Goal: Task Accomplishment & Management: Manage account settings

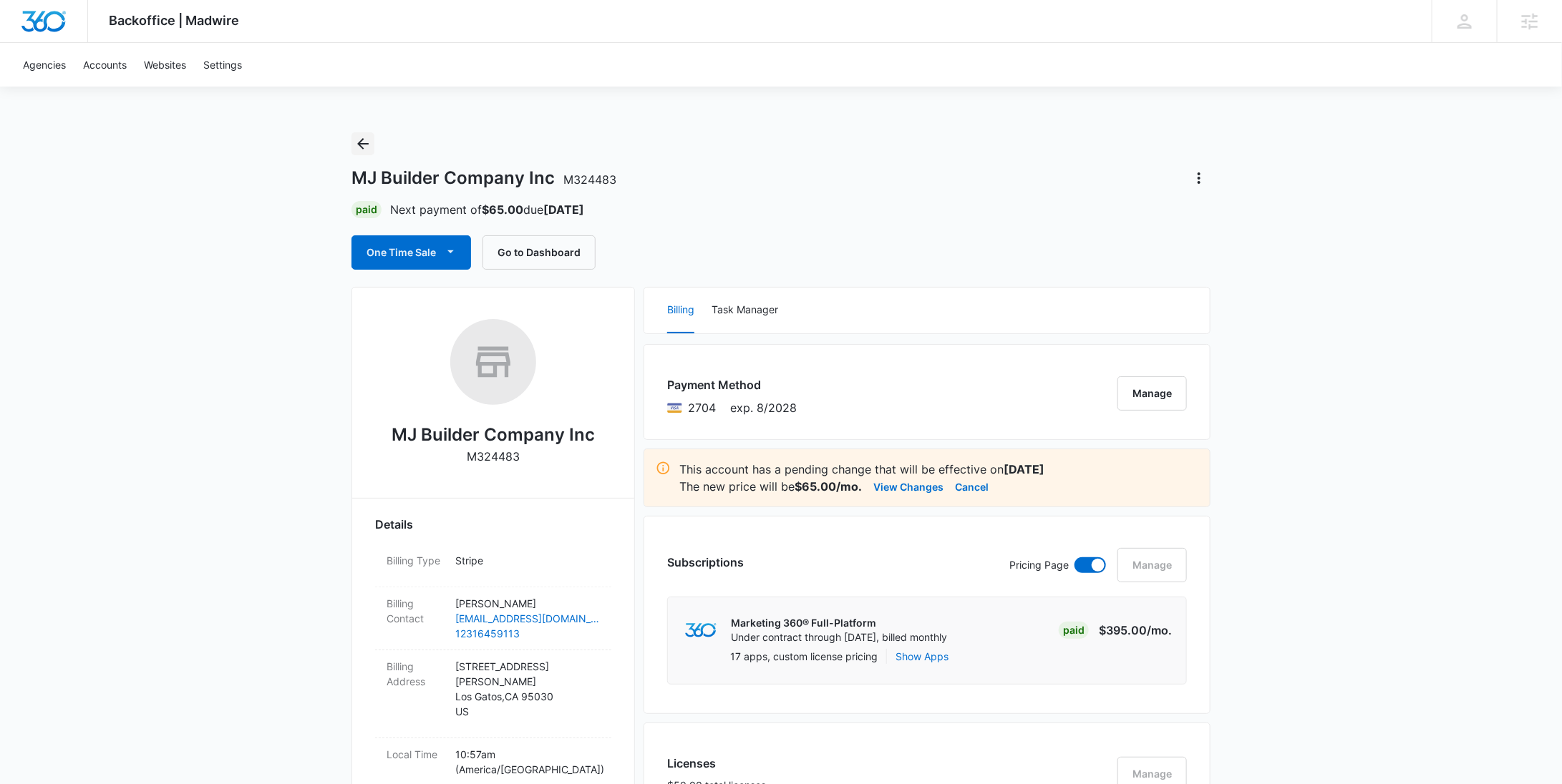
click at [362, 144] on icon "Back" at bounding box center [363, 144] width 17 height 17
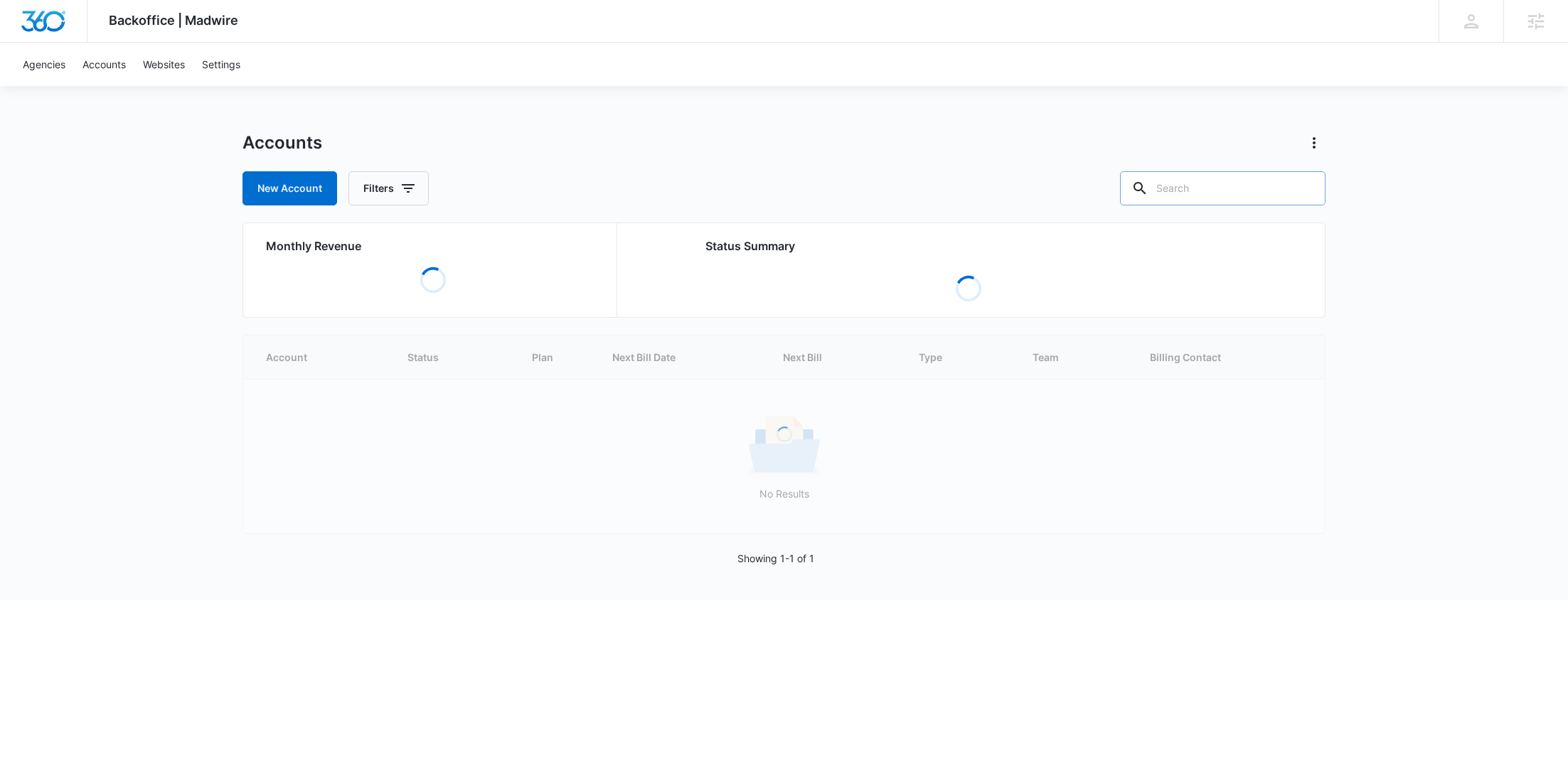
click at [1230, 191] on input "text" at bounding box center [1224, 188] width 206 height 34
paste input "R1084"
type input "R1084"
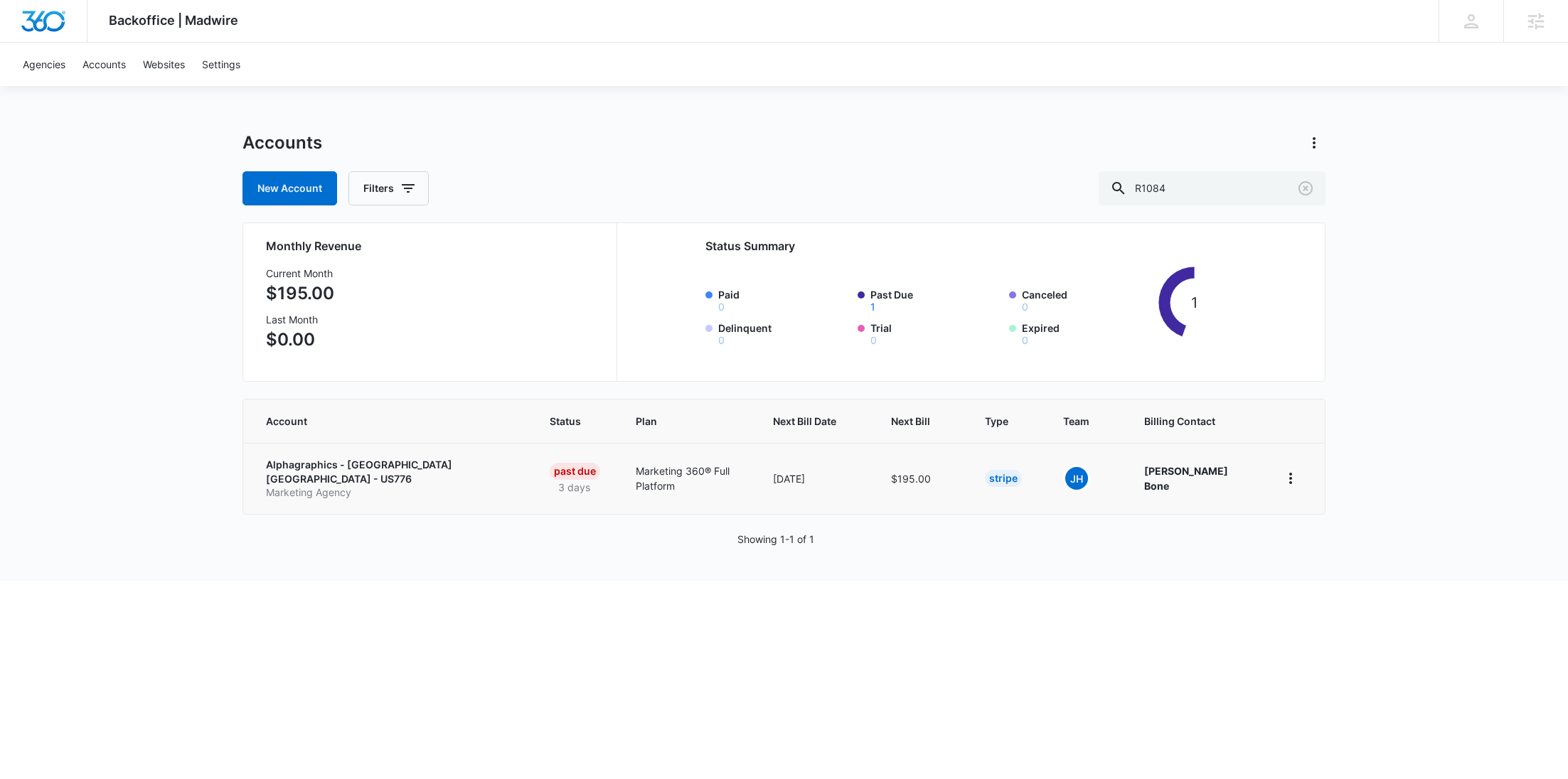
click at [386, 467] on p "Alphagraphics - Houston TX - US776" at bounding box center [392, 471] width 250 height 28
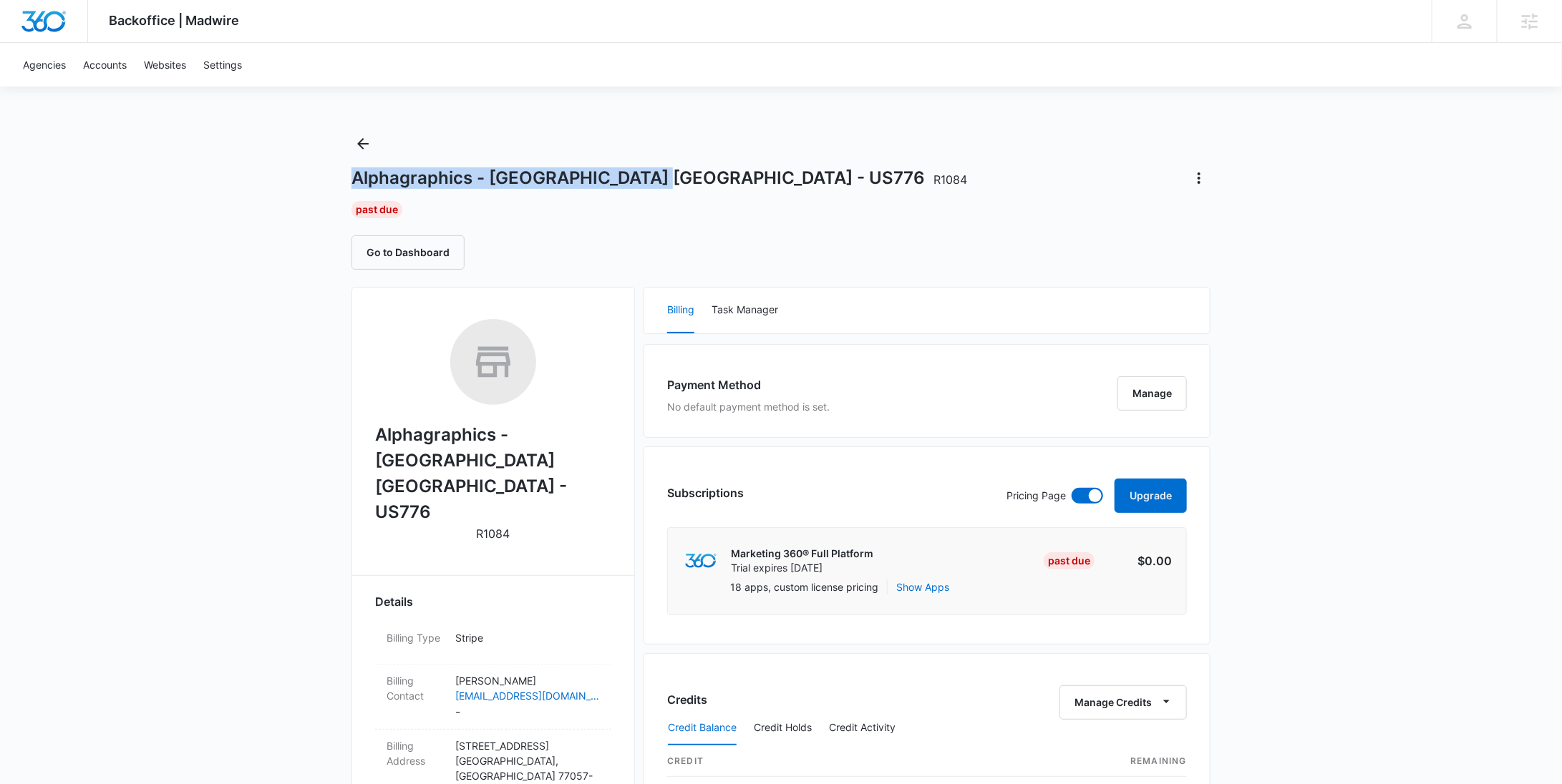
drag, startPoint x: 658, startPoint y: 177, endPoint x: 353, endPoint y: 176, distance: 305.0
click at [353, 176] on h1 "Alphagraphics - Houston TX - US776 R1084" at bounding box center [659, 178] width 616 height 21
copy h1 "Alphagraphics - Houston TX - US776"
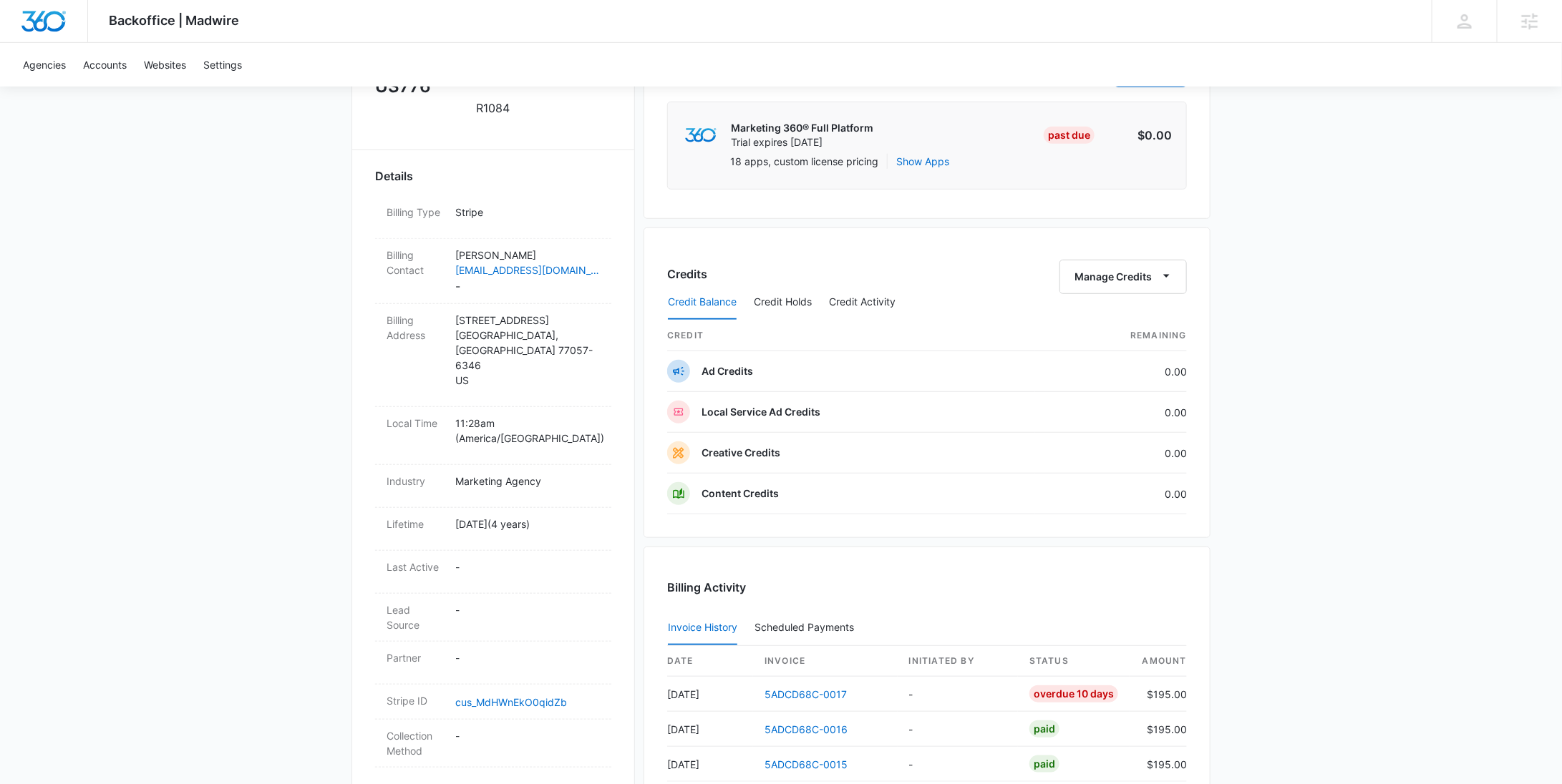
scroll to position [675, 0]
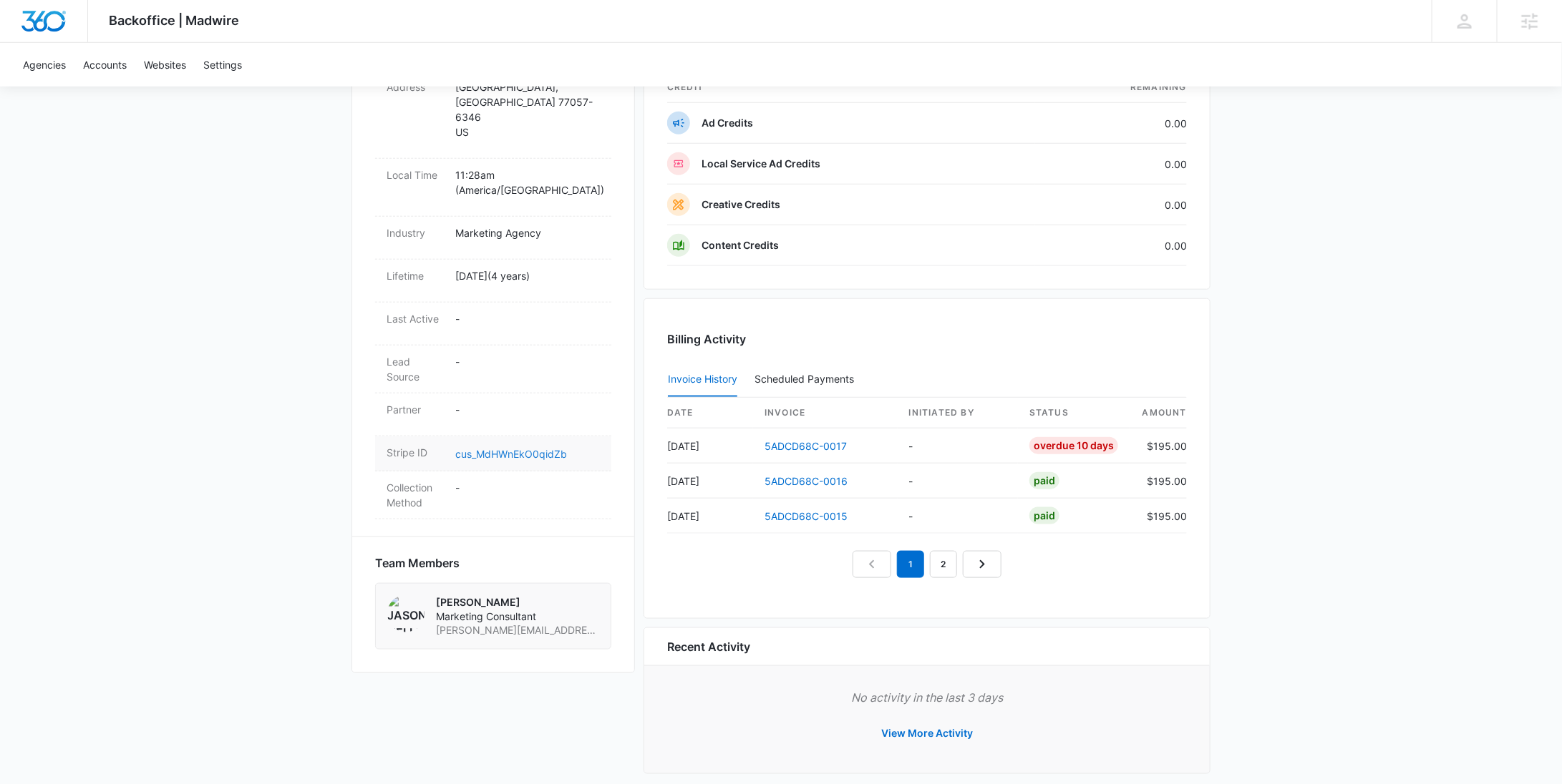
click at [539, 448] on link "cus_MdHWnEkO0qidZb" at bounding box center [510, 454] width 111 height 13
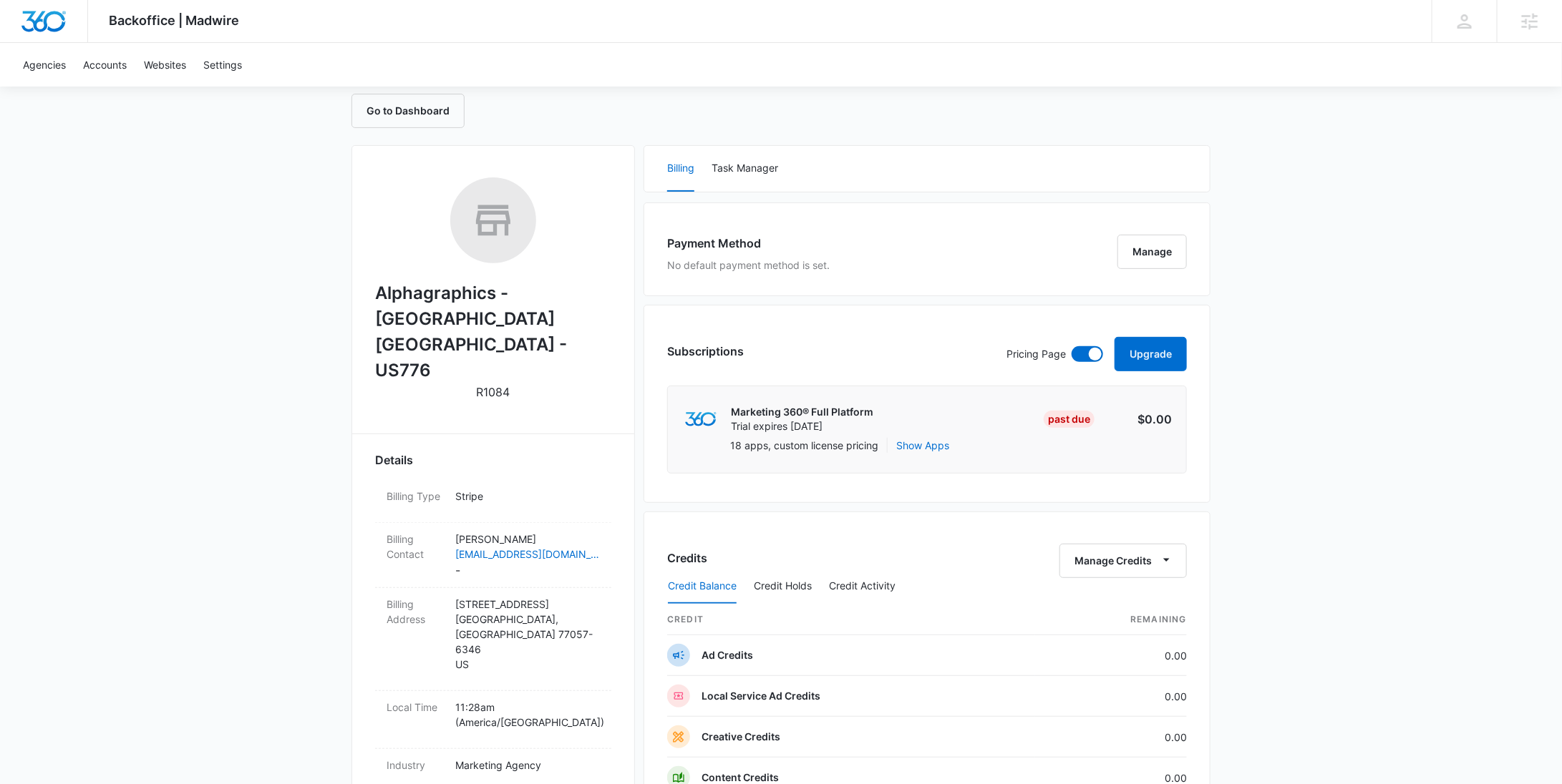
scroll to position [0, 0]
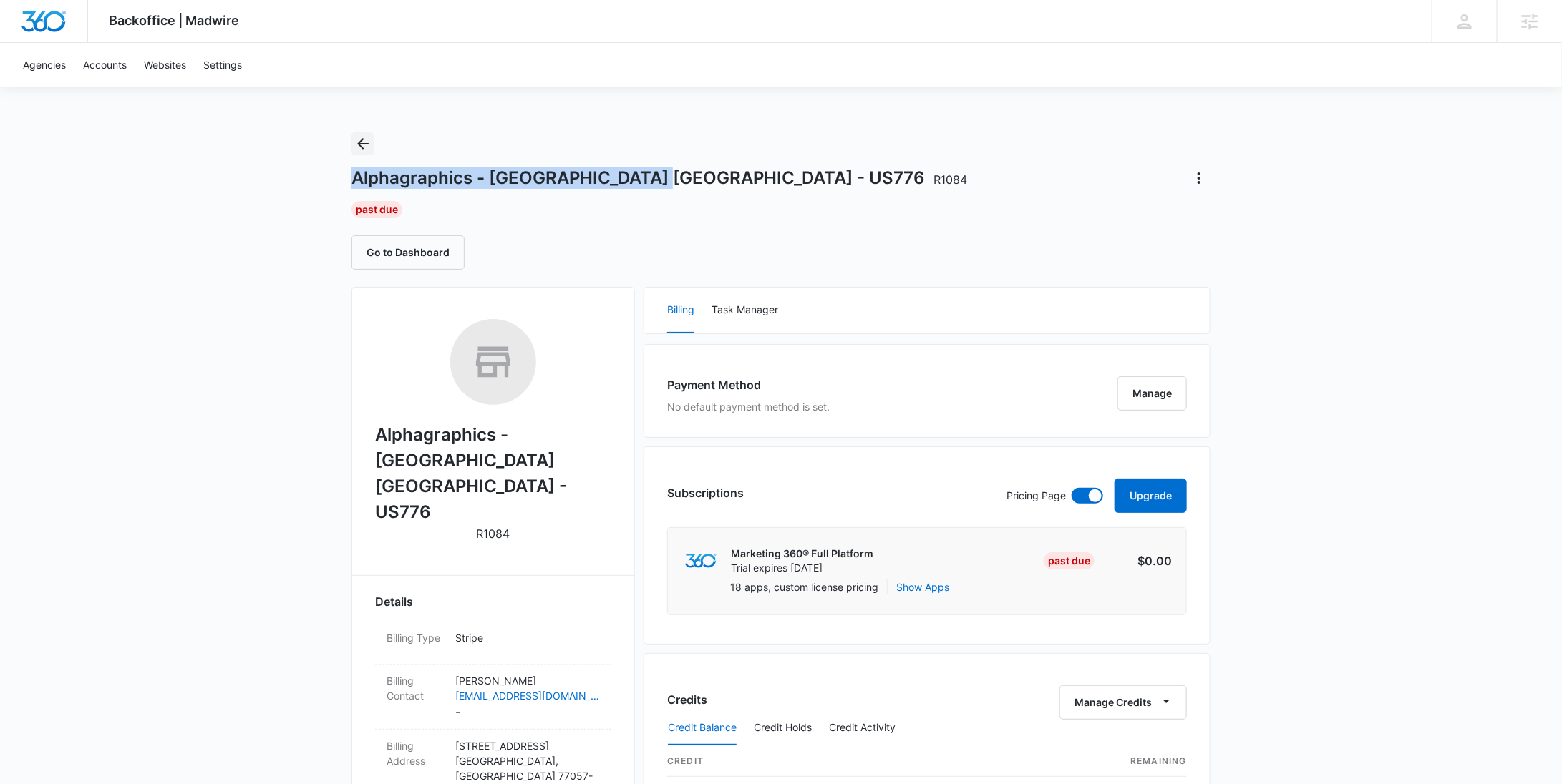
click at [364, 150] on icon "Back" at bounding box center [363, 144] width 17 height 17
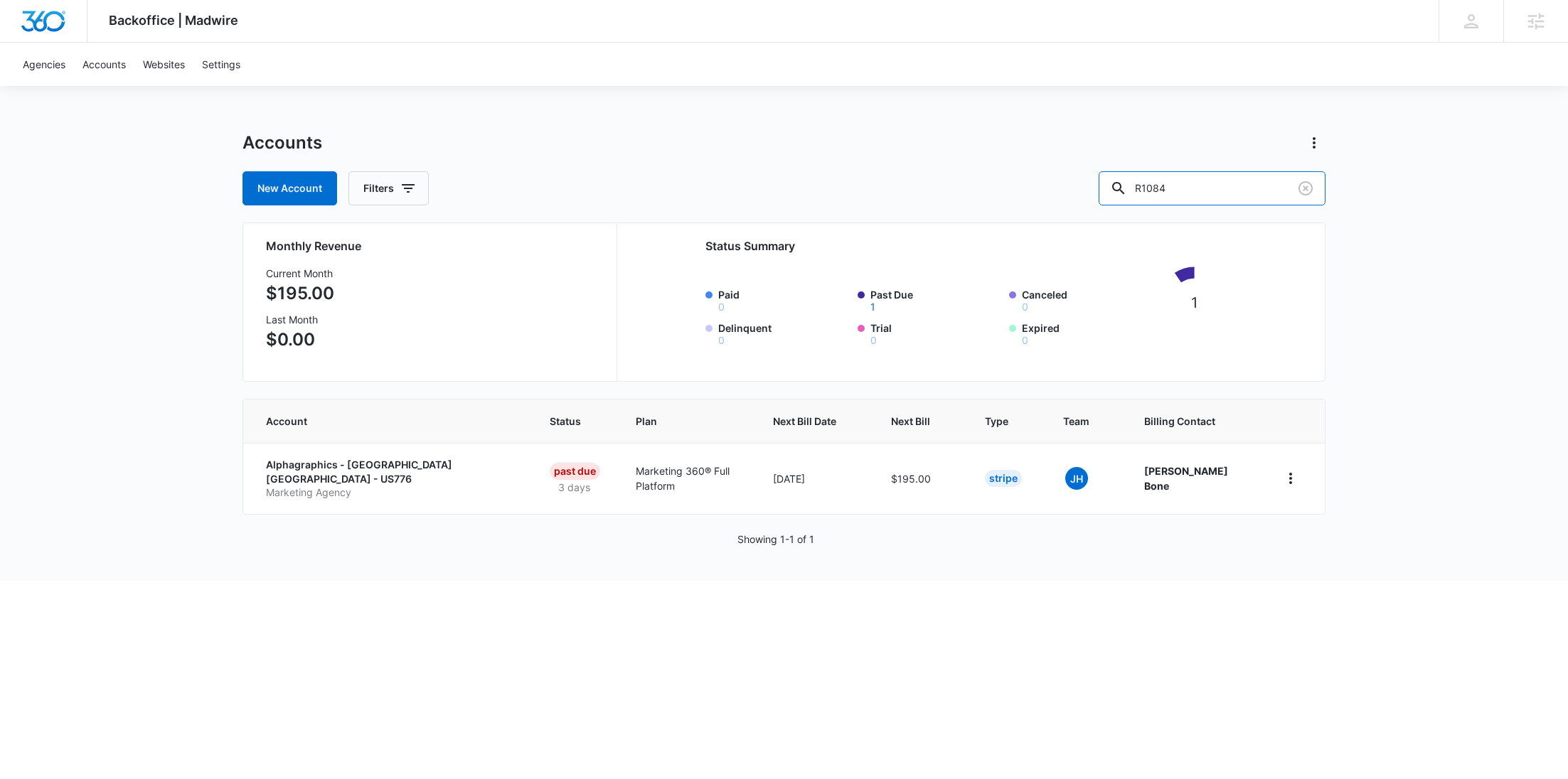
drag, startPoint x: 1241, startPoint y: 187, endPoint x: 1096, endPoint y: 185, distance: 145.0
click at [1101, 185] on div "New Account Filters R1084" at bounding box center [784, 188] width 1083 height 34
paste input "M146466"
type input "M146466"
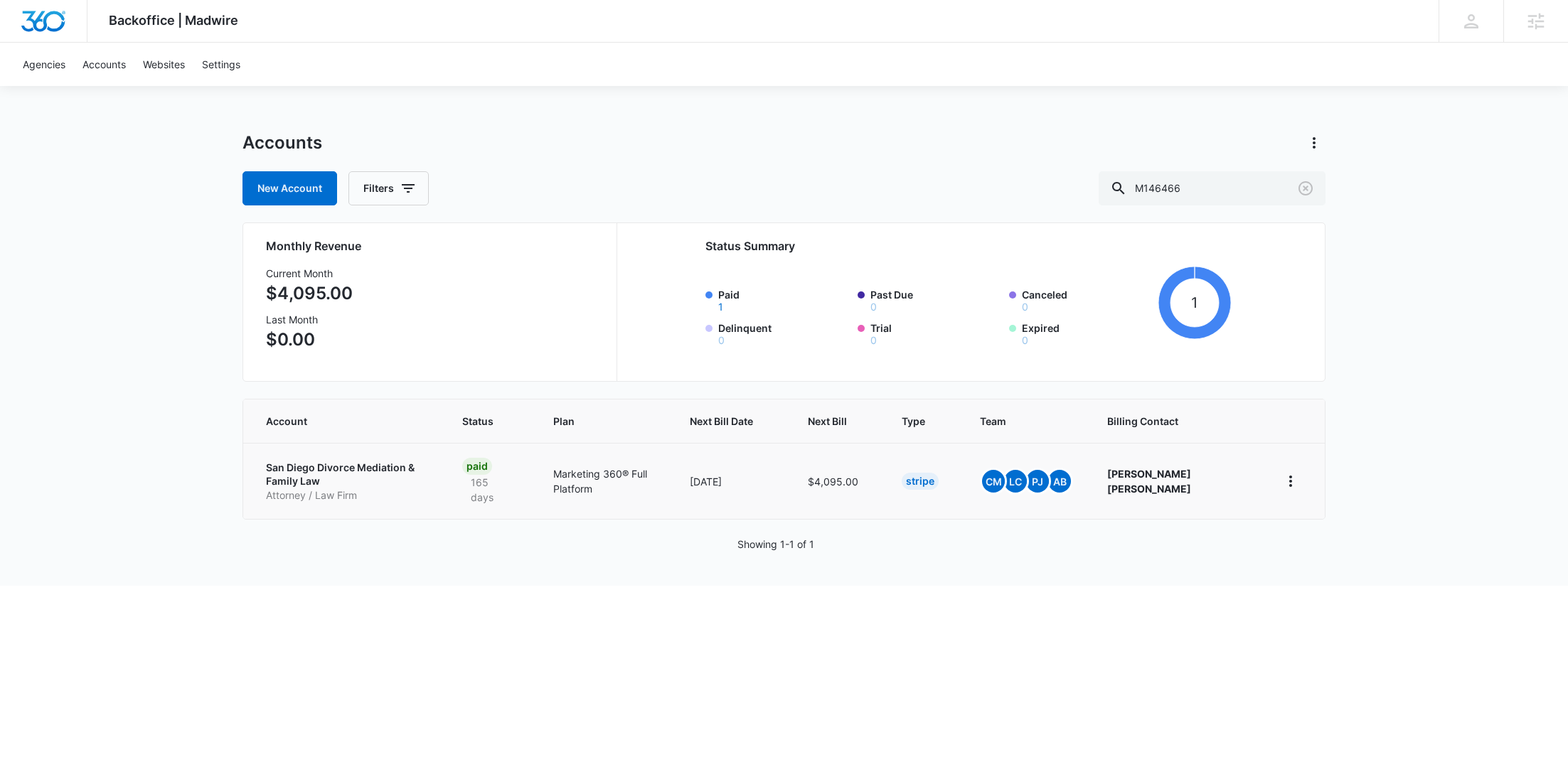
click at [361, 478] on p "San Diego Divorce Mediation & Family Law" at bounding box center [347, 474] width 163 height 28
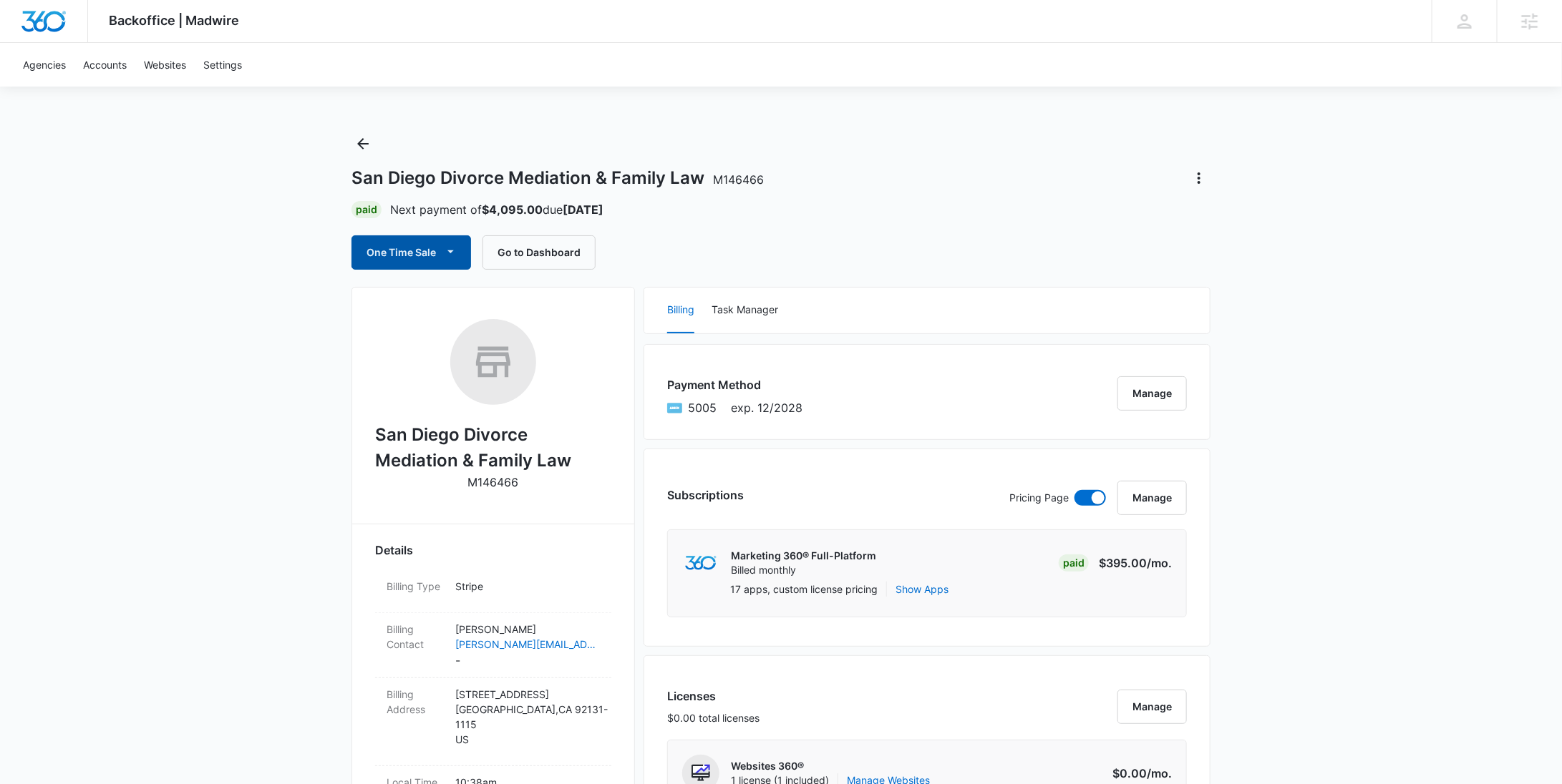
click at [423, 267] on button "One Time Sale" at bounding box center [411, 252] width 119 height 34
click at [432, 305] on div "Run One-Time Payment" at bounding box center [452, 301] width 166 height 15
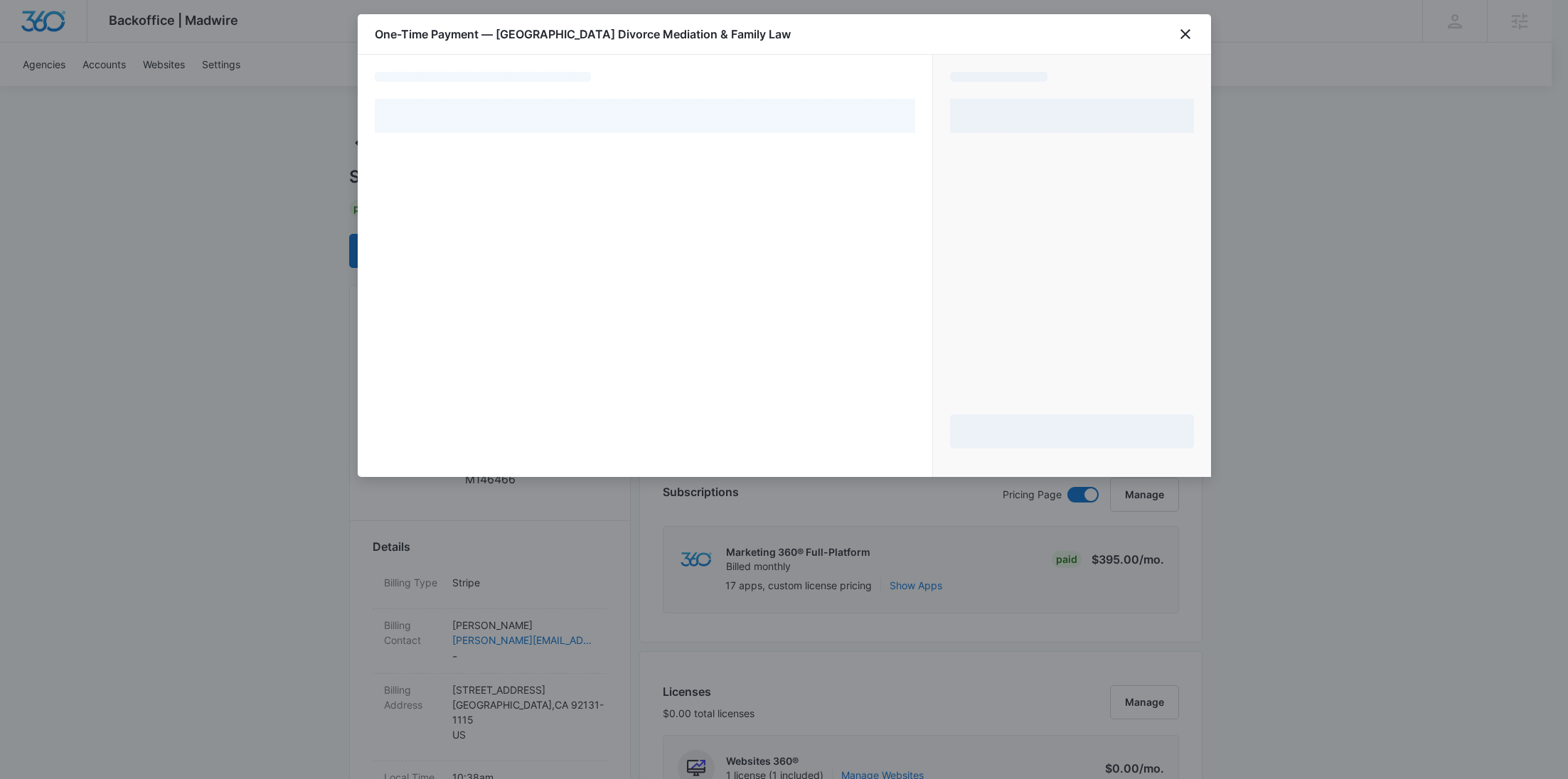
select select "pm_1QuJfyA4n8RTgNjUfegICAip"
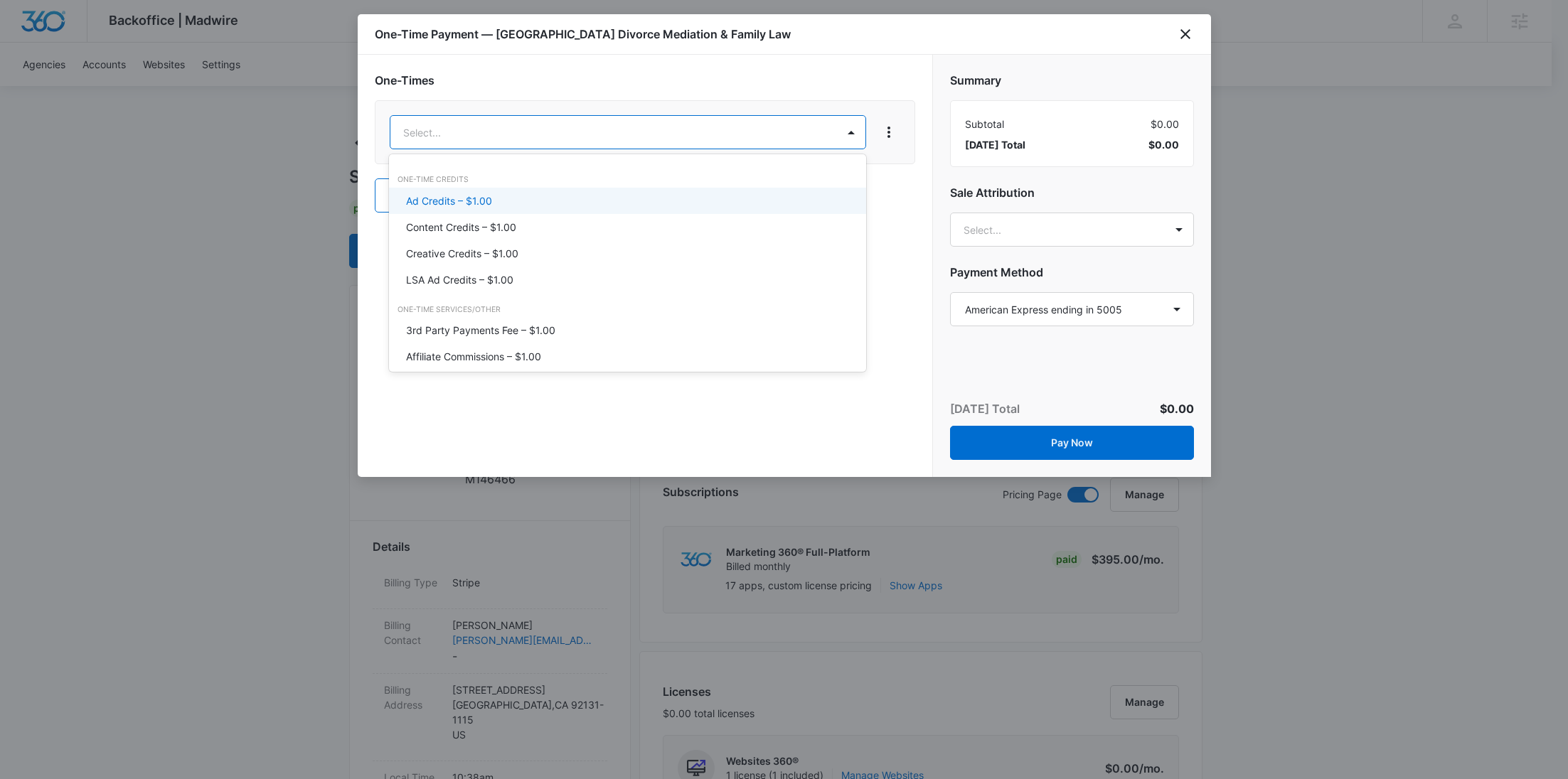
click at [486, 195] on p "Ad Credits – $1.00" at bounding box center [448, 201] width 86 height 15
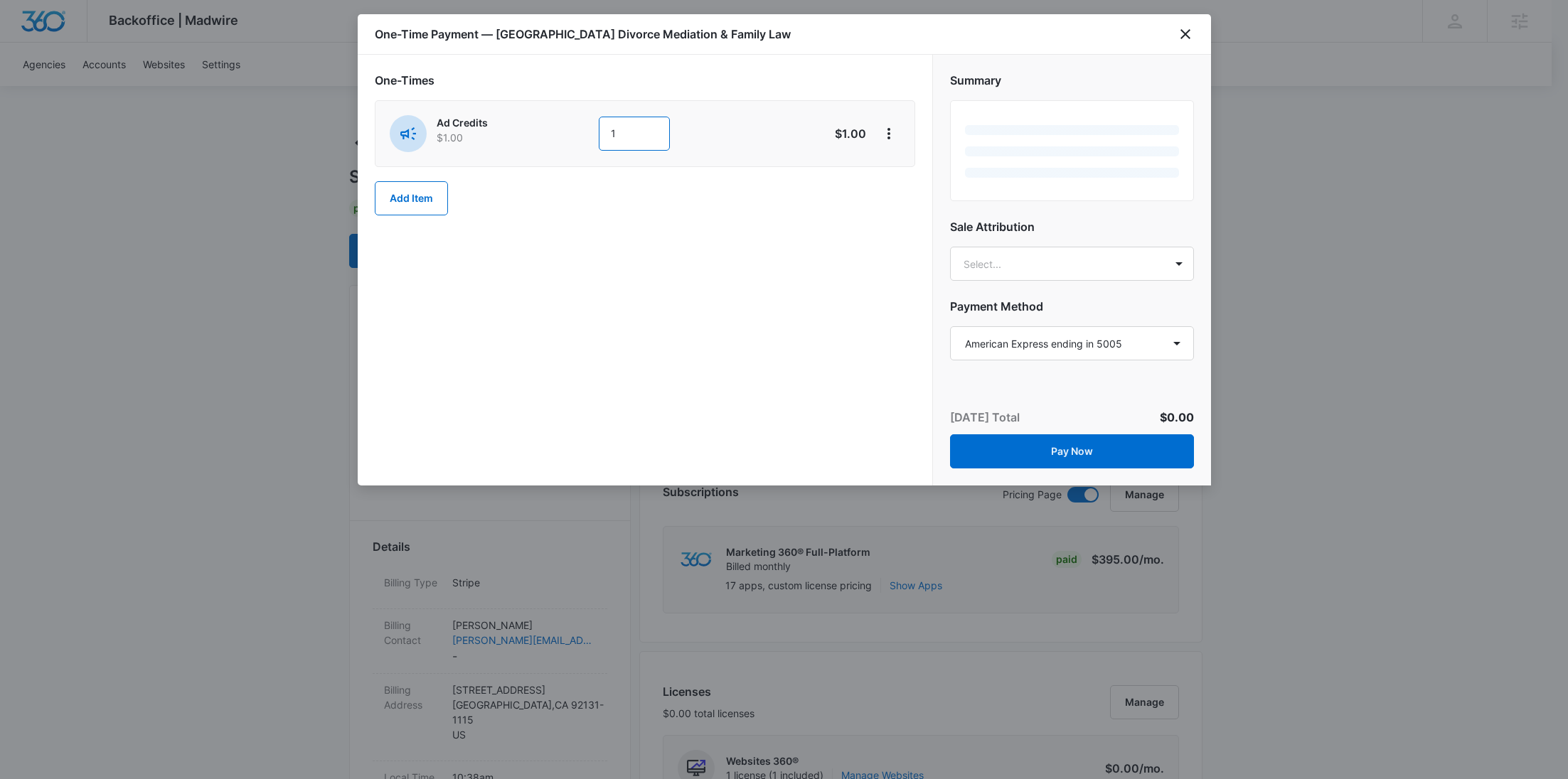
click at [563, 131] on div "Ad Credits $1.00 1" at bounding box center [594, 134] width 410 height 37
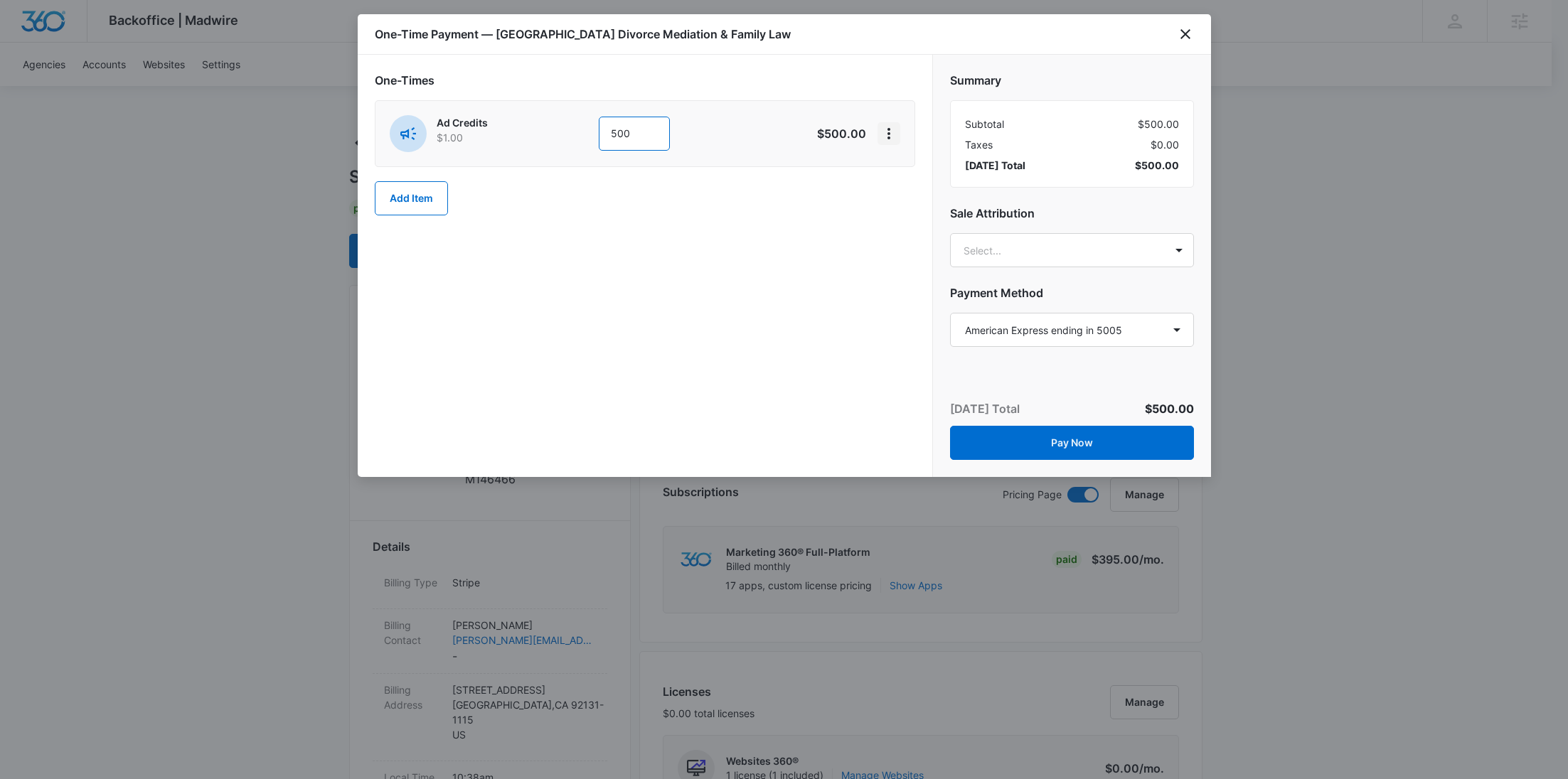
type input "500"
drag, startPoint x: 877, startPoint y: 123, endPoint x: 891, endPoint y: 144, distance: 25.2
click at [877, 123] on button "View More" at bounding box center [889, 134] width 23 height 23
click at [906, 172] on div "Add Discount" at bounding box center [926, 172] width 63 height 10
drag, startPoint x: 651, startPoint y: 228, endPoint x: 636, endPoint y: 242, distance: 20.5
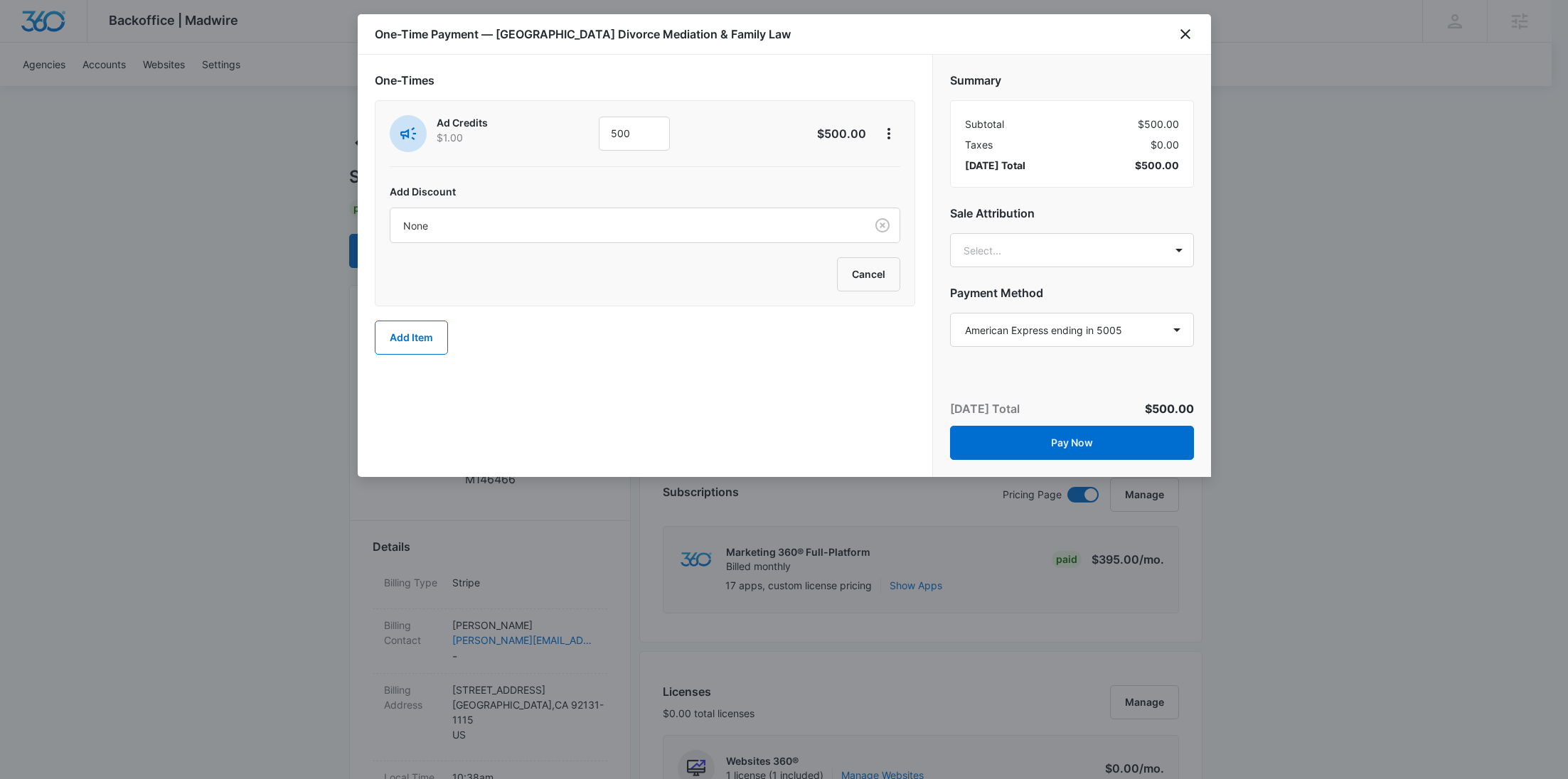
click at [651, 227] on div at bounding box center [624, 226] width 443 height 17
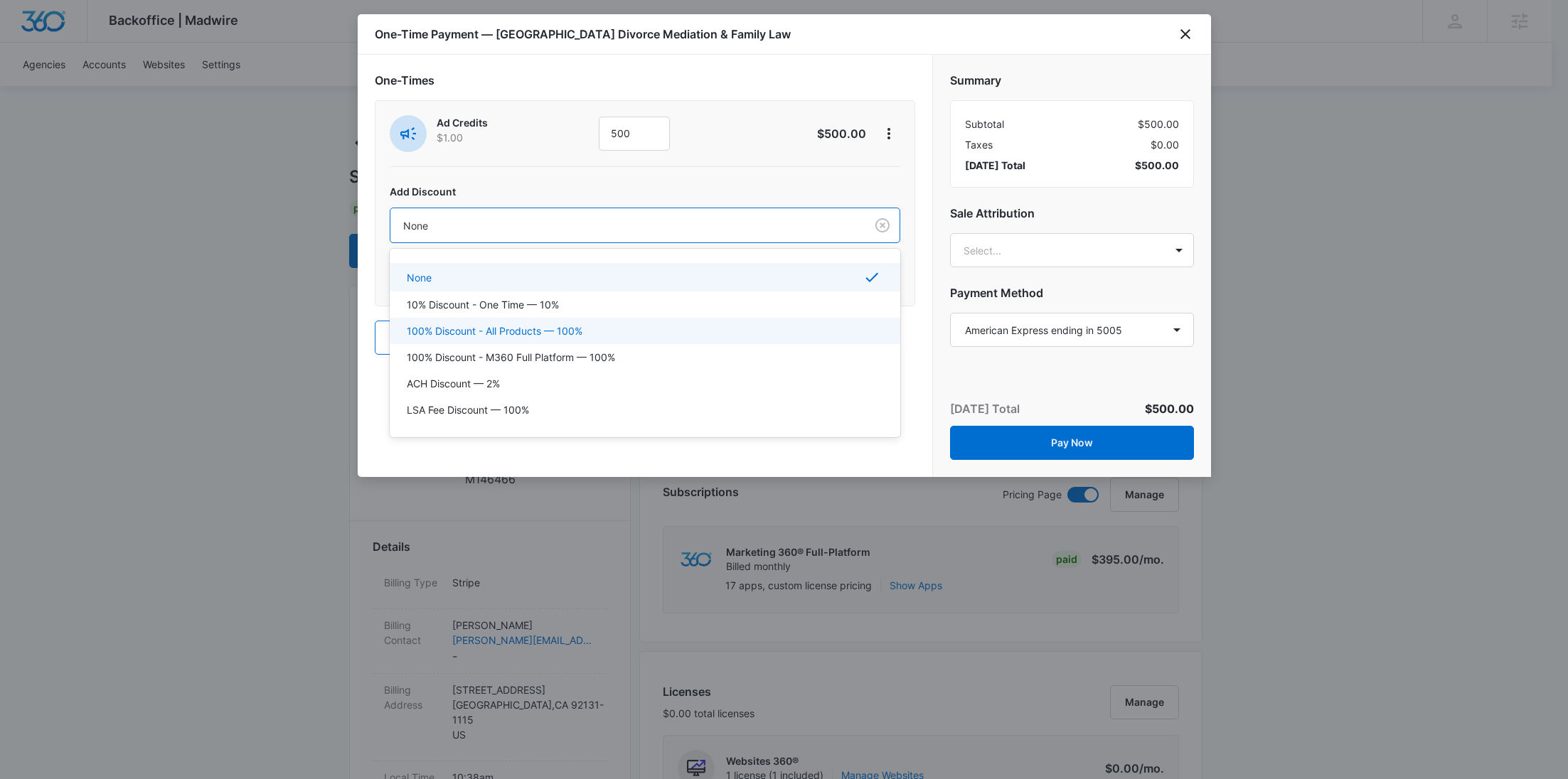
click at [537, 335] on p "100% Discount - All Products — 100%" at bounding box center [494, 331] width 176 height 15
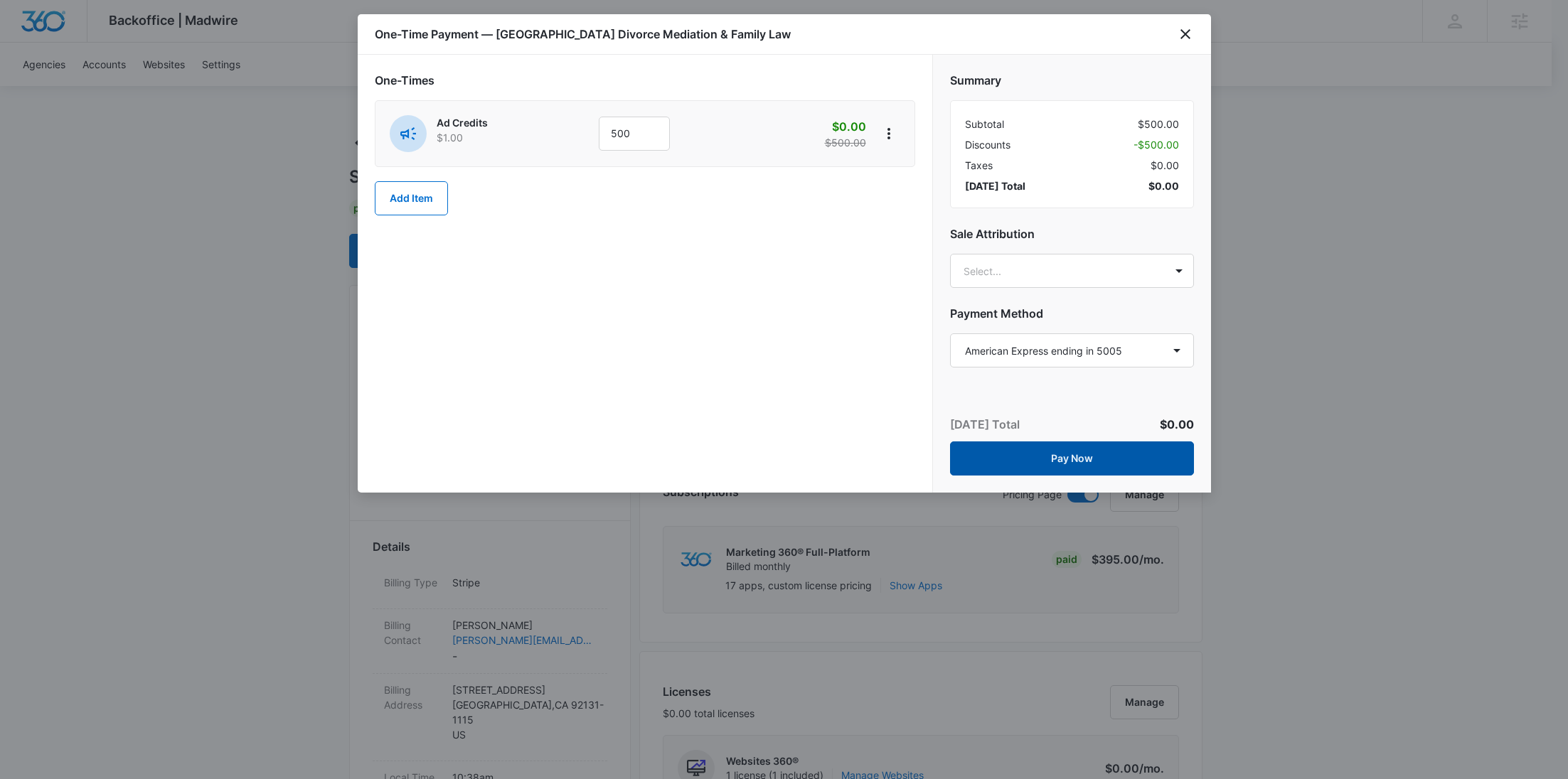
click at [1073, 463] on button "Pay Now" at bounding box center [1073, 458] width 244 height 34
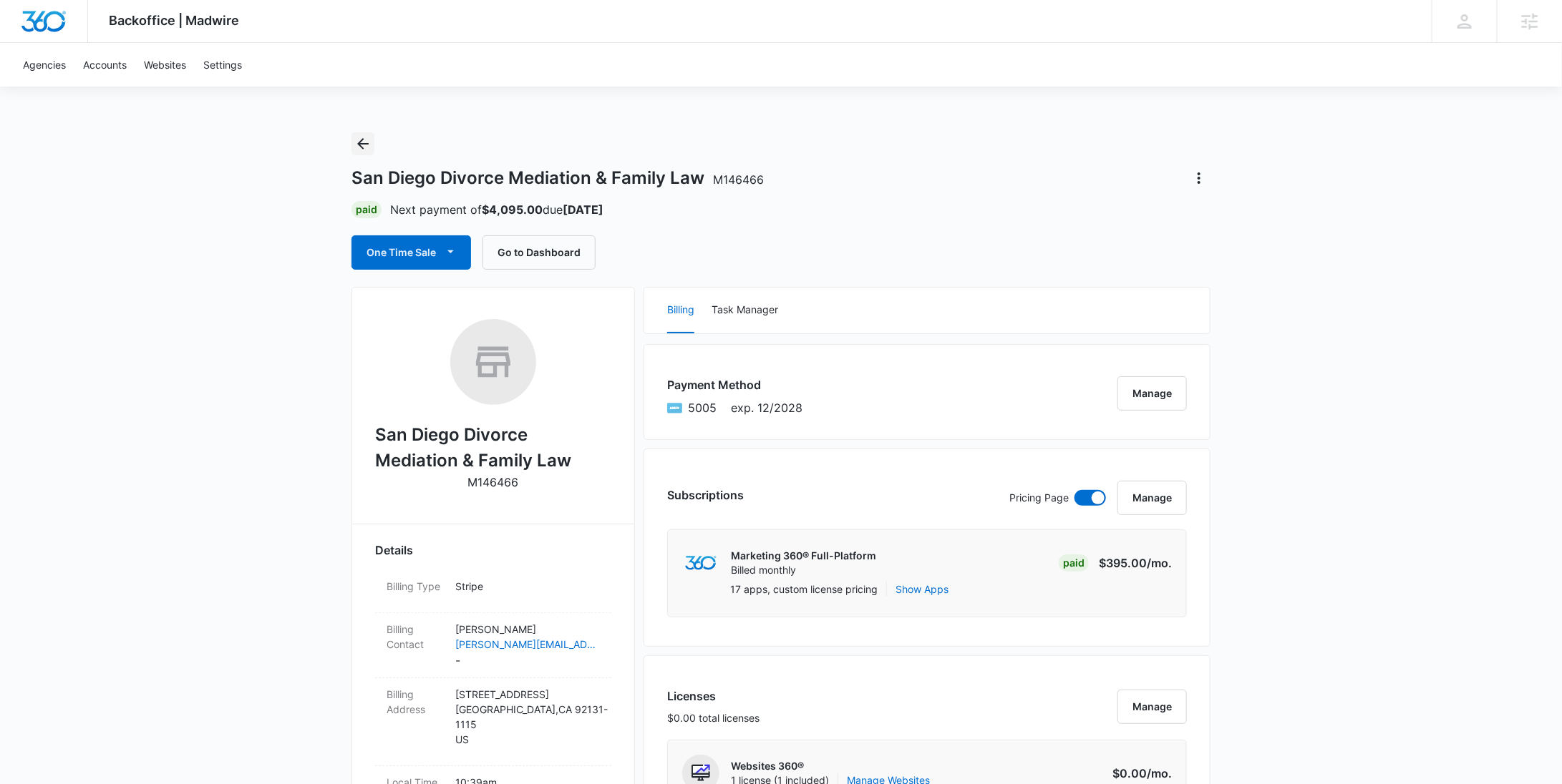
click at [360, 138] on icon "Back" at bounding box center [363, 144] width 17 height 17
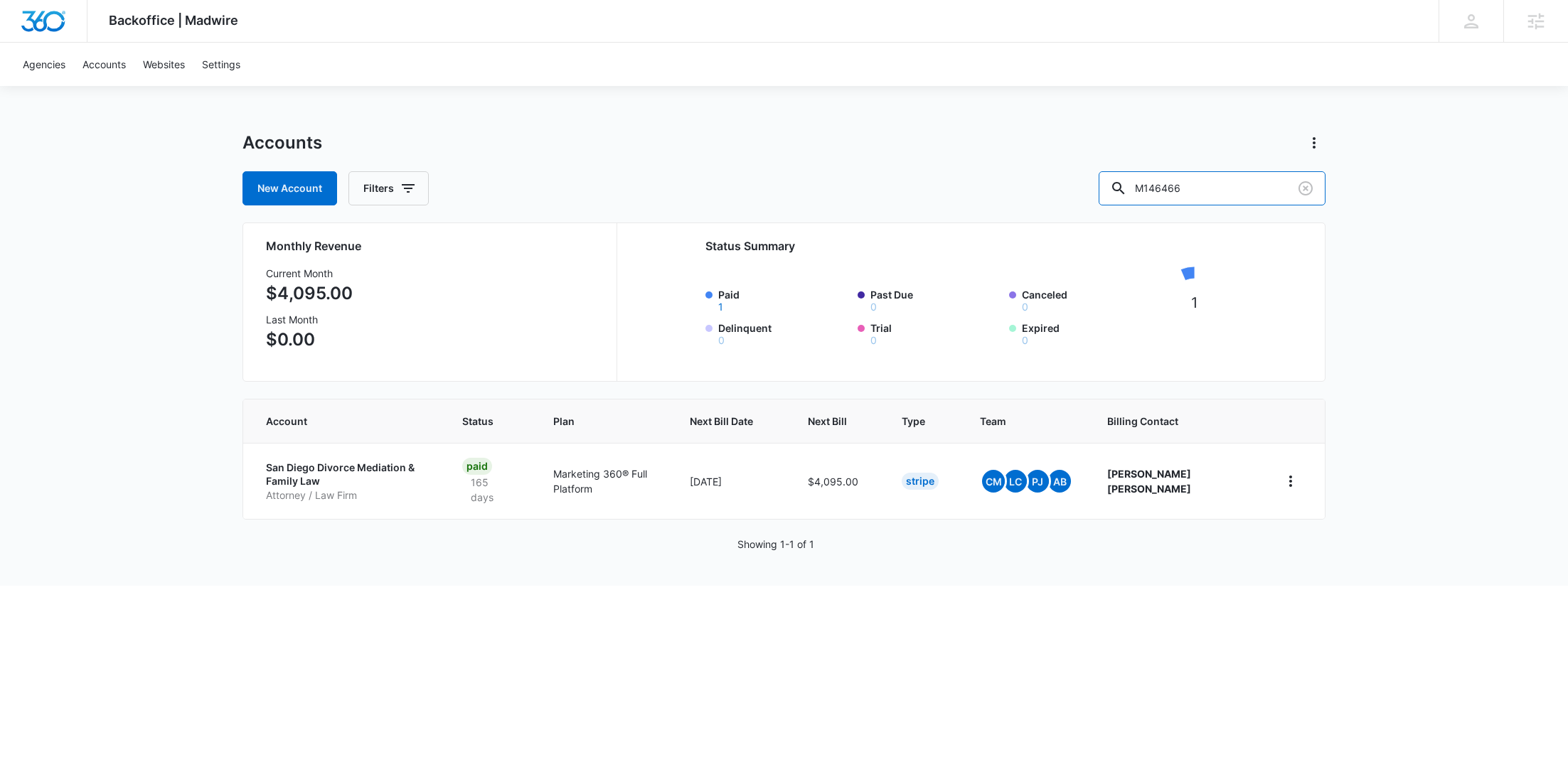
drag, startPoint x: 1248, startPoint y: 193, endPoint x: 1079, endPoint y: 182, distance: 169.4
click at [1087, 183] on div "New Account Filters M146466" at bounding box center [784, 188] width 1083 height 34
paste input "337628"
type input "M337628"
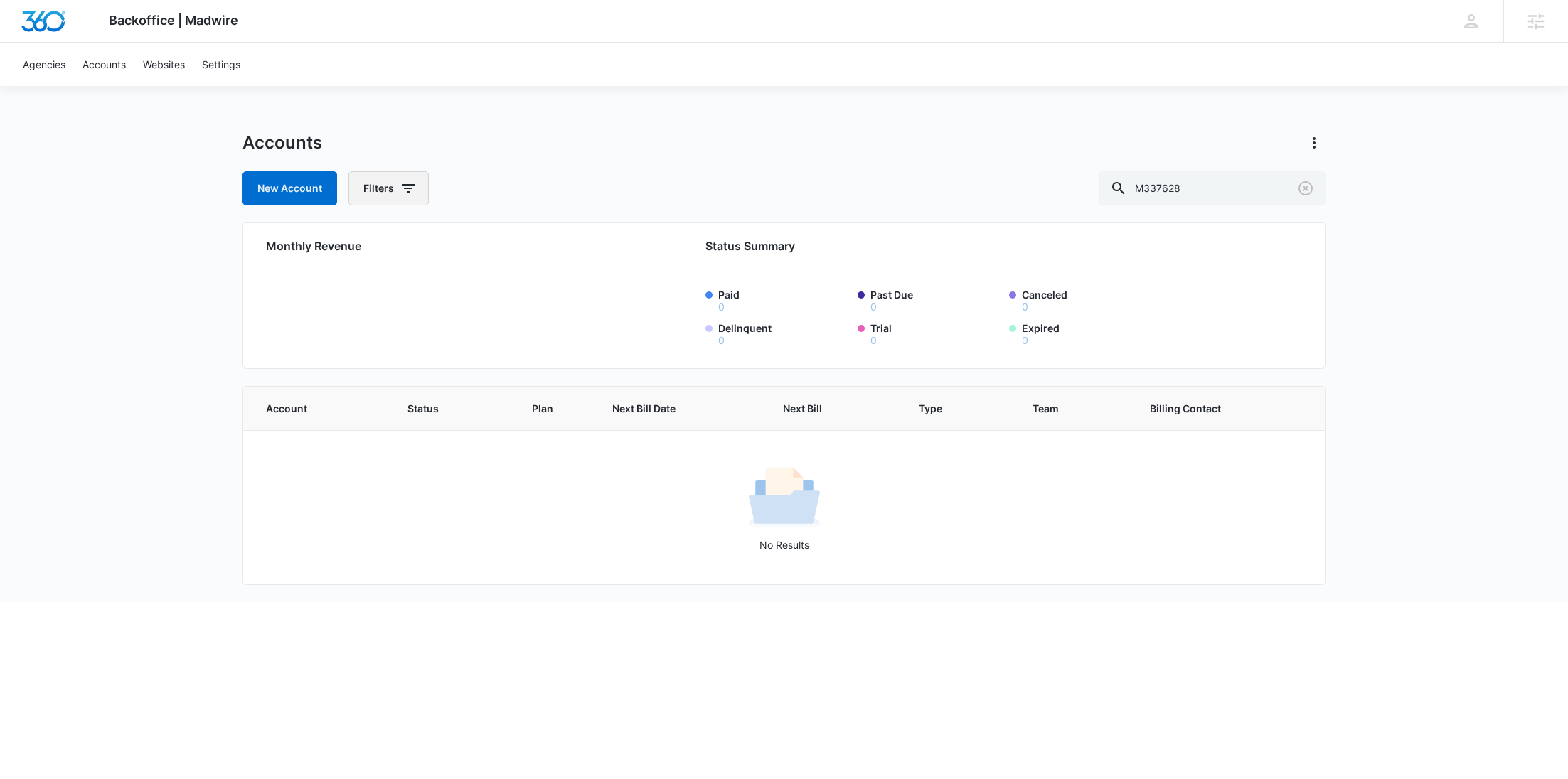
click at [392, 194] on button "Filters" at bounding box center [389, 188] width 81 height 34
click at [510, 239] on icon "Show Agency filters" at bounding box center [518, 240] width 17 height 17
click at [418, 285] on label "Search All Agencies" at bounding box center [447, 288] width 164 height 15
click at [367, 288] on input "Search All Agencies" at bounding box center [366, 288] width 1 height 1
checkbox input "true"
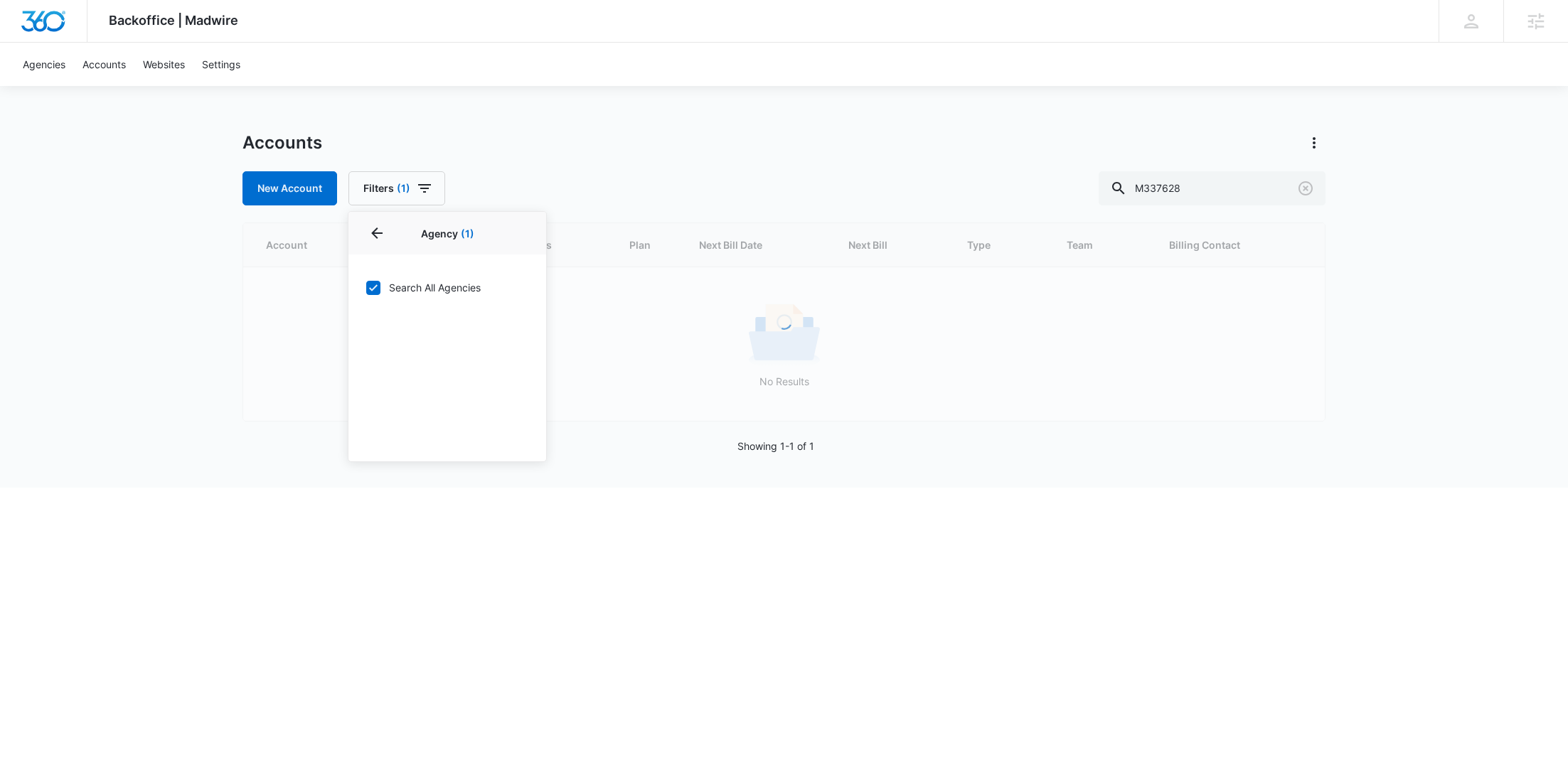
click at [624, 121] on div "Backoffice | Madwire Apps Settings RY Rochelle Young rochelle.young@madwire.com…" at bounding box center [784, 243] width 1568 height 488
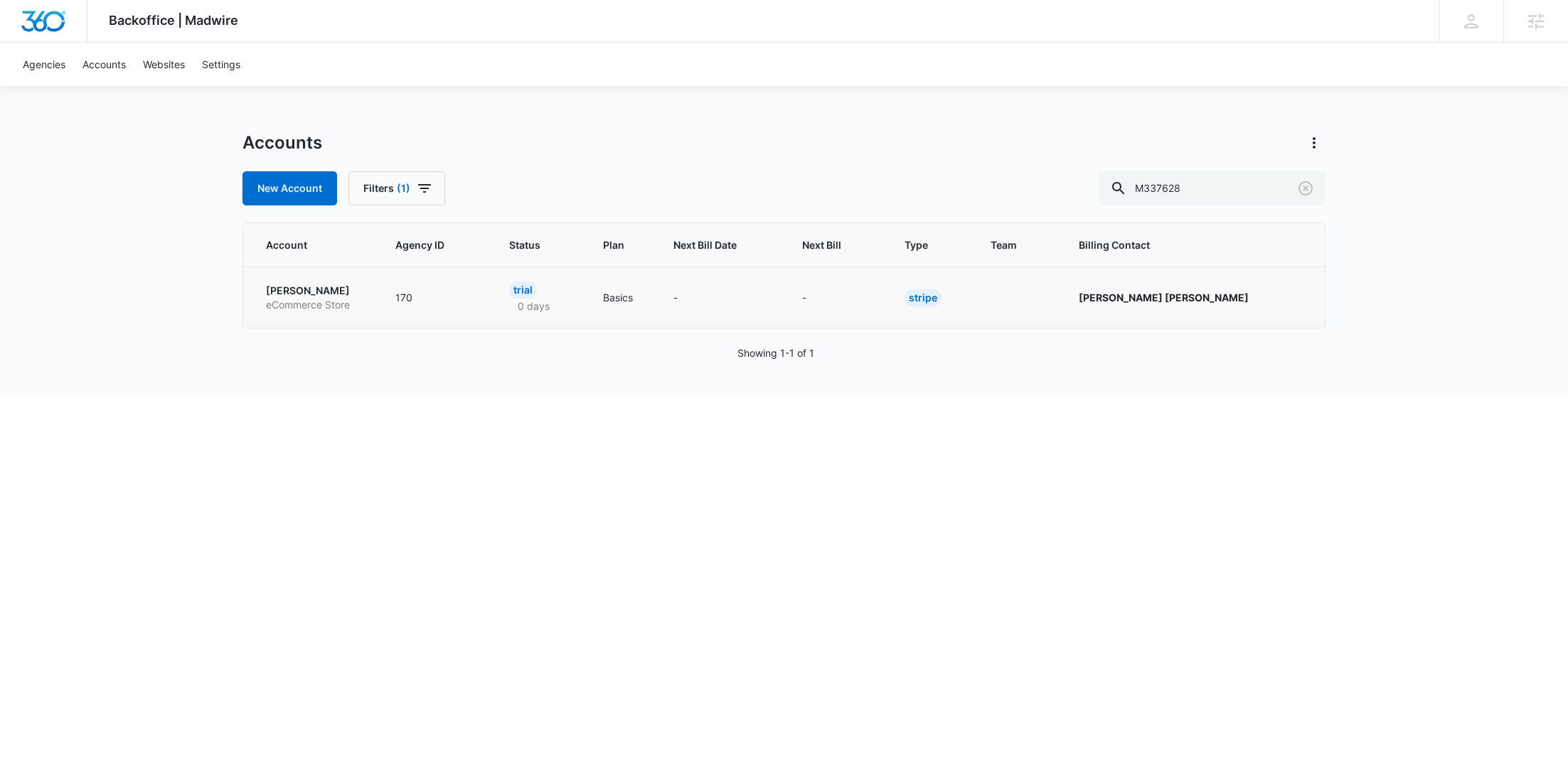
click at [326, 300] on p "eCommerce Store" at bounding box center [314, 305] width 95 height 14
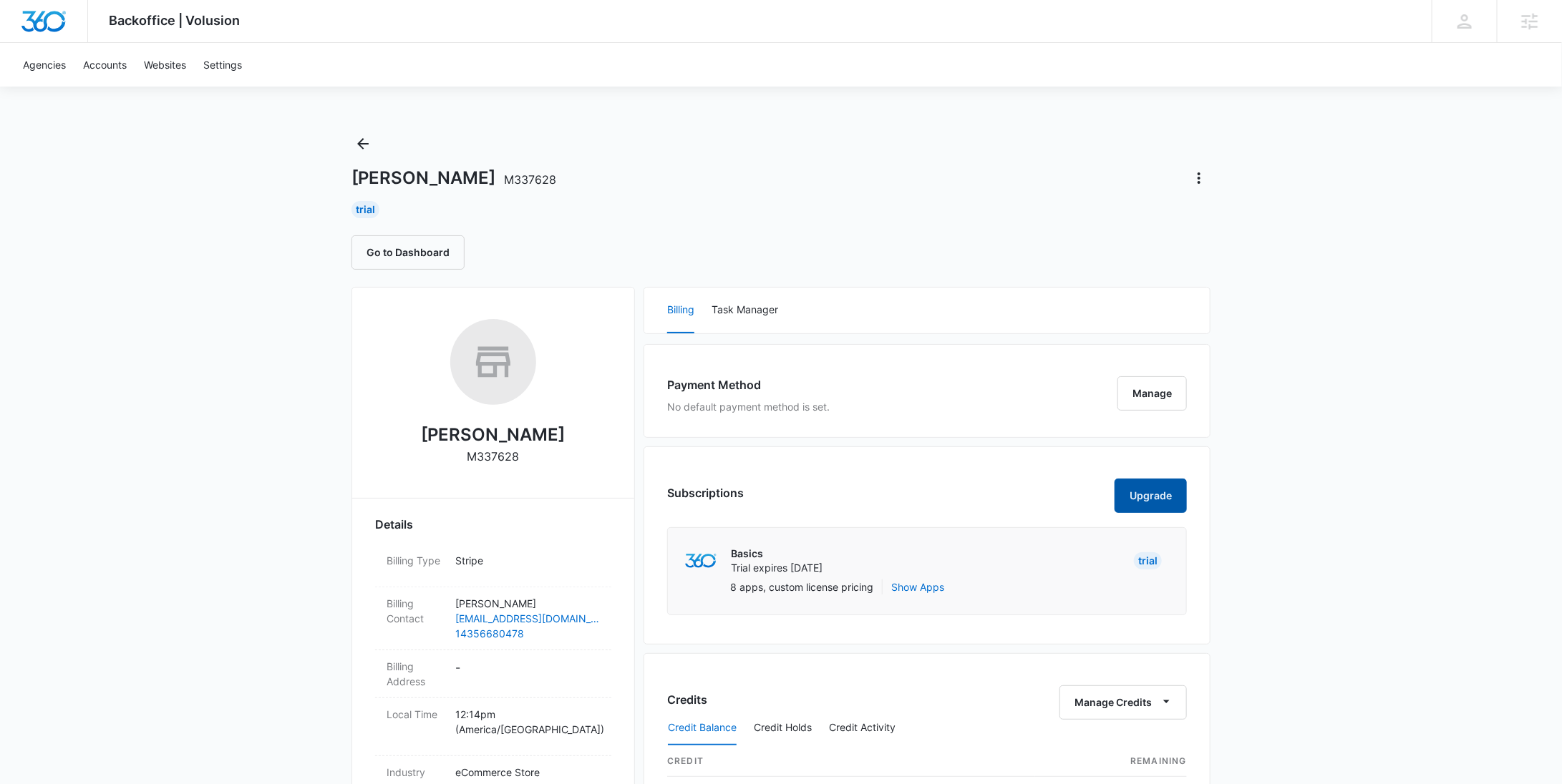
click at [1157, 500] on button "Upgrade" at bounding box center [1150, 496] width 73 height 34
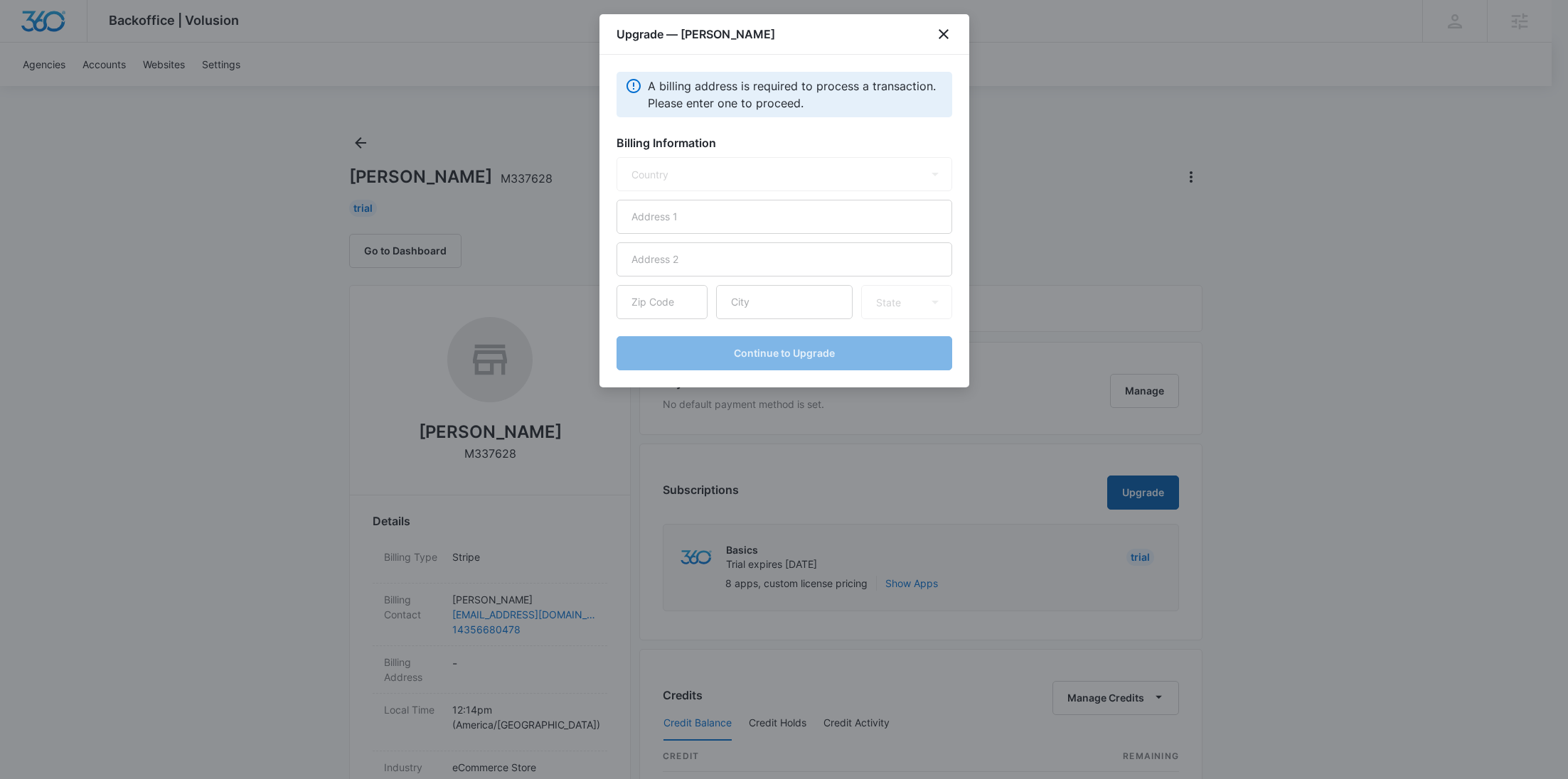
select select "US"
click at [724, 231] on input "text" at bounding box center [784, 216] width 336 height 34
paste input "[STREET_ADDRESS][PERSON_NAME]"
type input "[STREET_ADDRESS][PERSON_NAME]"
click at [755, 298] on input "text" at bounding box center [785, 301] width 137 height 34
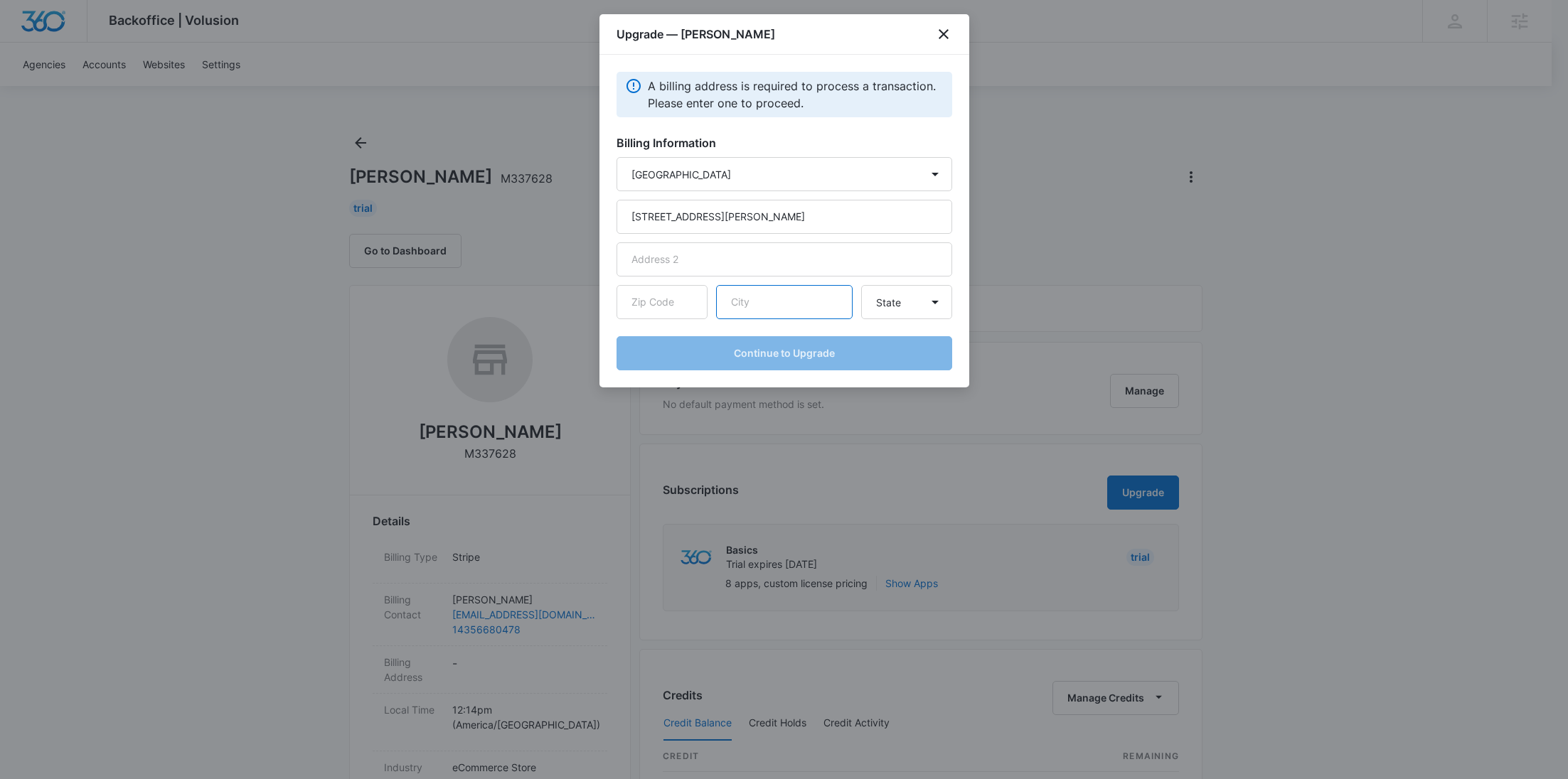
paste input "St. [PERSON_NAME]"
type input "St. [PERSON_NAME]"
click at [672, 311] on input "text" at bounding box center [662, 301] width 91 height 34
paste input "84770"
type input "84770"
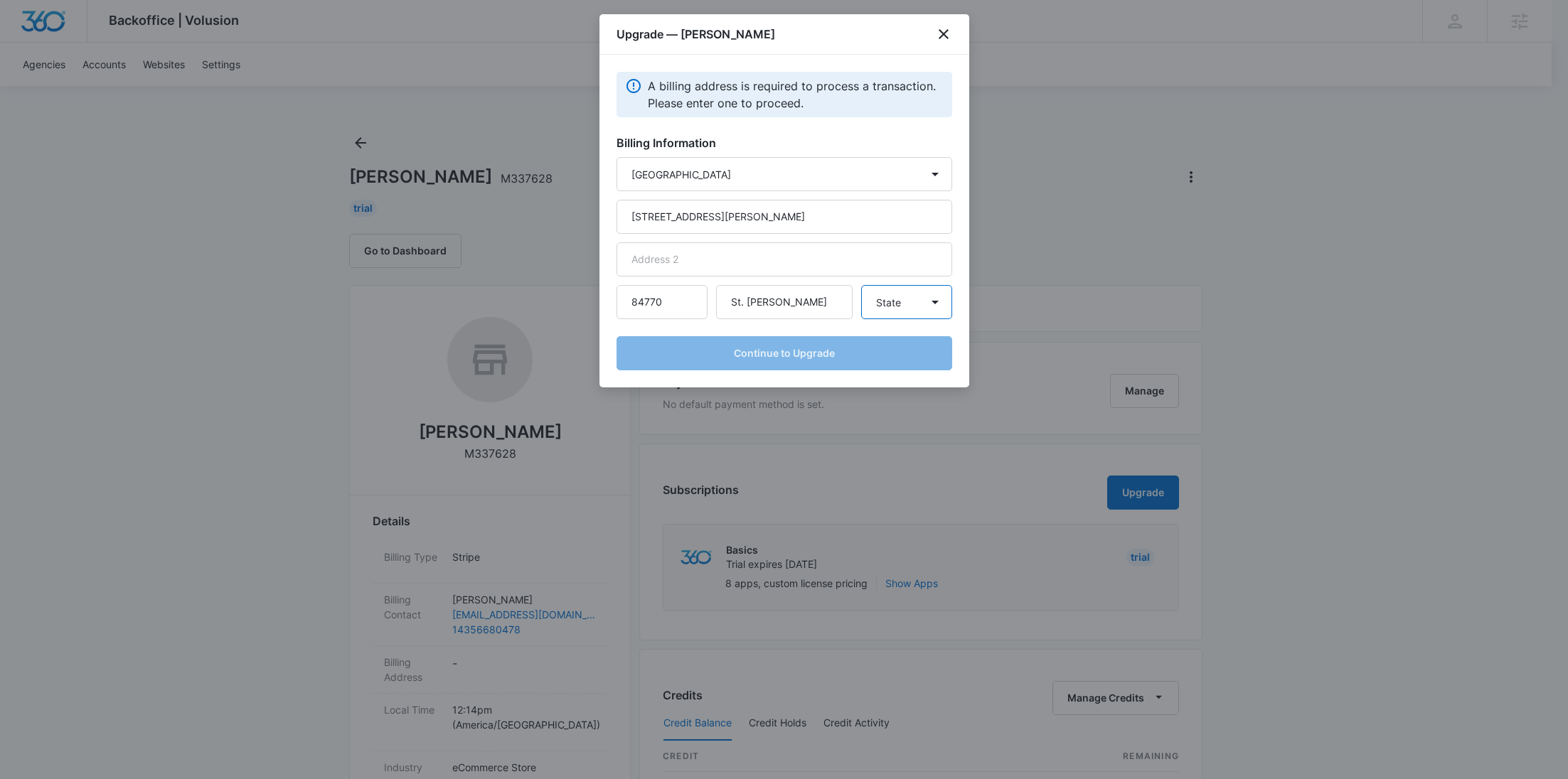
click at [880, 306] on select "State Alaska Alabama Arkansas American Samoa Arizona California Colorado Connec…" at bounding box center [906, 301] width 91 height 34
select select "UT"
click at [861, 285] on select "State Alaska Alabama Arkansas American Samoa Arizona California Colorado Connec…" at bounding box center [906, 301] width 91 height 34
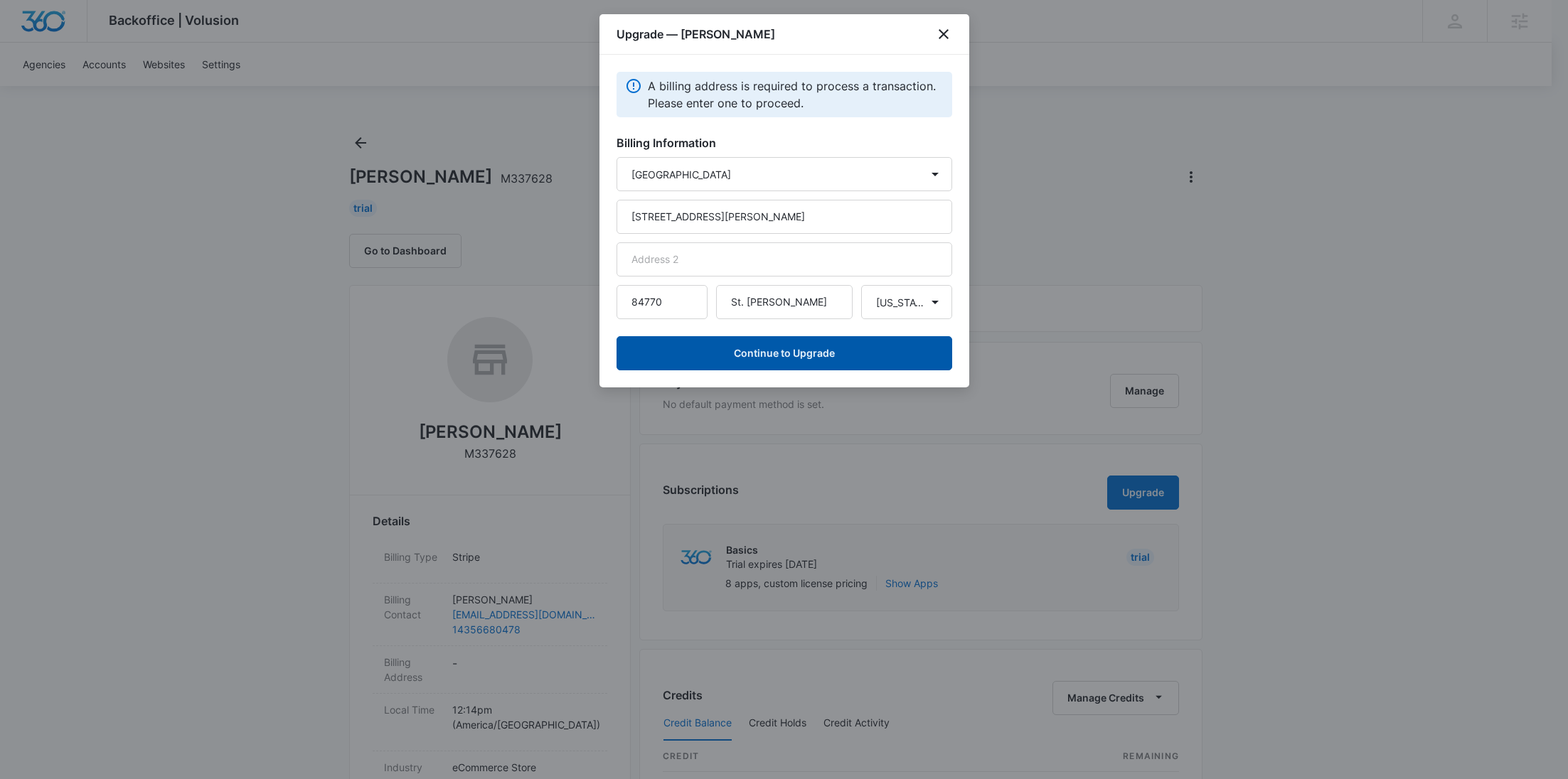
click at [801, 362] on button "Continue to Upgrade" at bounding box center [784, 353] width 336 height 34
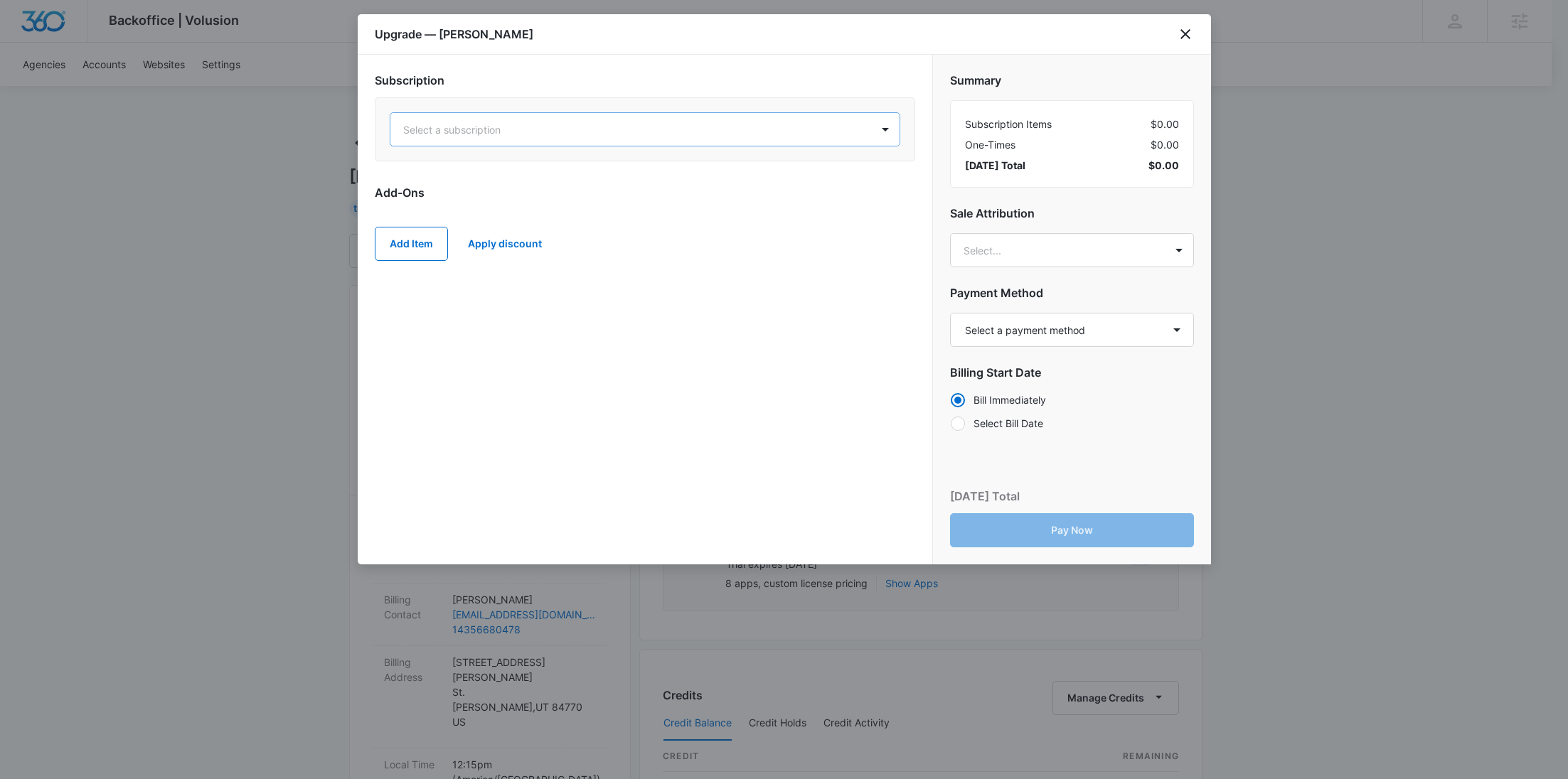
click at [578, 127] on div at bounding box center [627, 130] width 449 height 17
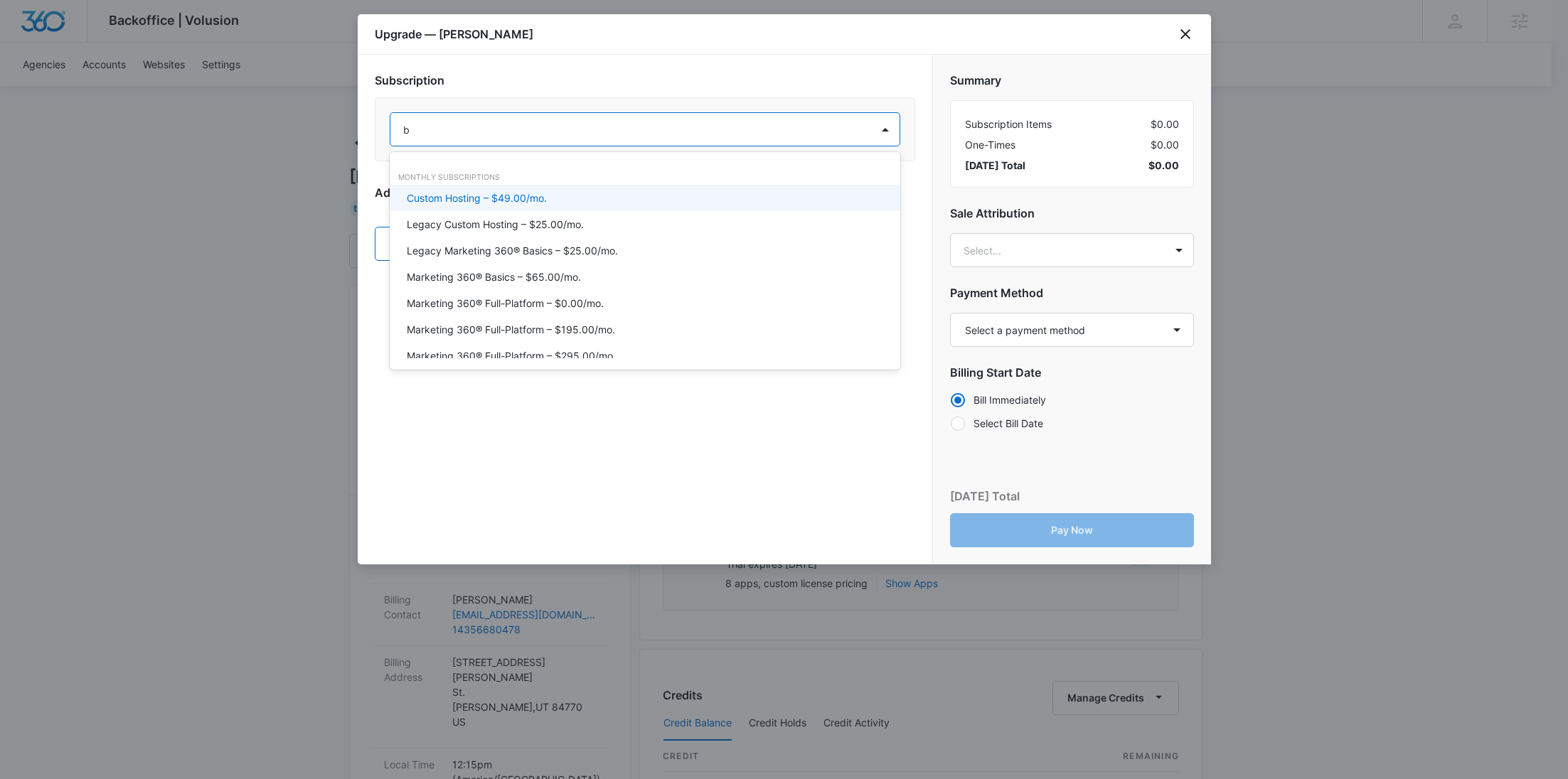
type input "ba"
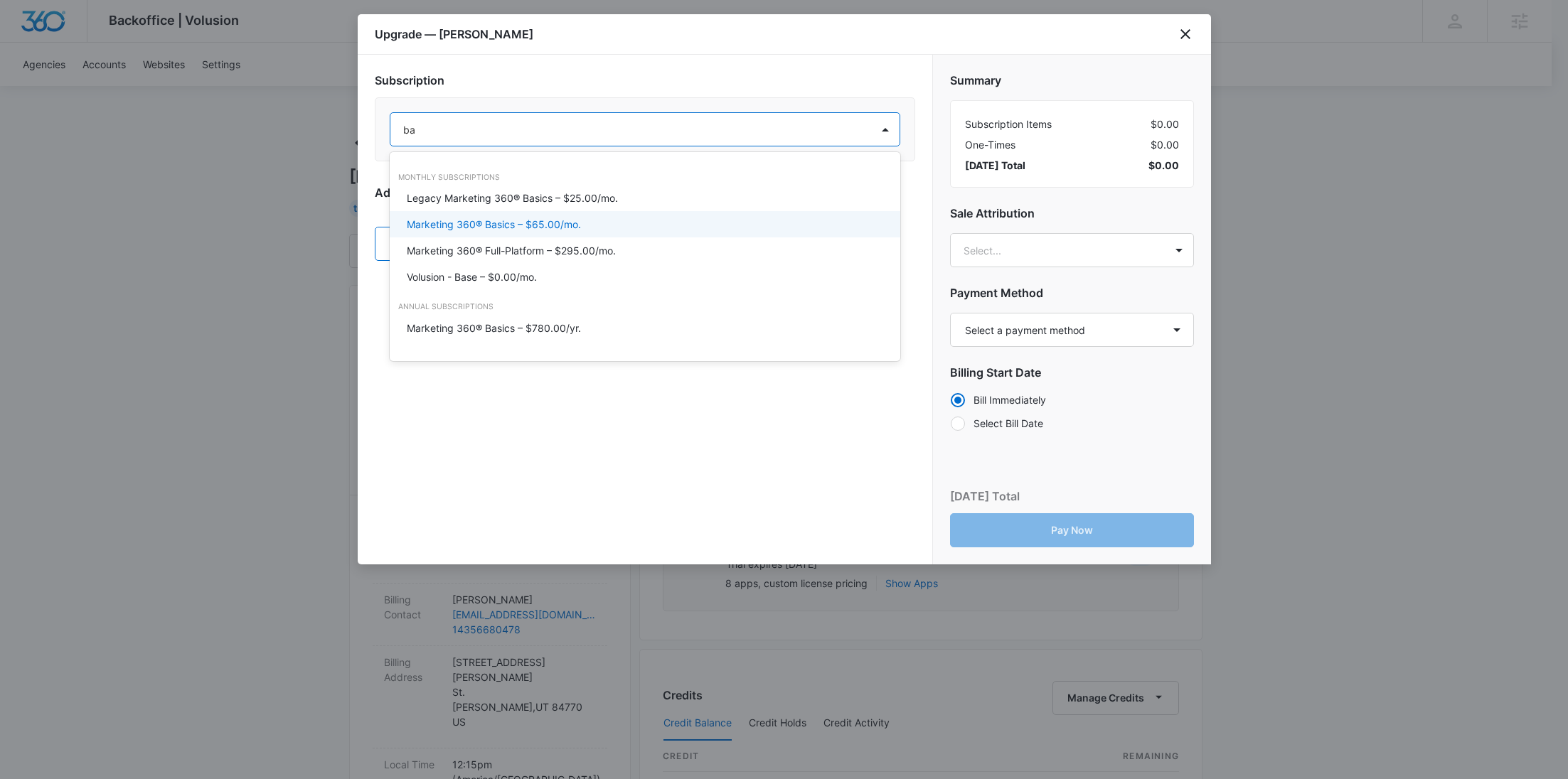
click at [576, 228] on p "Marketing 360® Basics – $65.00/mo." at bounding box center [493, 225] width 174 height 15
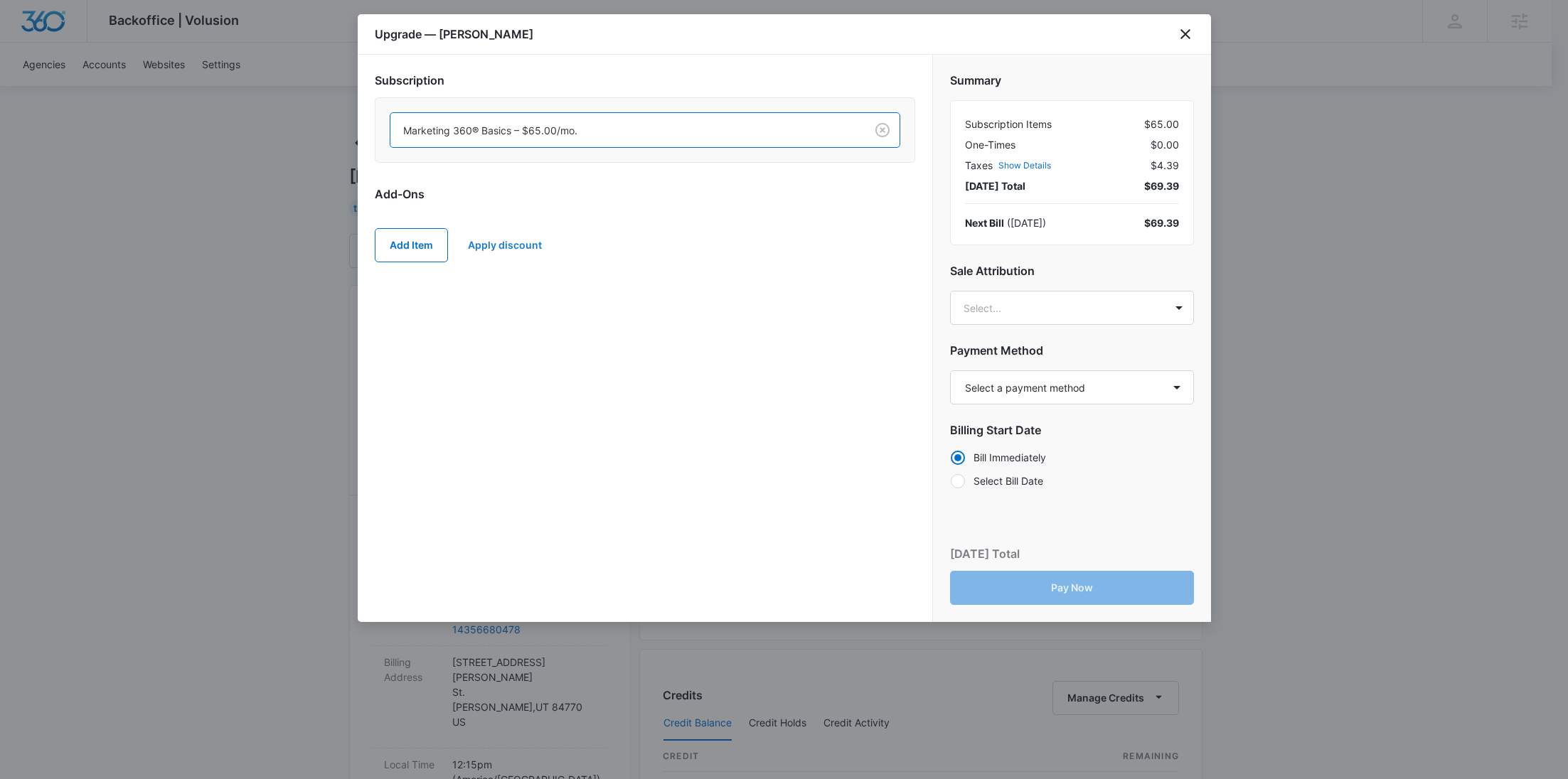
click at [509, 247] on button "Apply discount" at bounding box center [505, 244] width 102 height 34
click at [501, 350] on body "Backoffice | Volusion Apps Settings RY Rochelle Young rochelle.young@madwire.co…" at bounding box center [784, 727] width 1568 height 1454
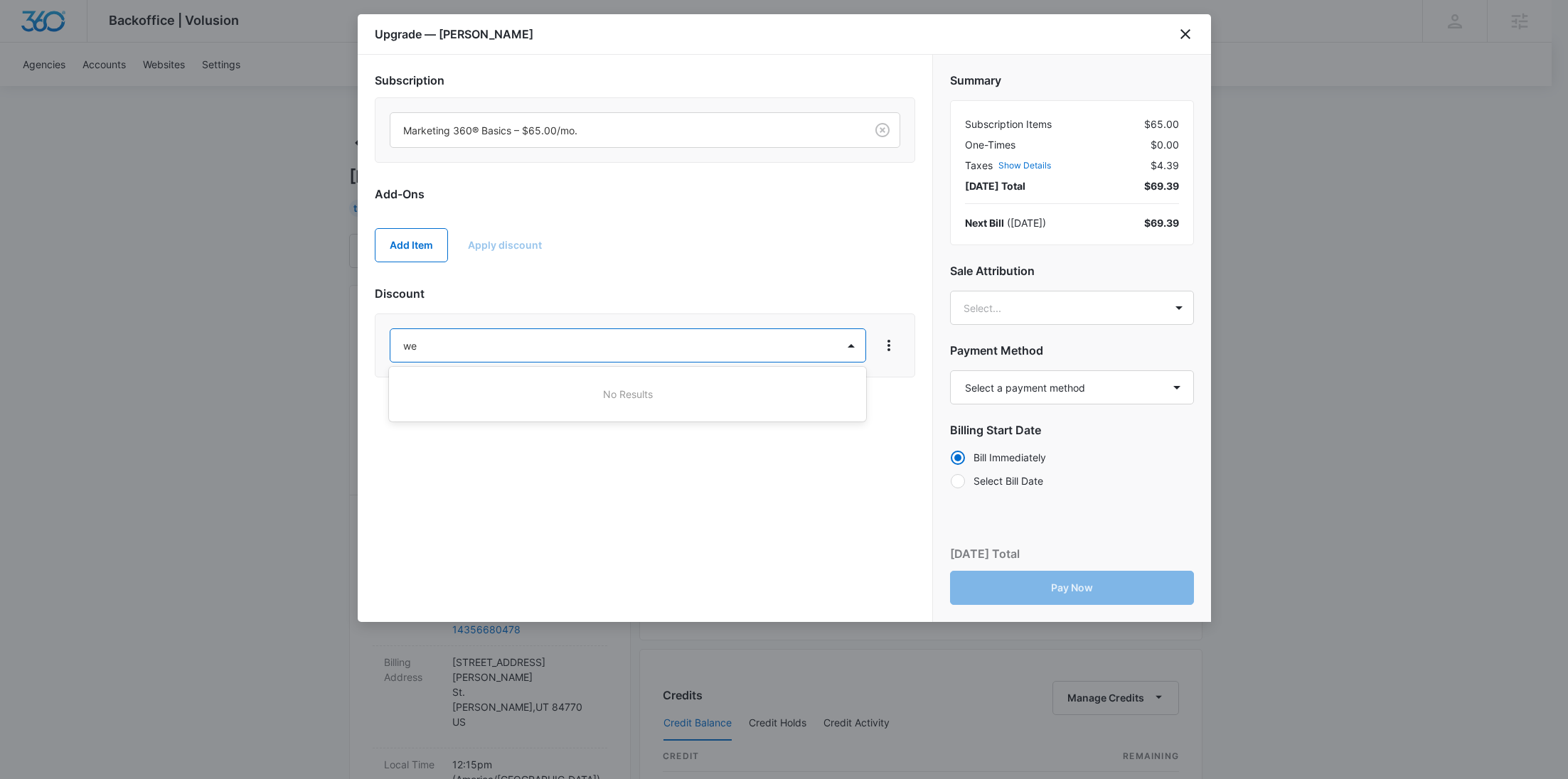
type input "w"
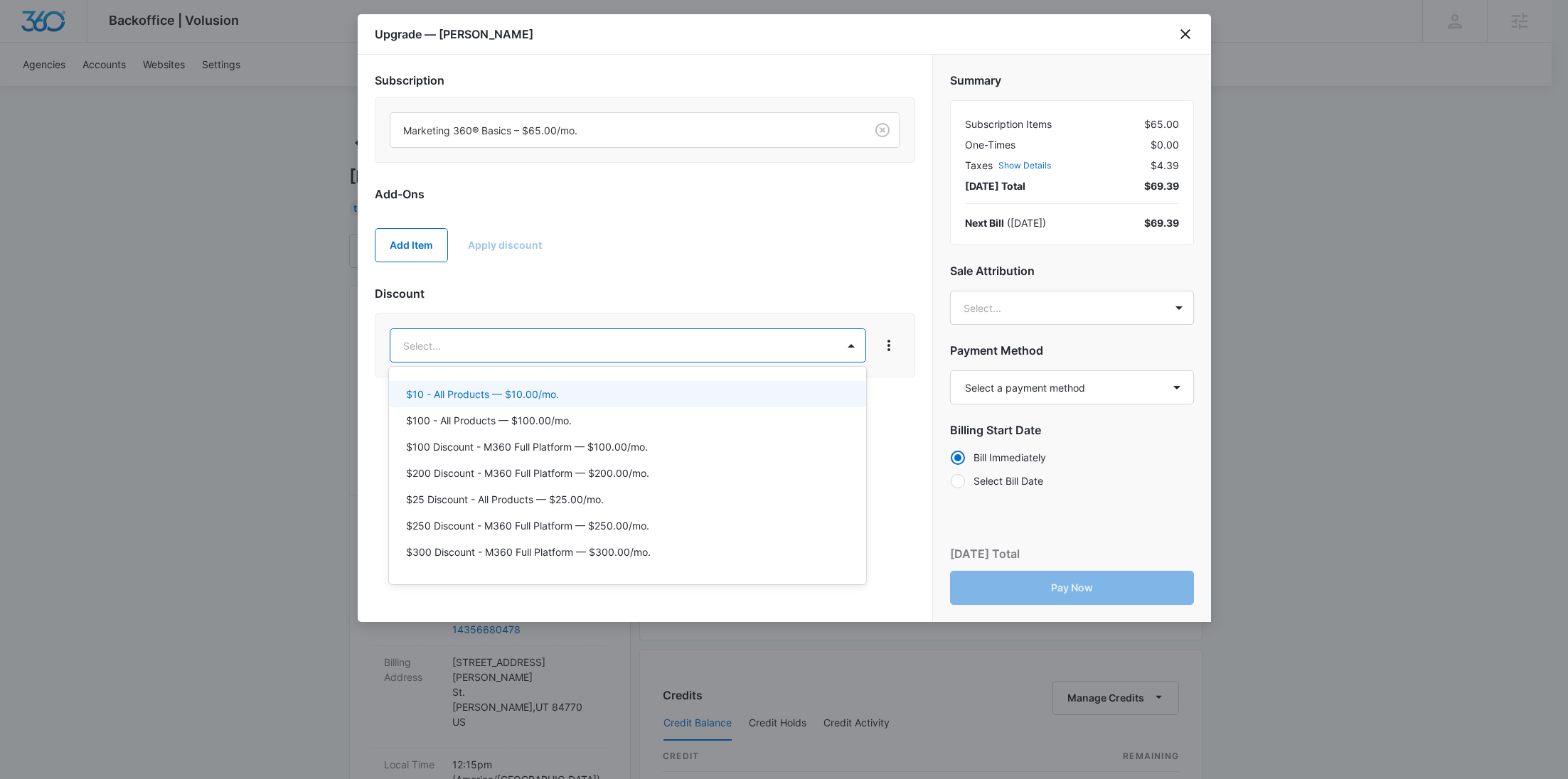
click at [685, 188] on div at bounding box center [784, 390] width 1568 height 779
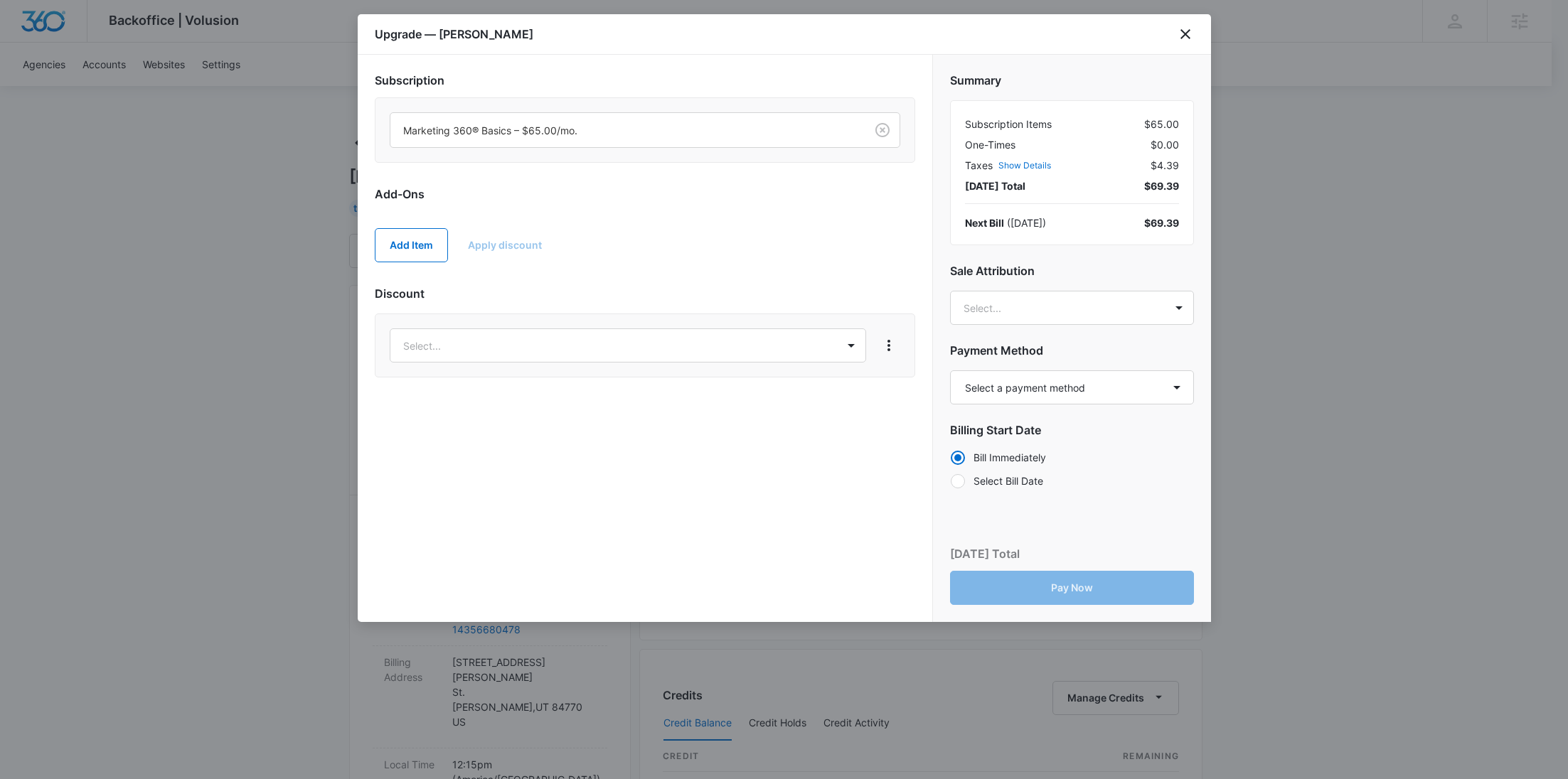
click at [1175, 35] on div "Upgrade — Mike Haynes" at bounding box center [784, 35] width 853 height 40
click at [1184, 37] on icon "close" at bounding box center [1186, 35] width 17 height 17
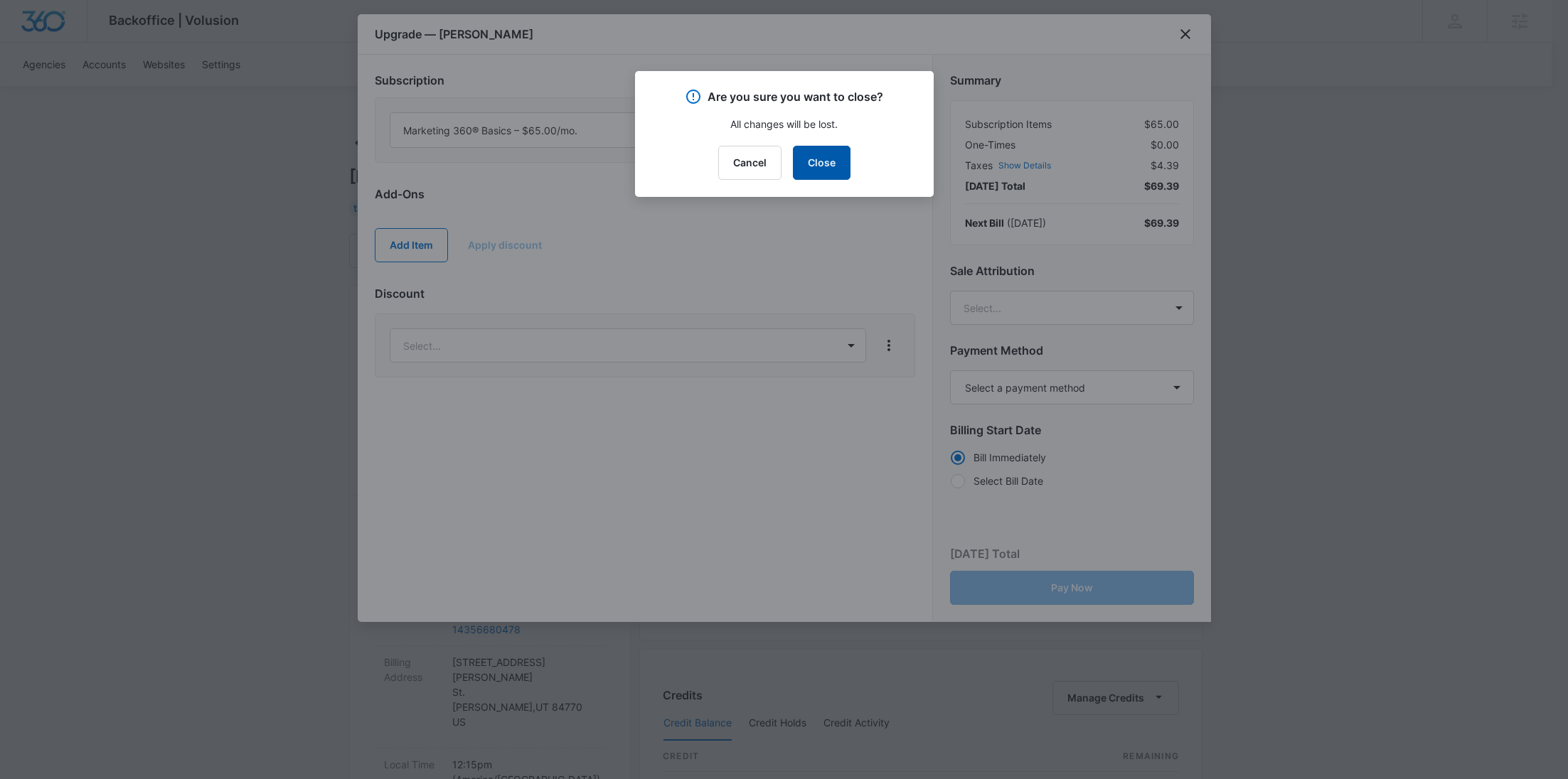
click at [817, 176] on button "Close" at bounding box center [822, 163] width 58 height 34
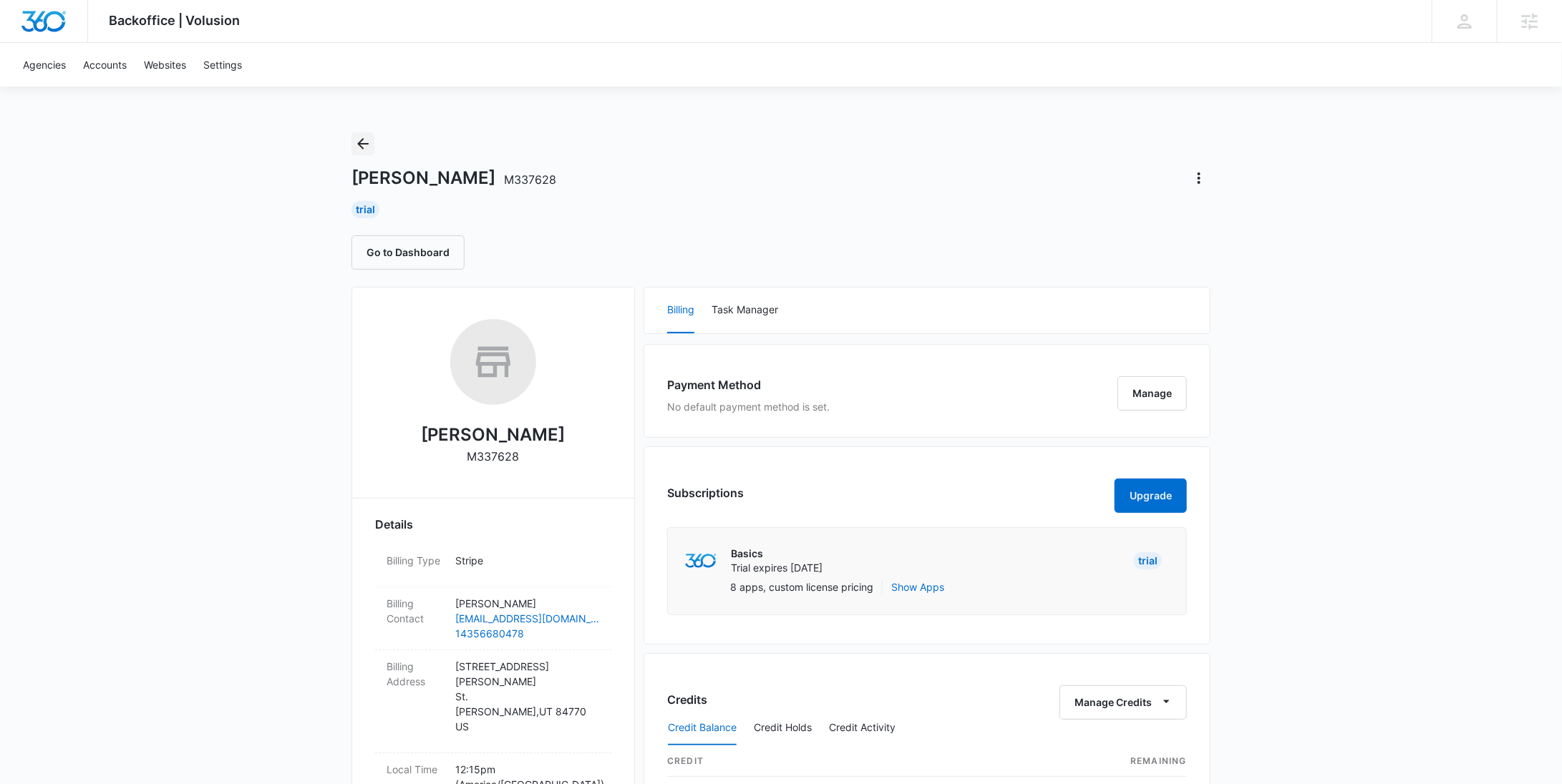
click at [366, 150] on icon "Back" at bounding box center [363, 144] width 17 height 17
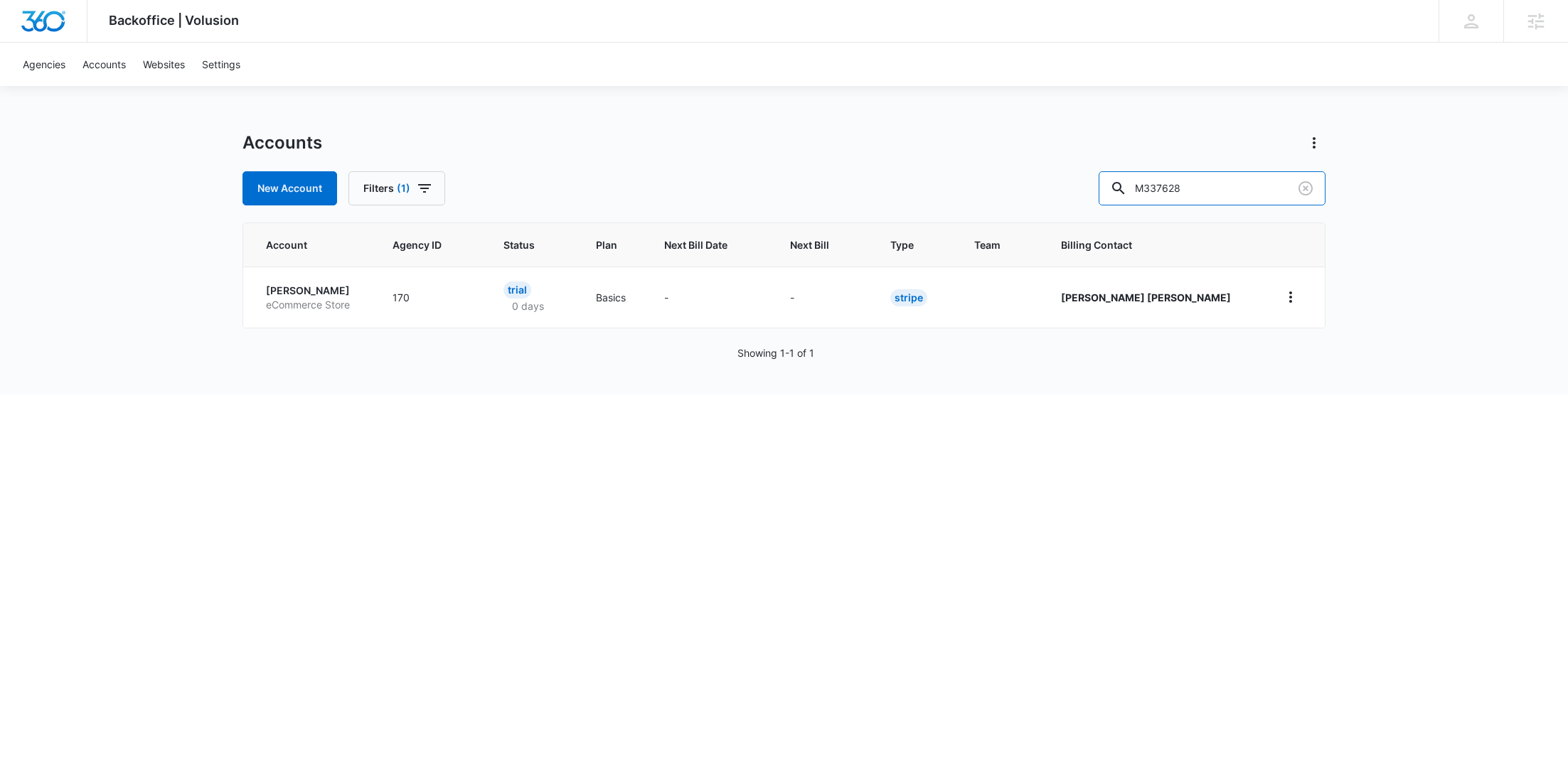
drag, startPoint x: 1252, startPoint y: 185, endPoint x: 1078, endPoint y: 187, distance: 174.0
click at [1099, 188] on div "New Account Filters (1) M337628" at bounding box center [784, 188] width 1083 height 34
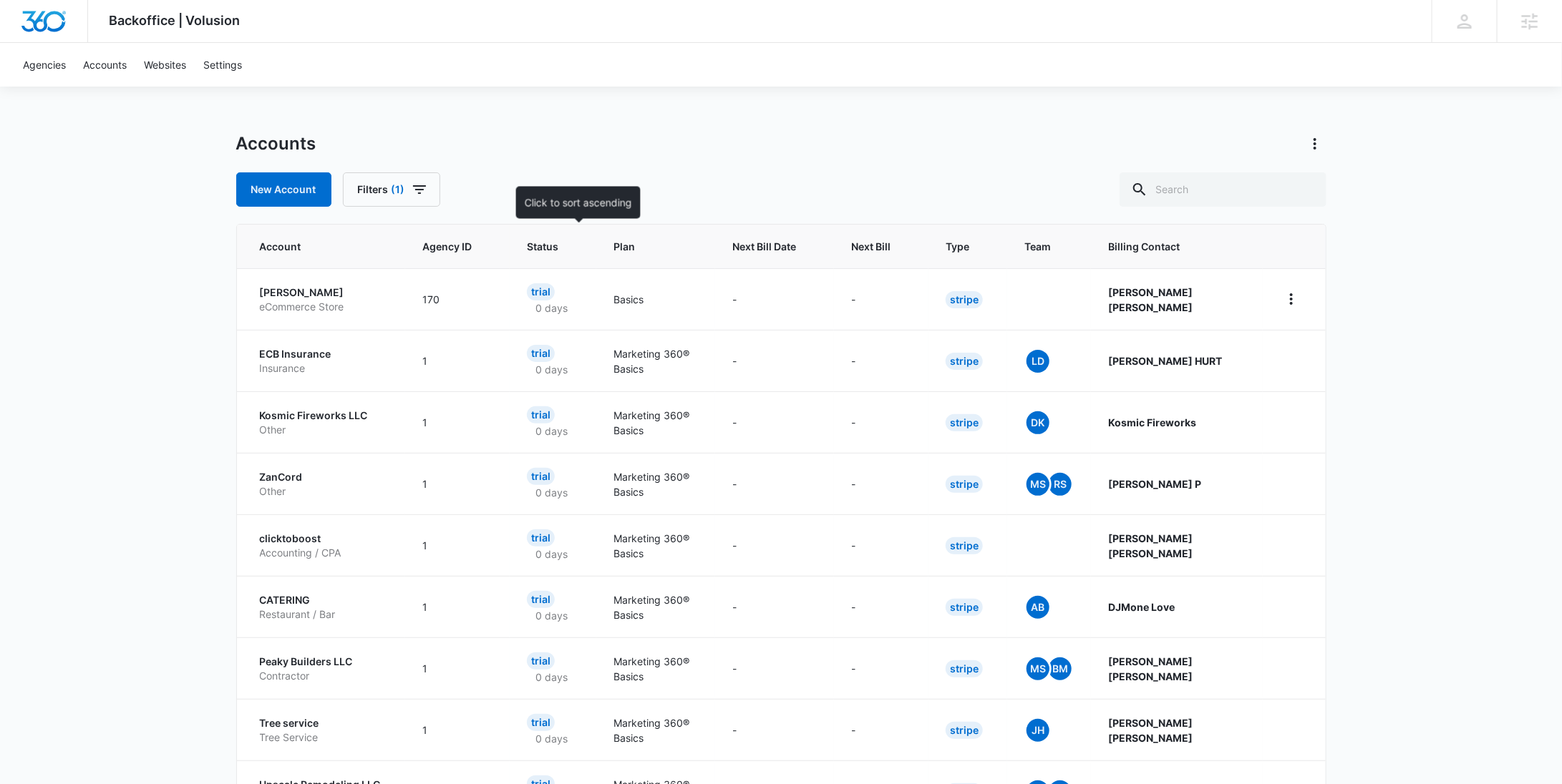
click at [559, 250] on span "Status" at bounding box center [542, 247] width 32 height 15
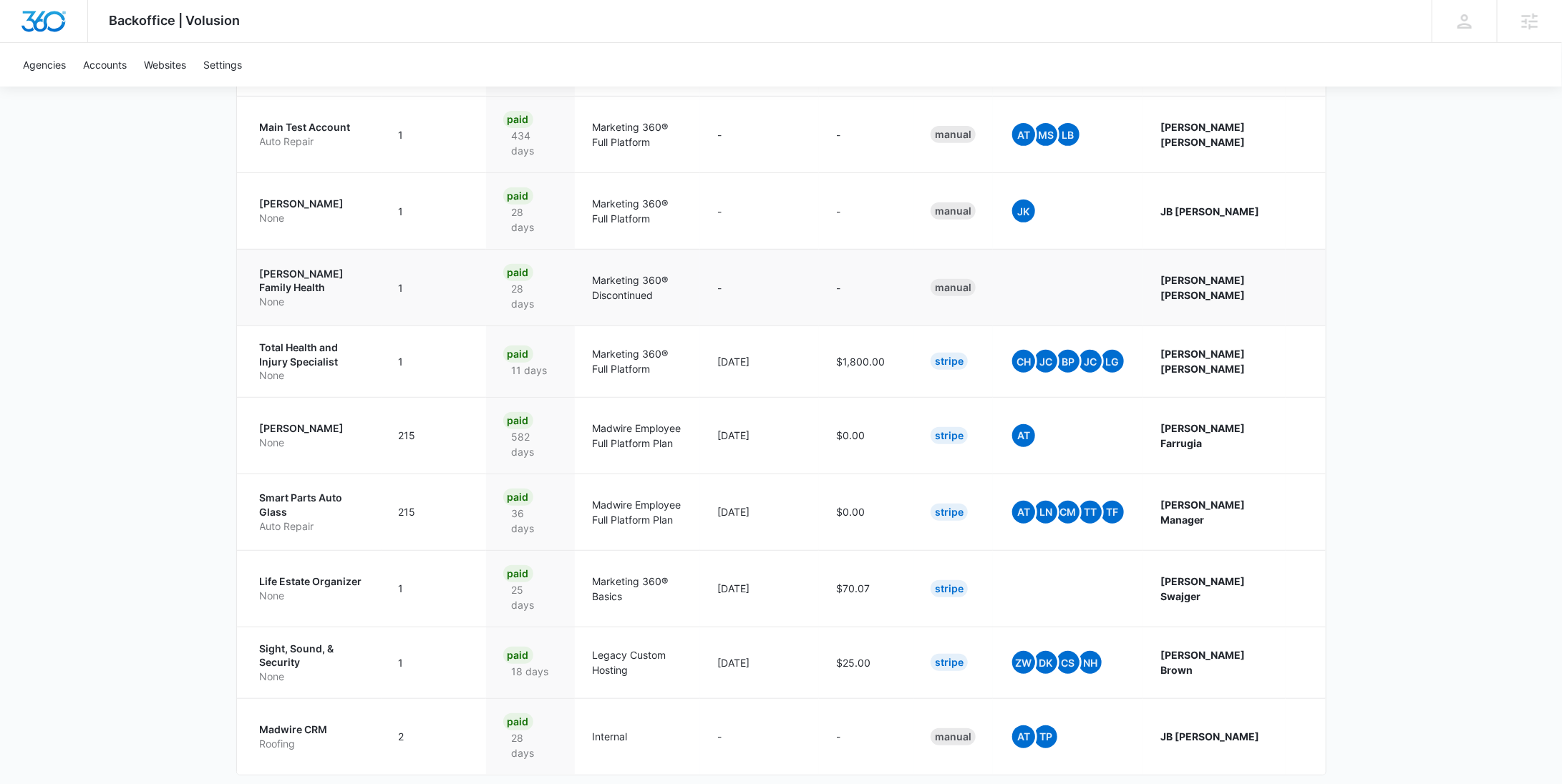
scroll to position [252, 0]
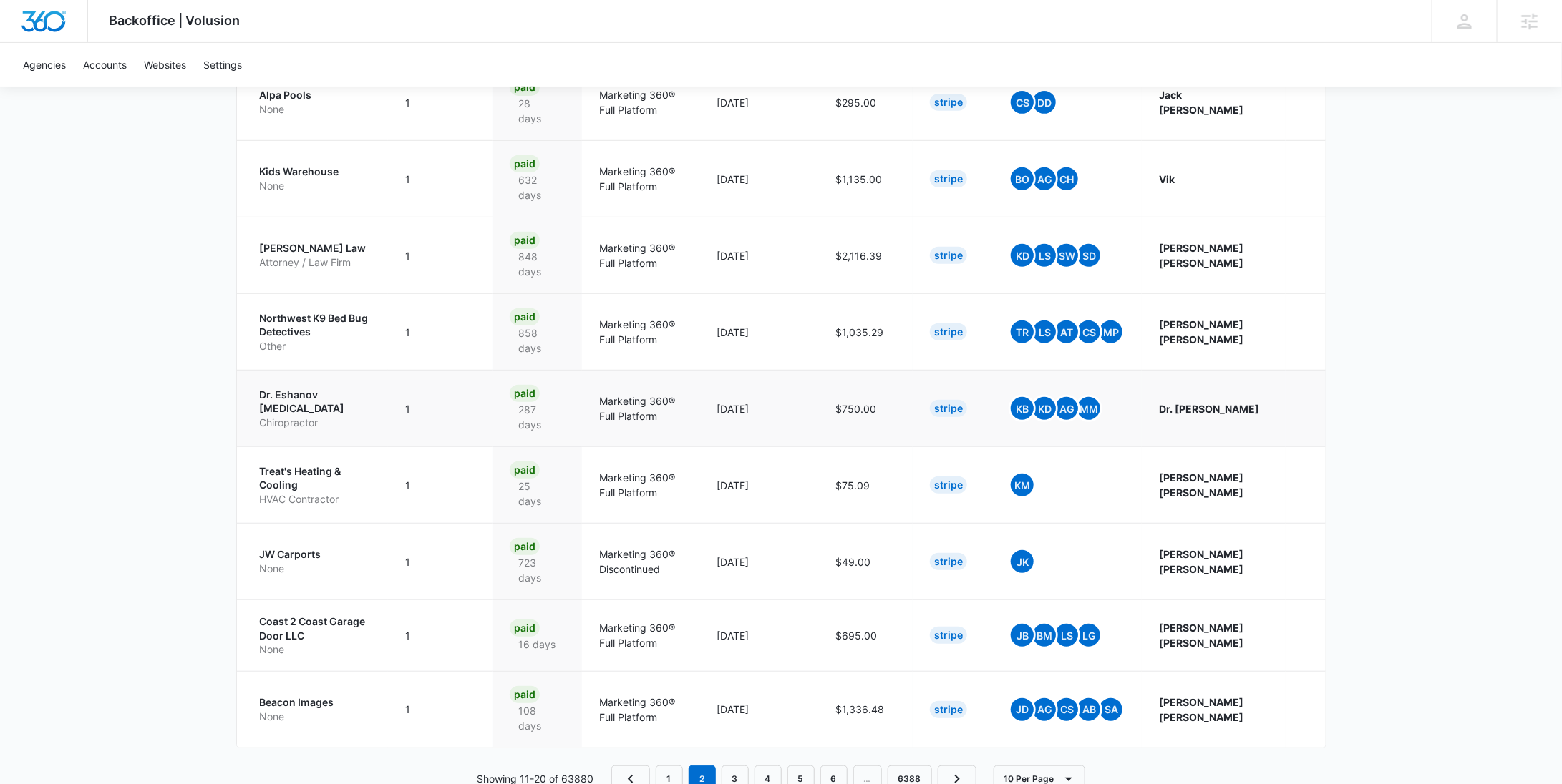
scroll to position [291, 0]
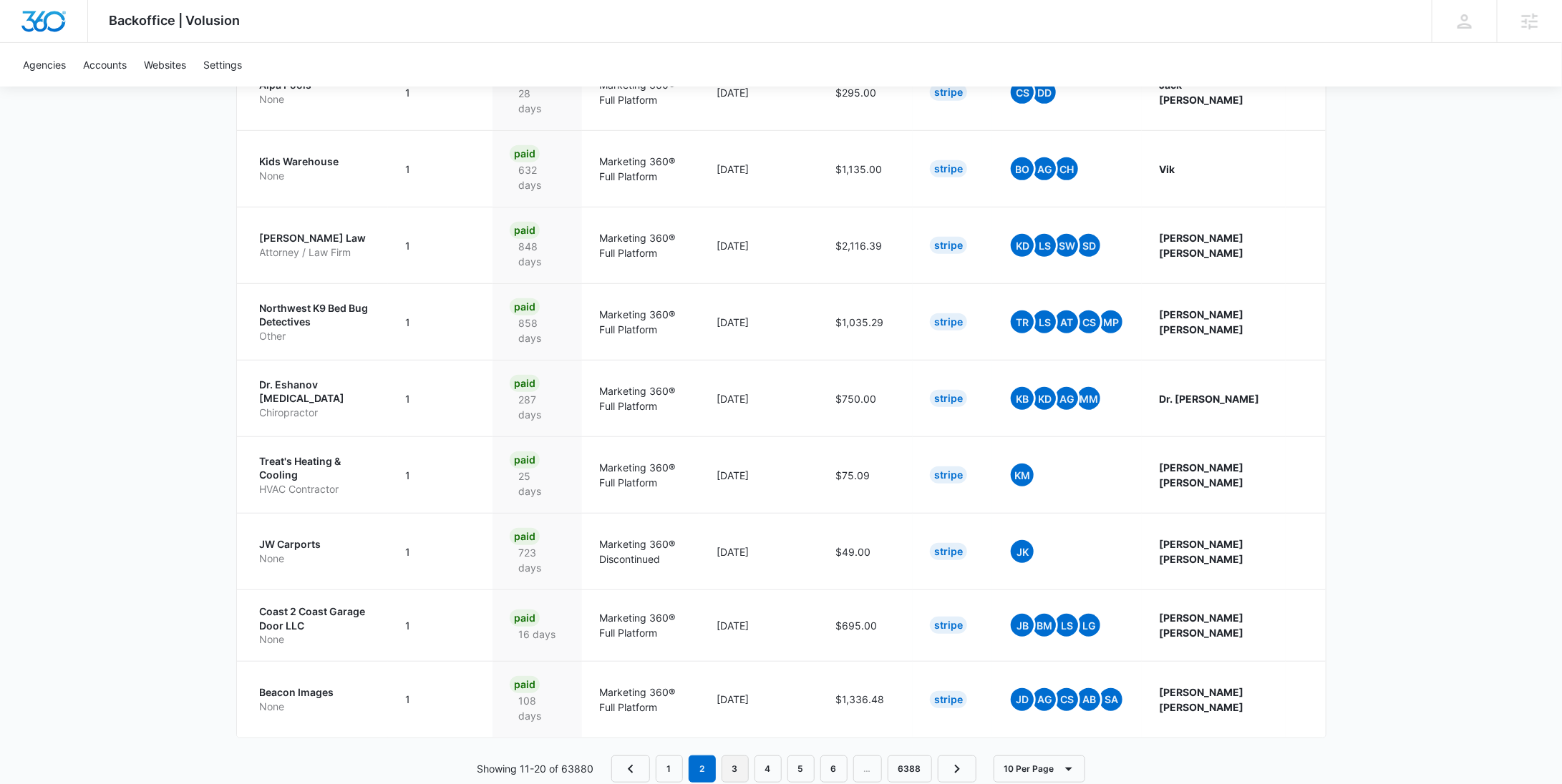
click at [732, 756] on link "3" at bounding box center [735, 769] width 27 height 27
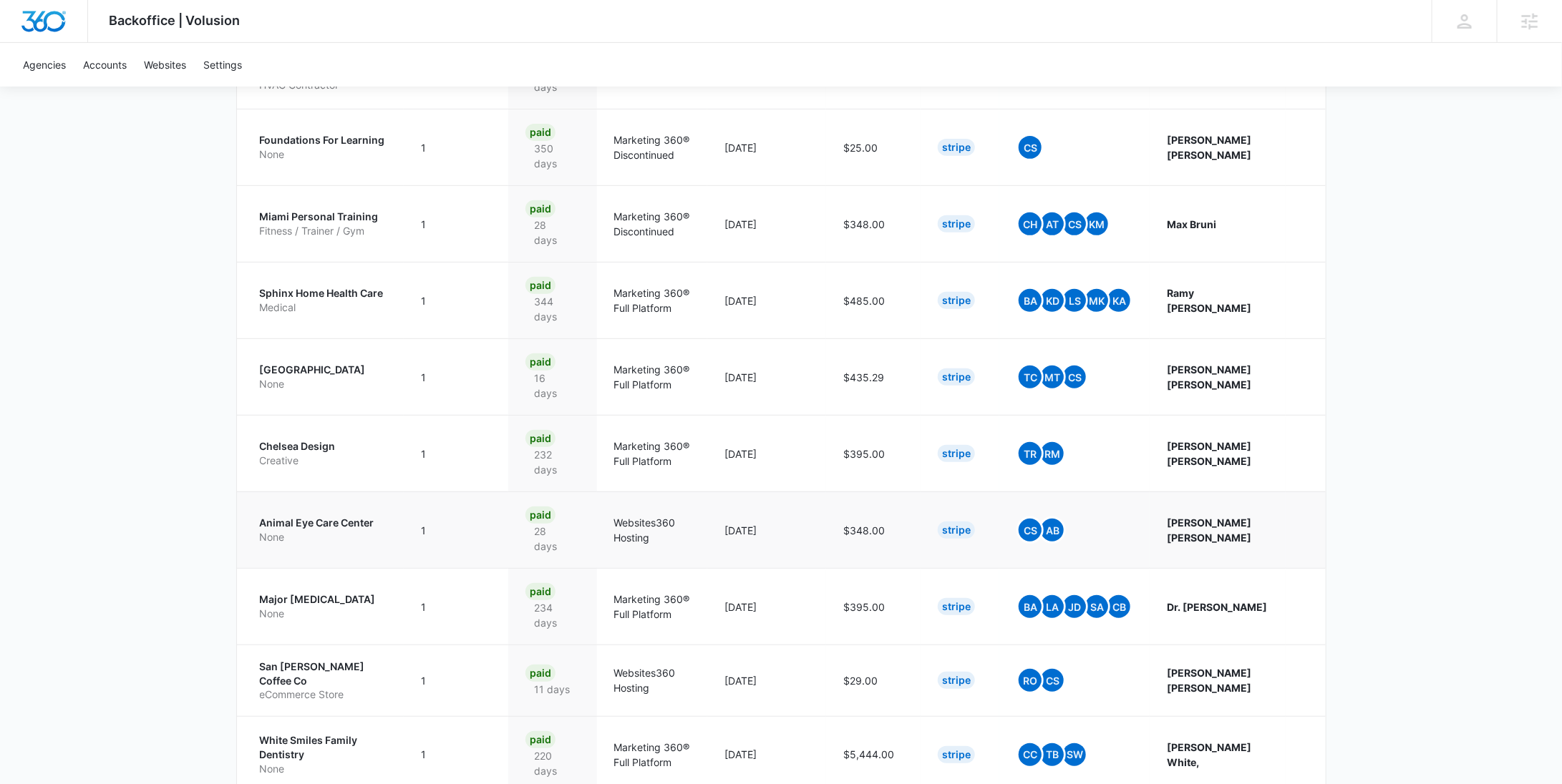
scroll to position [256, 0]
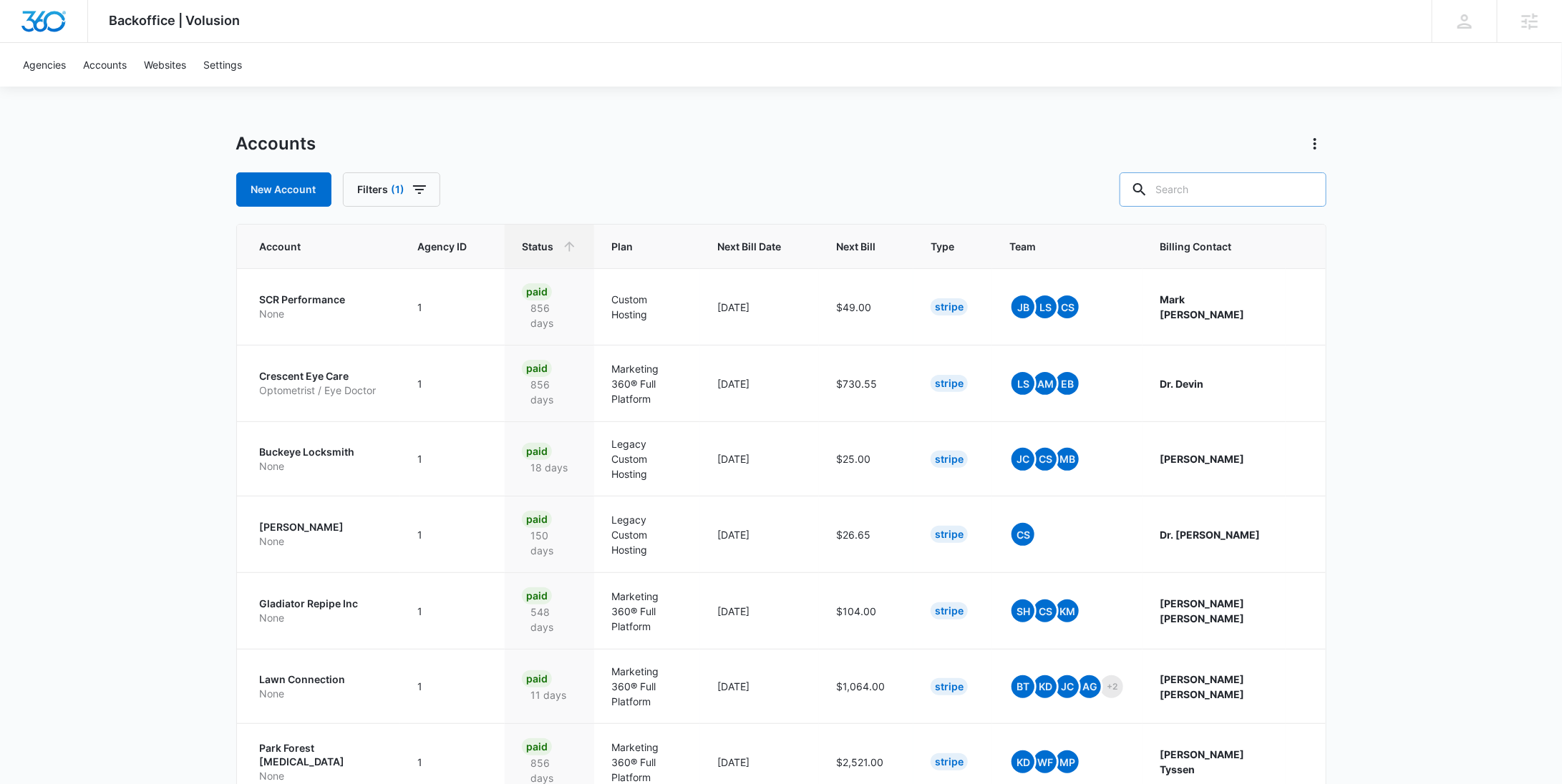
click at [1216, 194] on input "text" at bounding box center [1223, 189] width 207 height 34
paste input "M335253"
type input "M335253"
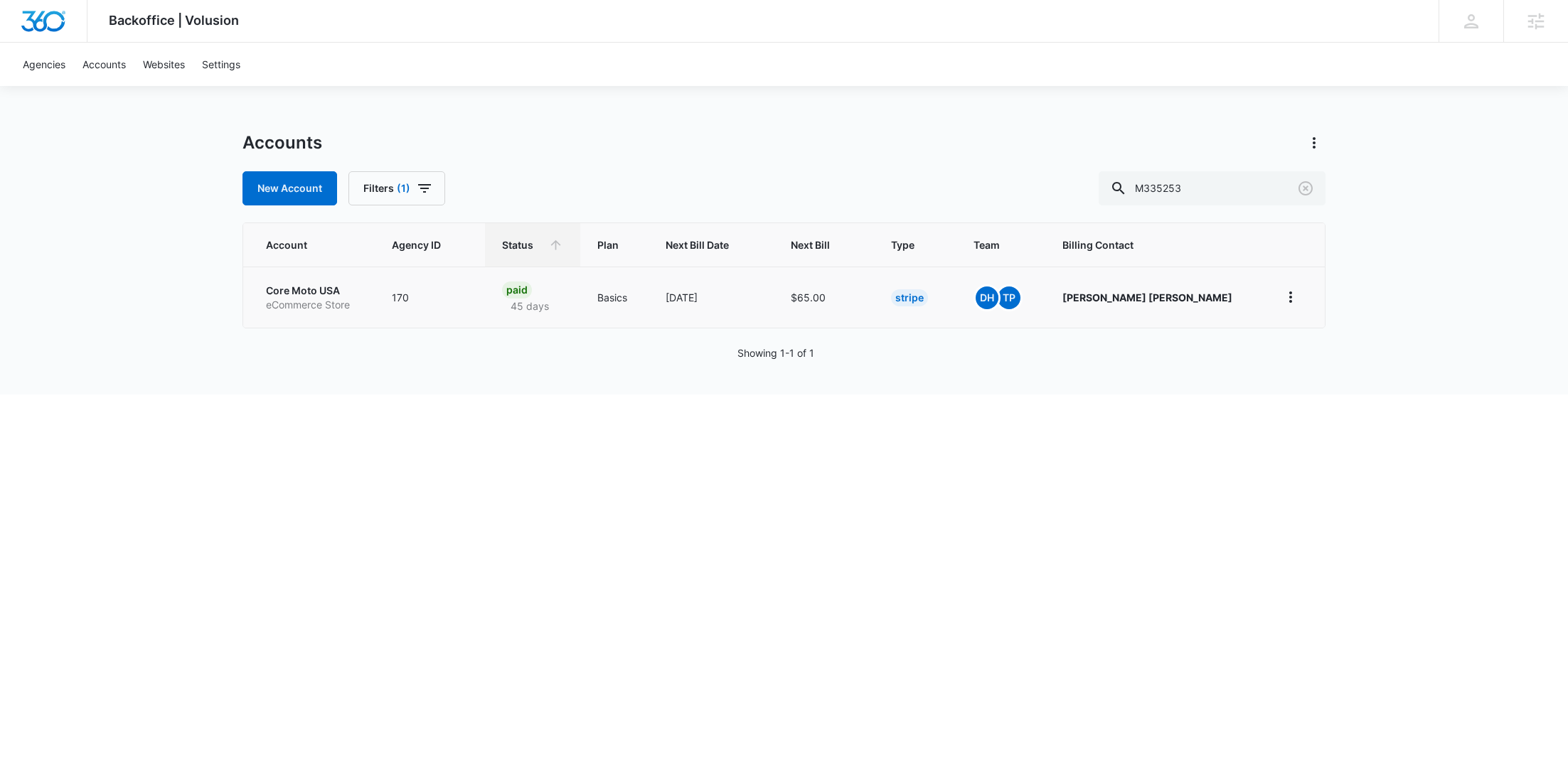
click at [299, 298] on p "eCommerce Store" at bounding box center [312, 305] width 91 height 14
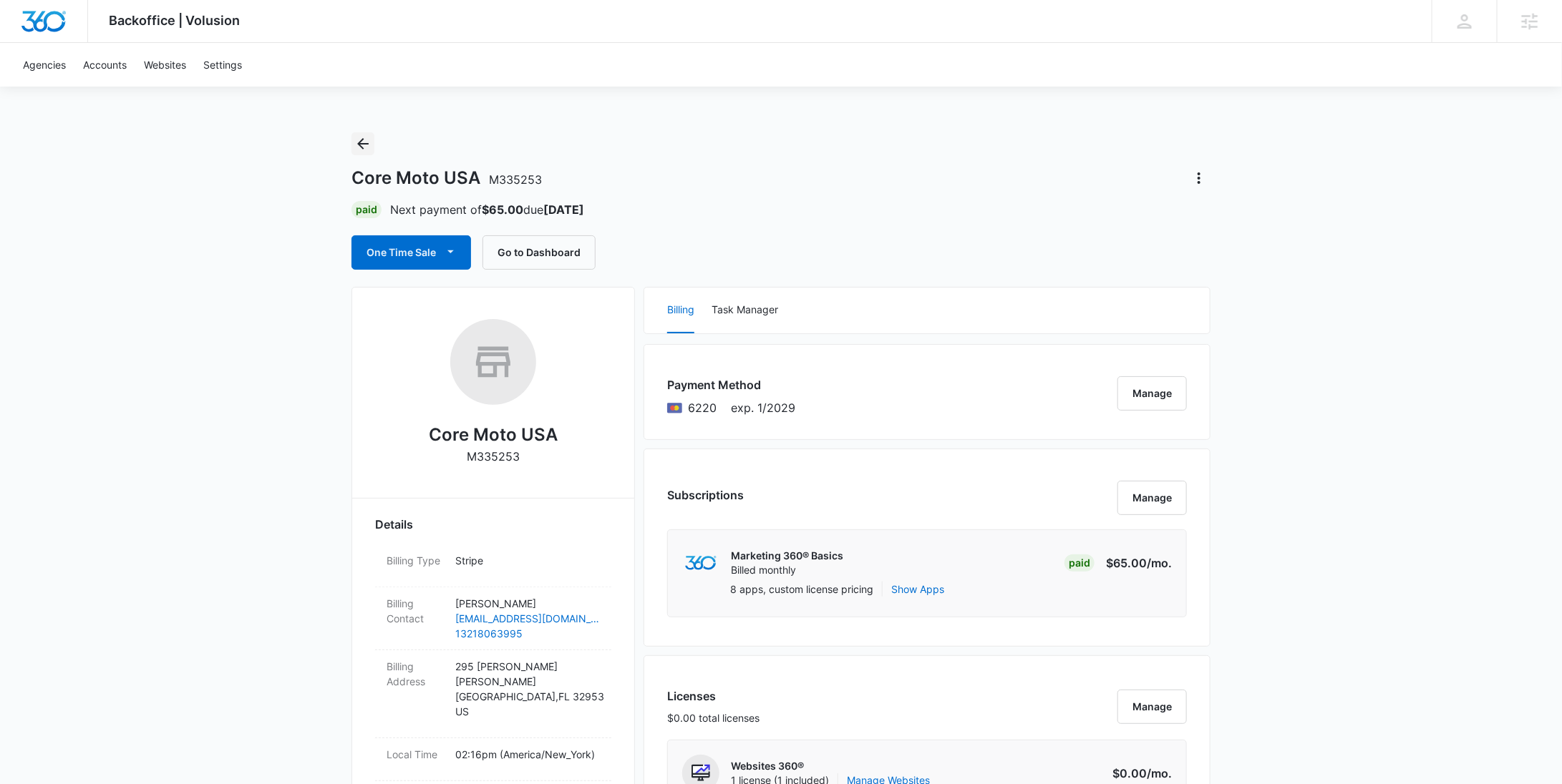
click at [363, 147] on icon "Back" at bounding box center [363, 144] width 12 height 12
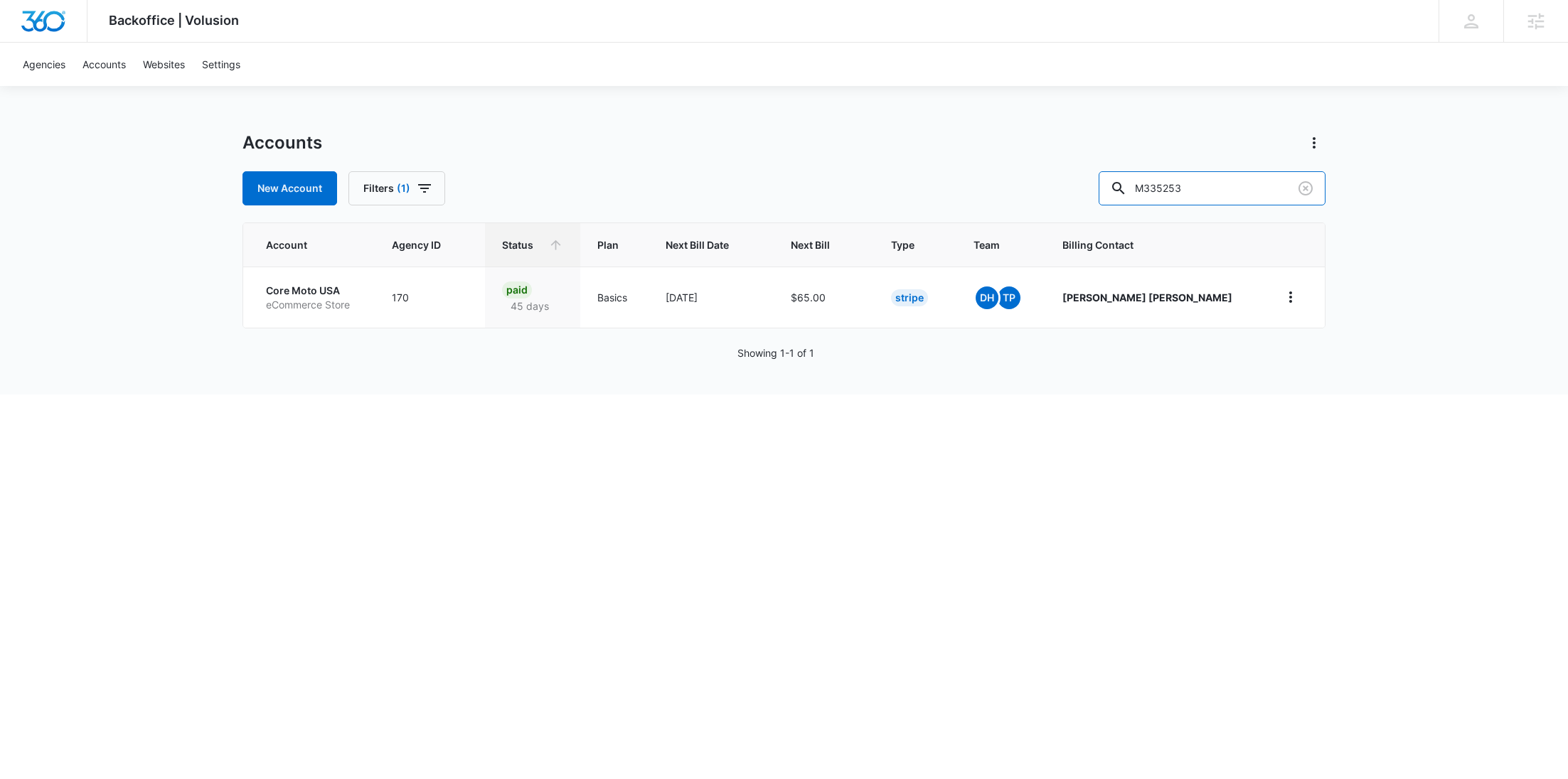
drag, startPoint x: 1232, startPoint y: 183, endPoint x: 1066, endPoint y: 179, distance: 166.0
click at [1069, 179] on div "New Account Filters (1) M335253" at bounding box center [784, 188] width 1083 height 34
paste input "3868"
type input "M333868"
click at [302, 285] on p "Bitters Co., Inc." at bounding box center [311, 290] width 89 height 14
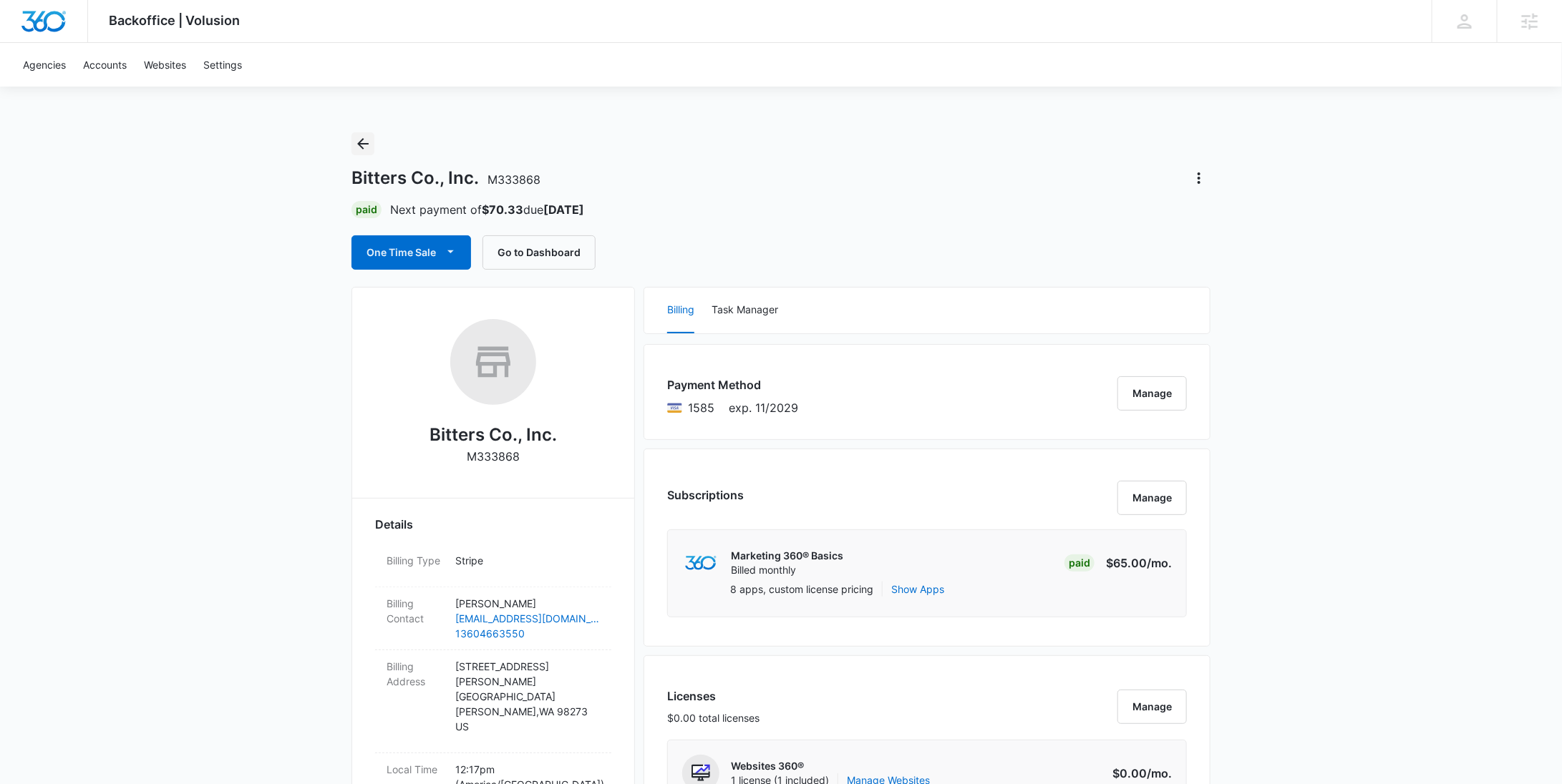
click at [356, 139] on icon "Back" at bounding box center [363, 144] width 17 height 17
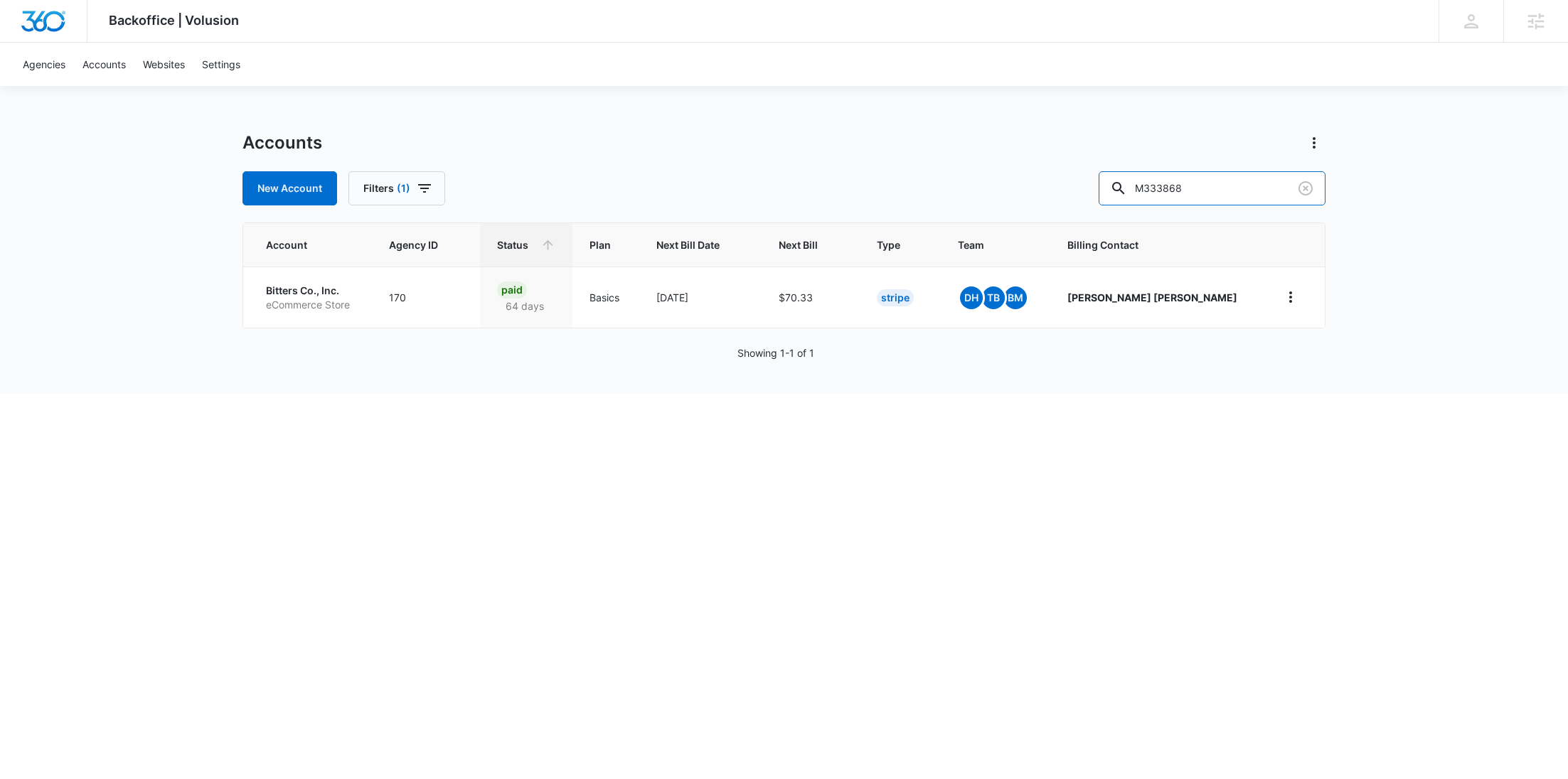
drag, startPoint x: 1232, startPoint y: 192, endPoint x: 1116, endPoint y: 190, distance: 116.0
click at [1117, 190] on div "New Account Filters (1) M333868" at bounding box center [784, 188] width 1083 height 34
paste input "762"
type input "M337628"
click at [357, 288] on p "[PERSON_NAME]" at bounding box center [313, 290] width 92 height 14
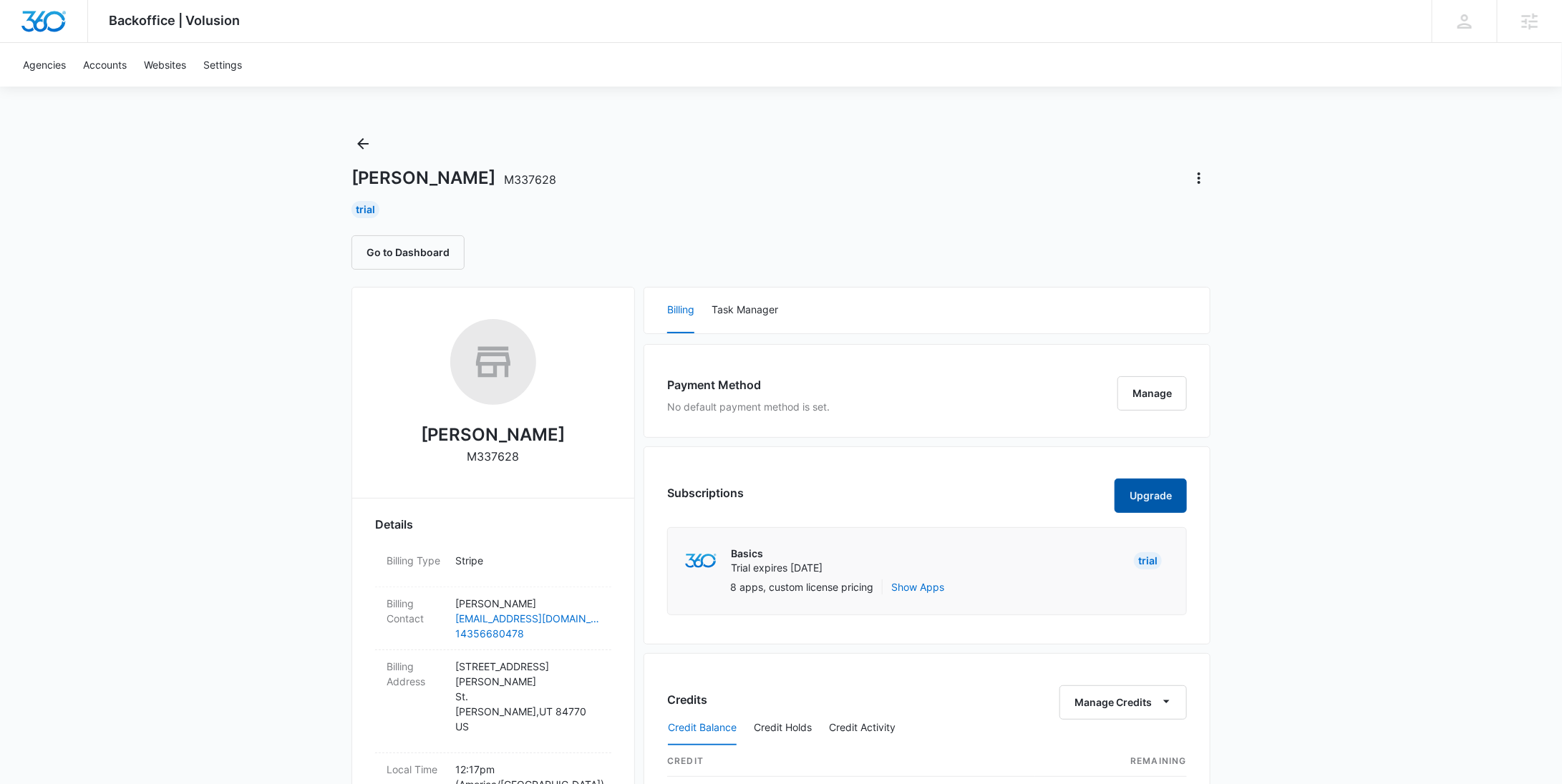
click at [1144, 498] on button "Upgrade" at bounding box center [1150, 496] width 73 height 34
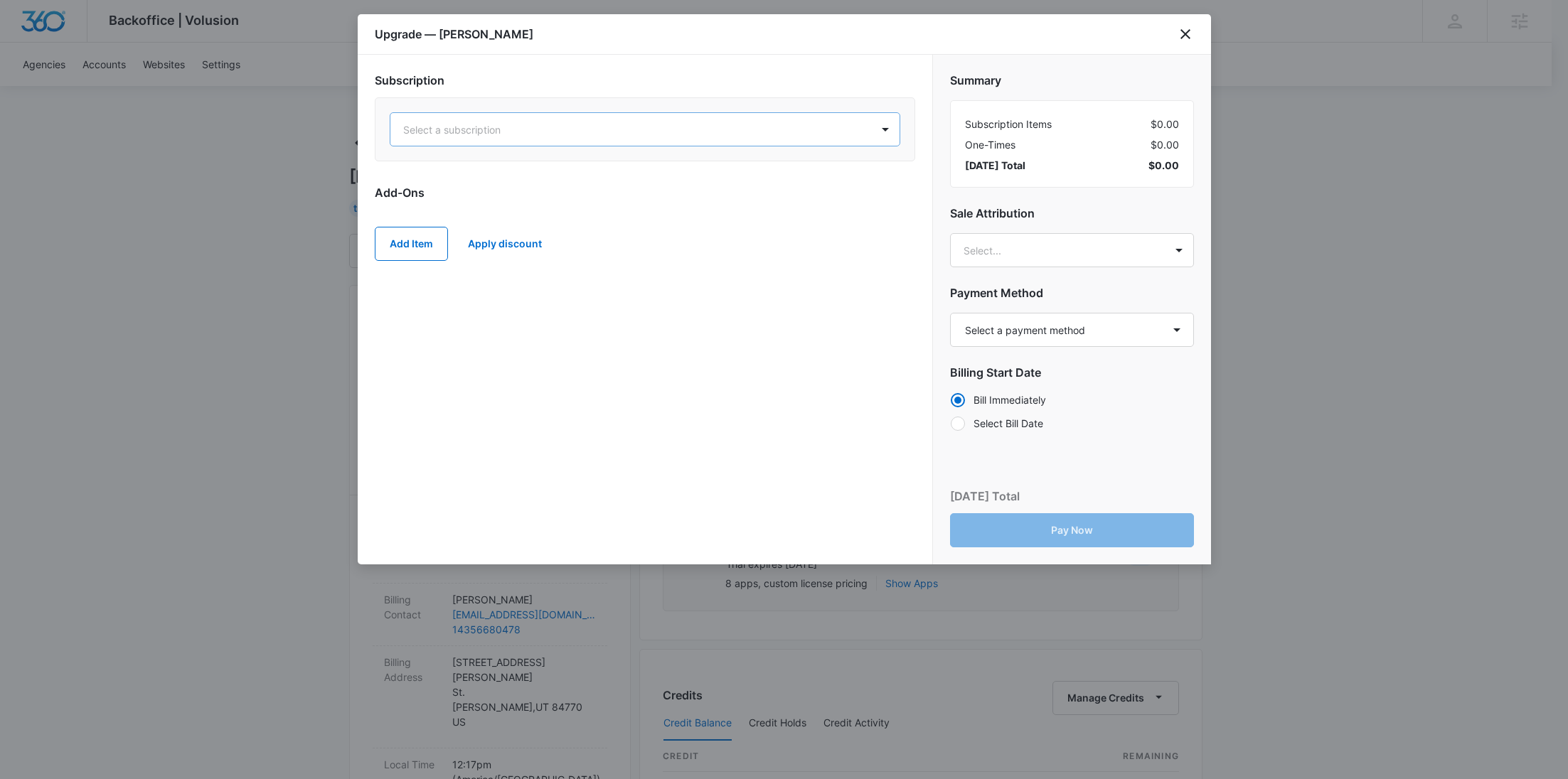
click at [573, 131] on div at bounding box center [627, 130] width 449 height 17
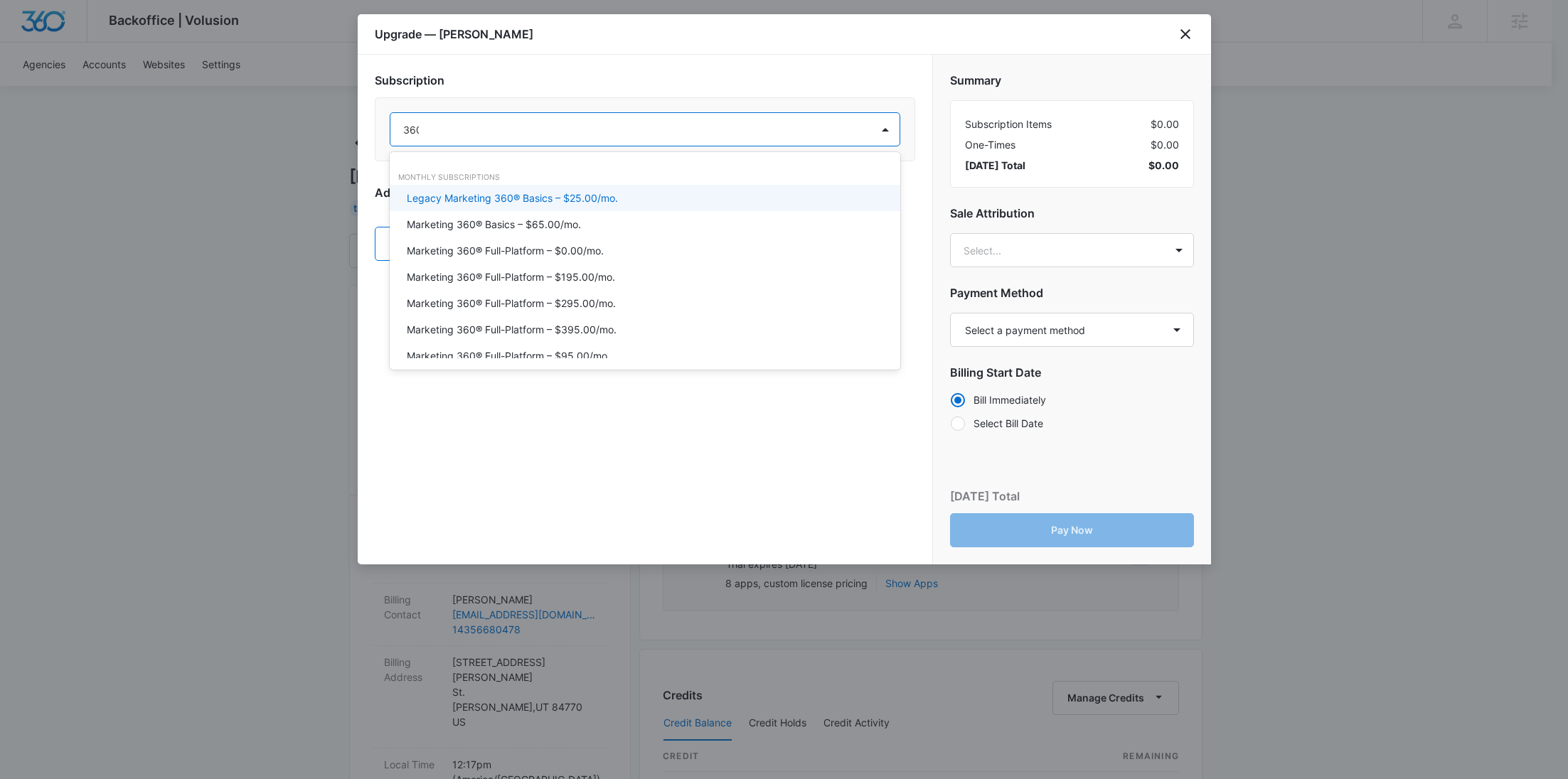
type input "360"
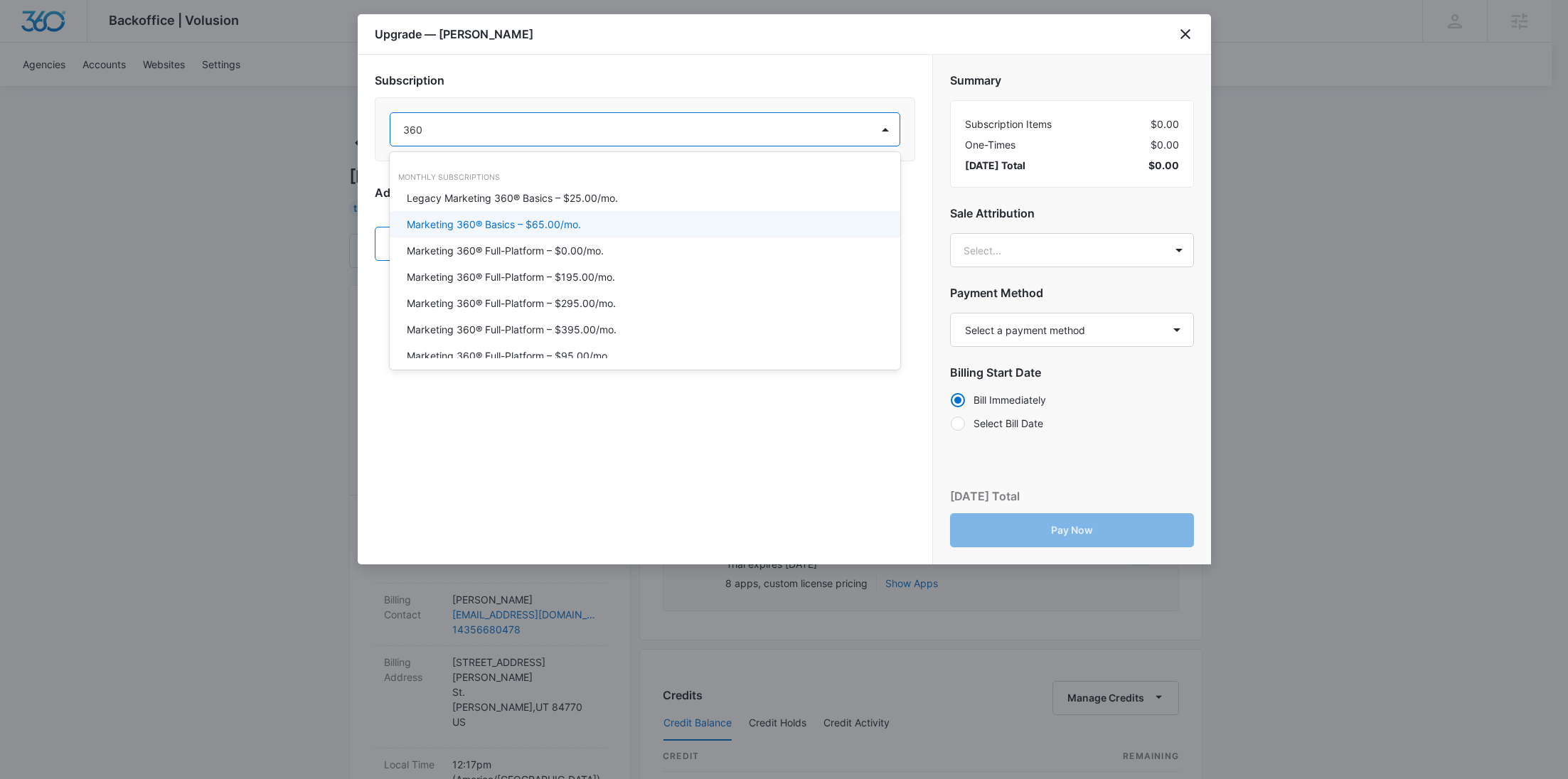
click at [581, 218] on div "Marketing 360® Basics – $65.00/mo." at bounding box center [644, 225] width 473 height 15
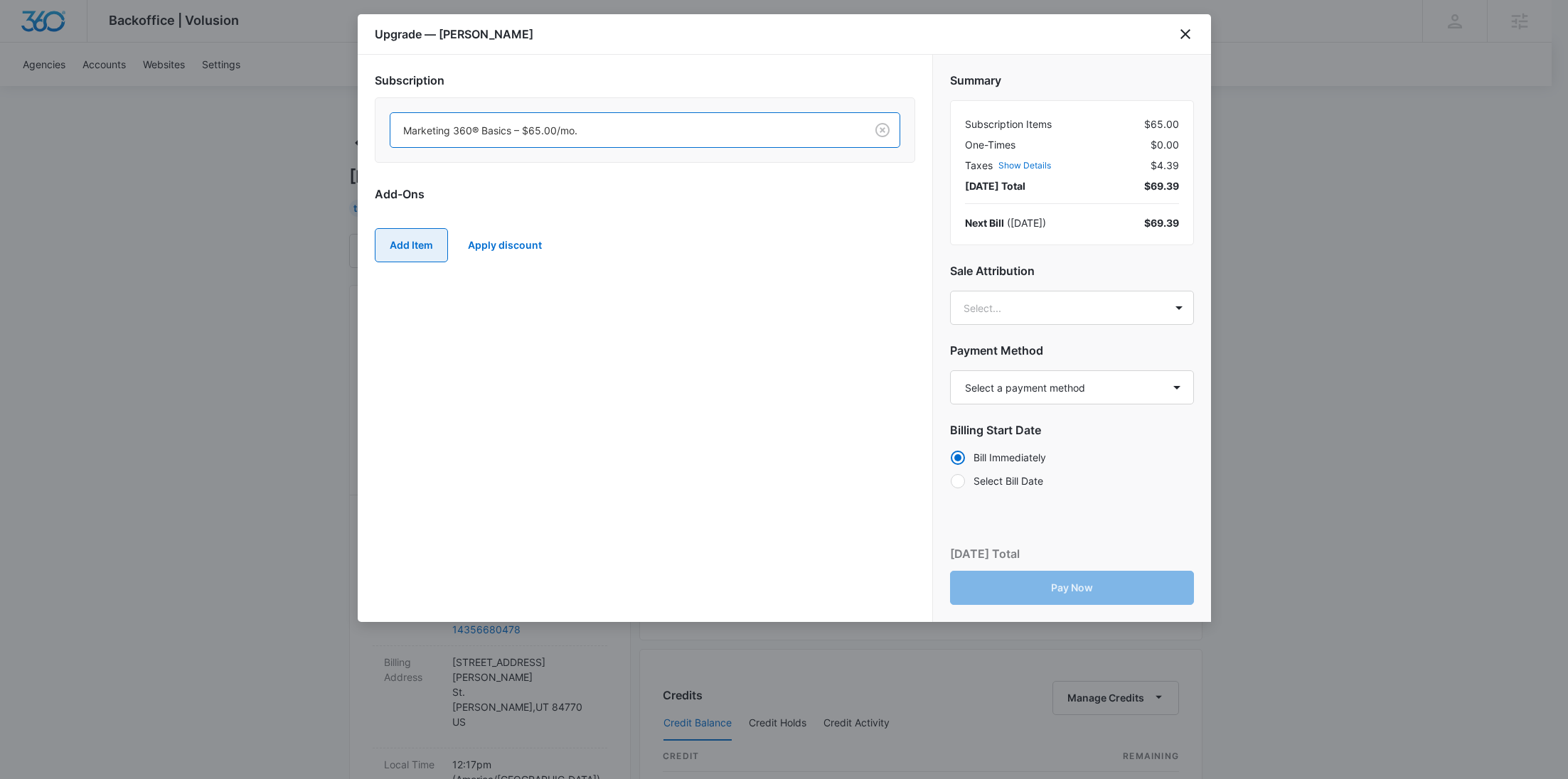
click at [435, 246] on button "Add Item" at bounding box center [412, 244] width 73 height 34
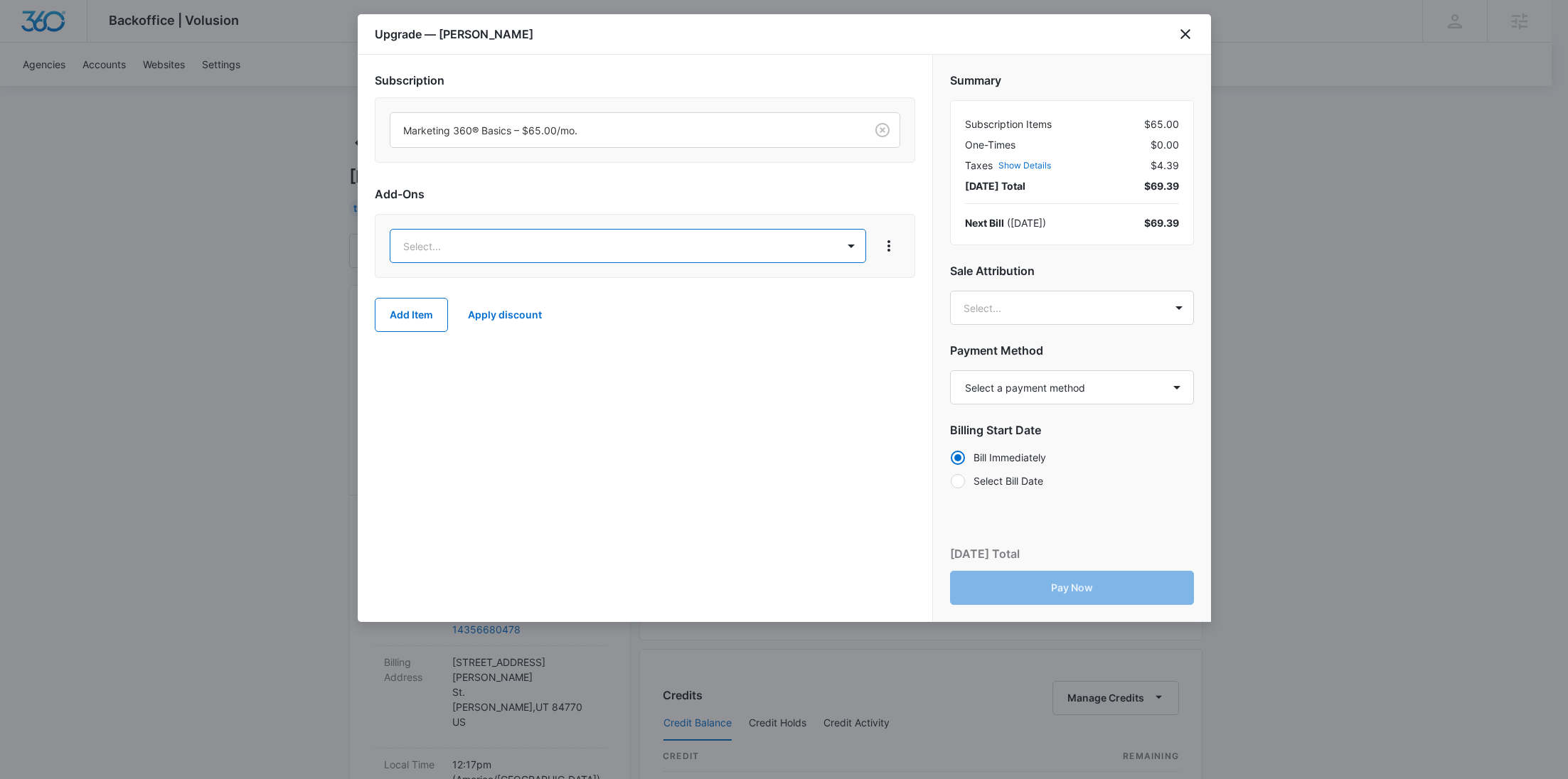
click at [446, 236] on body "Backoffice | Volusion Apps Settings RY Rochelle Young rochelle.young@madwire.co…" at bounding box center [784, 727] width 1568 height 1454
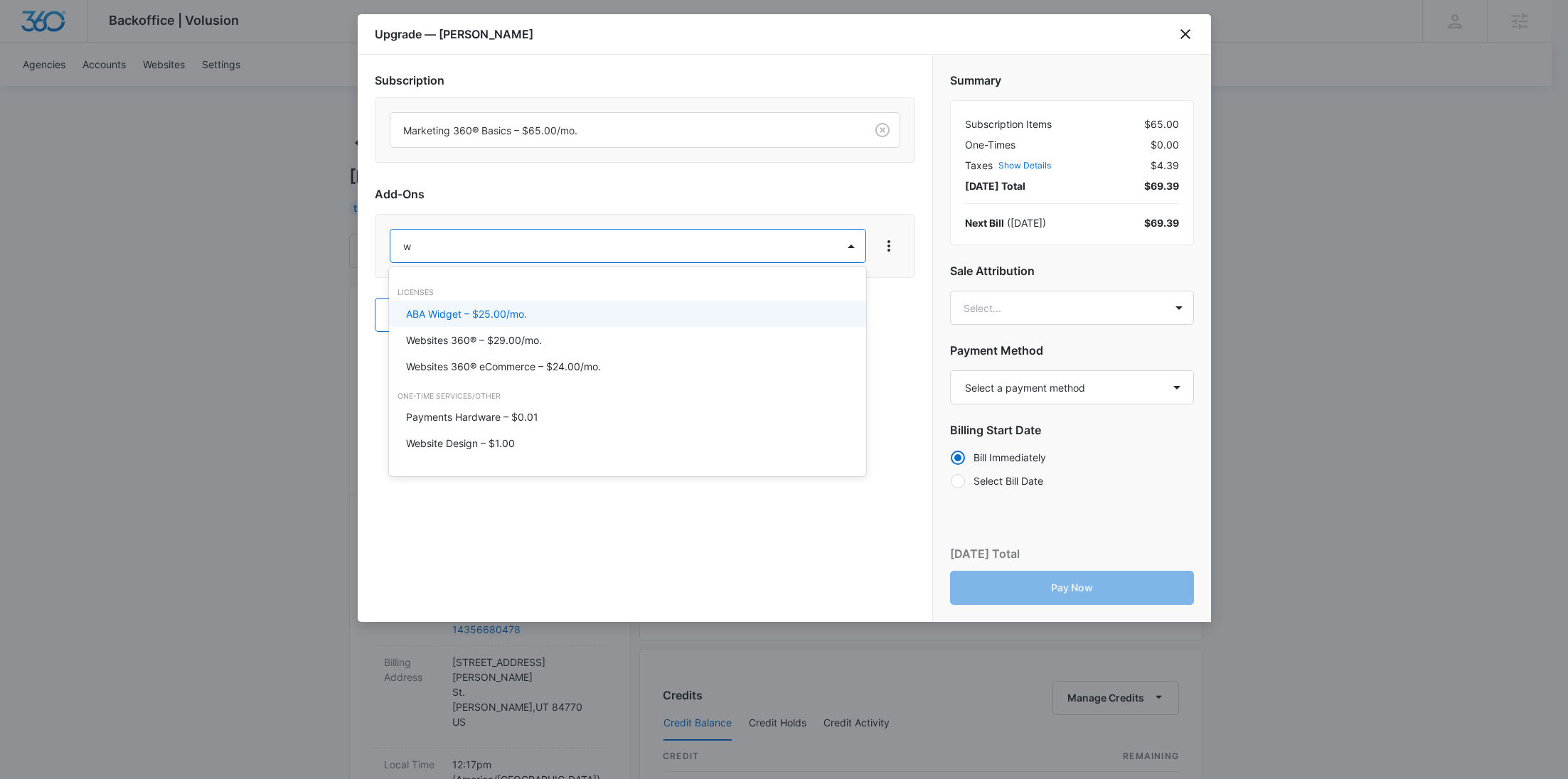
type input "we"
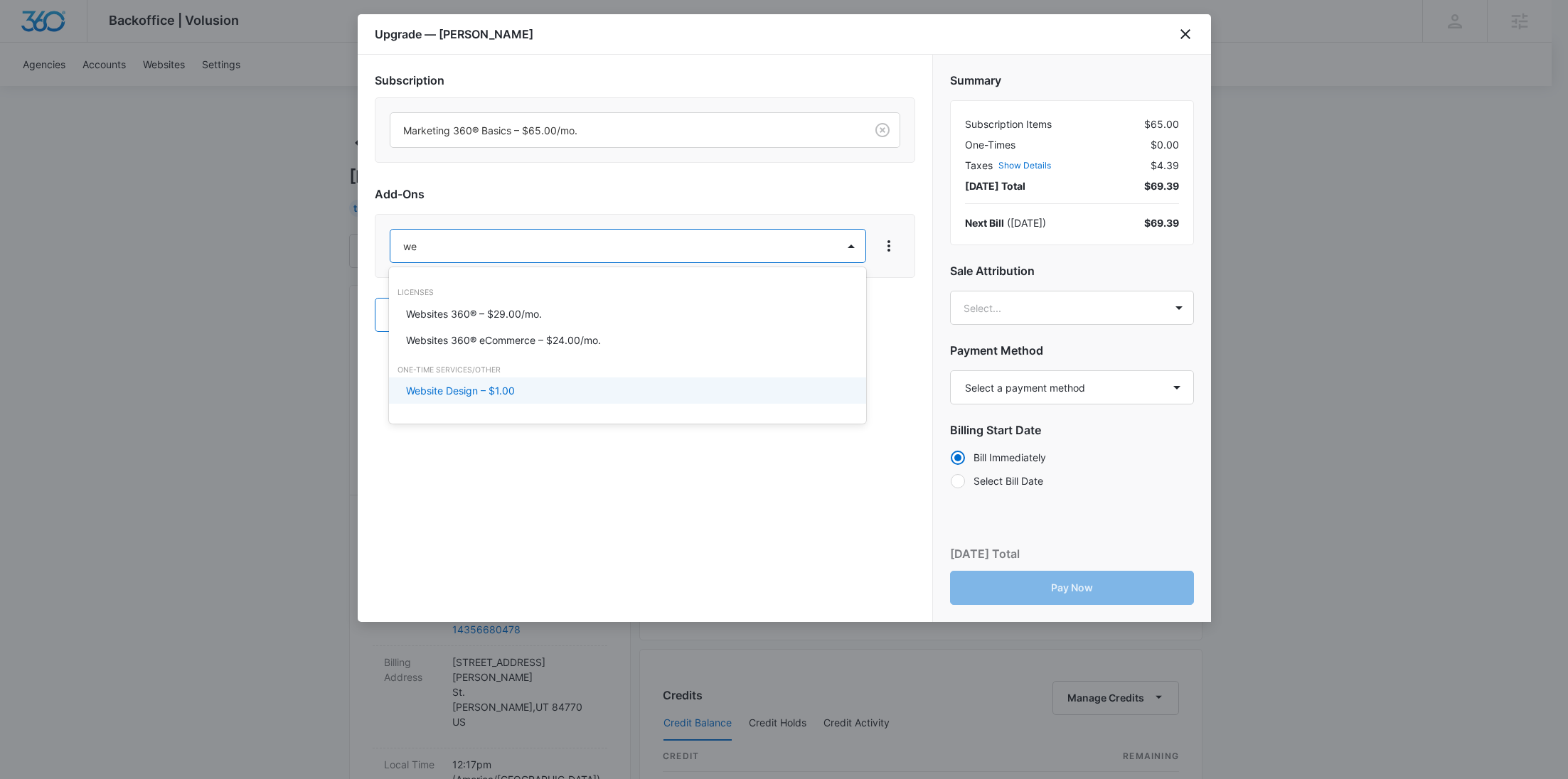
click at [502, 384] on p "Website Design – $1.00" at bounding box center [460, 391] width 109 height 15
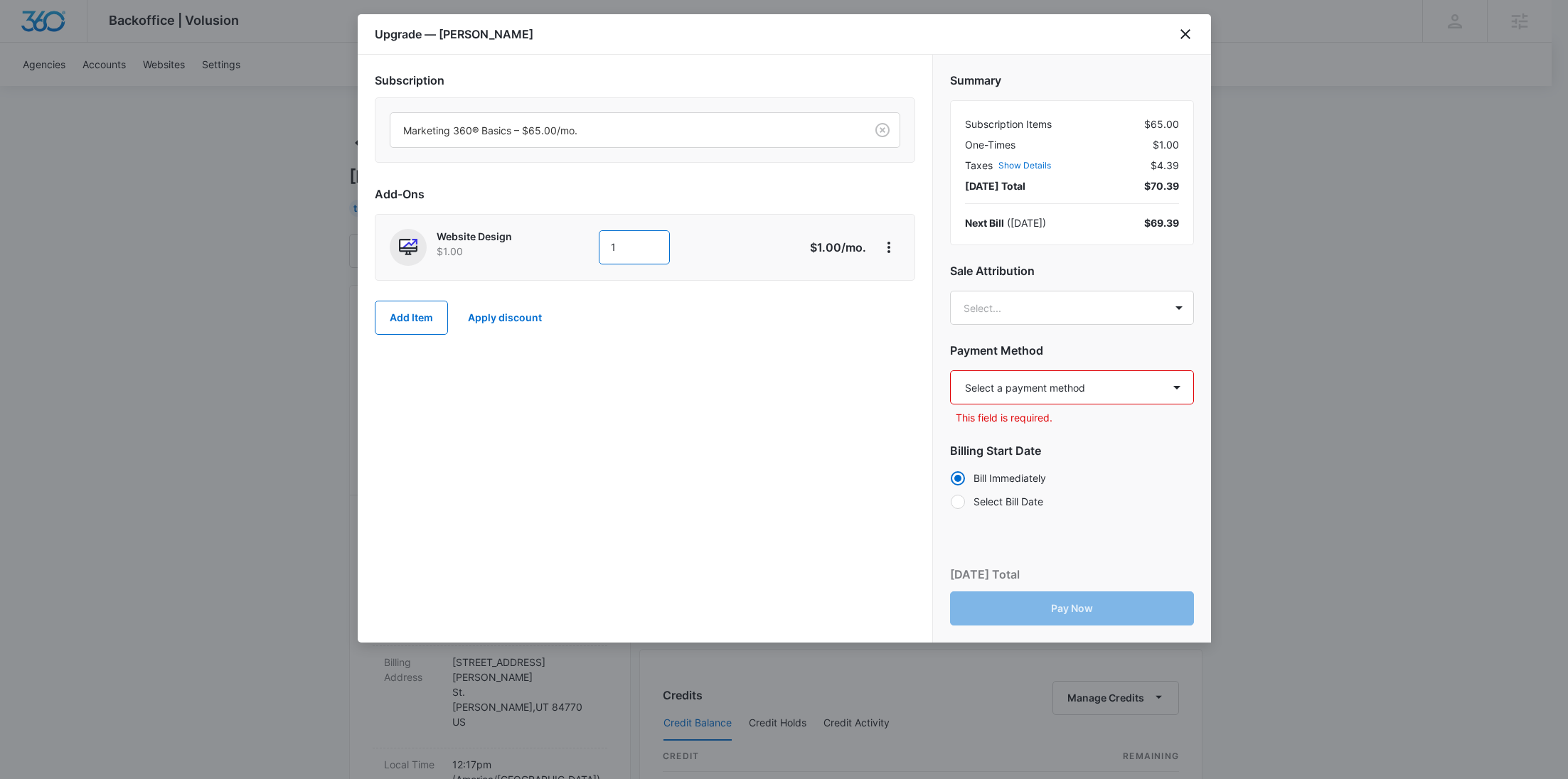
drag, startPoint x: 630, startPoint y: 250, endPoint x: 583, endPoint y: 248, distance: 47.0
click at [583, 248] on div "Website Design $1.00 1" at bounding box center [594, 247] width 410 height 37
paste input "2,610.00"
type input "2610"
click at [1179, 34] on icon "close" at bounding box center [1186, 35] width 17 height 17
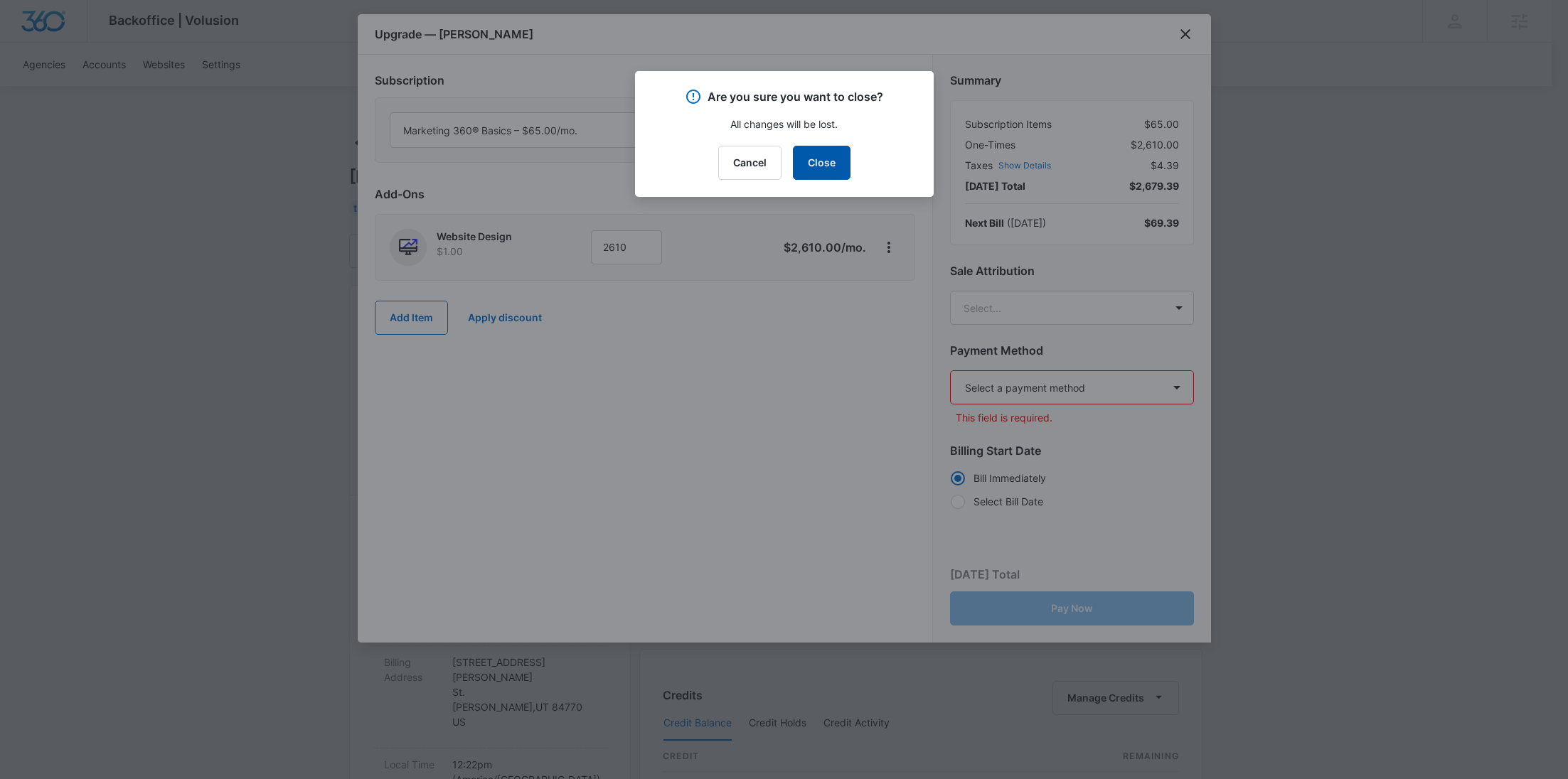
click at [816, 159] on button "Close" at bounding box center [822, 163] width 58 height 34
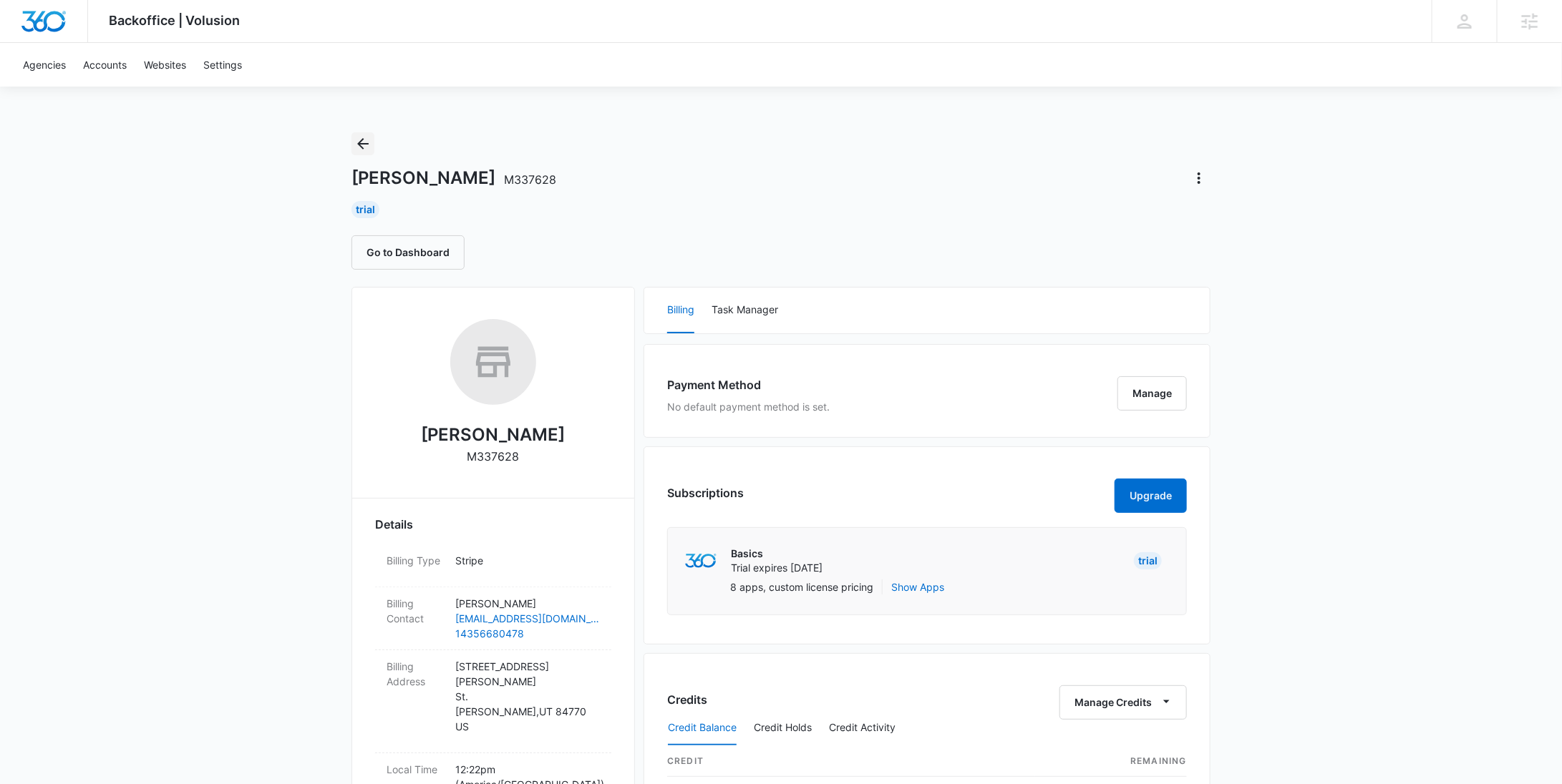
click at [361, 150] on icon "Back" at bounding box center [363, 144] width 17 height 17
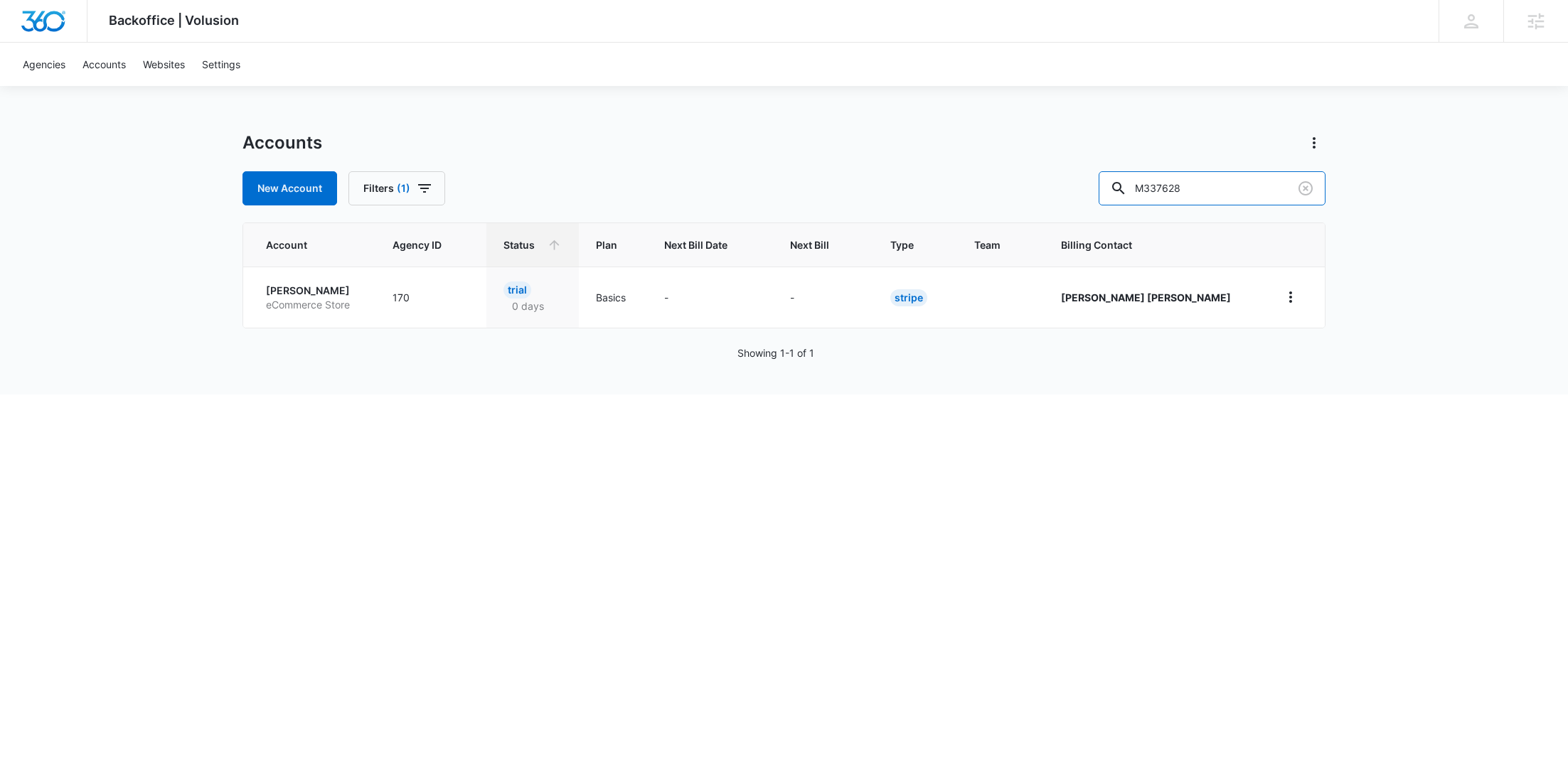
drag, startPoint x: 1263, startPoint y: 189, endPoint x: 1107, endPoint y: 182, distance: 156.2
click at [1107, 182] on div "New Account Filters (1) M337628" at bounding box center [784, 188] width 1083 height 34
paste input "11"
type input "M337611"
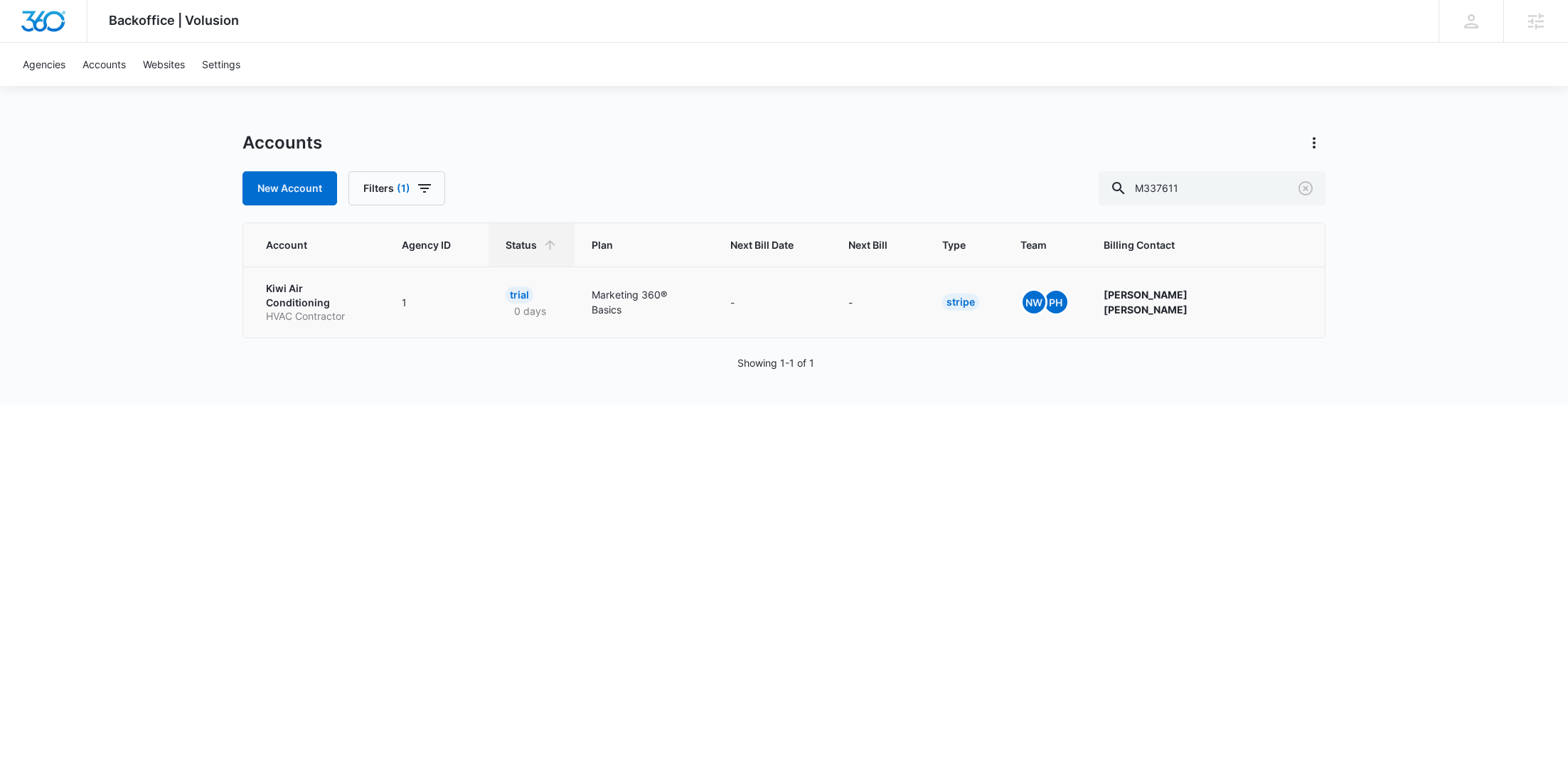
click at [289, 310] on p "HVAC Contractor" at bounding box center [317, 316] width 102 height 14
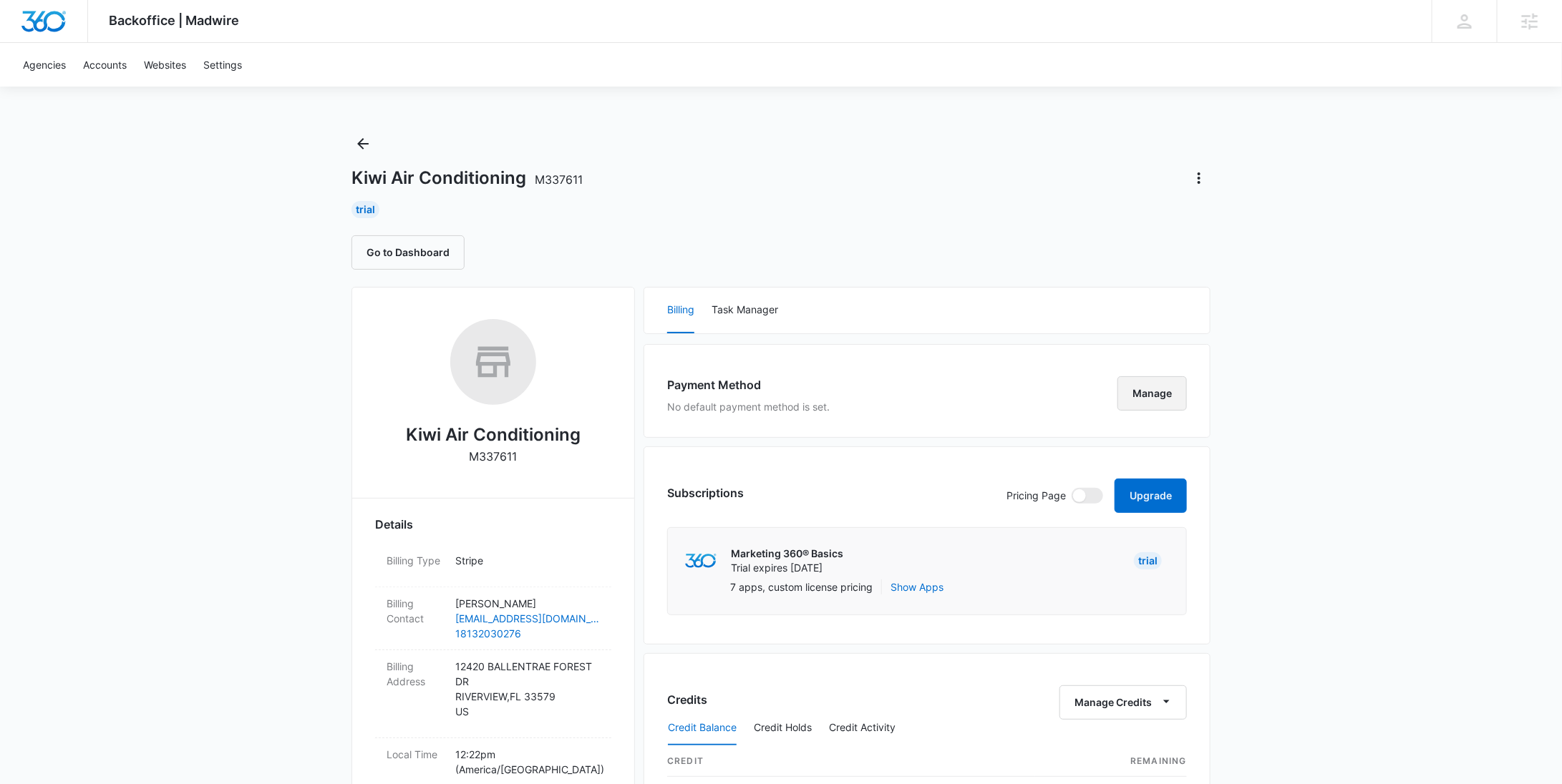
click at [1144, 395] on button "Manage" at bounding box center [1152, 393] width 70 height 34
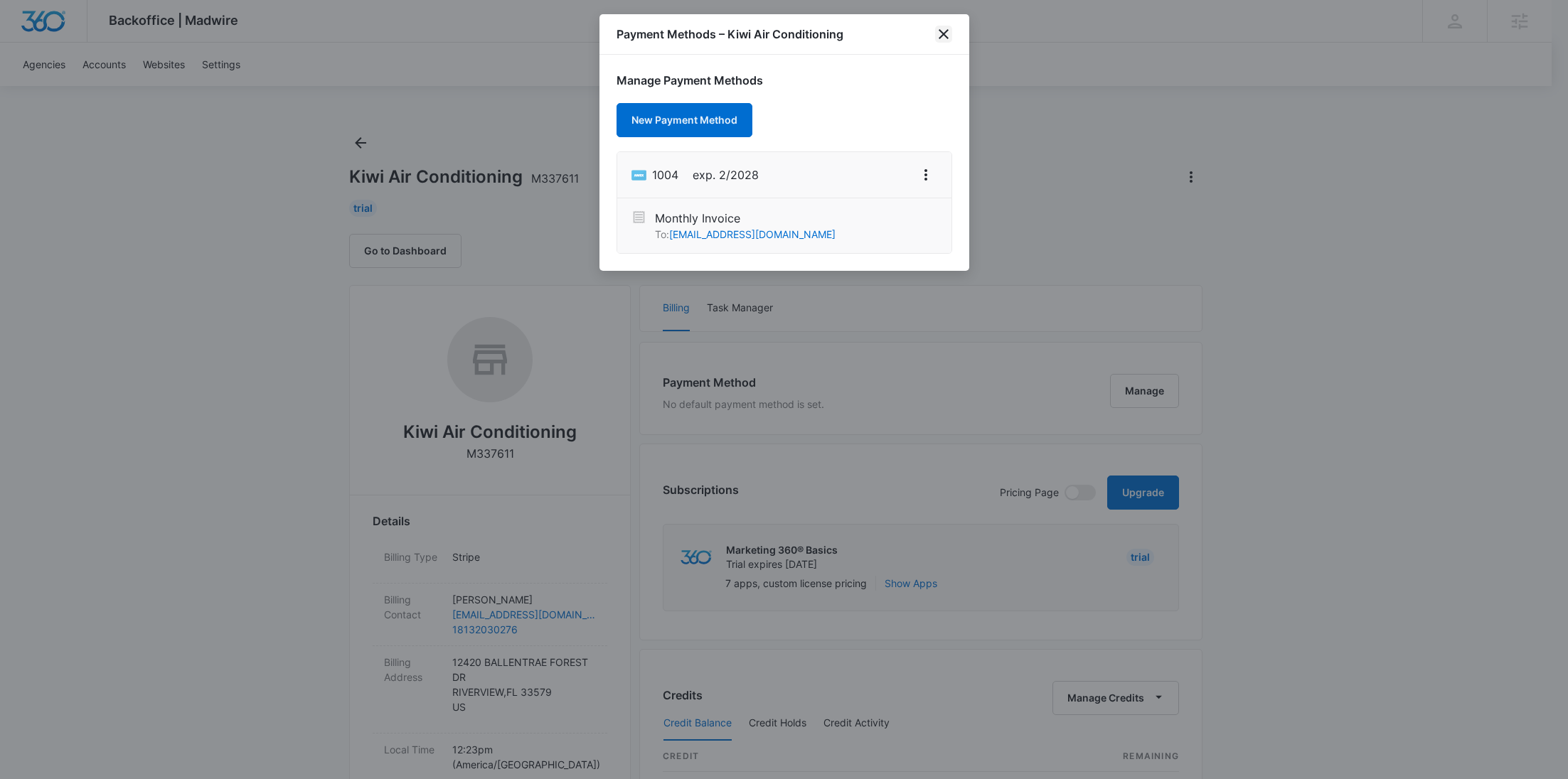
click at [947, 35] on icon "close" at bounding box center [944, 35] width 17 height 17
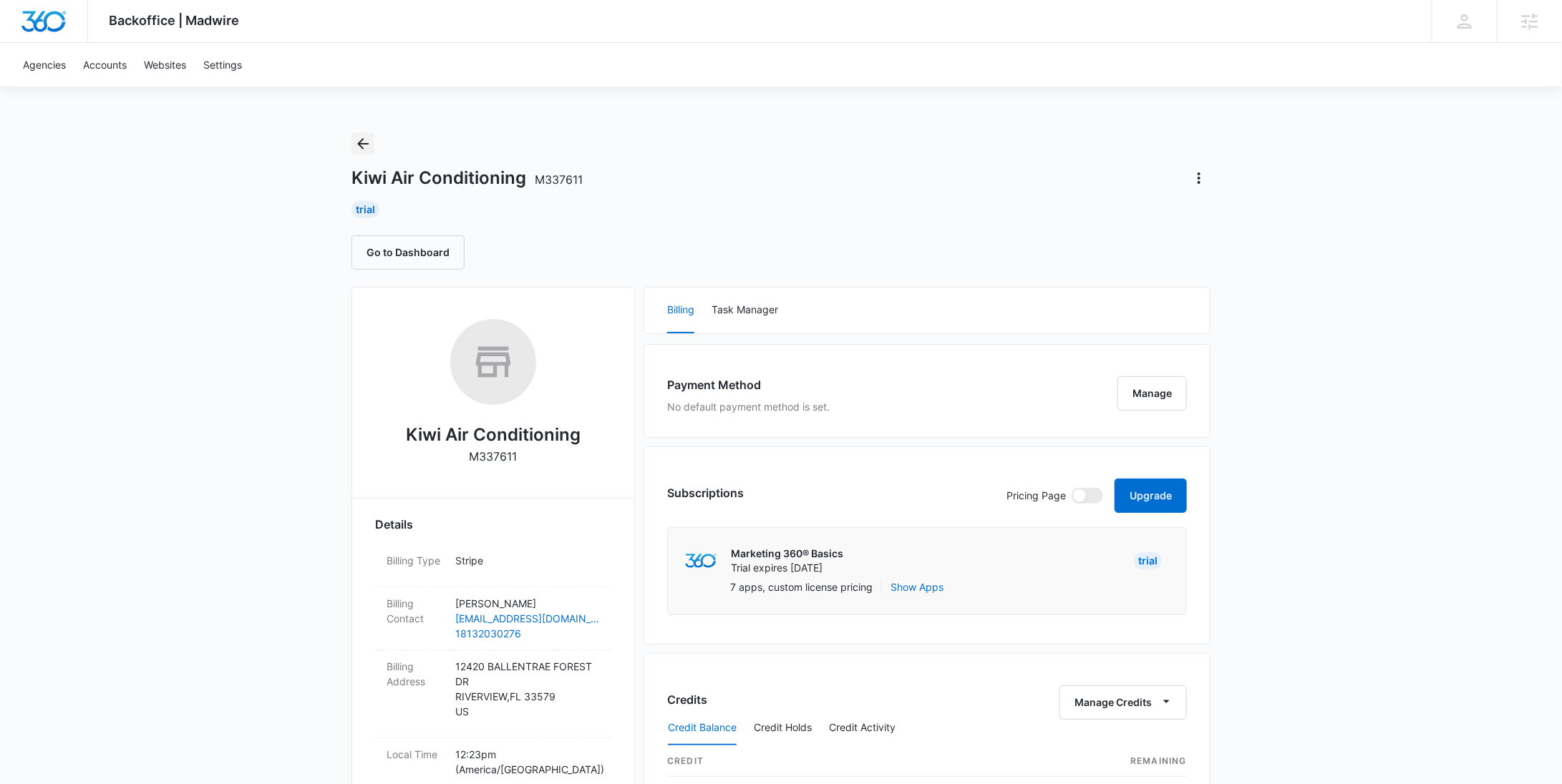
click at [364, 139] on icon "Back" at bounding box center [363, 144] width 17 height 17
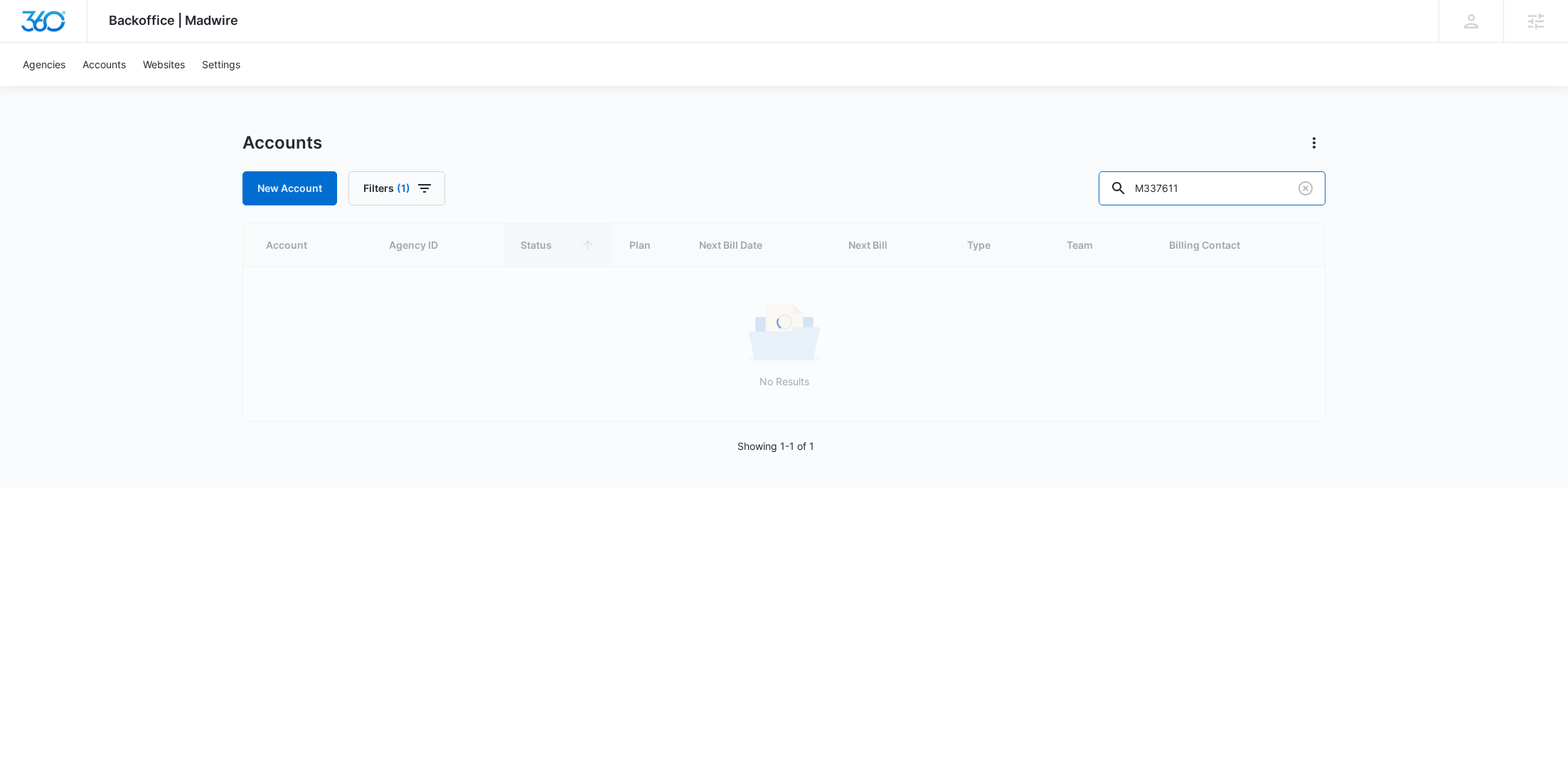
drag, startPoint x: 1184, startPoint y: 186, endPoint x: 1090, endPoint y: 196, distance: 94.5
click at [1090, 196] on div "New Account Filters (1) M337611" at bounding box center [784, 188] width 1083 height 34
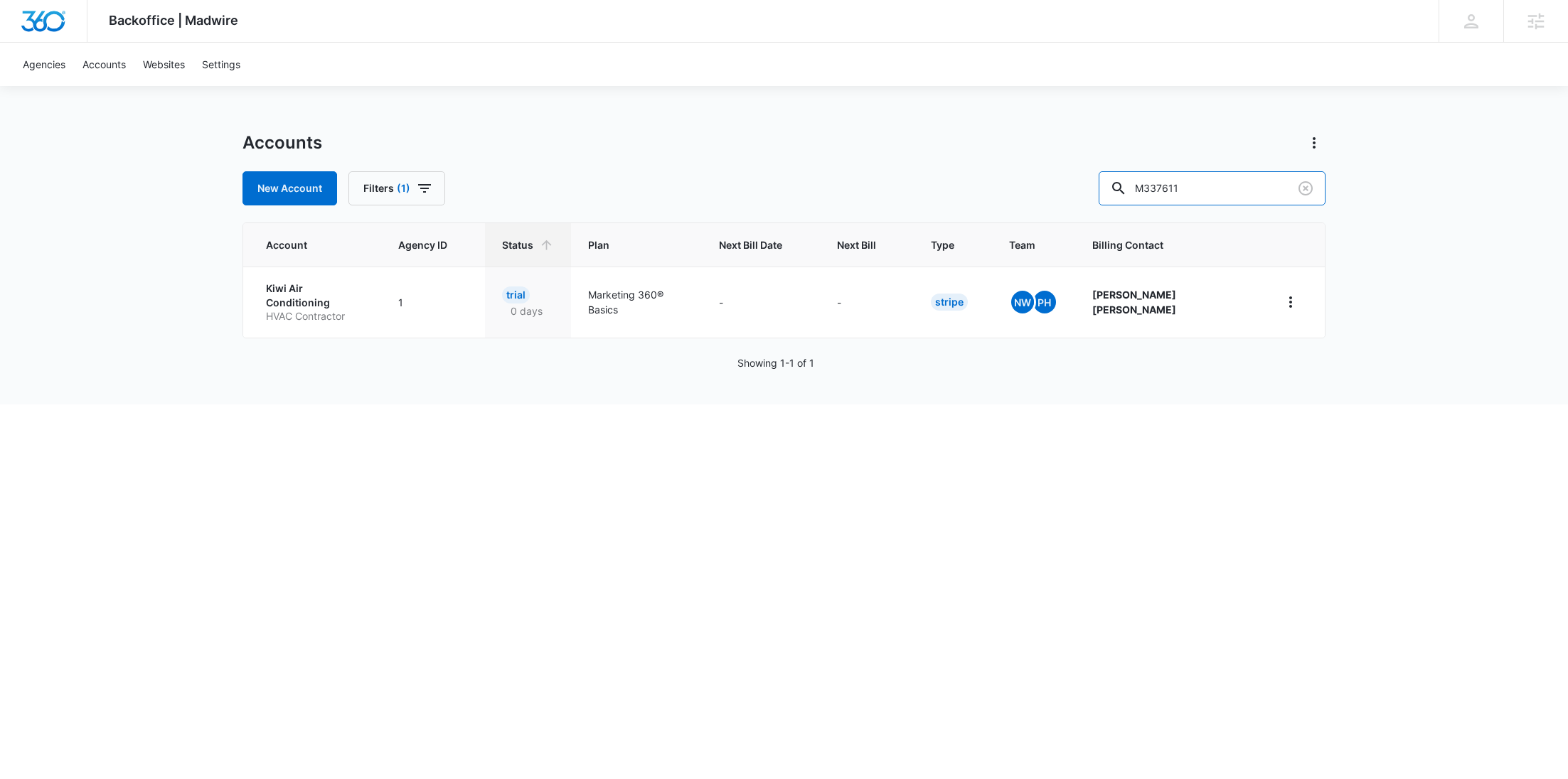
paste input "2874"
type input "M328741"
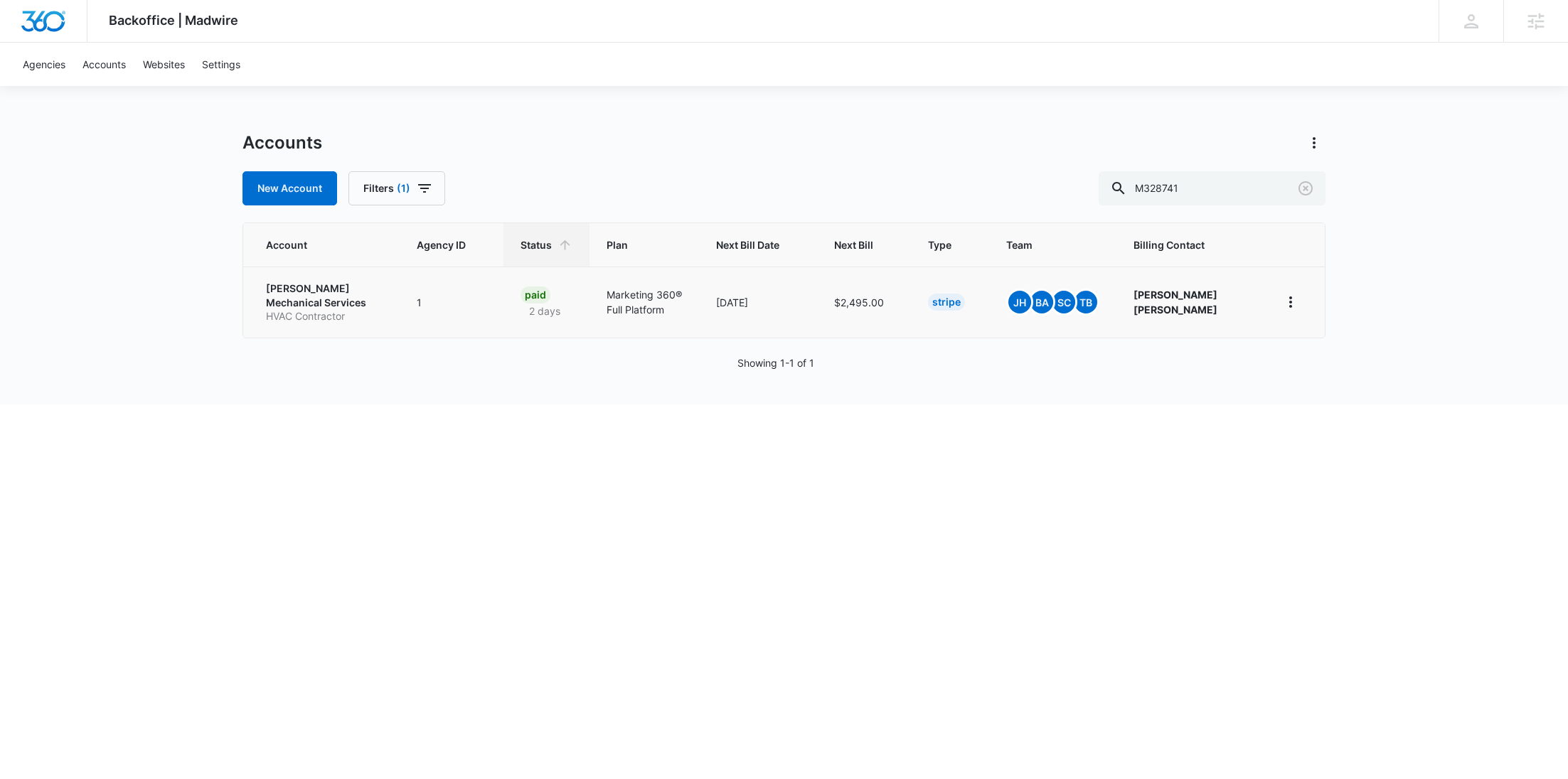
click at [322, 302] on p "Carroll Mechanical Services" at bounding box center [324, 295] width 116 height 28
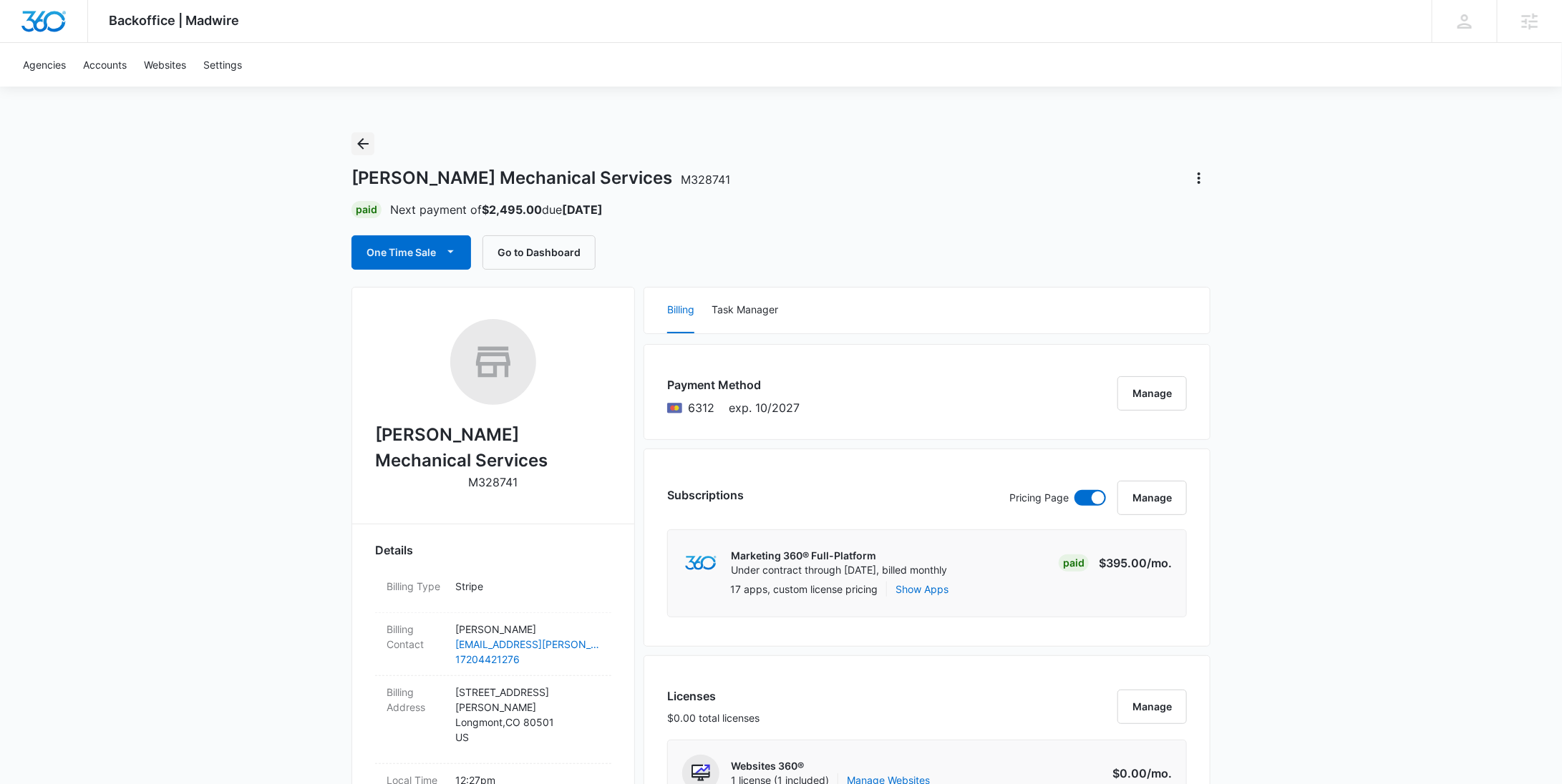
click at [369, 142] on icon "Back" at bounding box center [363, 144] width 17 height 17
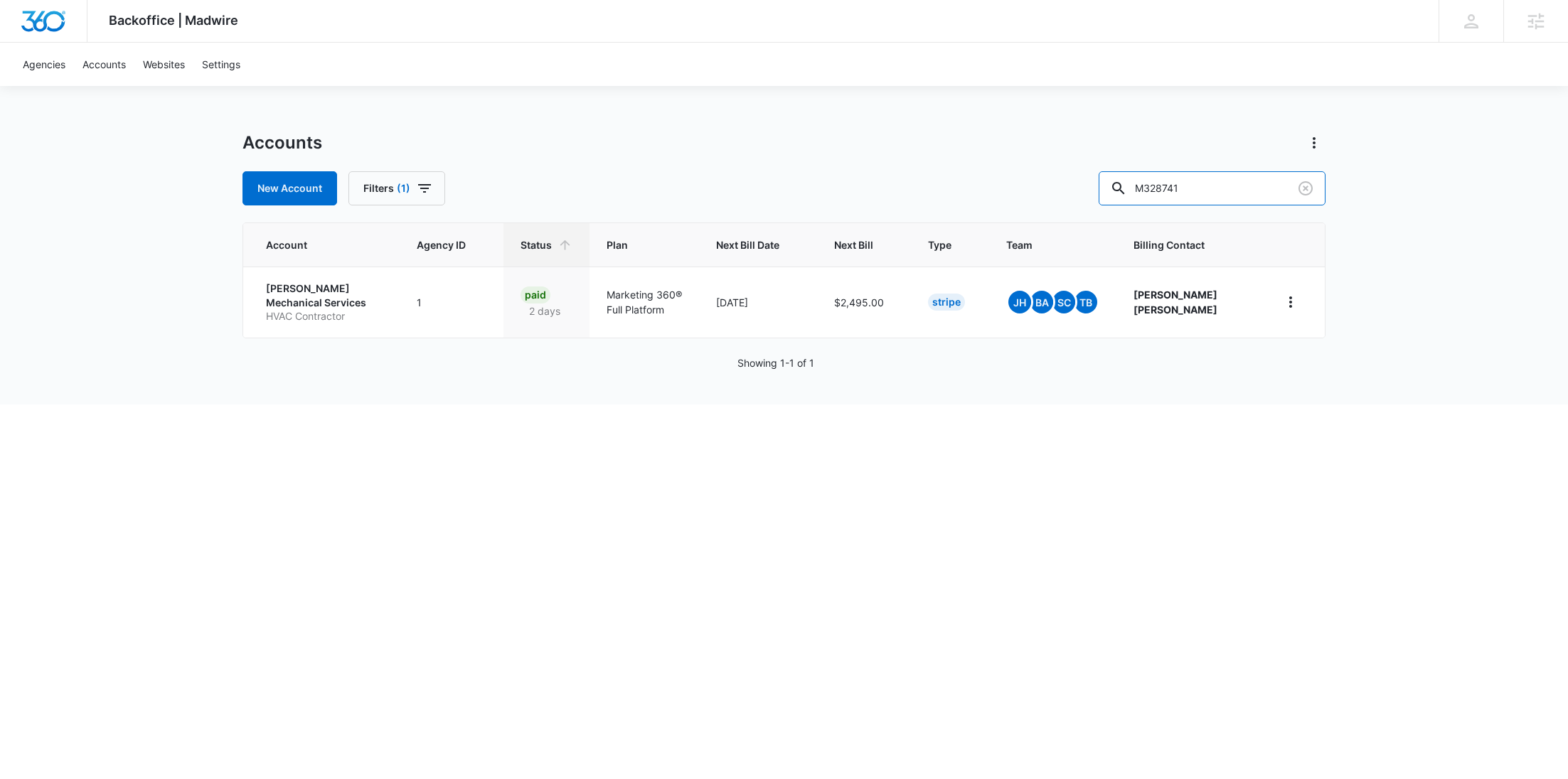
drag, startPoint x: 1155, startPoint y: 186, endPoint x: 1134, endPoint y: 185, distance: 21.0
click at [1134, 186] on div "New Account Filters (1) M328741" at bounding box center [784, 188] width 1083 height 34
paste input "3761"
type input "M337611"
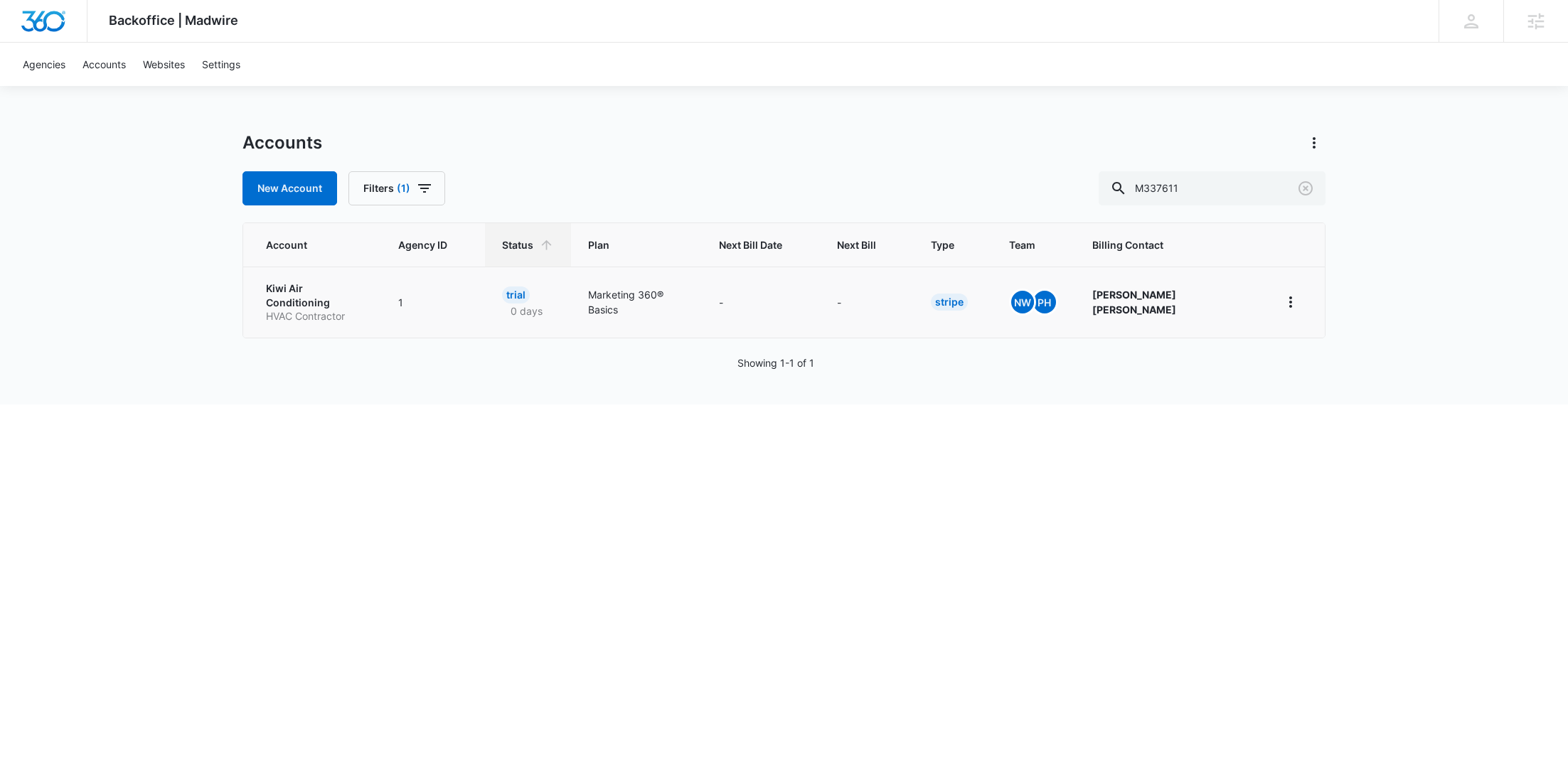
click at [333, 310] on p "HVAC Contractor" at bounding box center [316, 316] width 98 height 14
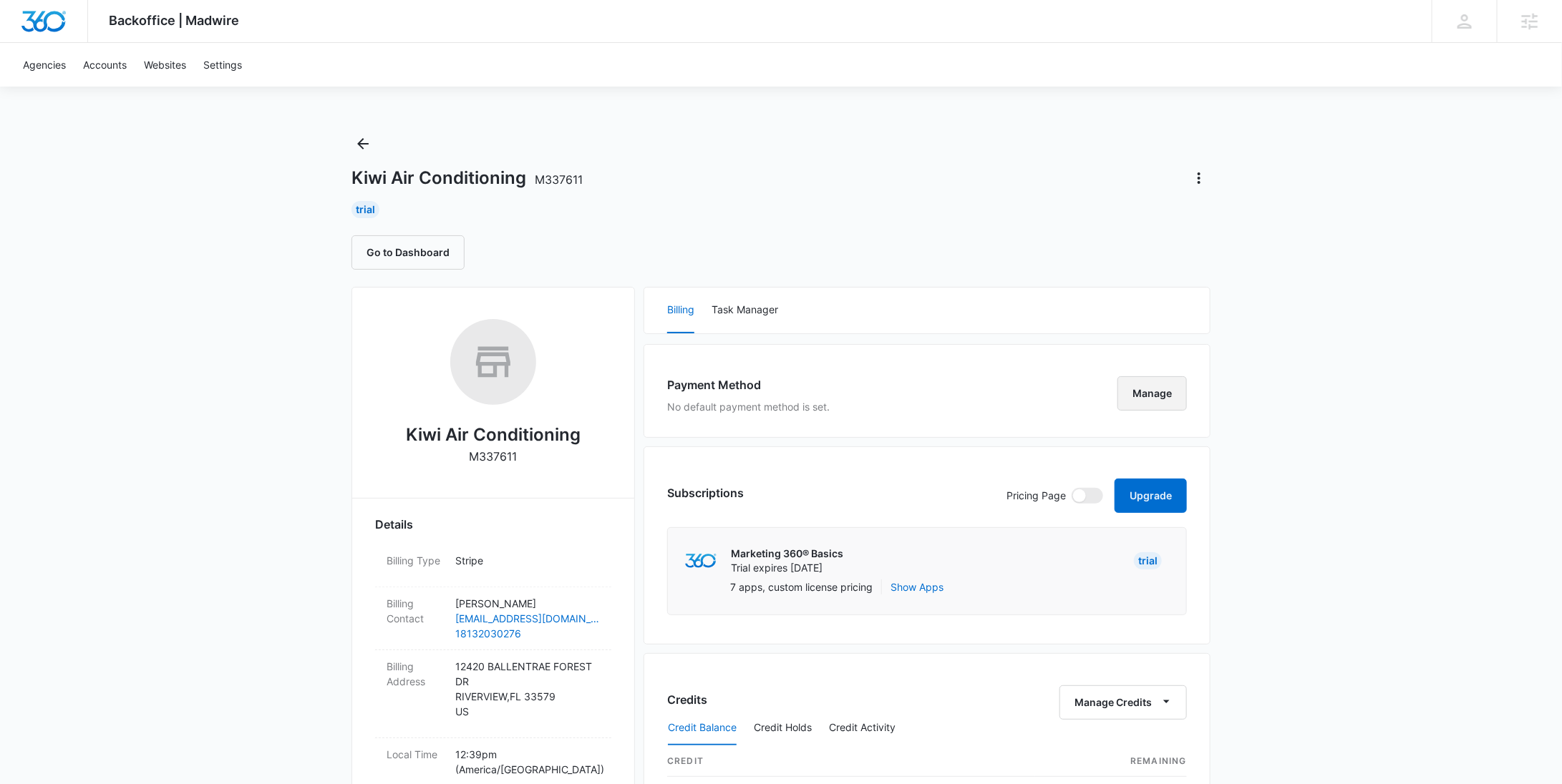
click at [1161, 386] on button "Manage" at bounding box center [1152, 393] width 70 height 34
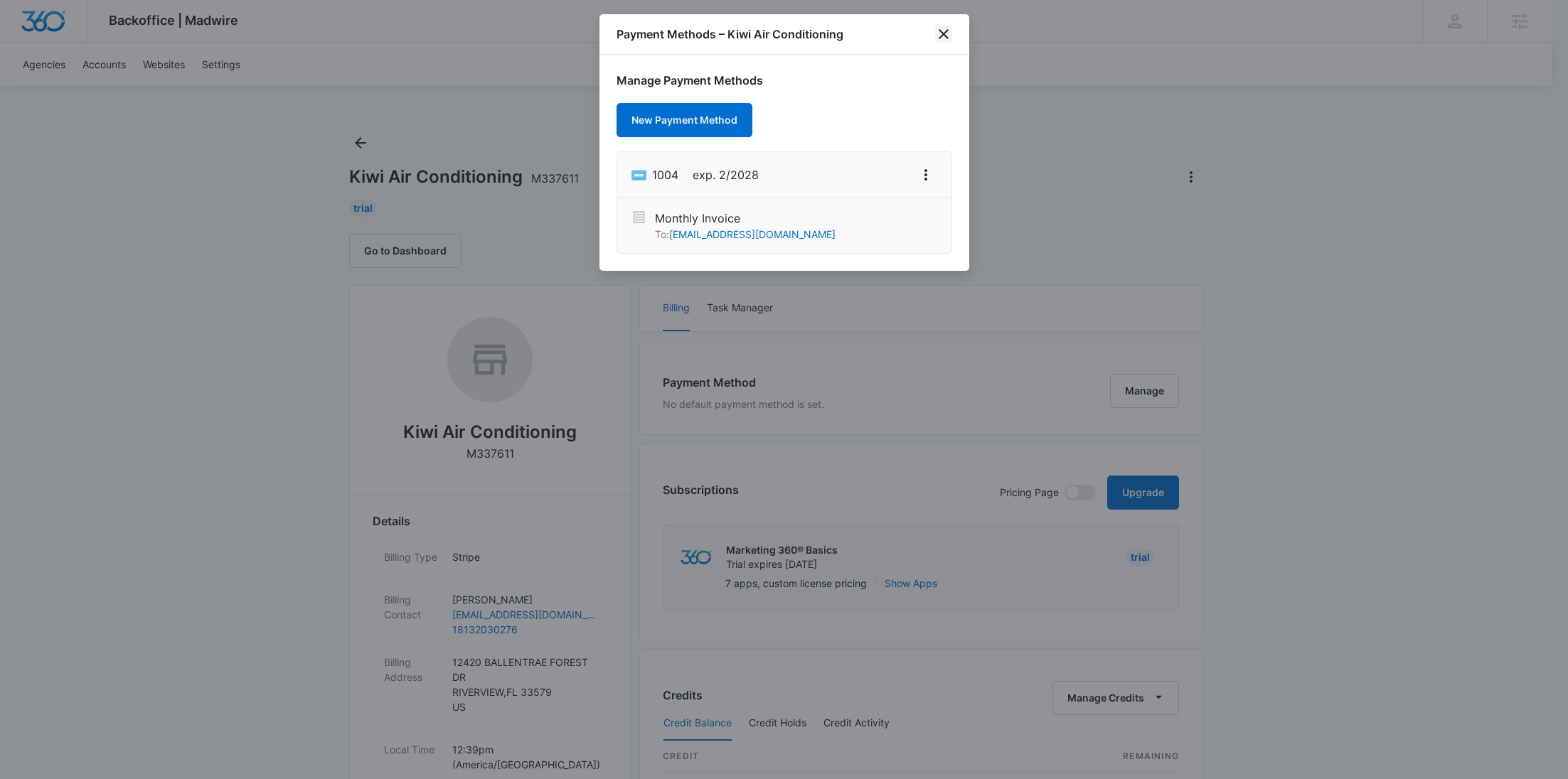
click at [941, 28] on icon "close" at bounding box center [944, 35] width 17 height 17
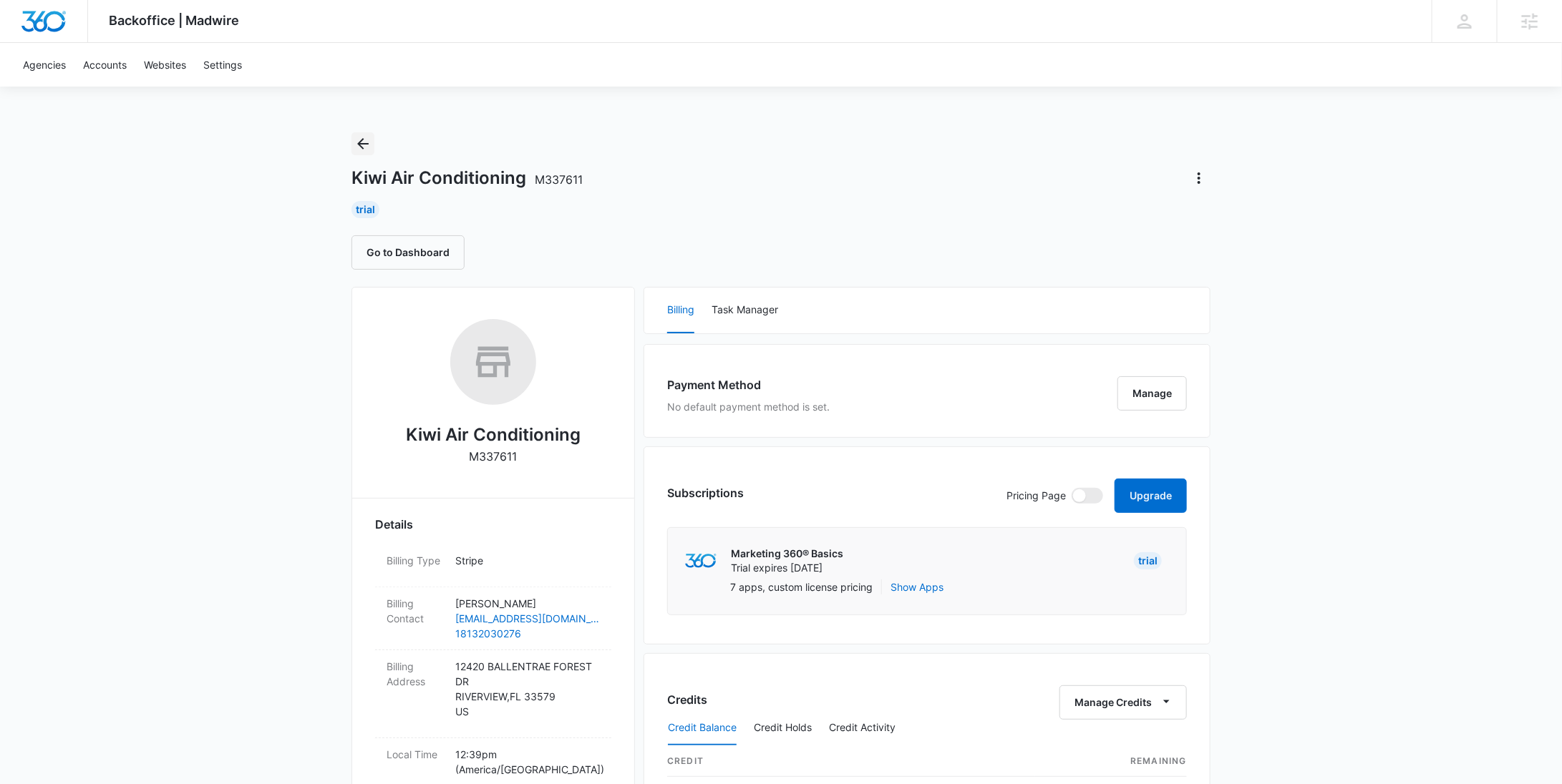
click at [370, 144] on icon "Back" at bounding box center [363, 144] width 17 height 17
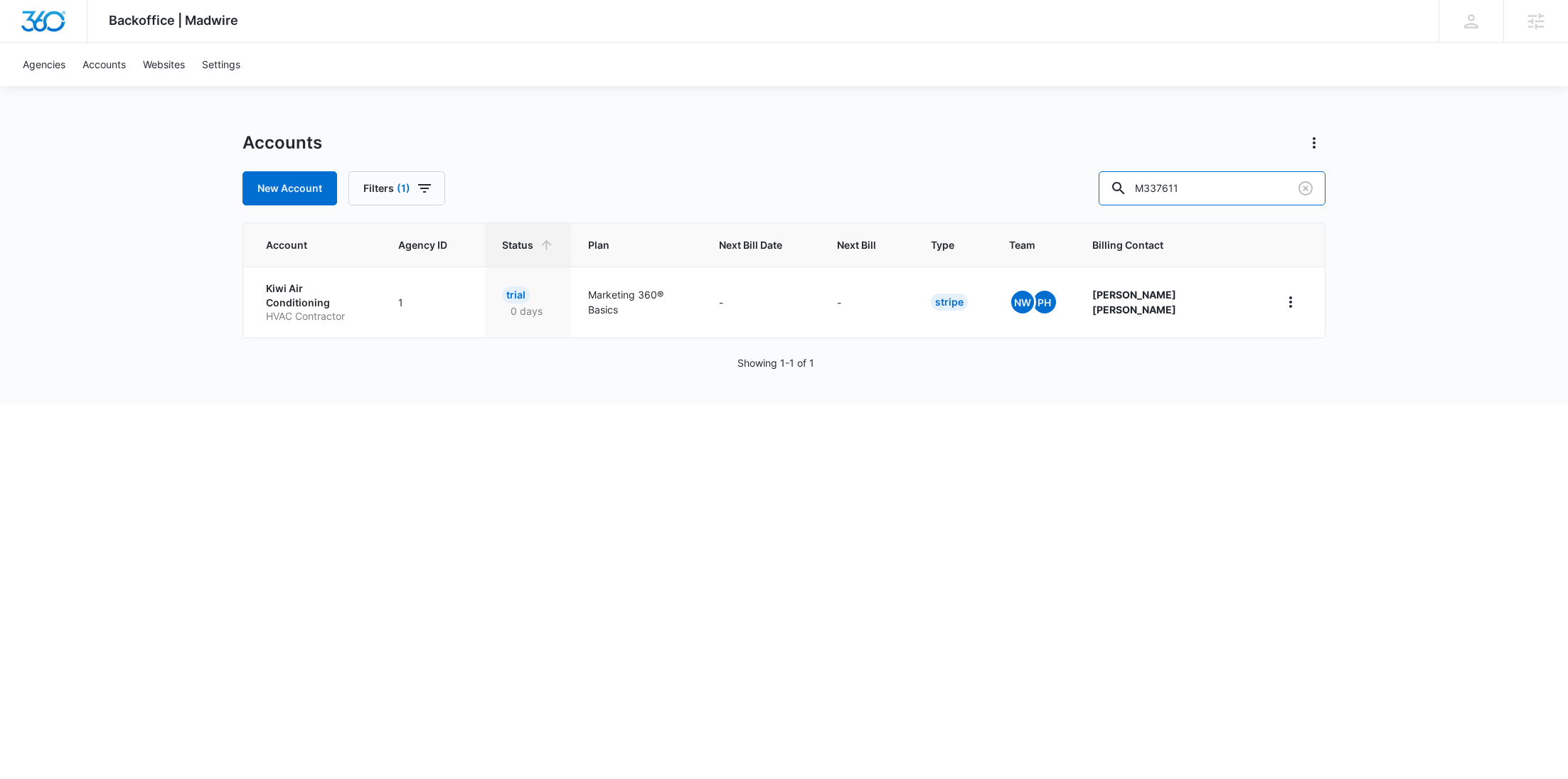
drag, startPoint x: 1125, startPoint y: 189, endPoint x: 1060, endPoint y: 185, distance: 65.1
click at [1060, 185] on div "New Account Filters (1) M337611" at bounding box center [784, 188] width 1083 height 34
paste input "569"
type input "M335691"
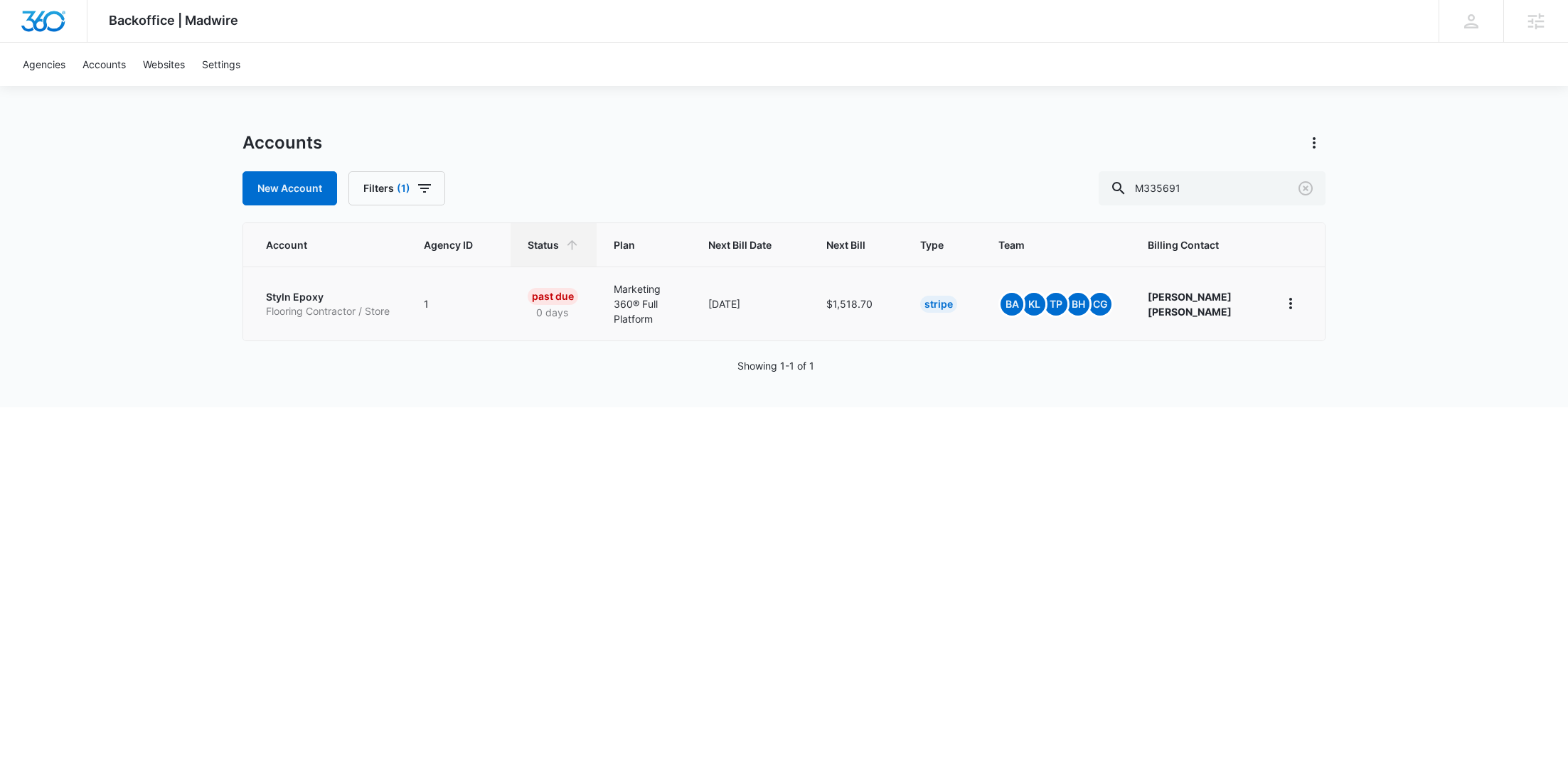
click at [291, 305] on p "Flooring Contractor / Store" at bounding box center [328, 311] width 124 height 14
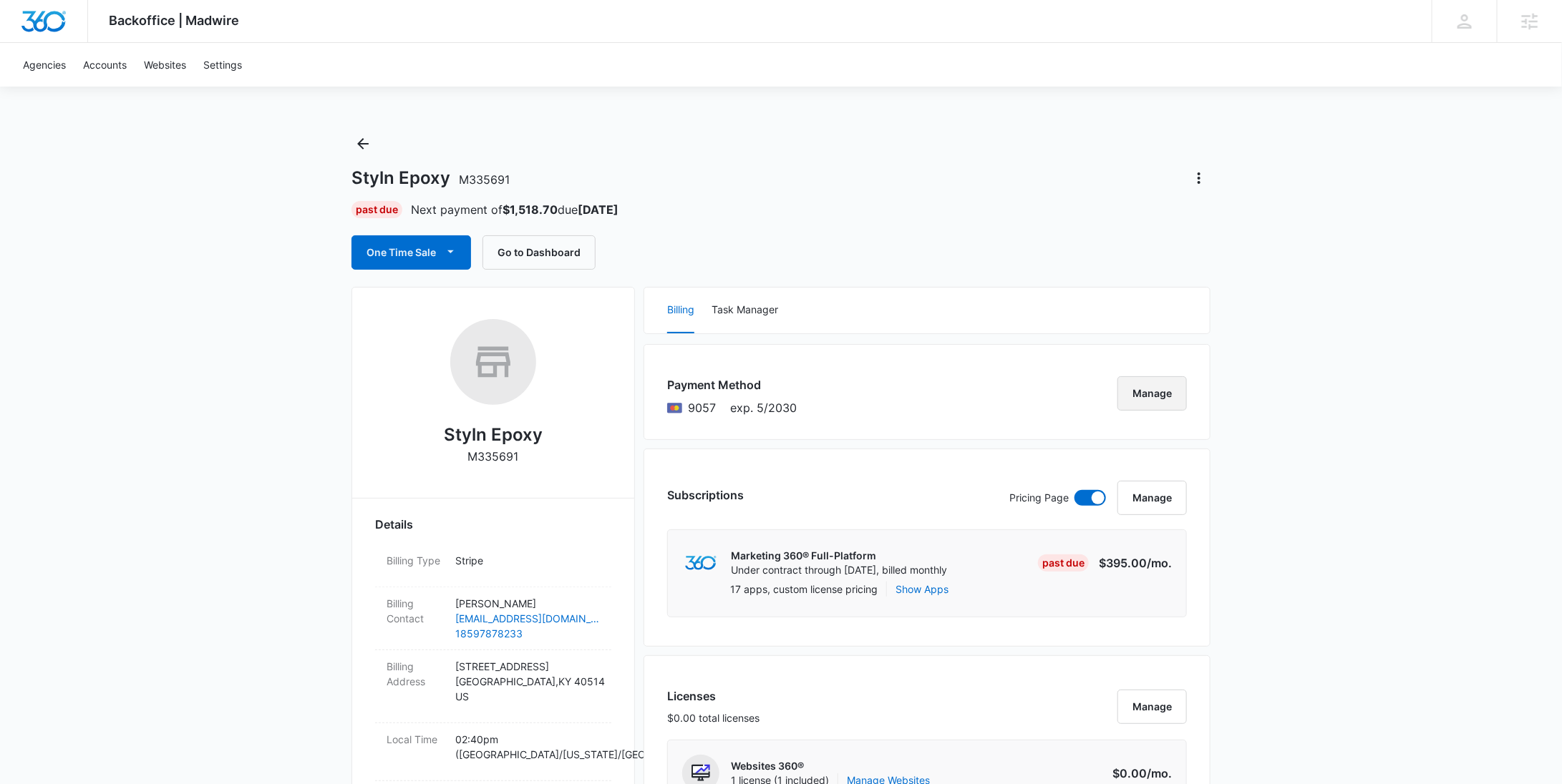
click at [1172, 381] on button "Manage" at bounding box center [1152, 393] width 70 height 34
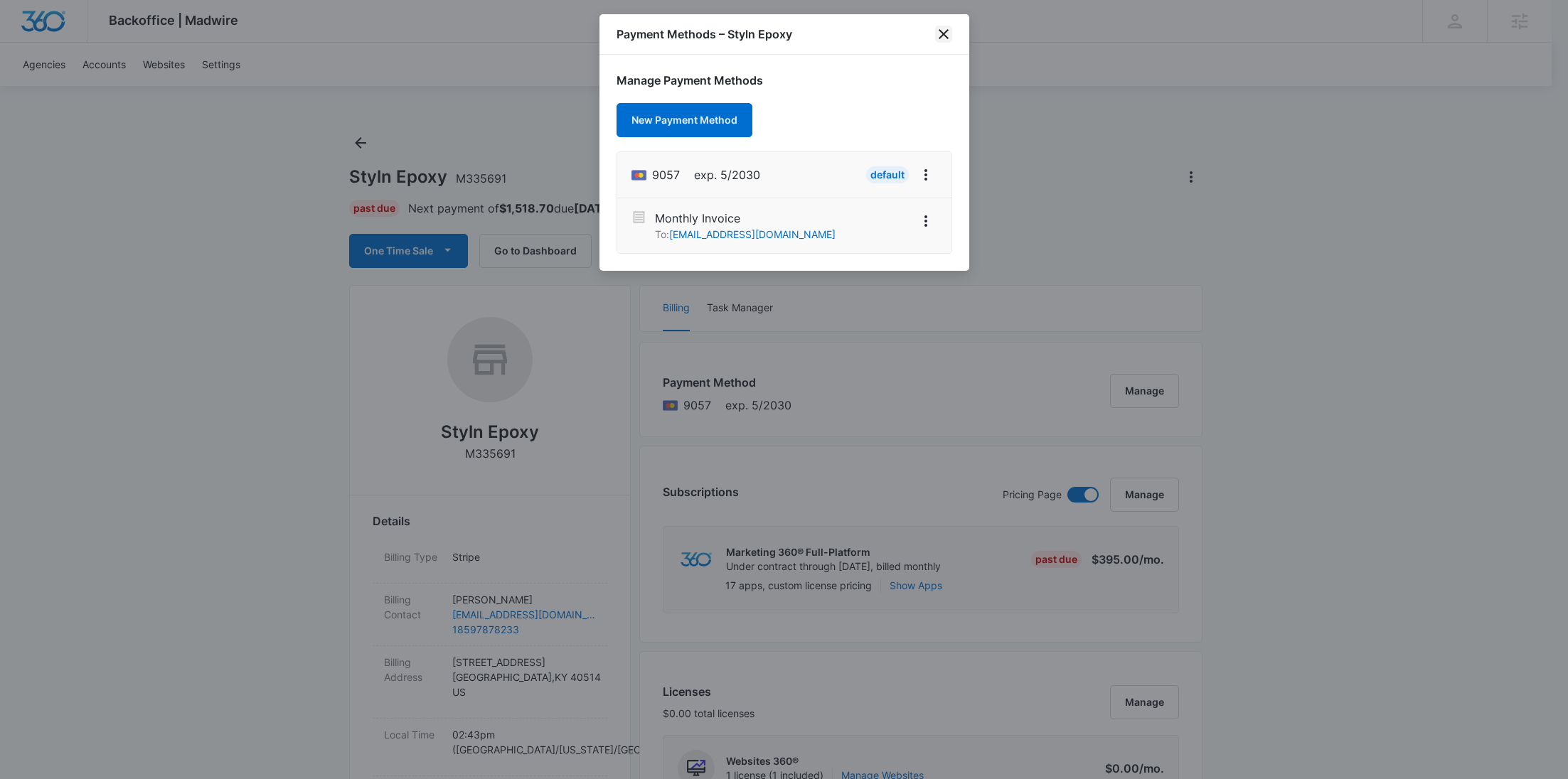
click at [940, 35] on icon "close" at bounding box center [944, 35] width 17 height 17
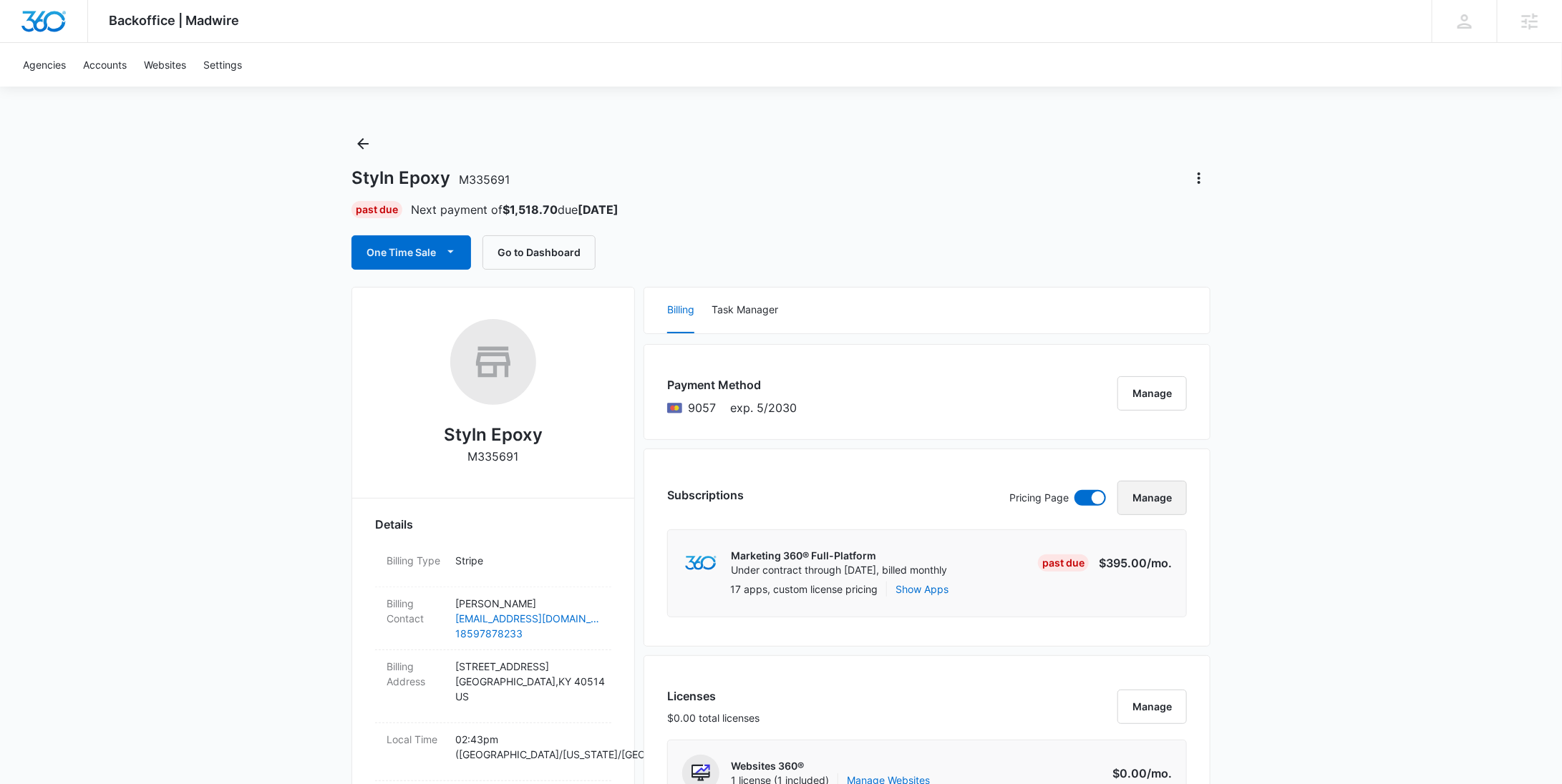
click at [1164, 491] on button "Manage" at bounding box center [1152, 498] width 70 height 34
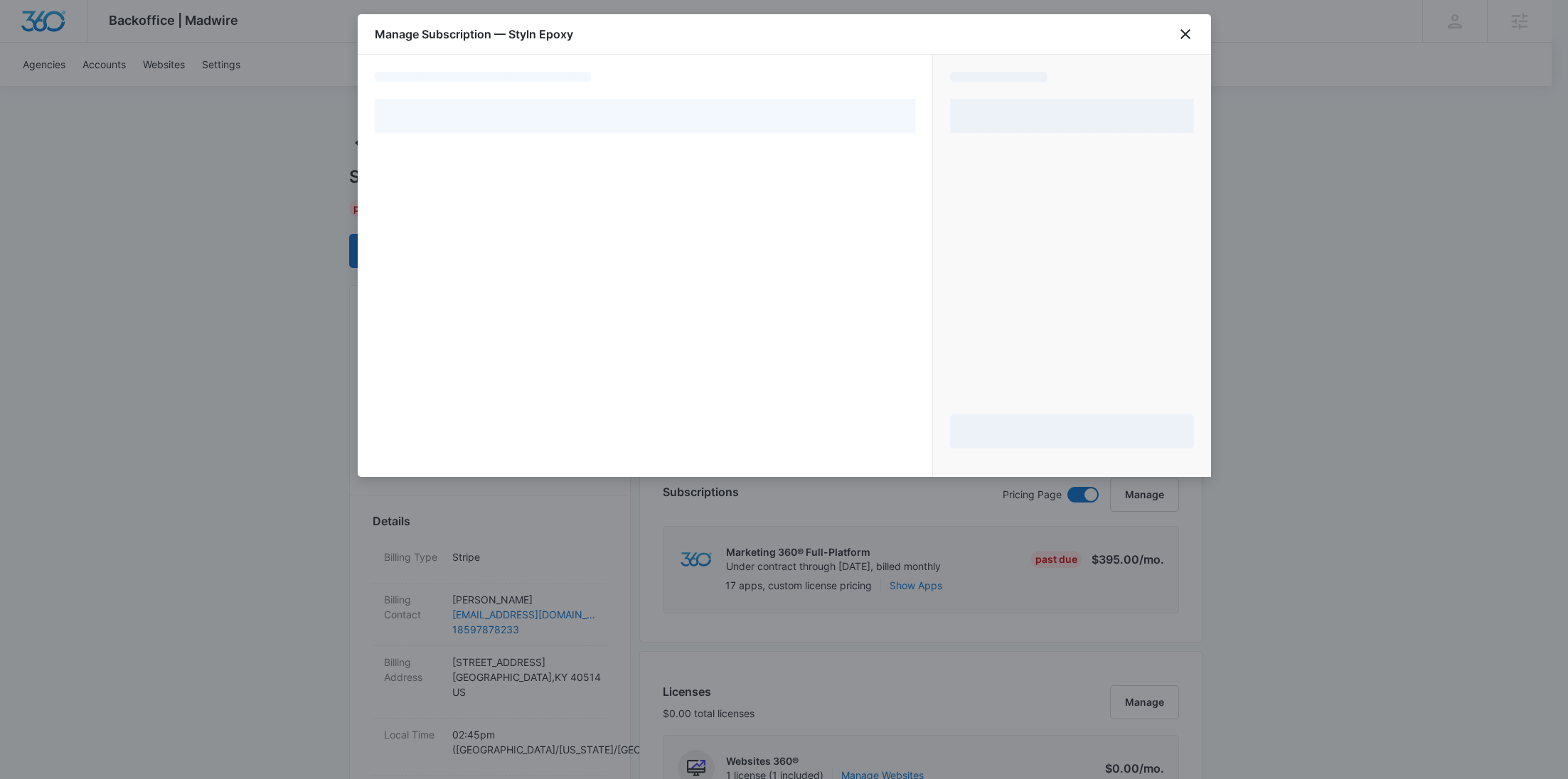
select select "pm_1RsV6pA4n8RTgNjUVtp4gOUr"
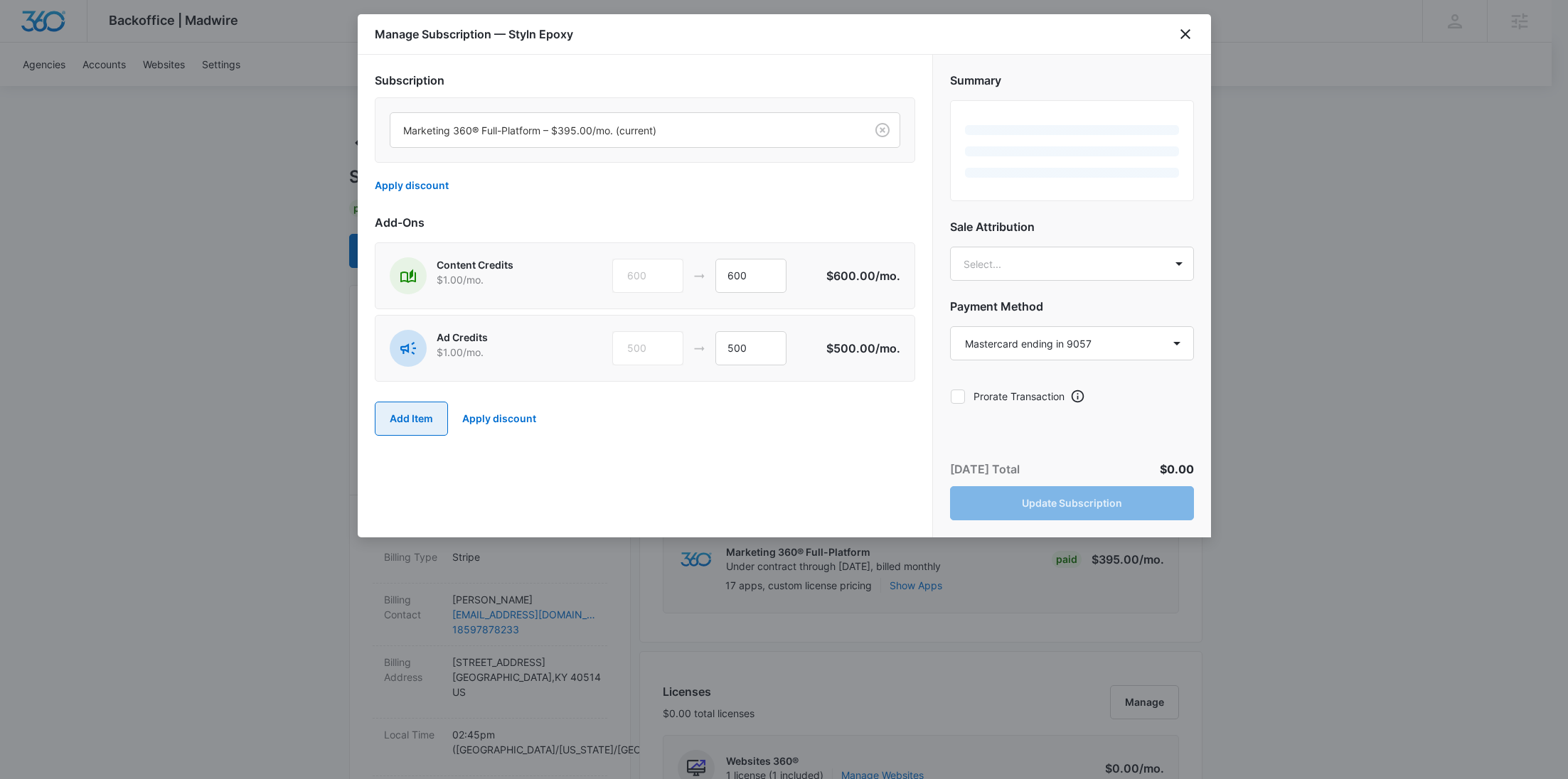
click at [405, 420] on button "Add Item" at bounding box center [412, 418] width 73 height 34
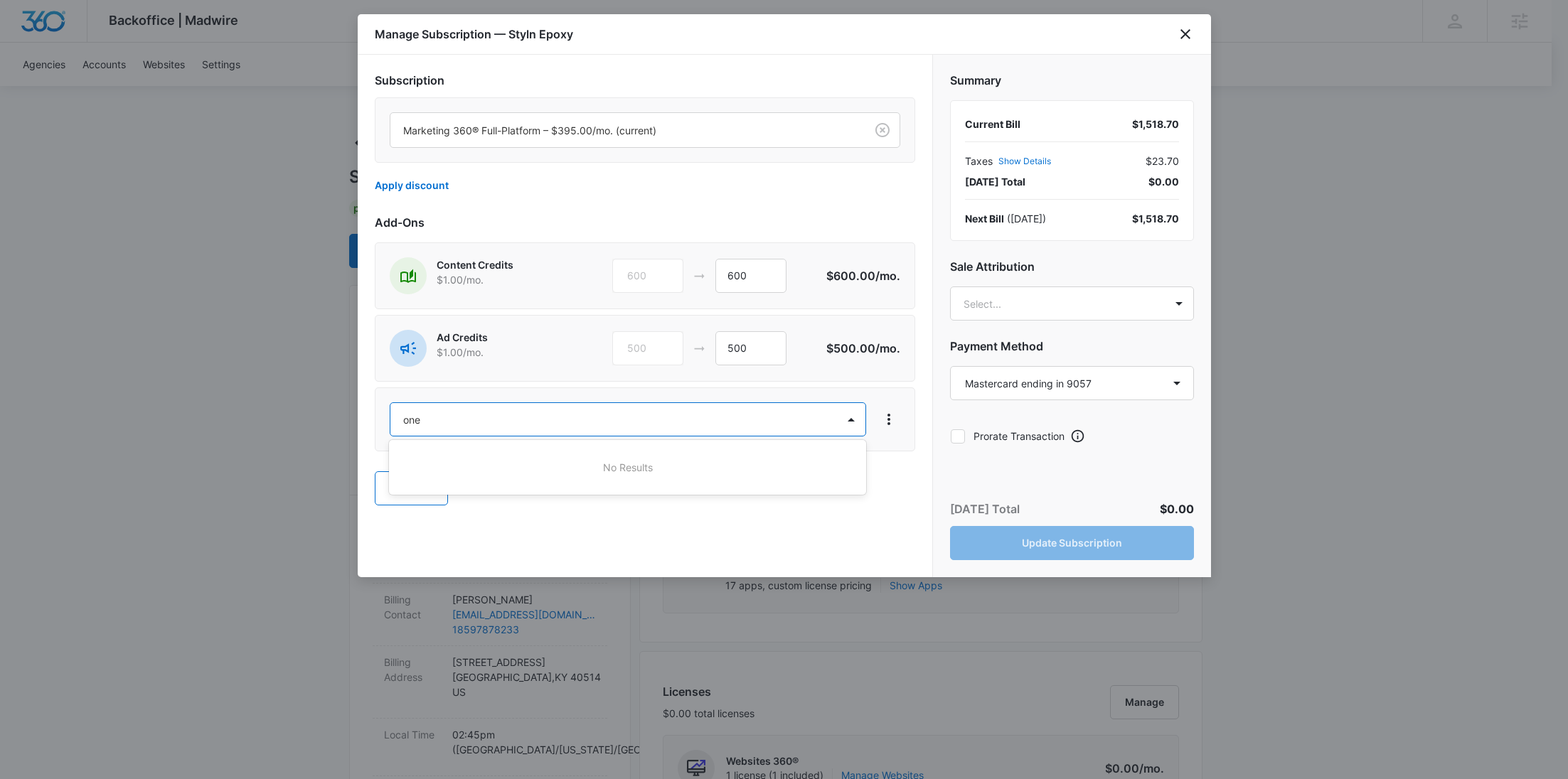
click at [1187, 38] on div at bounding box center [784, 390] width 1568 height 779
type input "one"
click at [1184, 38] on icon "close" at bounding box center [1186, 35] width 17 height 17
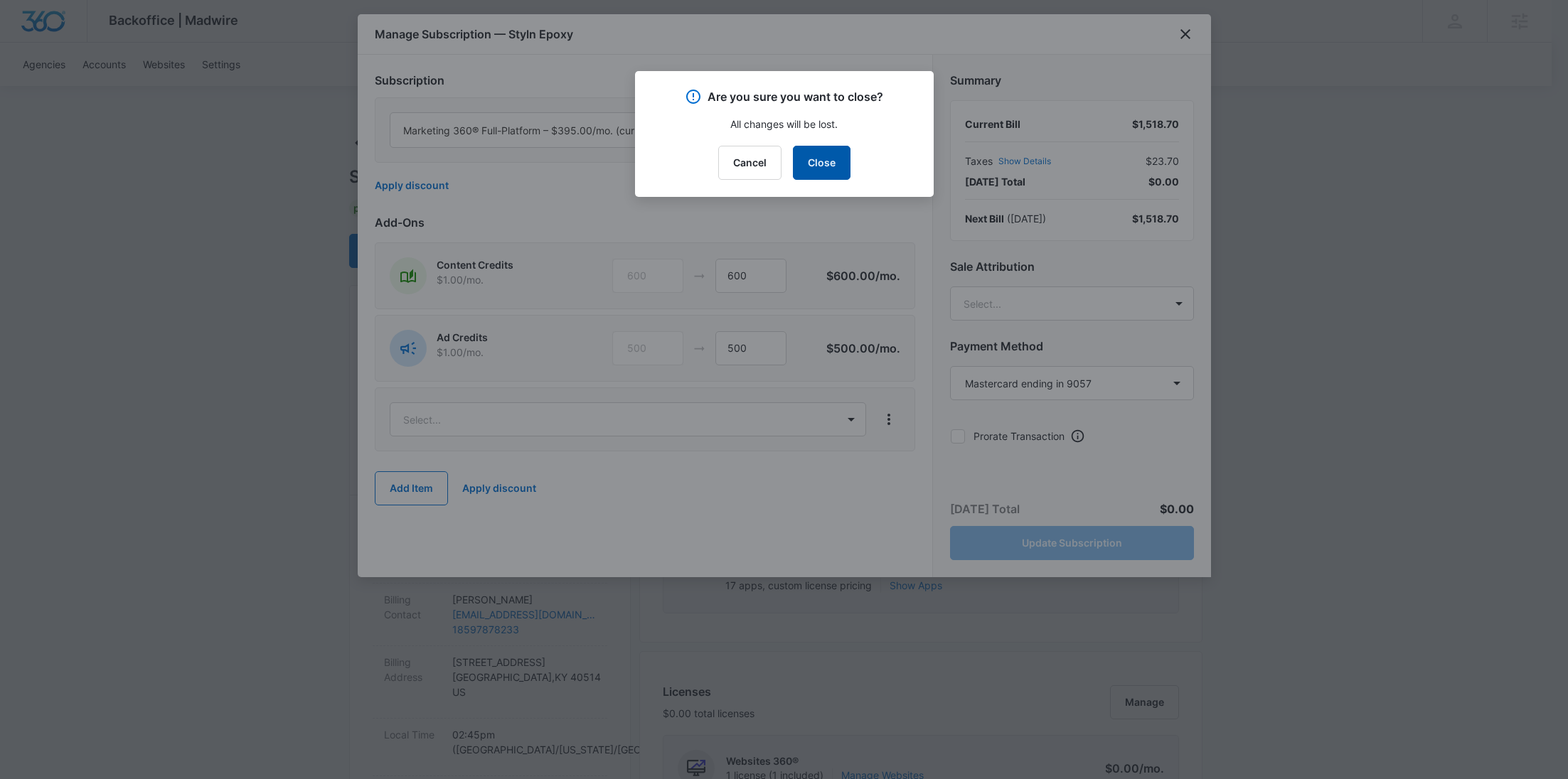
click at [823, 171] on button "Close" at bounding box center [822, 163] width 58 height 34
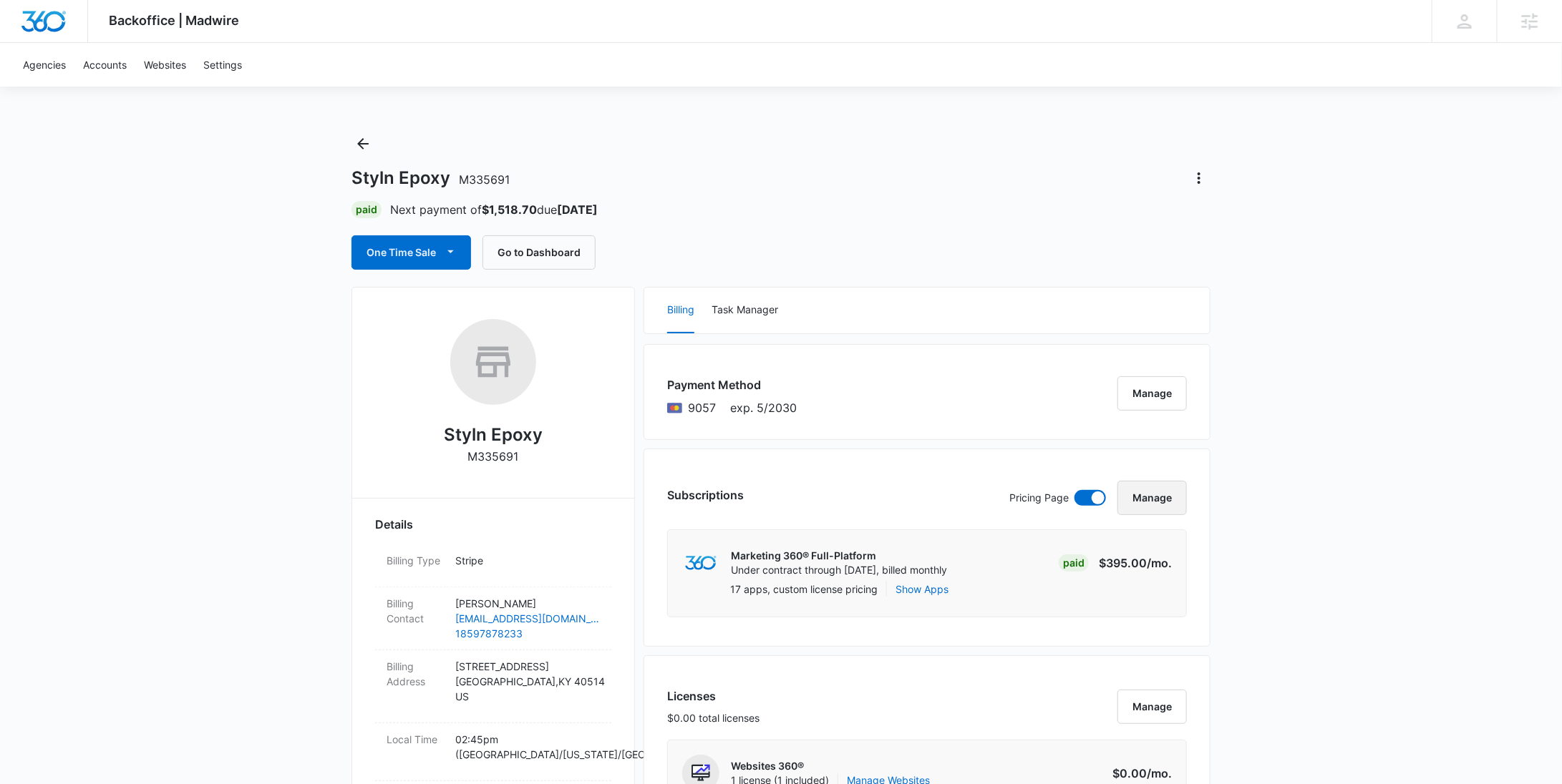
click at [1162, 504] on button "Manage" at bounding box center [1152, 498] width 70 height 34
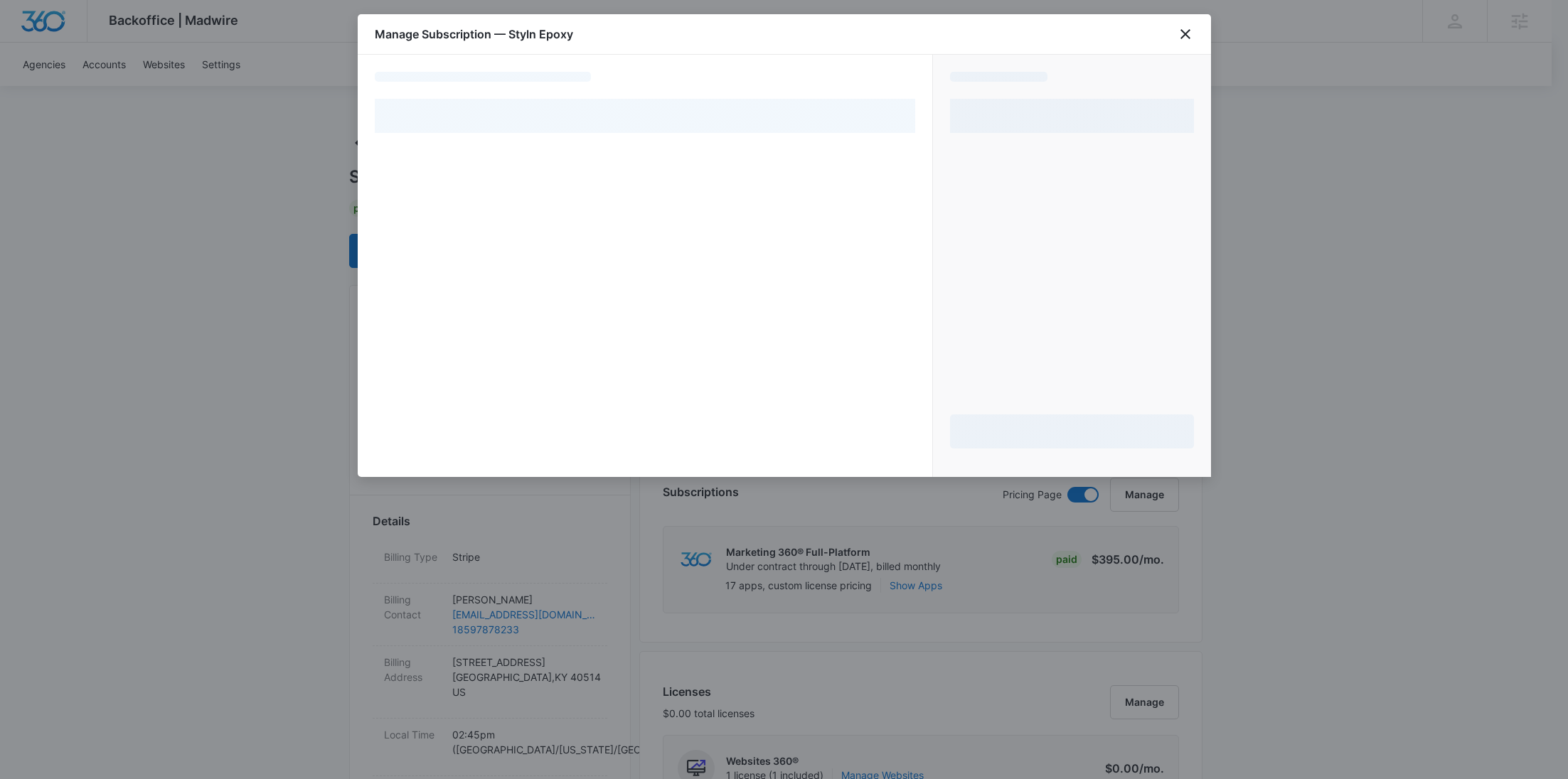
select select "pm_1RsV6pA4n8RTgNjUVtp4gOUr"
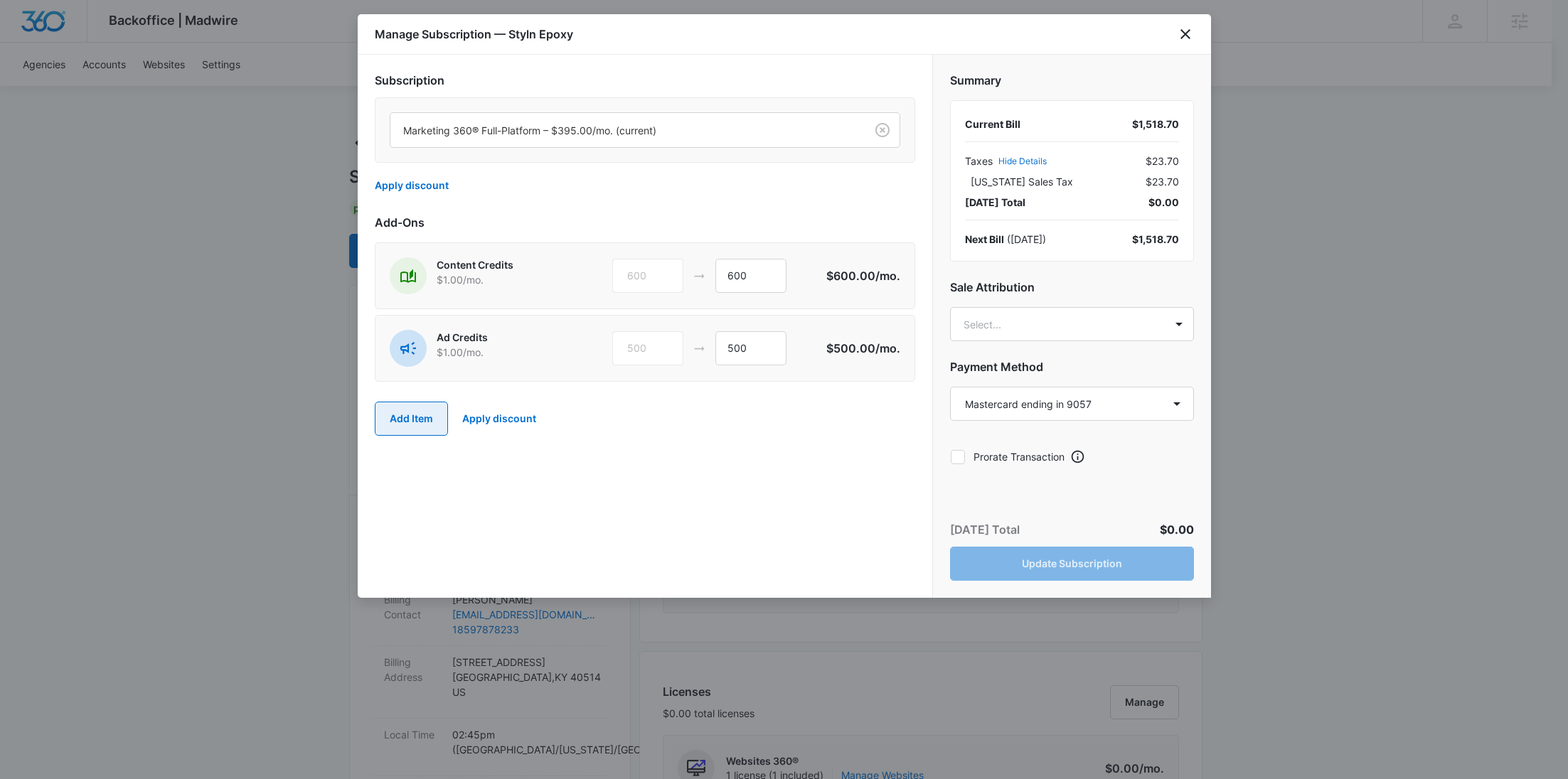
click at [413, 408] on button "Add Item" at bounding box center [412, 418] width 73 height 34
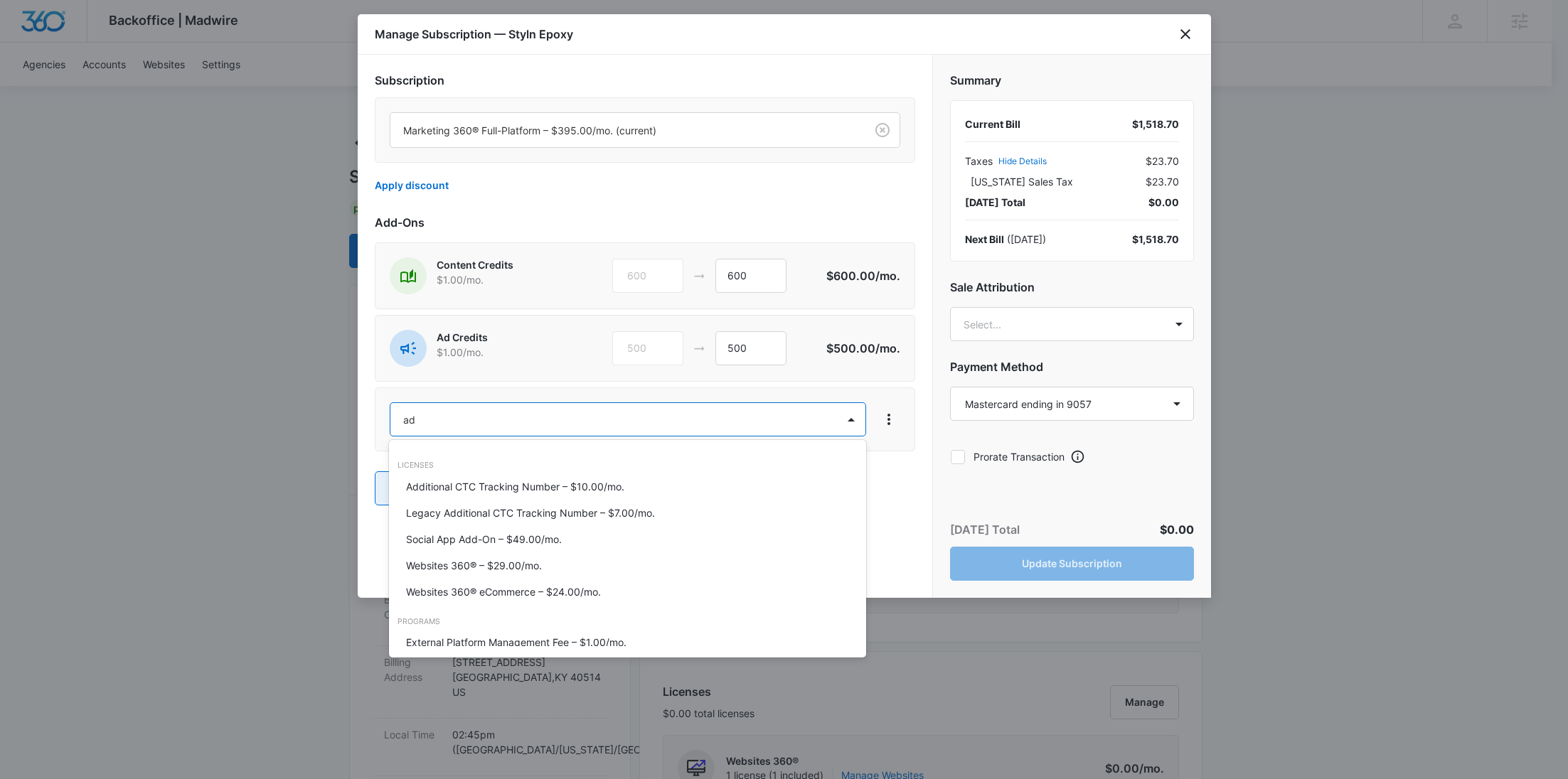
type input "a"
click at [1183, 38] on div at bounding box center [784, 390] width 1568 height 779
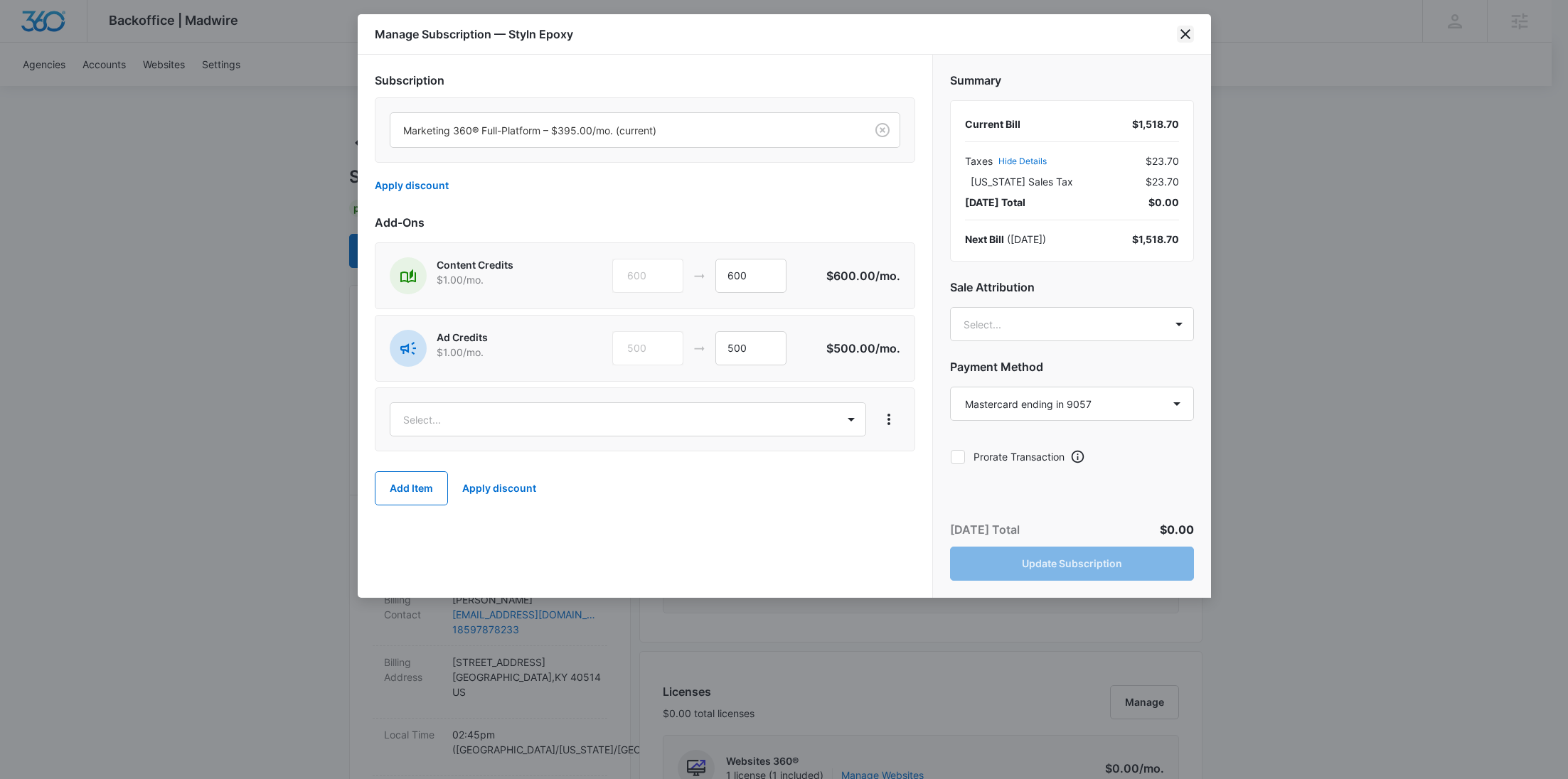
click at [1186, 34] on icon "close" at bounding box center [1185, 34] width 10 height 10
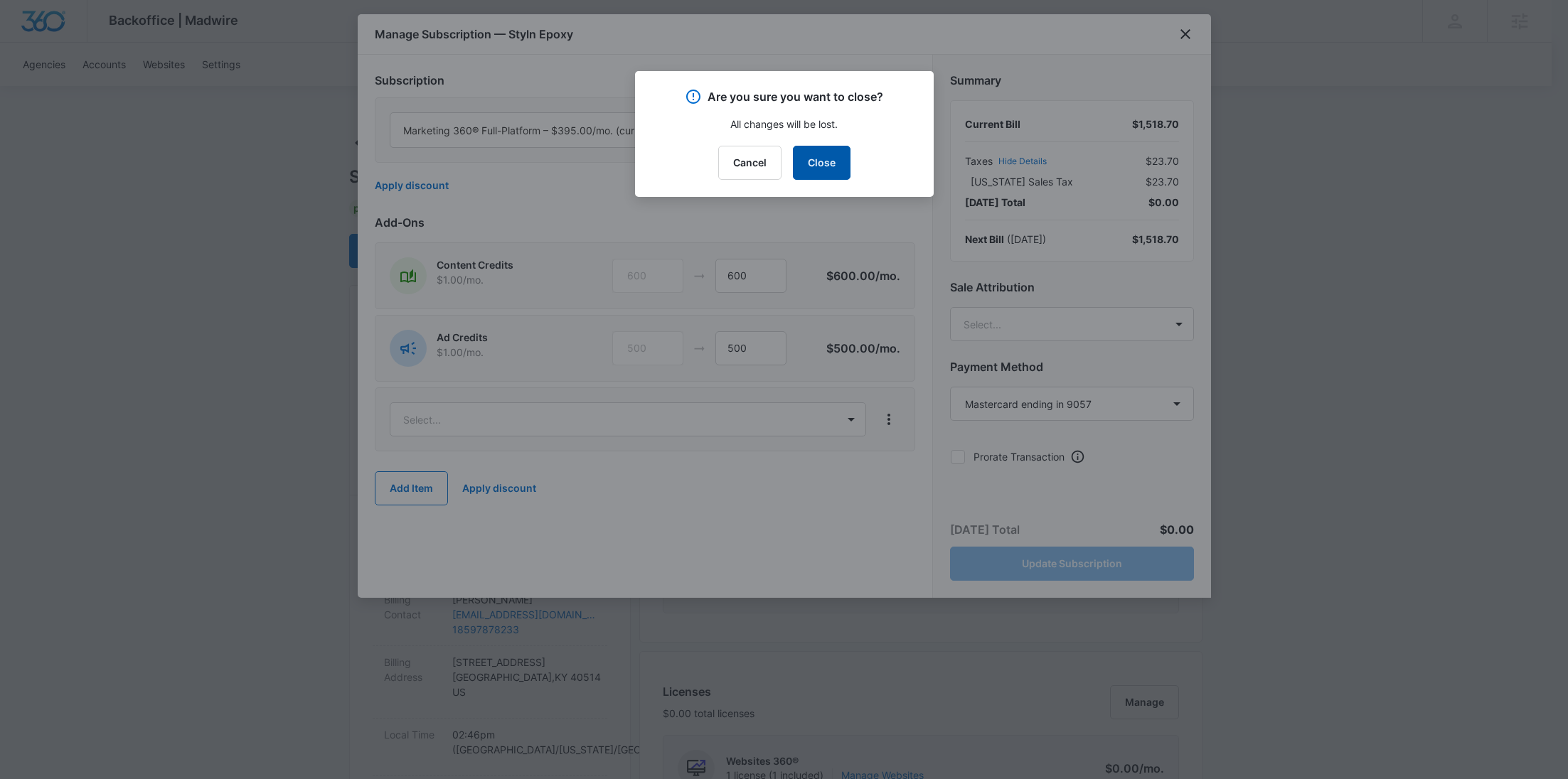
click at [831, 163] on button "Close" at bounding box center [822, 163] width 58 height 34
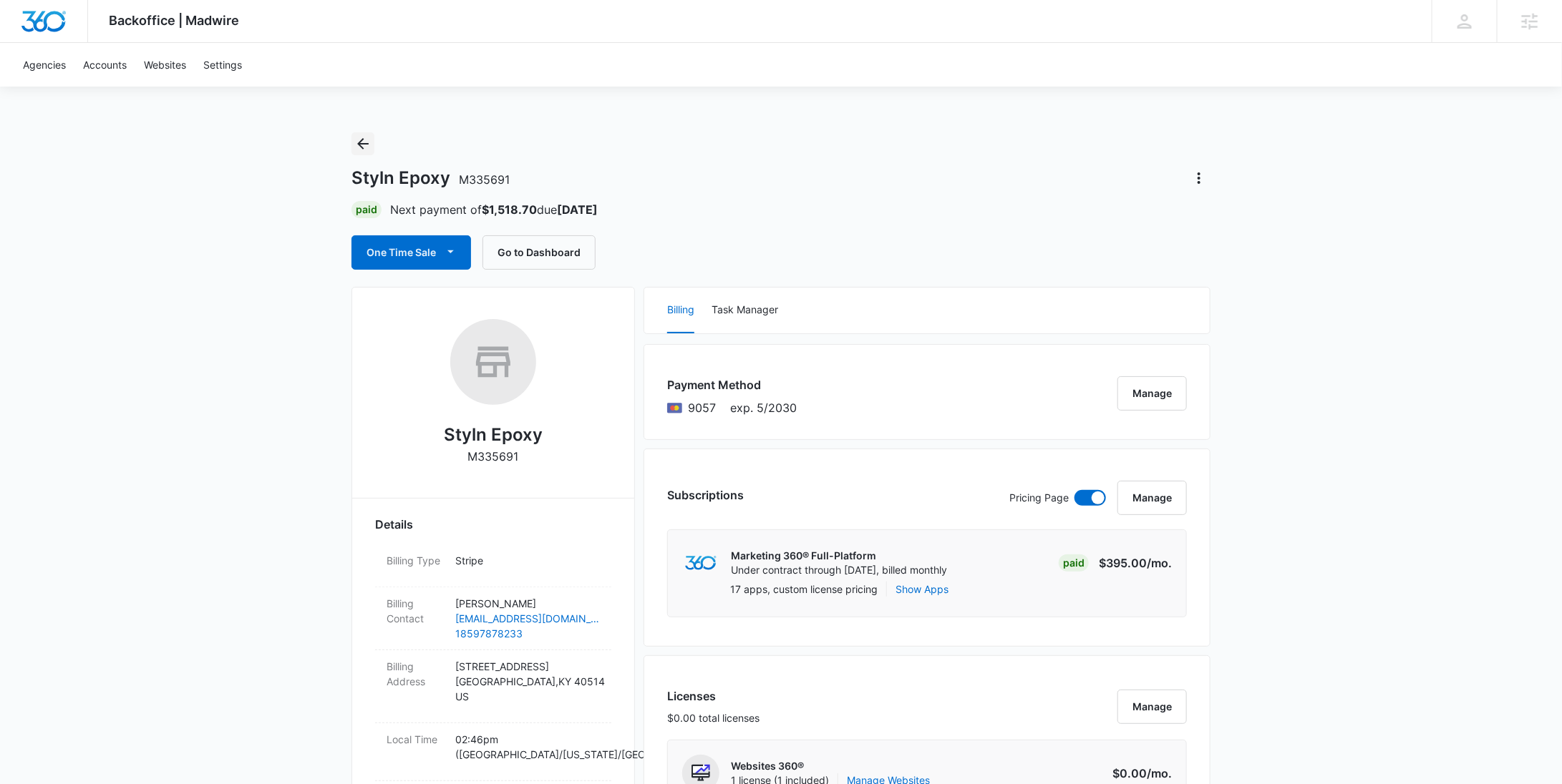
click at [370, 145] on icon "Back" at bounding box center [363, 144] width 17 height 17
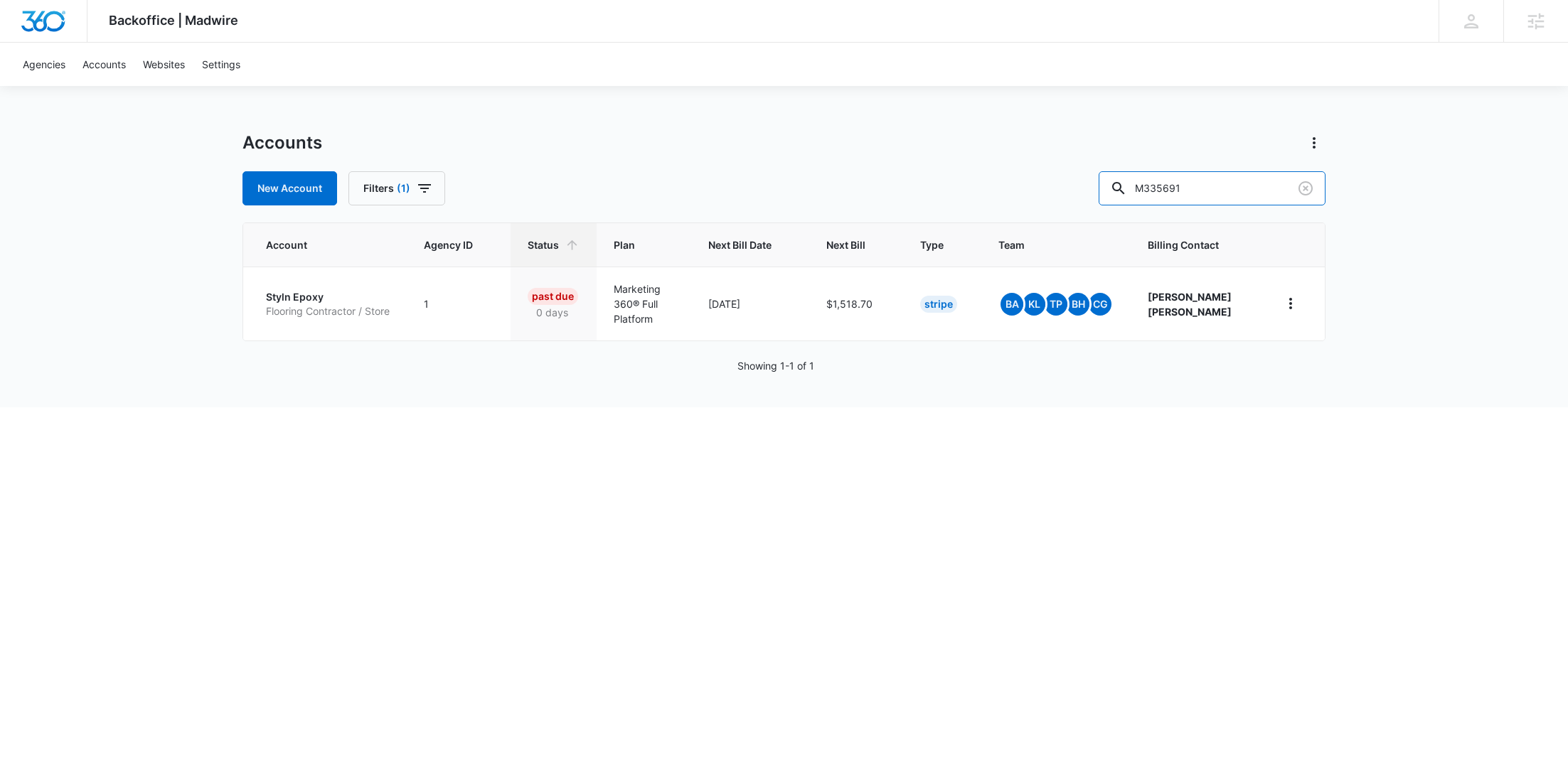
drag, startPoint x: 1241, startPoint y: 188, endPoint x: 1120, endPoint y: 185, distance: 121.0
click at [1121, 185] on div "New Account Filters (1) M335691" at bounding box center [784, 188] width 1083 height 34
paste input "7628"
type input "M337628"
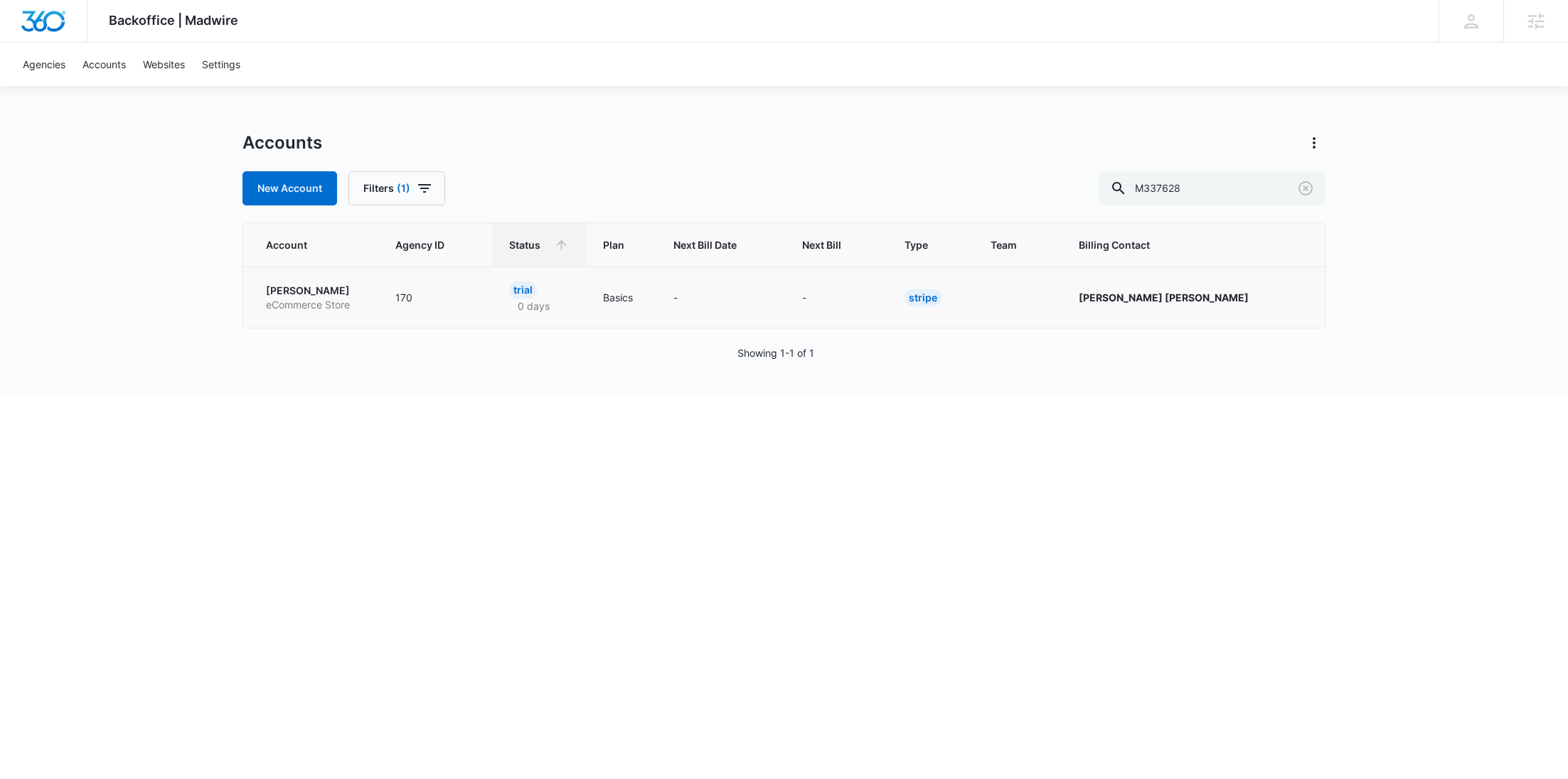
click at [269, 292] on p "[PERSON_NAME]" at bounding box center [314, 290] width 95 height 14
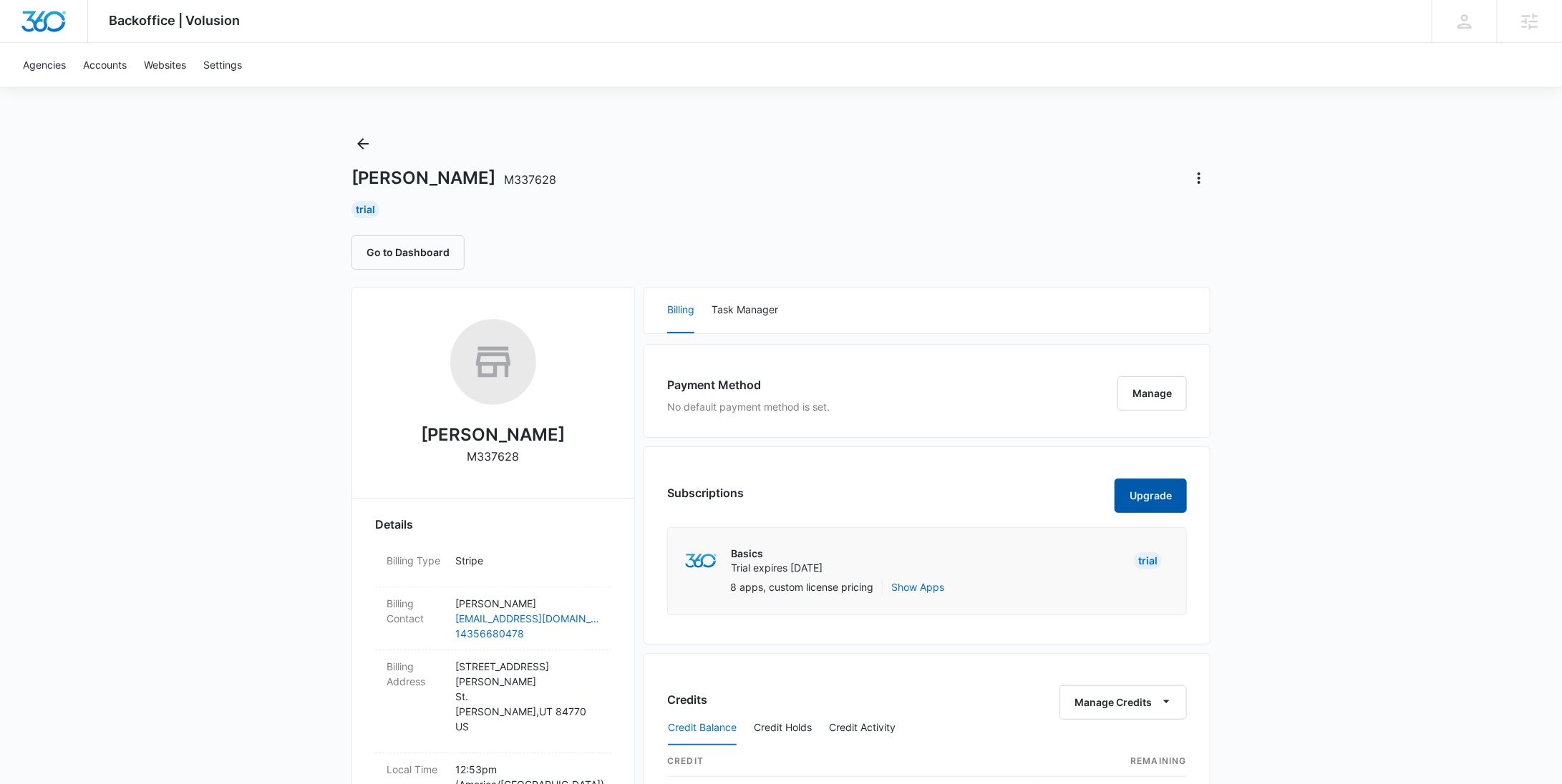
click at [1133, 488] on button "Upgrade" at bounding box center [1150, 496] width 73 height 34
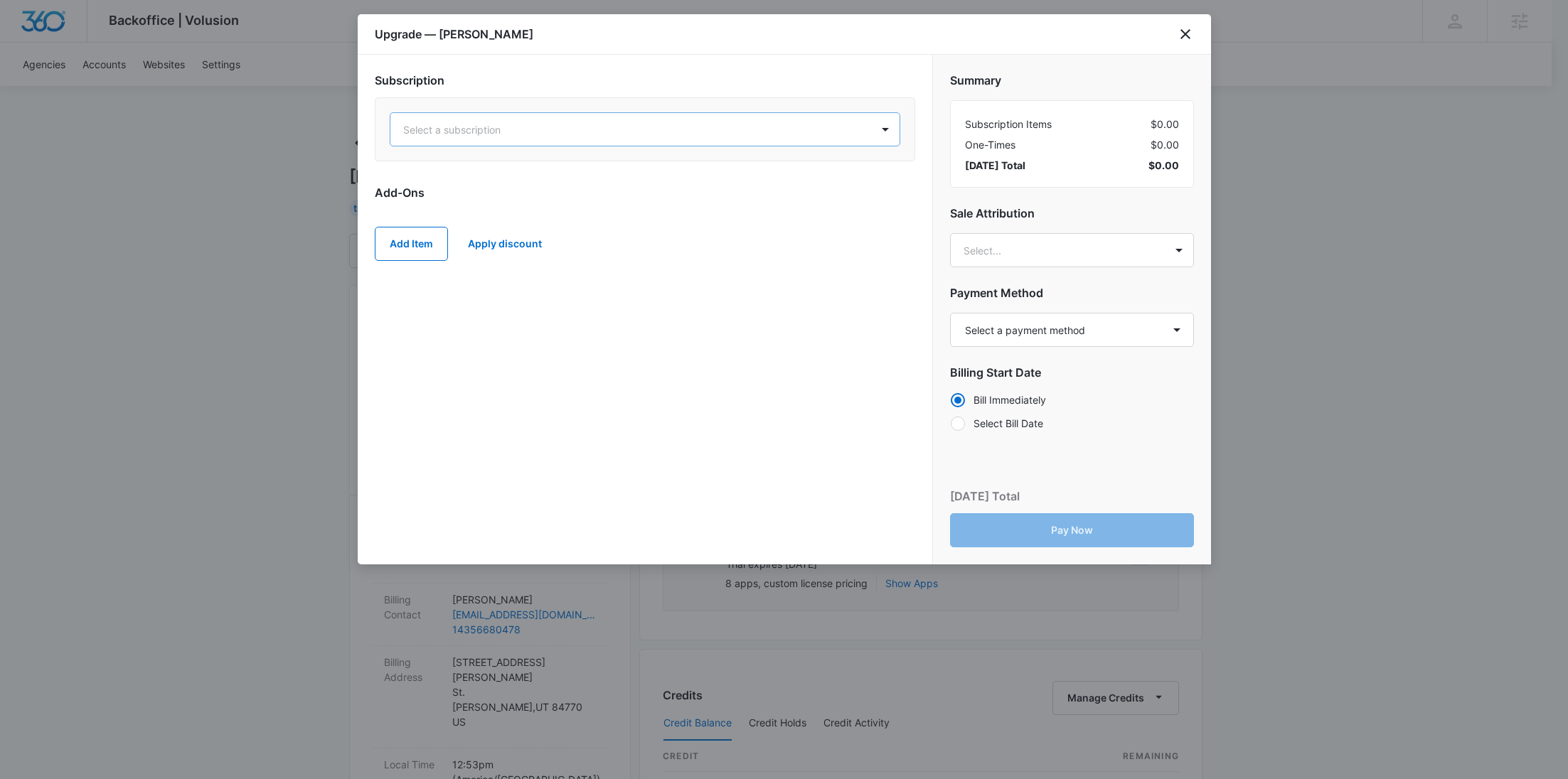
click at [566, 128] on div at bounding box center [627, 130] width 449 height 17
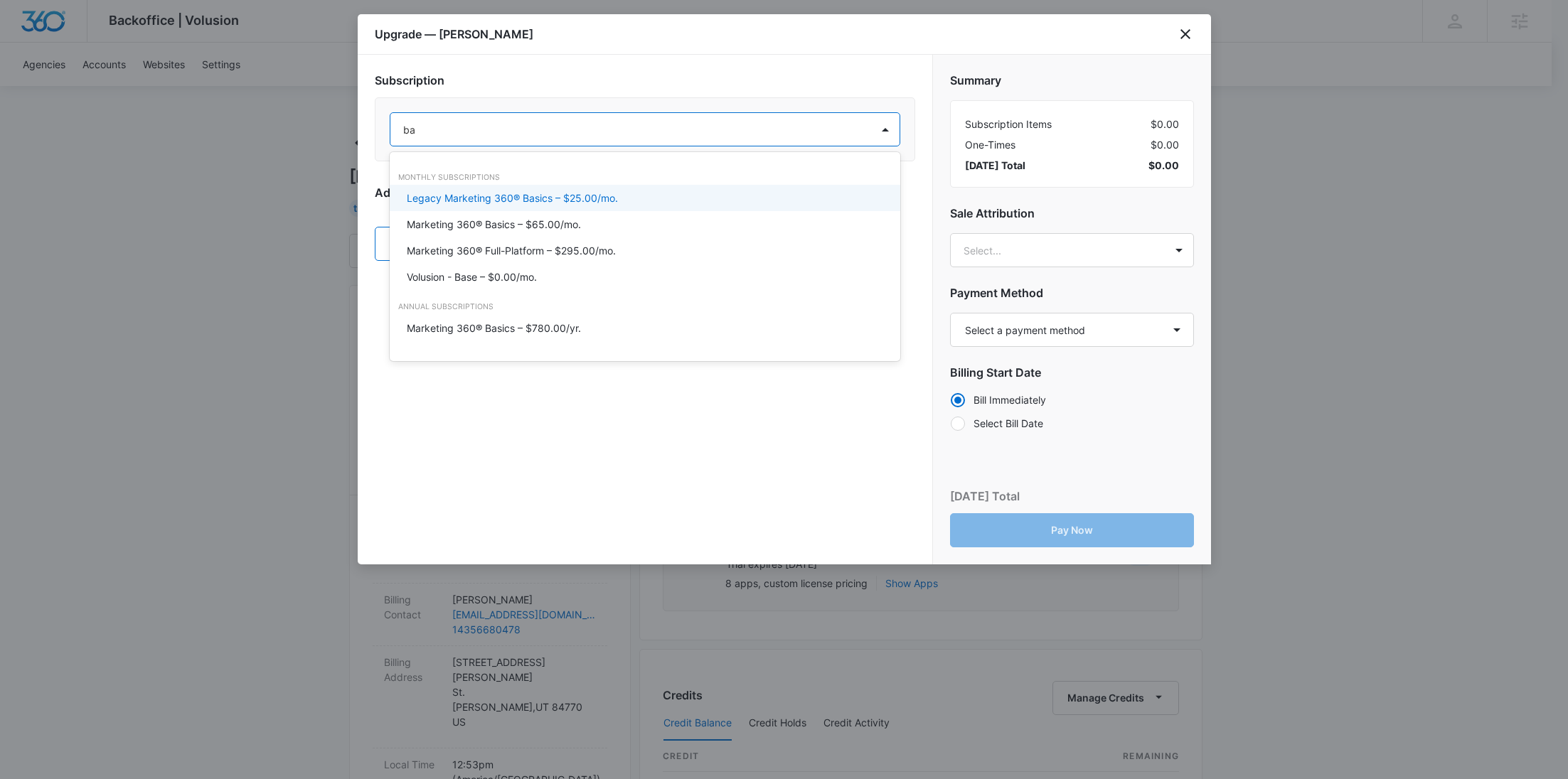
type input "bas"
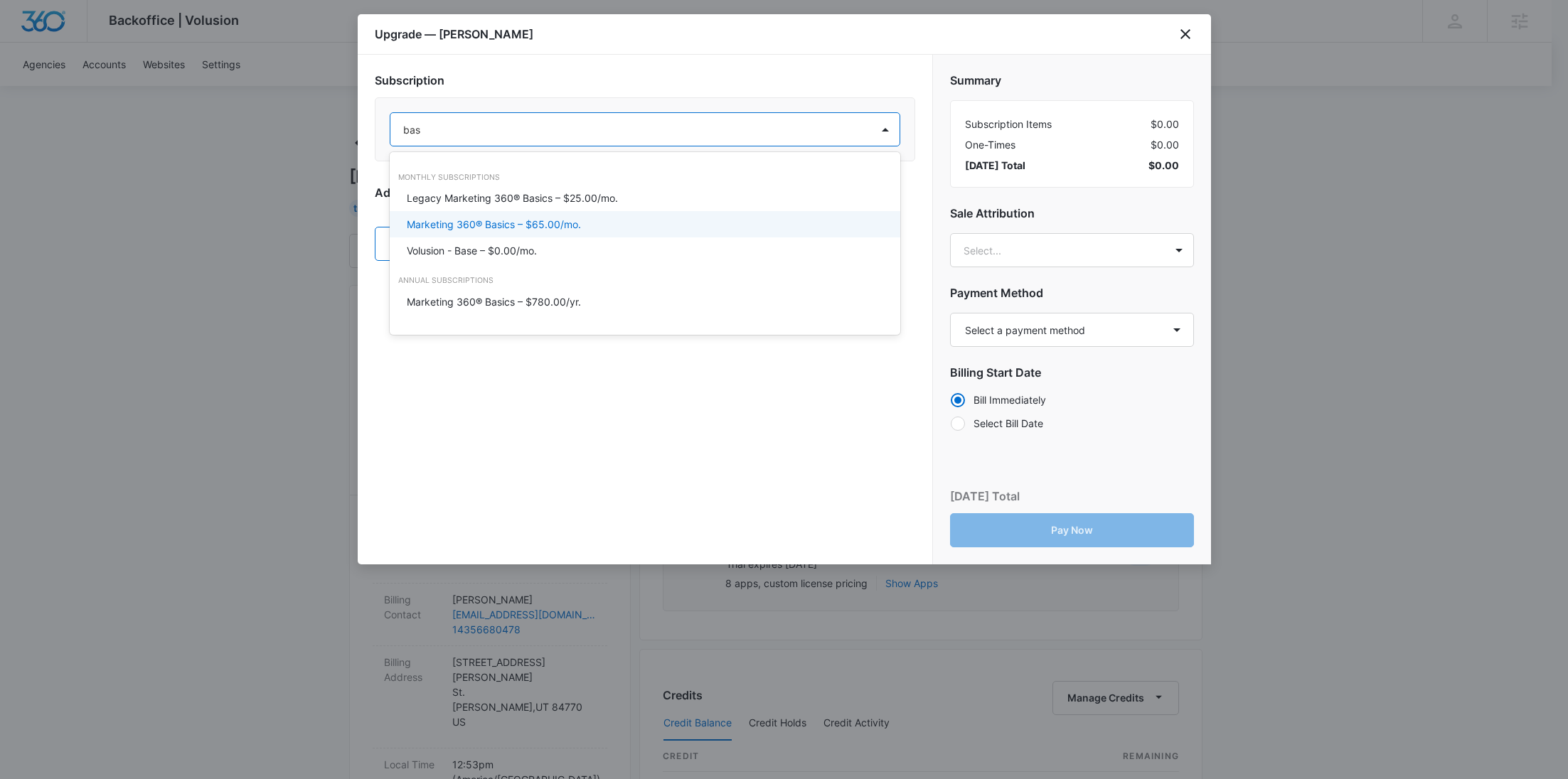
click at [565, 227] on p "Marketing 360® Basics – $65.00/mo." at bounding box center [493, 225] width 174 height 15
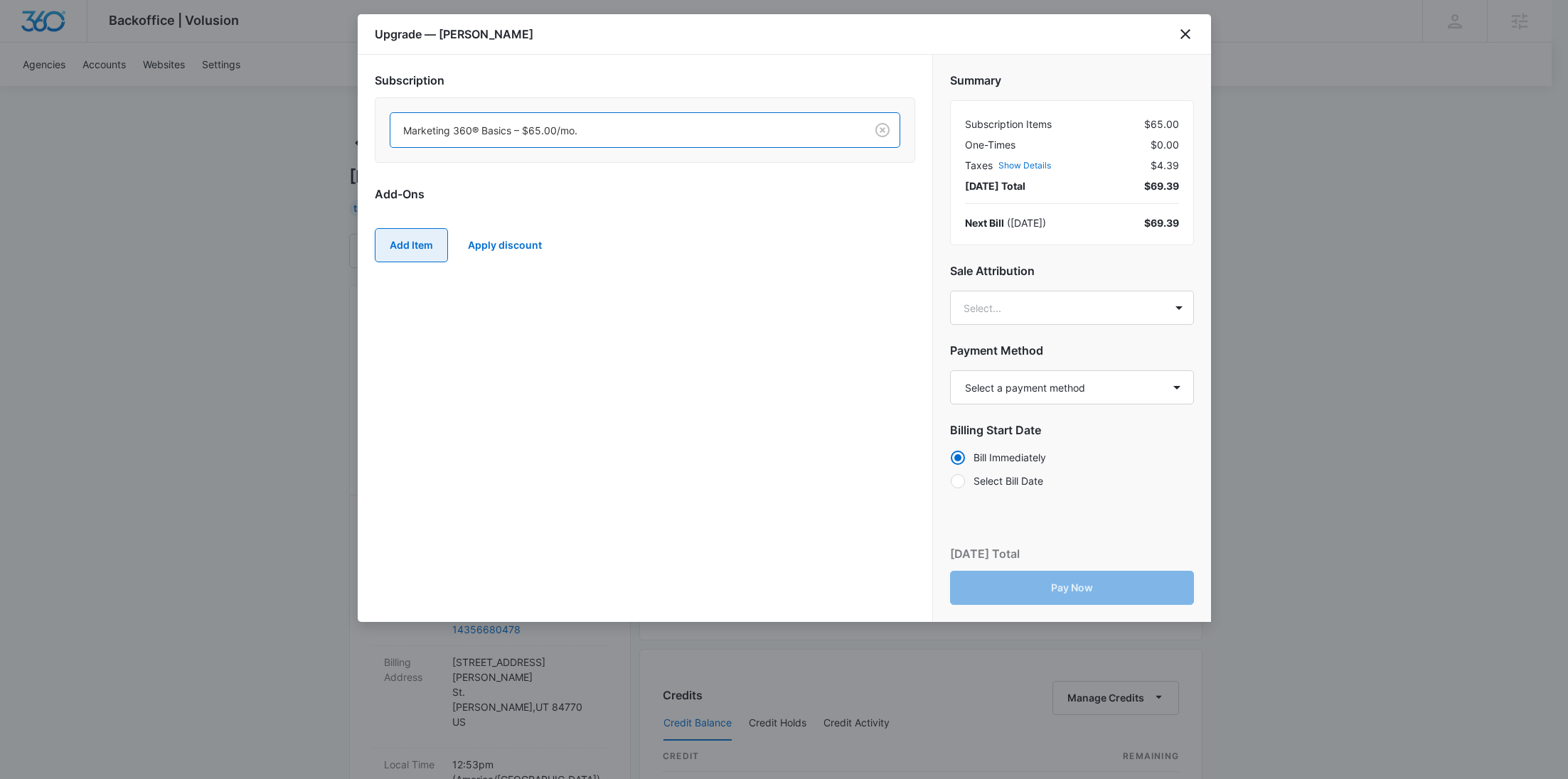
click at [405, 244] on button "Add Item" at bounding box center [412, 244] width 73 height 34
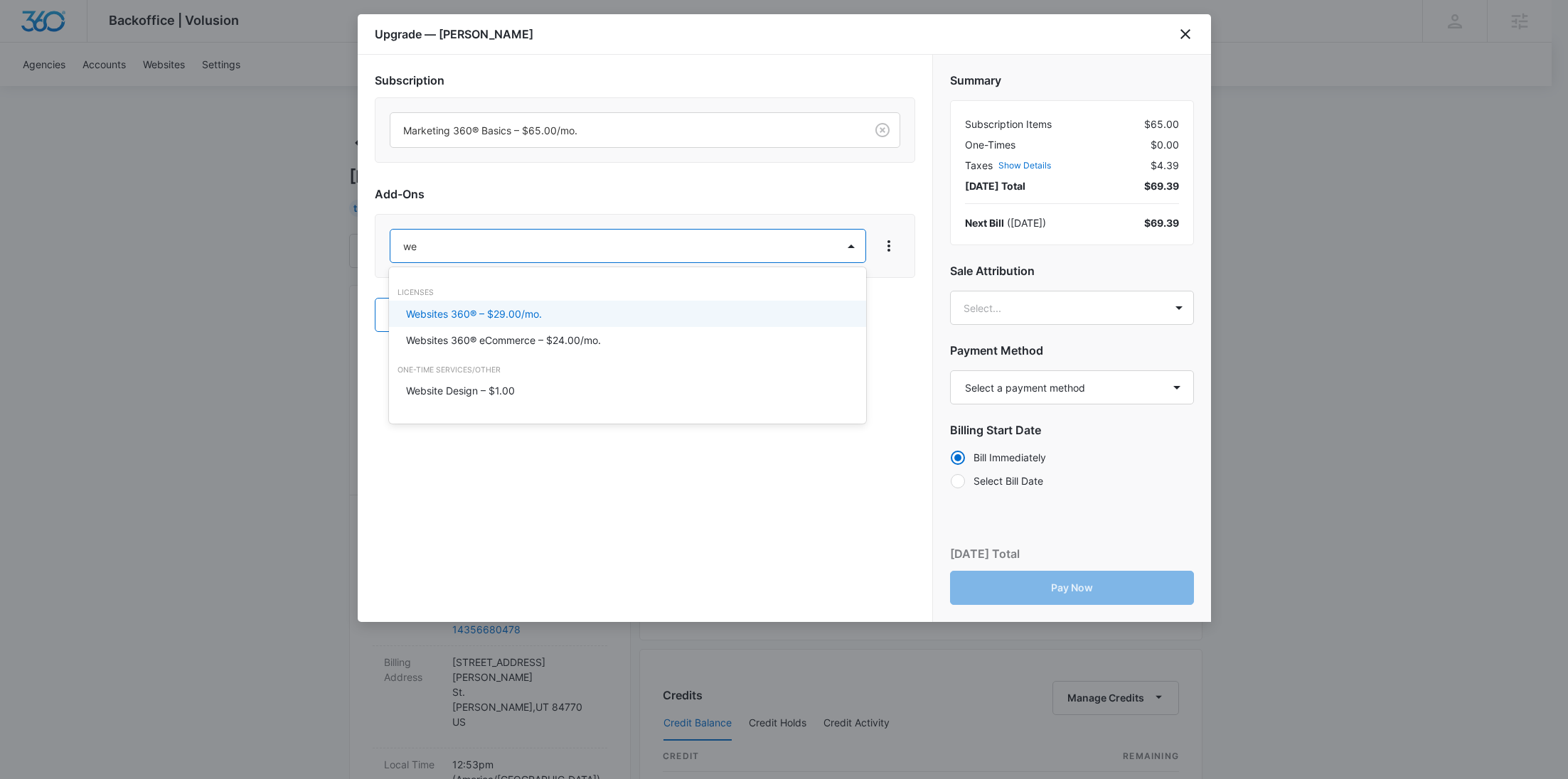
type input "web"
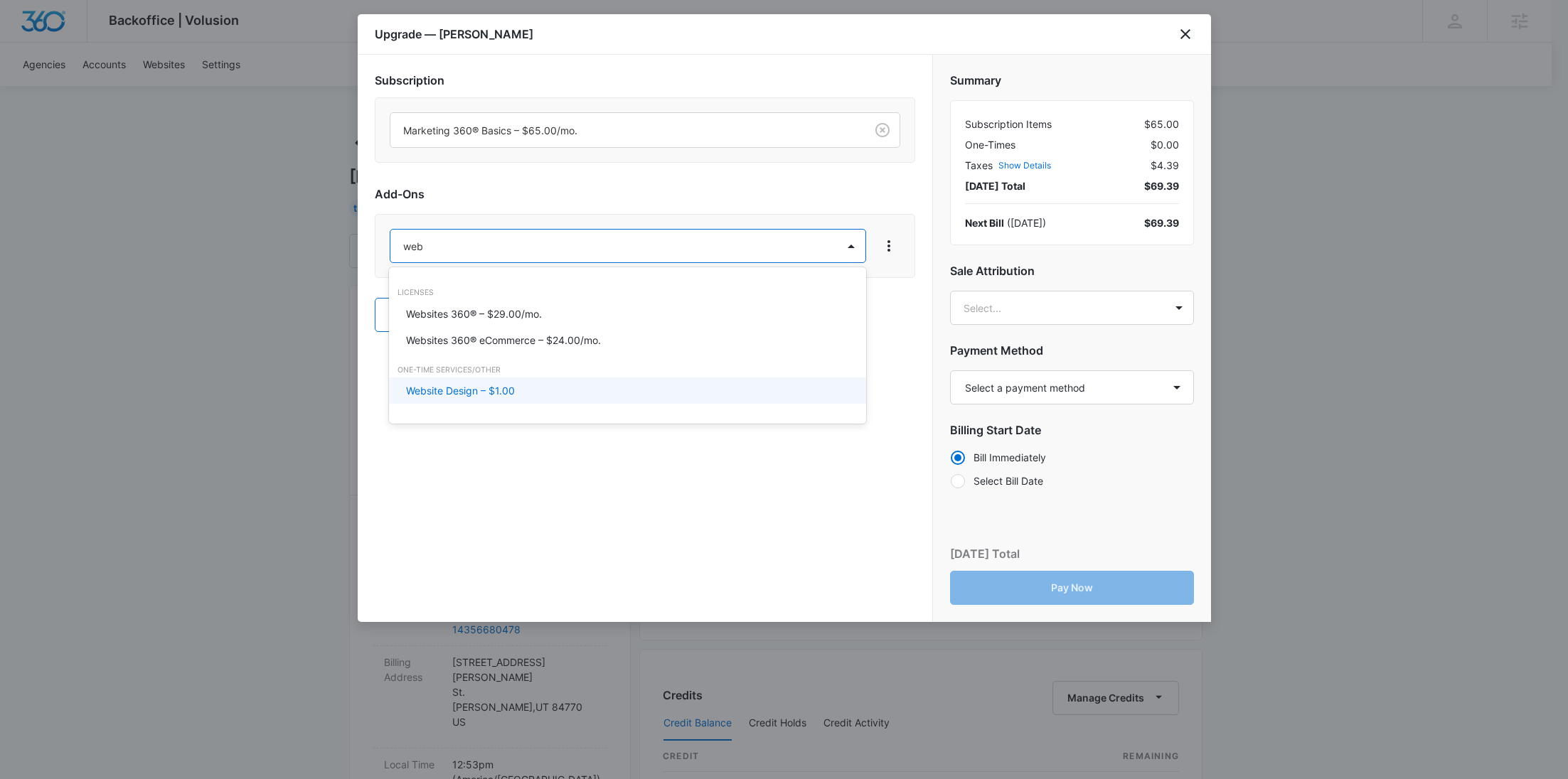
click at [448, 388] on p "Website Design – $1.00" at bounding box center [460, 391] width 109 height 15
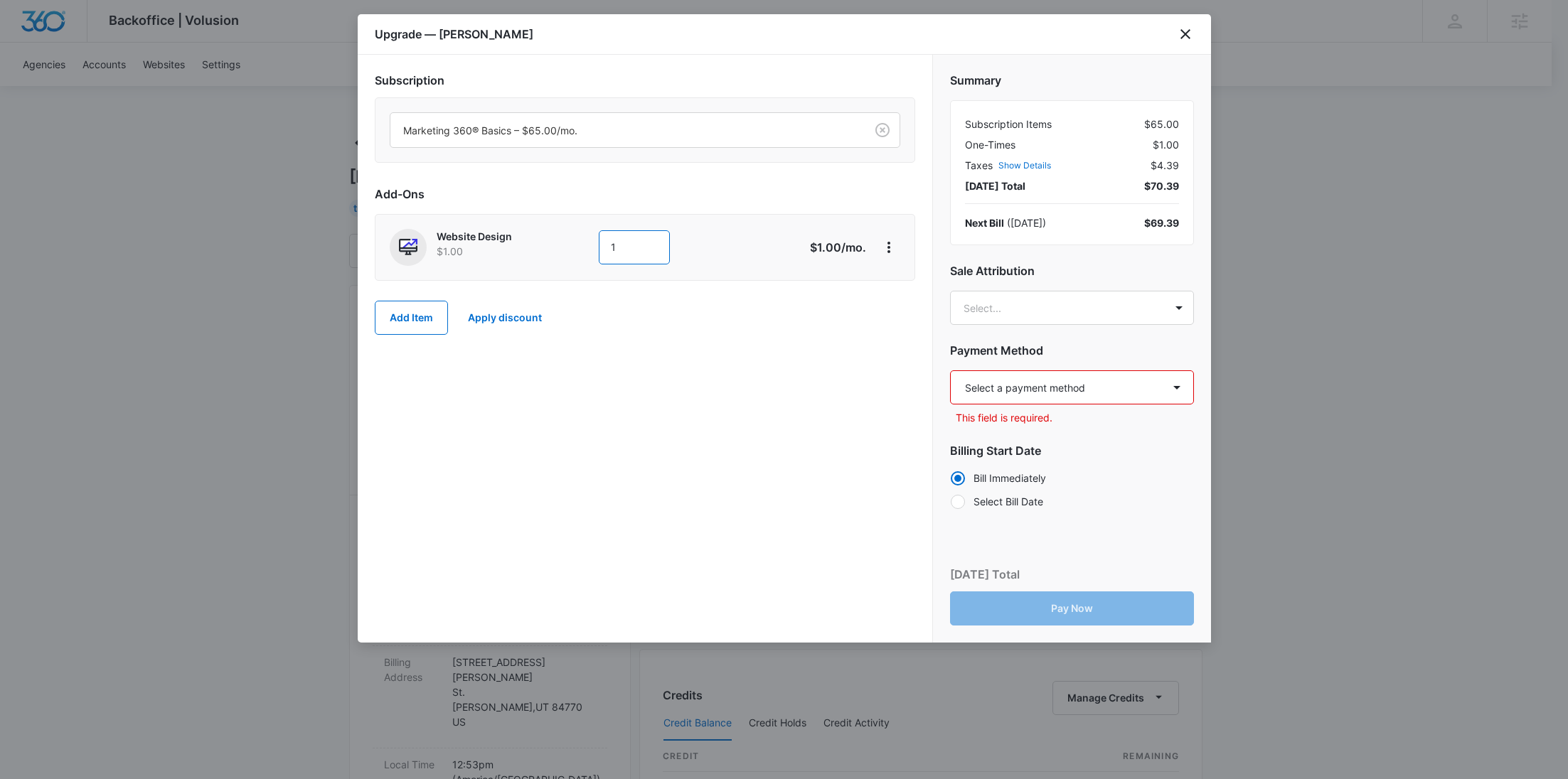
drag, startPoint x: 575, startPoint y: 255, endPoint x: 553, endPoint y: 255, distance: 22.0
click at [553, 255] on div "Website Design $1.00 1" at bounding box center [594, 247] width 410 height 37
type input "2610"
click at [1094, 318] on body "Backoffice | Volusion Apps Settings RY Rochelle Young rochelle.young@madwire.co…" at bounding box center [784, 727] width 1568 height 1454
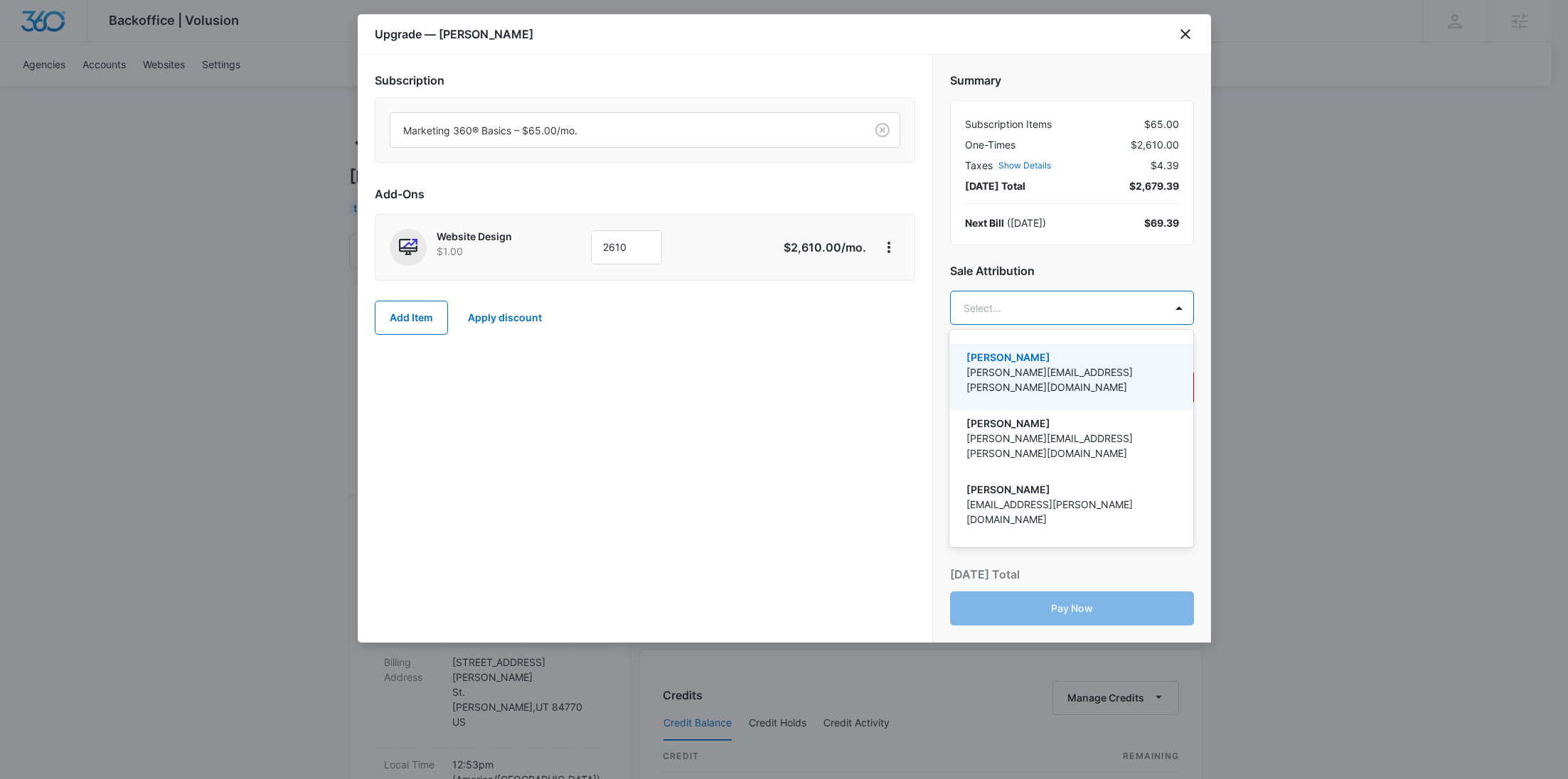
paste input "Holzapfel"
type input "Holzapfel"
click at [1064, 360] on p "[PERSON_NAME]" at bounding box center [1070, 358] width 207 height 15
click at [746, 360] on div at bounding box center [784, 390] width 1568 height 779
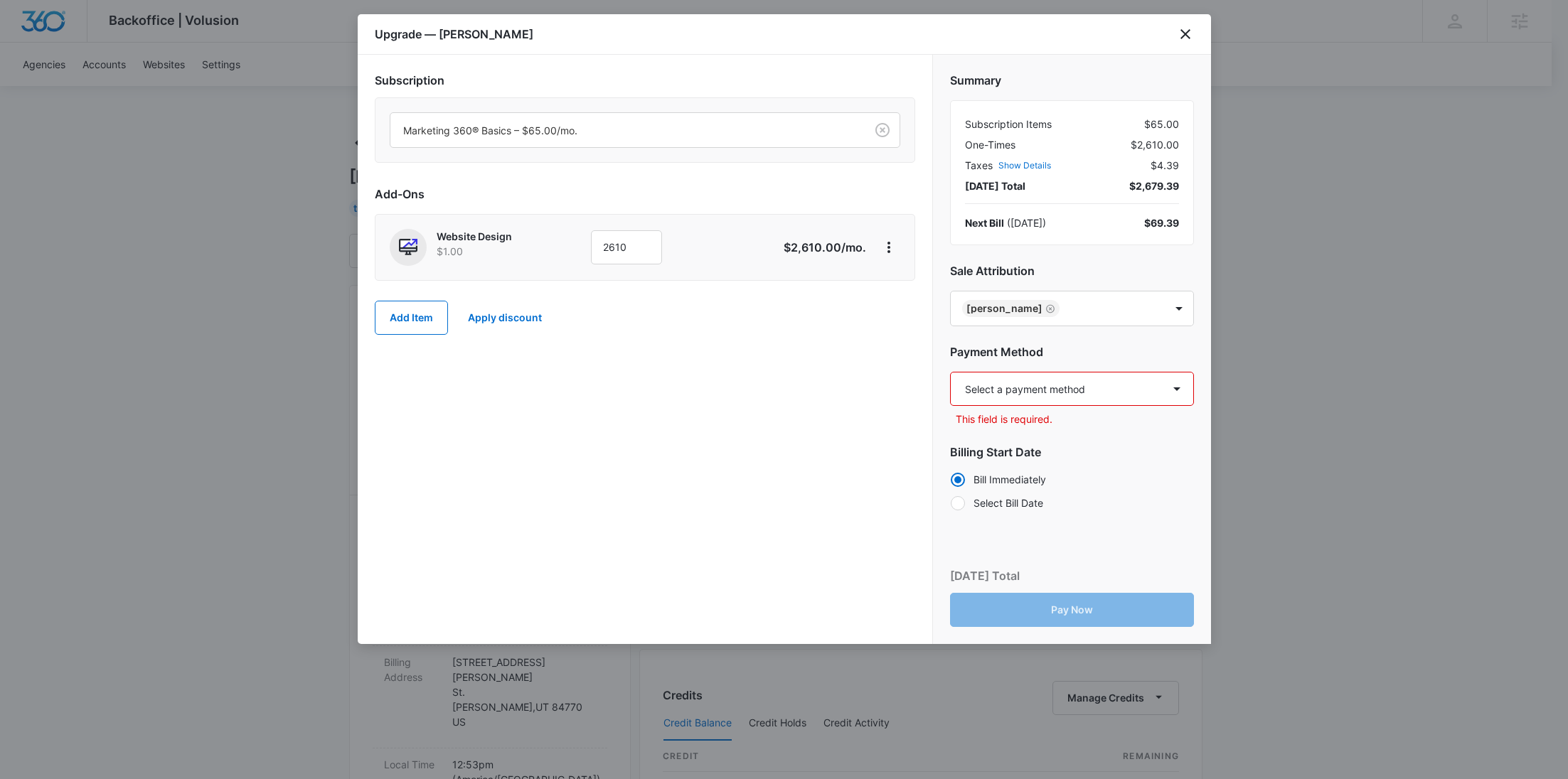
click at [1036, 393] on select "Select a payment method Visa ending in 8840 New payment method Monthly invoice" at bounding box center [1073, 389] width 244 height 34
select select "pm_1S43rdA4n8RTgNjU6j42bcwx"
click at [950, 372] on select "Select a payment method Visa ending in 8840 New payment method Monthly invoice" at bounding box center [1073, 389] width 244 height 34
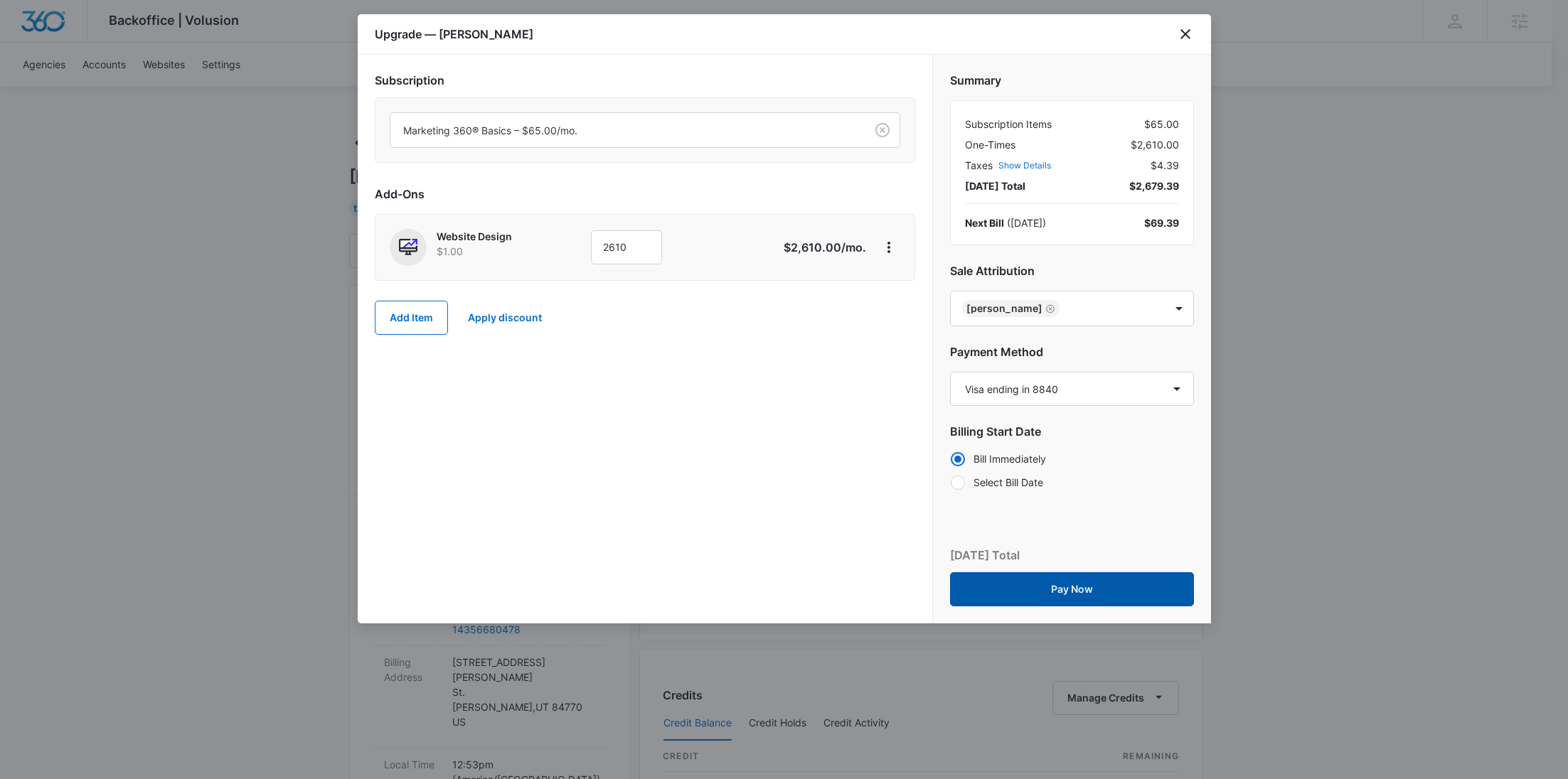
click at [1054, 582] on button "Pay Now" at bounding box center [1073, 589] width 244 height 34
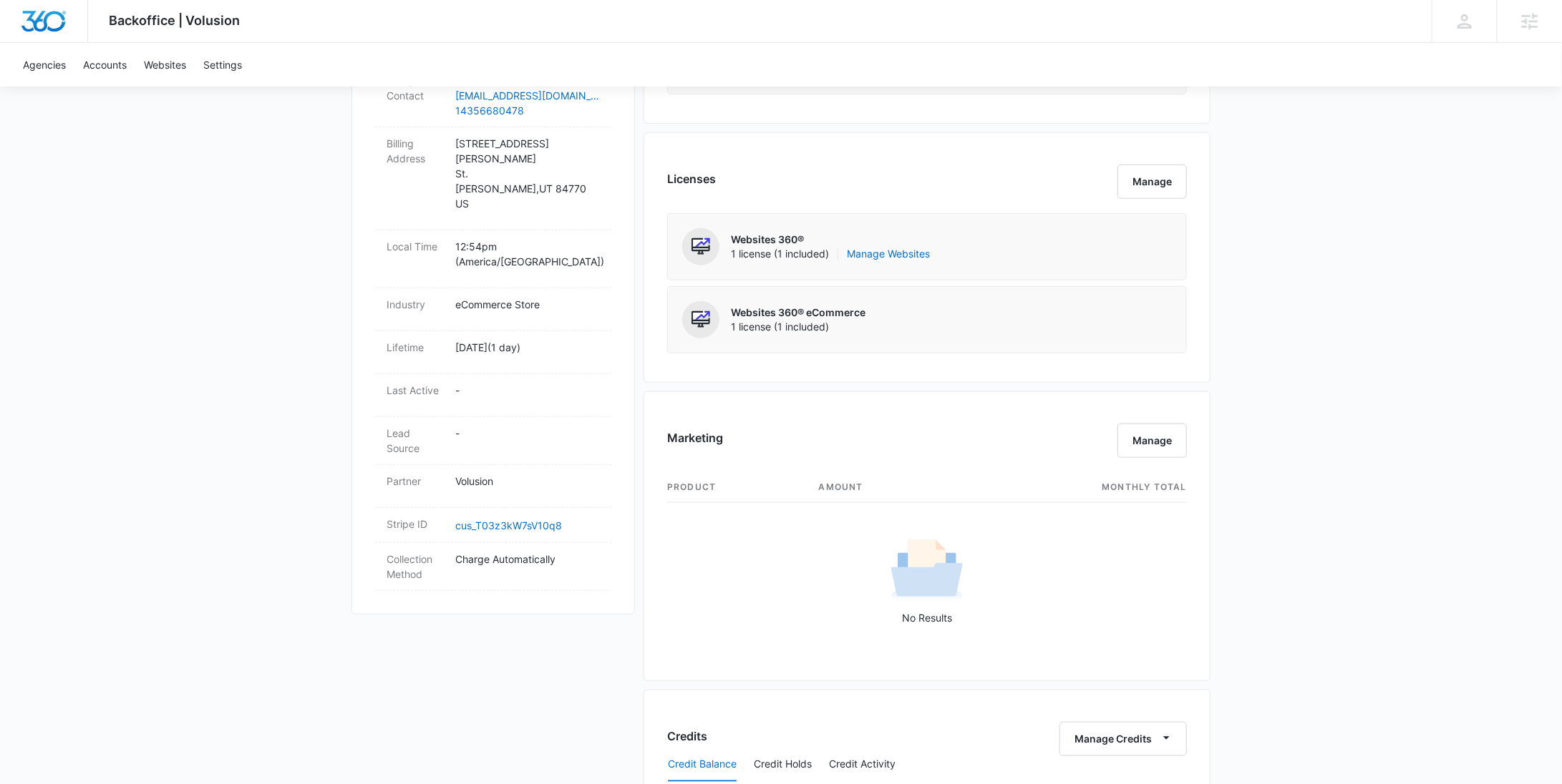
scroll to position [1234, 0]
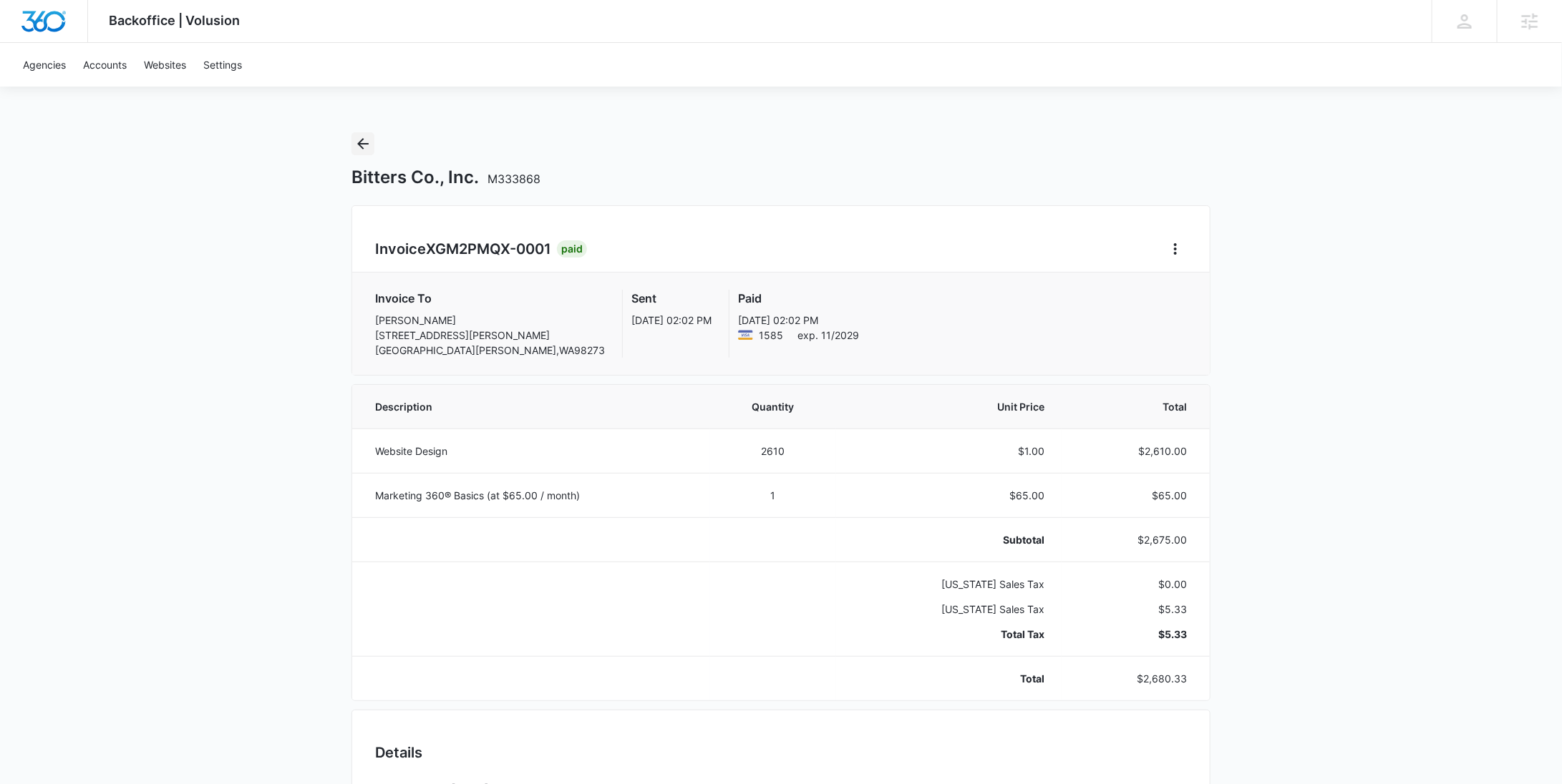
click at [355, 144] on icon "Back" at bounding box center [363, 144] width 17 height 17
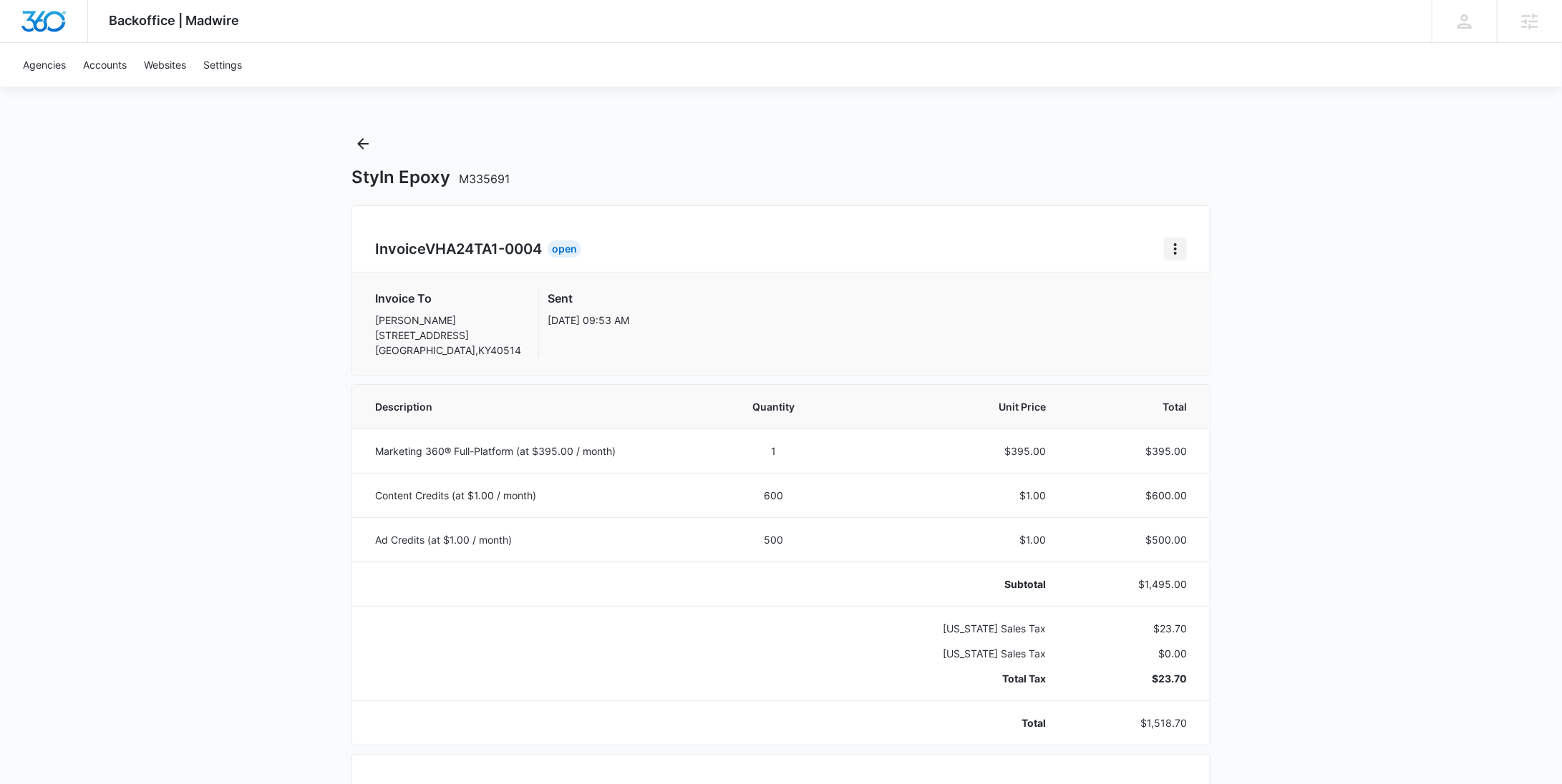
click at [1166, 249] on button "Home" at bounding box center [1176, 249] width 23 height 23
click at [1237, 306] on div "Retry Payment" at bounding box center [1224, 311] width 83 height 10
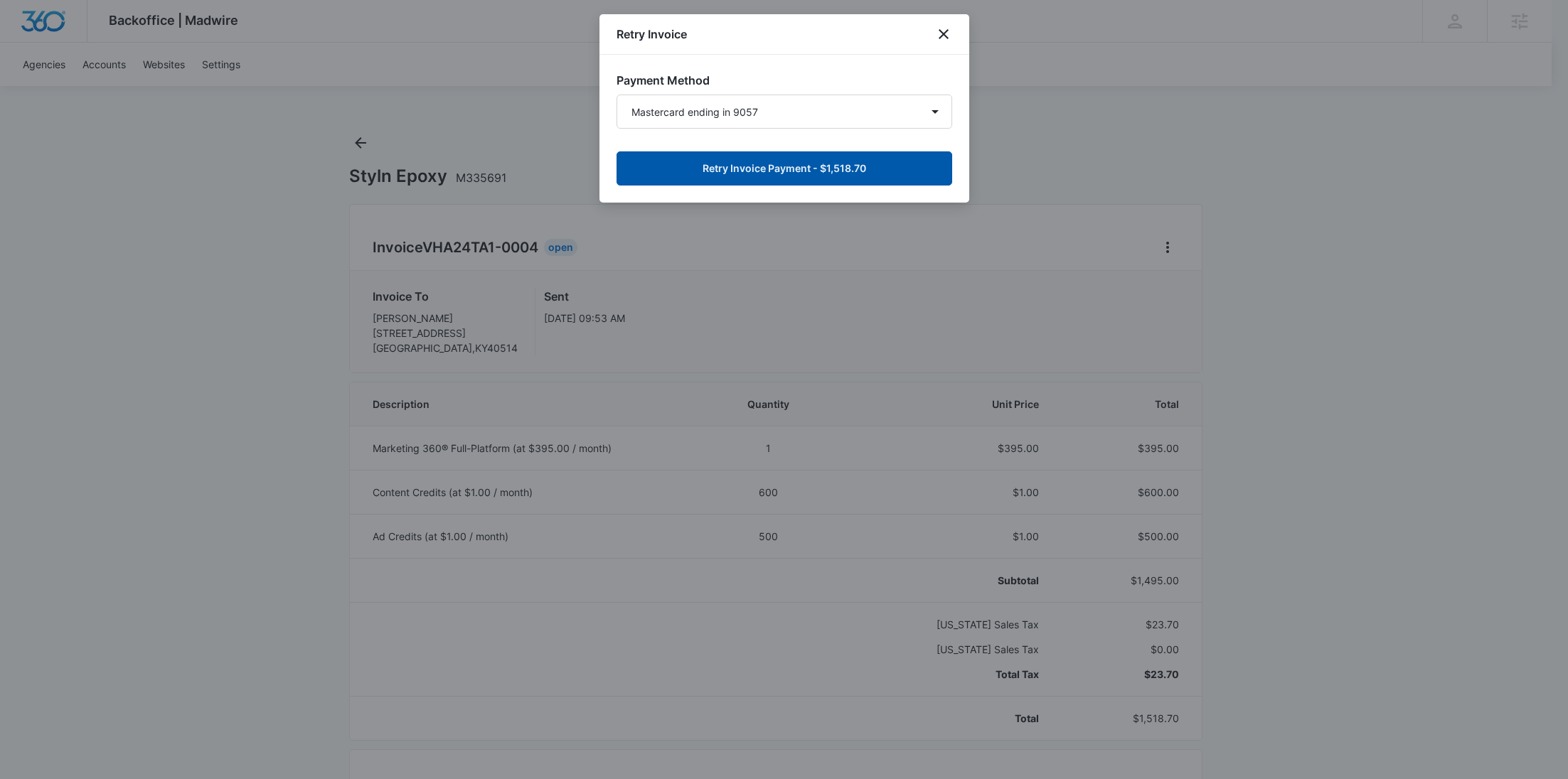
click at [795, 164] on button "Retry Invoice Payment - $1,518.70" at bounding box center [784, 167] width 336 height 34
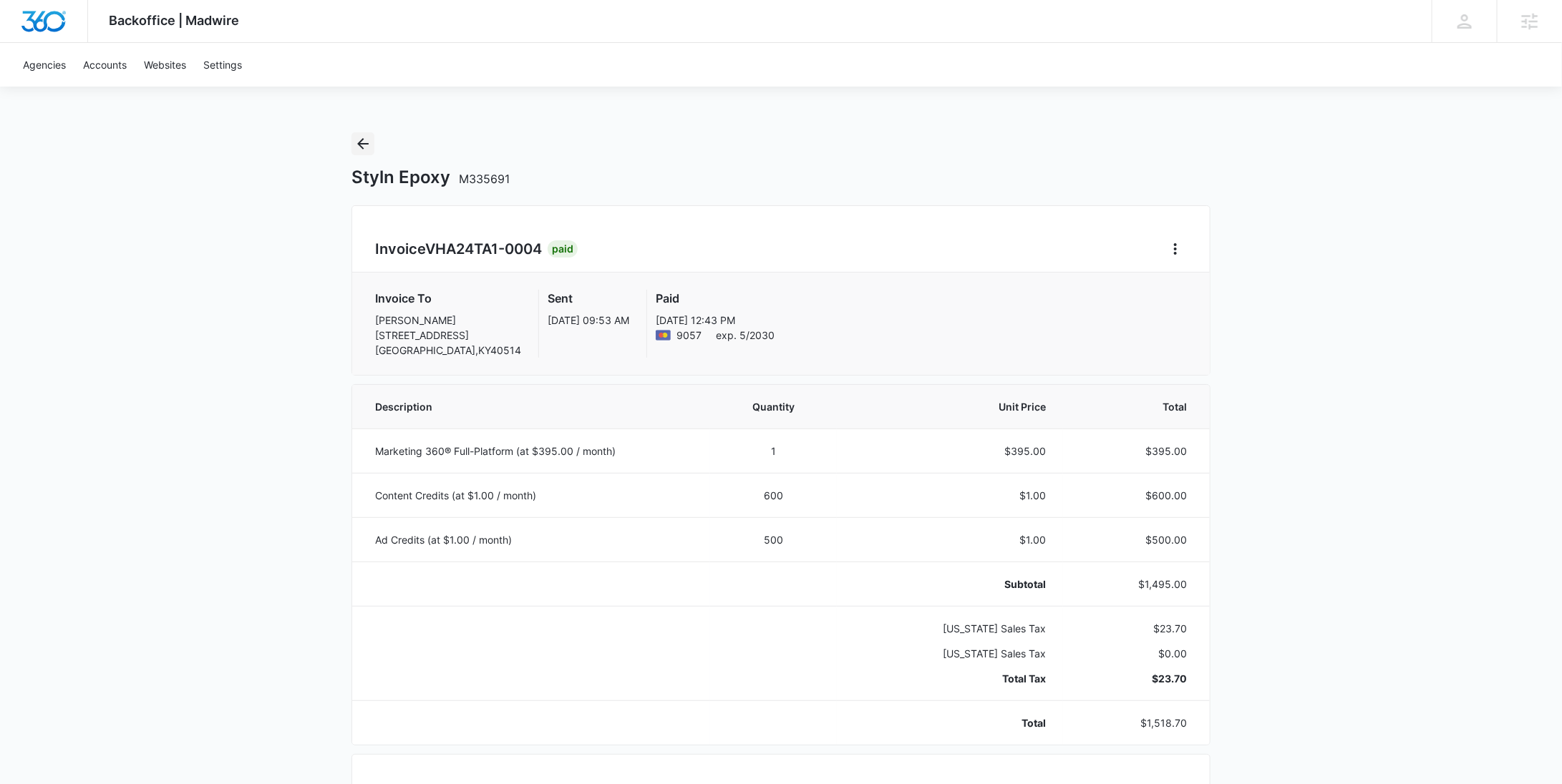
click at [357, 144] on icon "Back" at bounding box center [363, 144] width 17 height 17
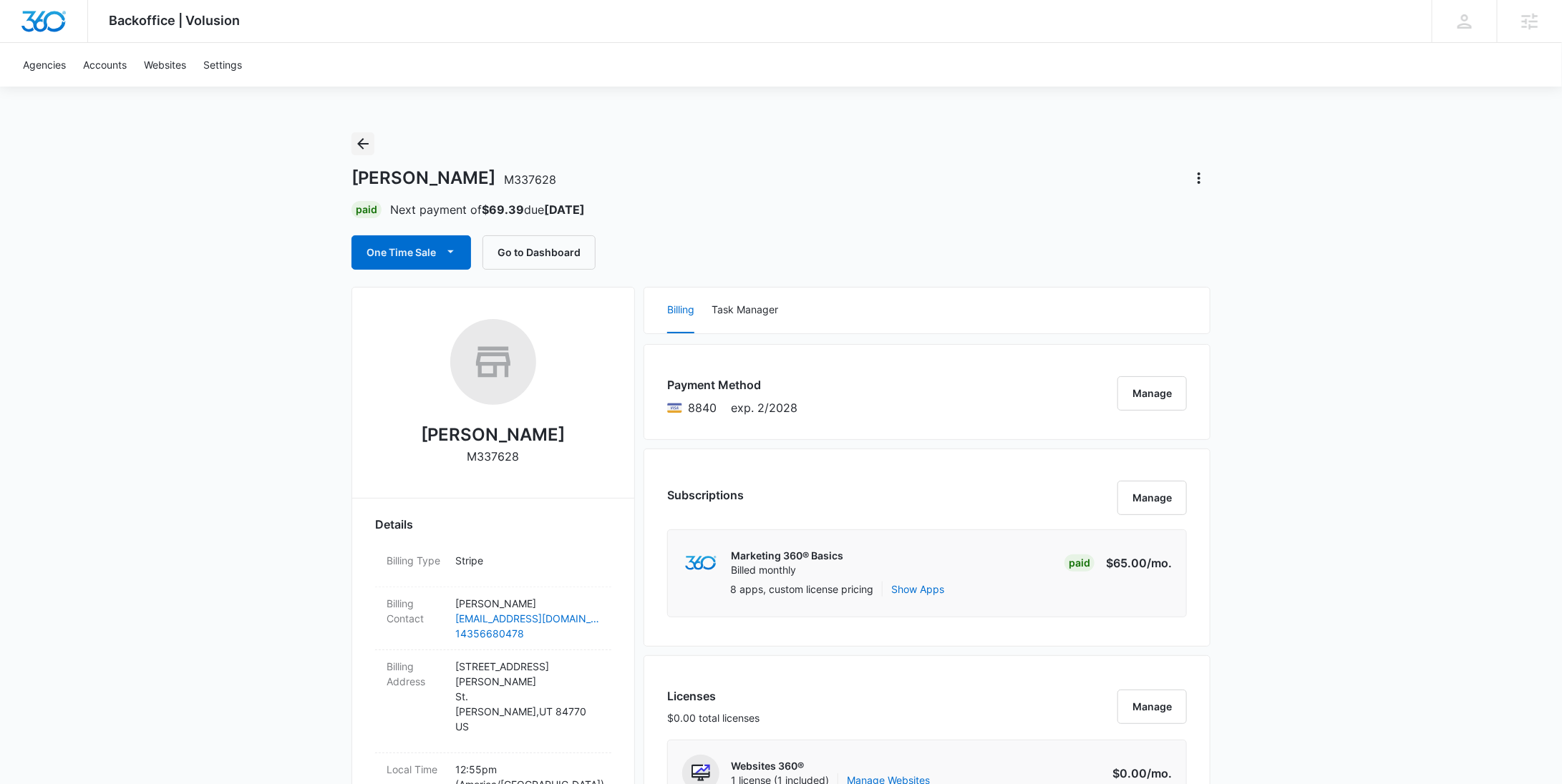
click at [369, 141] on icon "Back" at bounding box center [363, 144] width 17 height 17
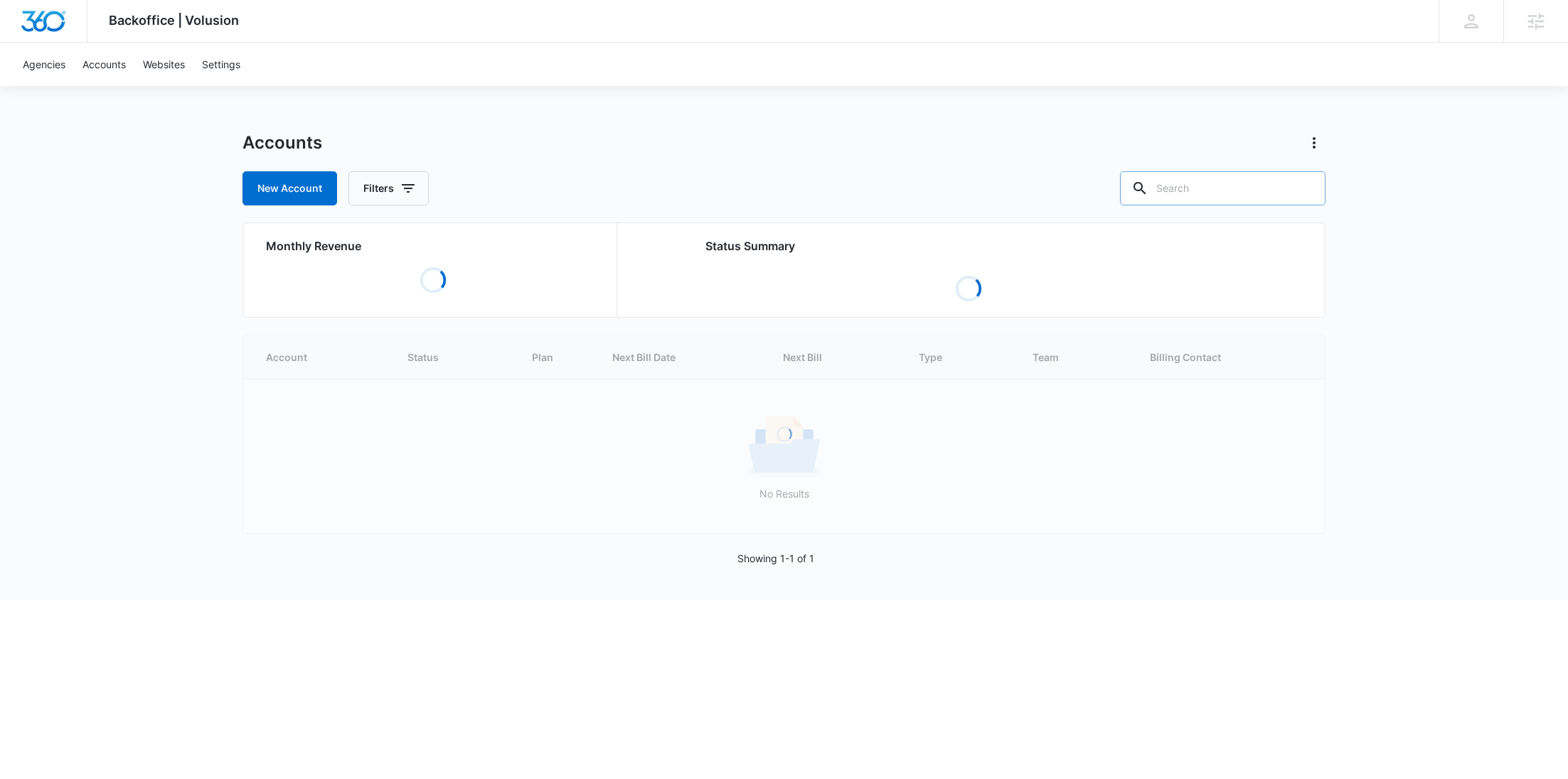
click at [1246, 188] on input "text" at bounding box center [1224, 188] width 206 height 34
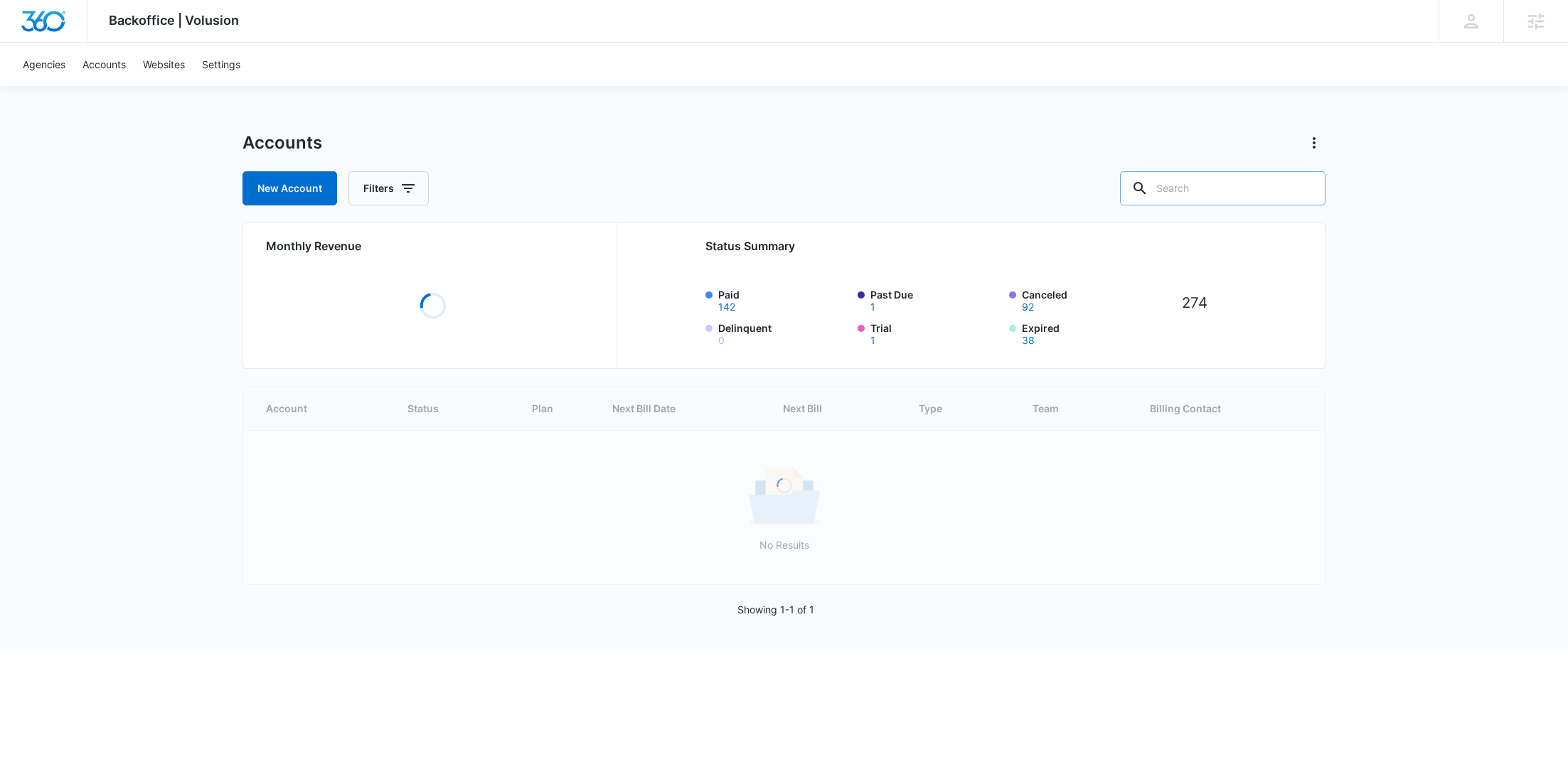
paste input "M337611"
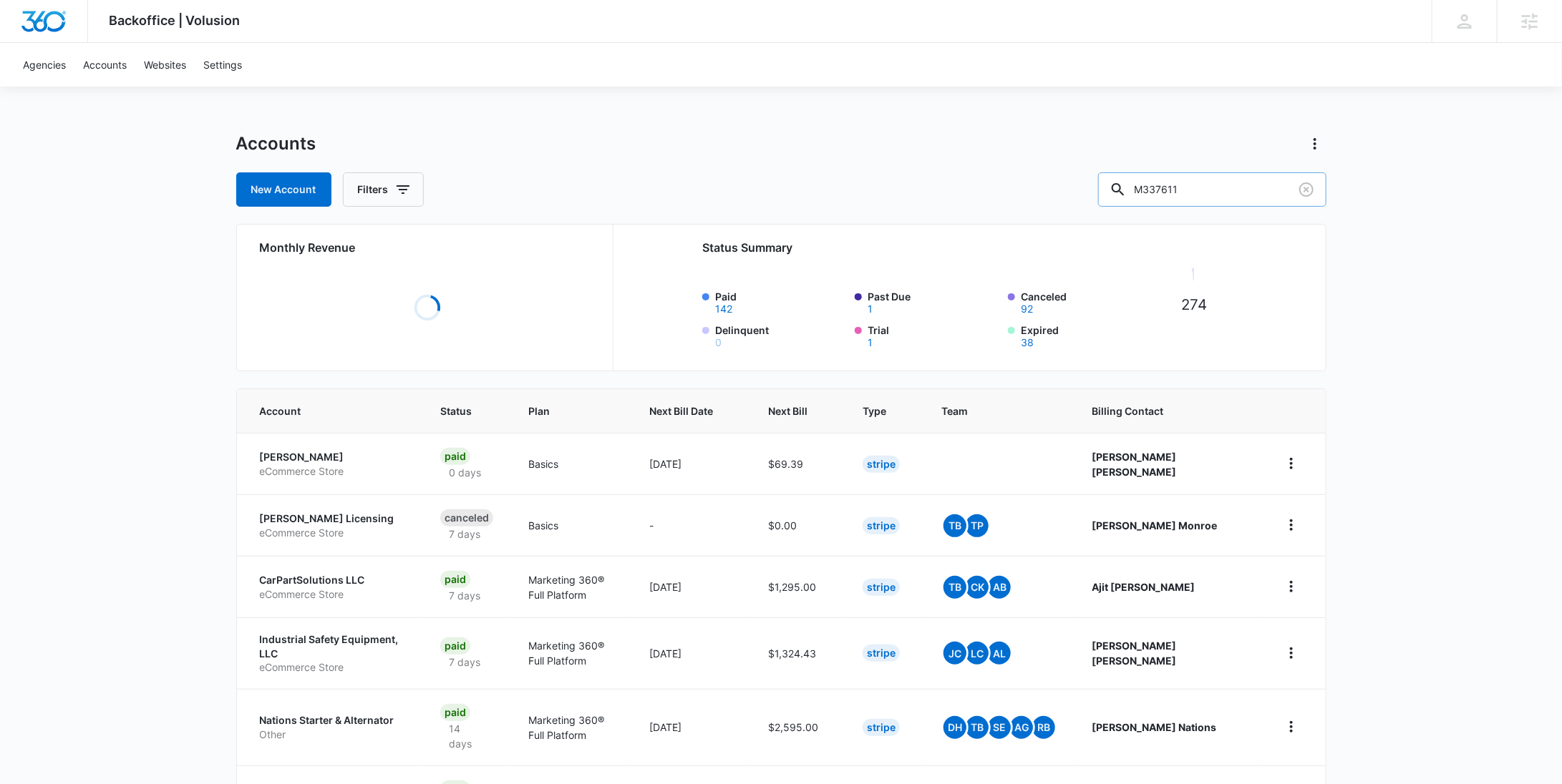
type input "M337611"
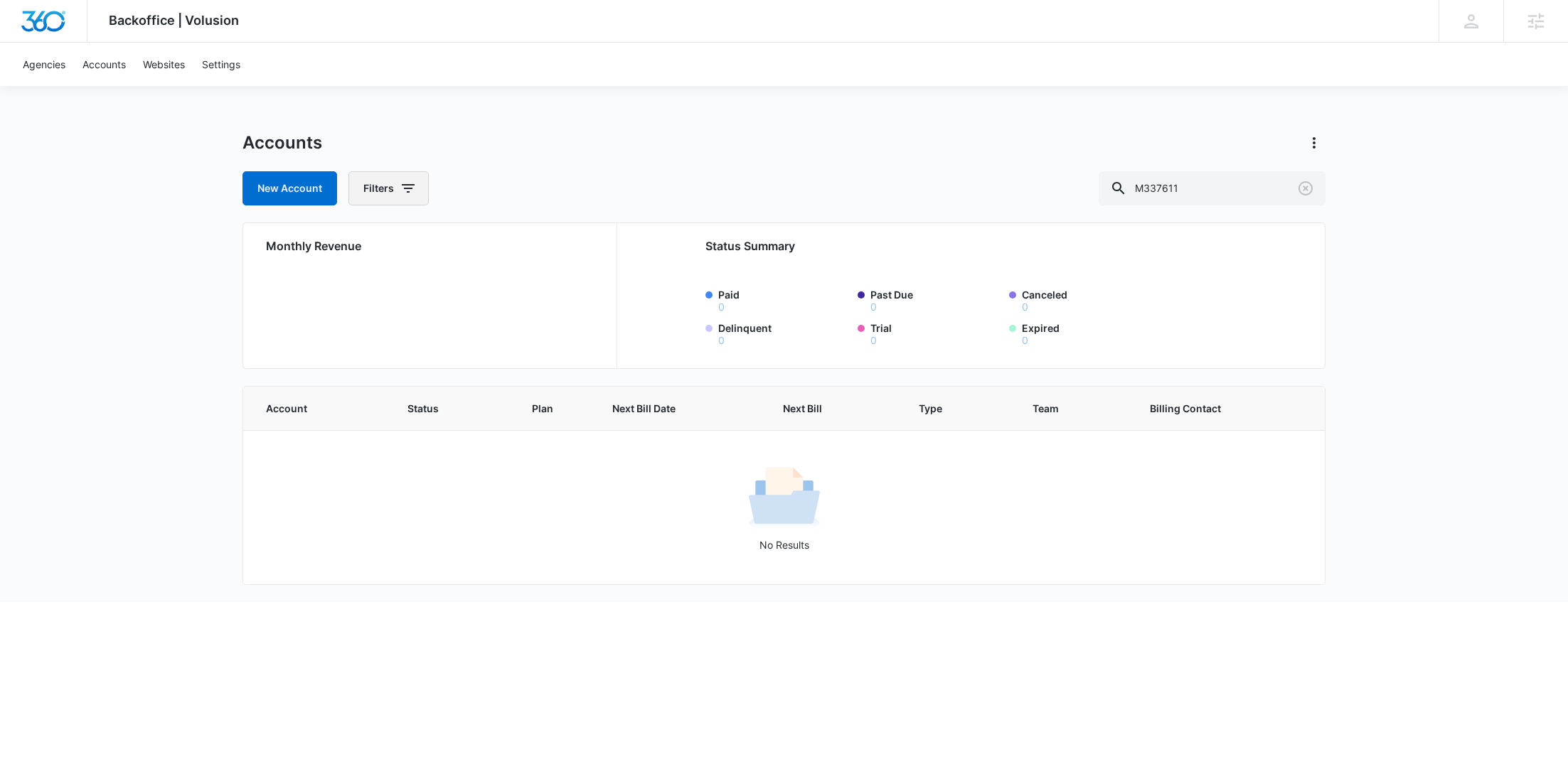
click at [403, 176] on button "Filters" at bounding box center [389, 188] width 81 height 34
click at [514, 239] on icon "Show Agency filters" at bounding box center [518, 240] width 17 height 17
click at [449, 281] on label "Search All Agencies" at bounding box center [447, 288] width 164 height 15
click at [367, 288] on input "Search All Agencies" at bounding box center [366, 288] width 1 height 1
checkbox input "true"
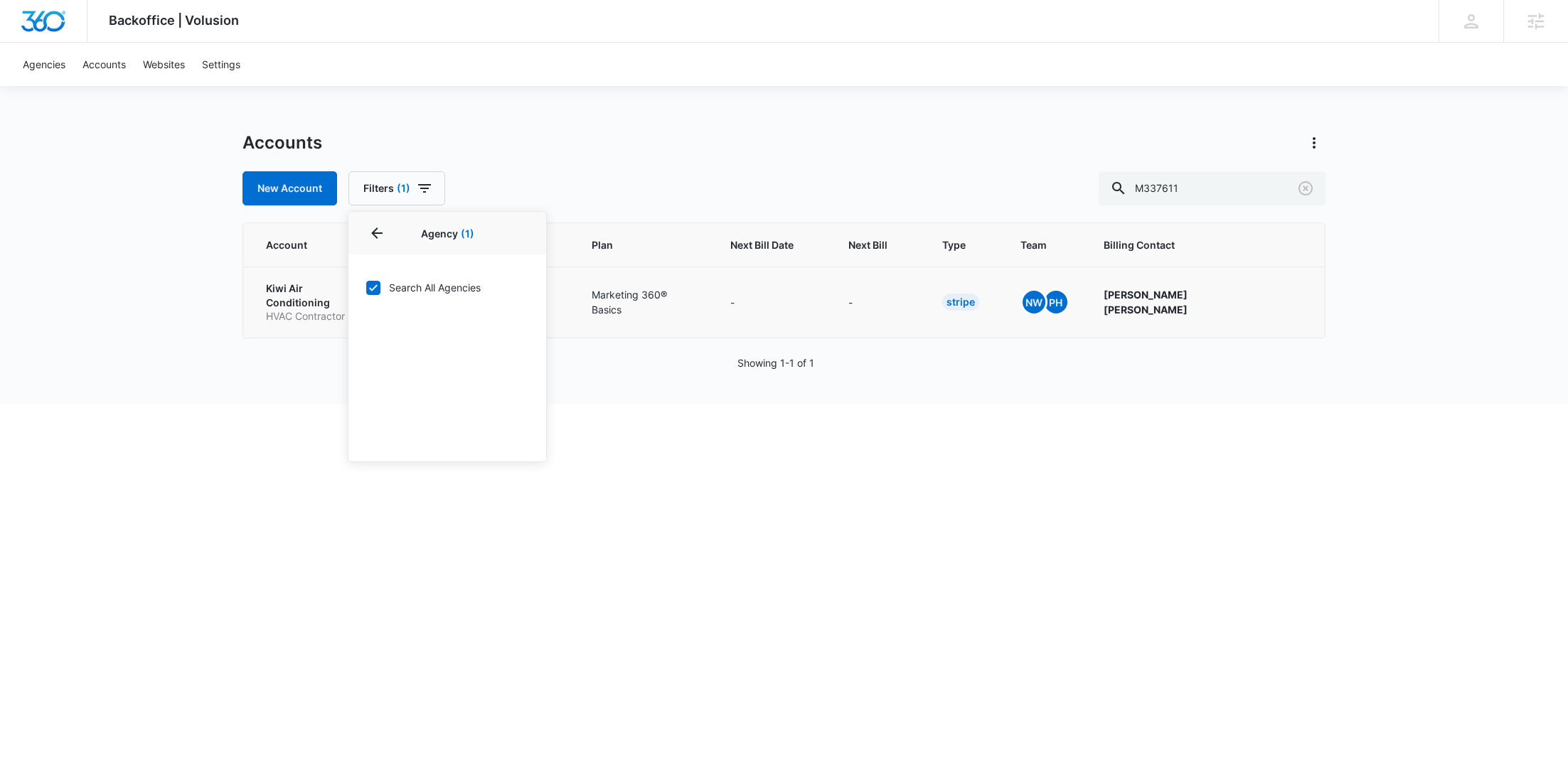
click at [316, 310] on p "HVAC Contractor" at bounding box center [317, 316] width 102 height 14
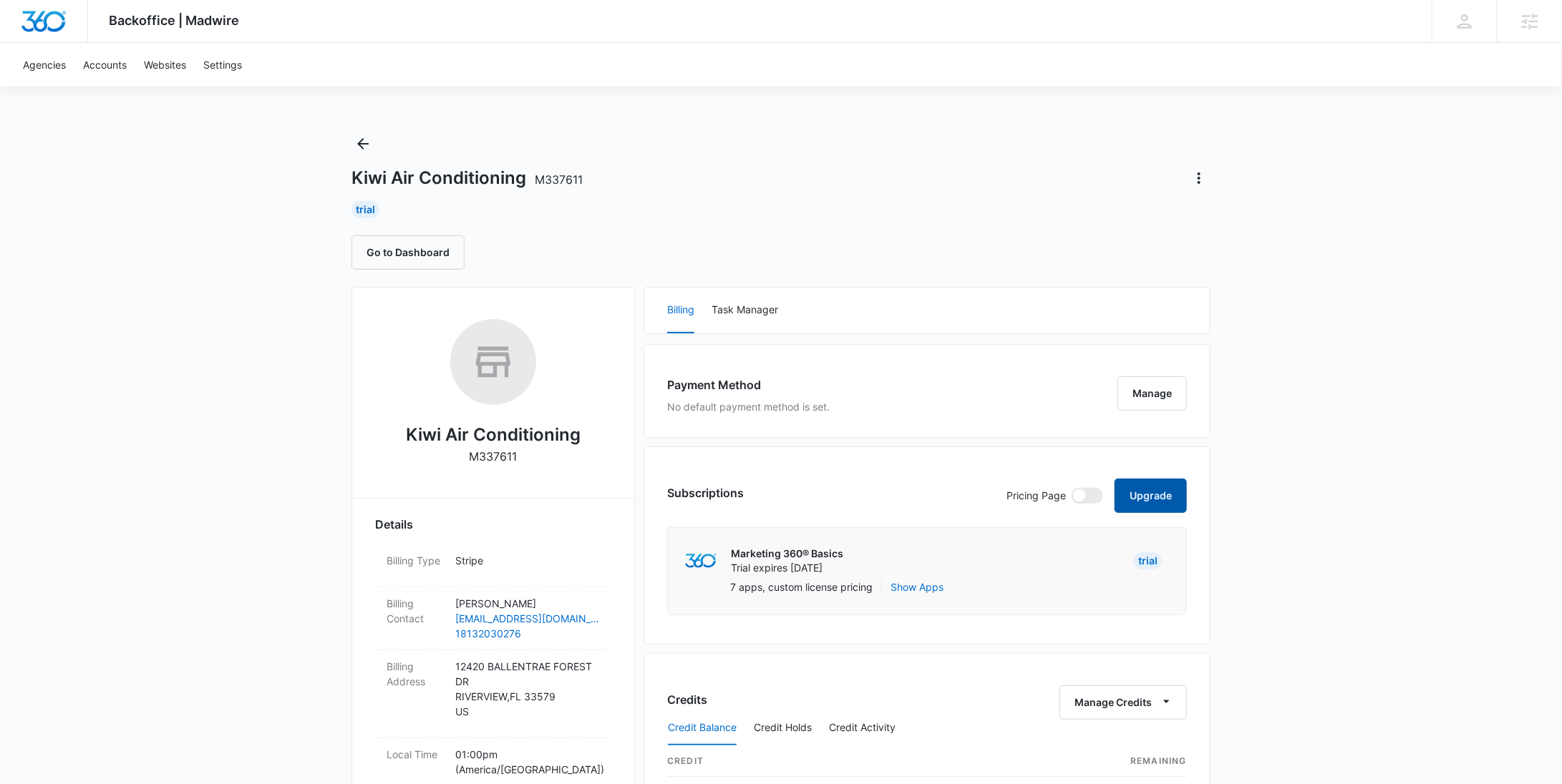
click at [1162, 498] on button "Upgrade" at bounding box center [1150, 496] width 73 height 34
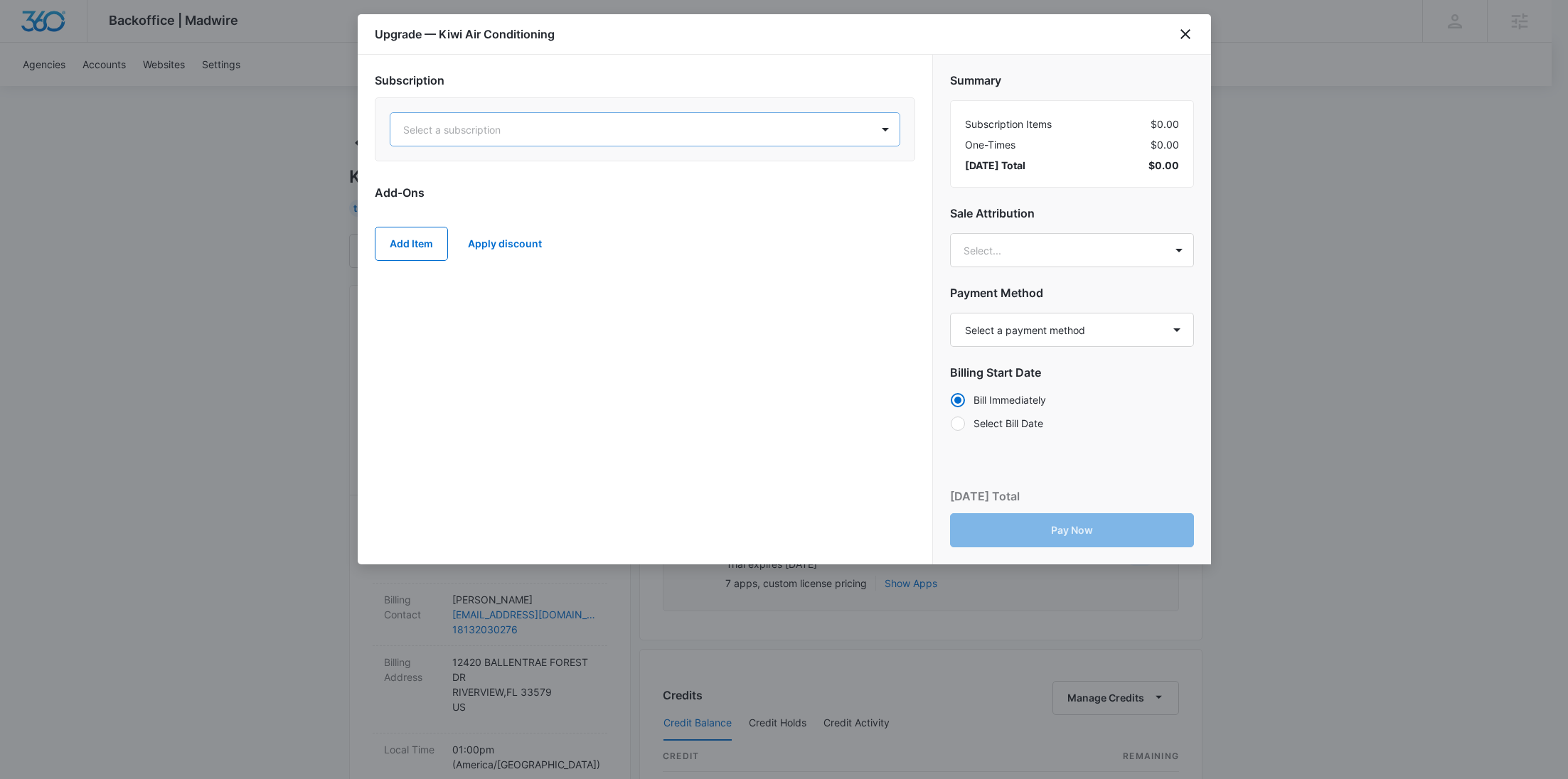
click at [640, 125] on div at bounding box center [627, 130] width 449 height 17
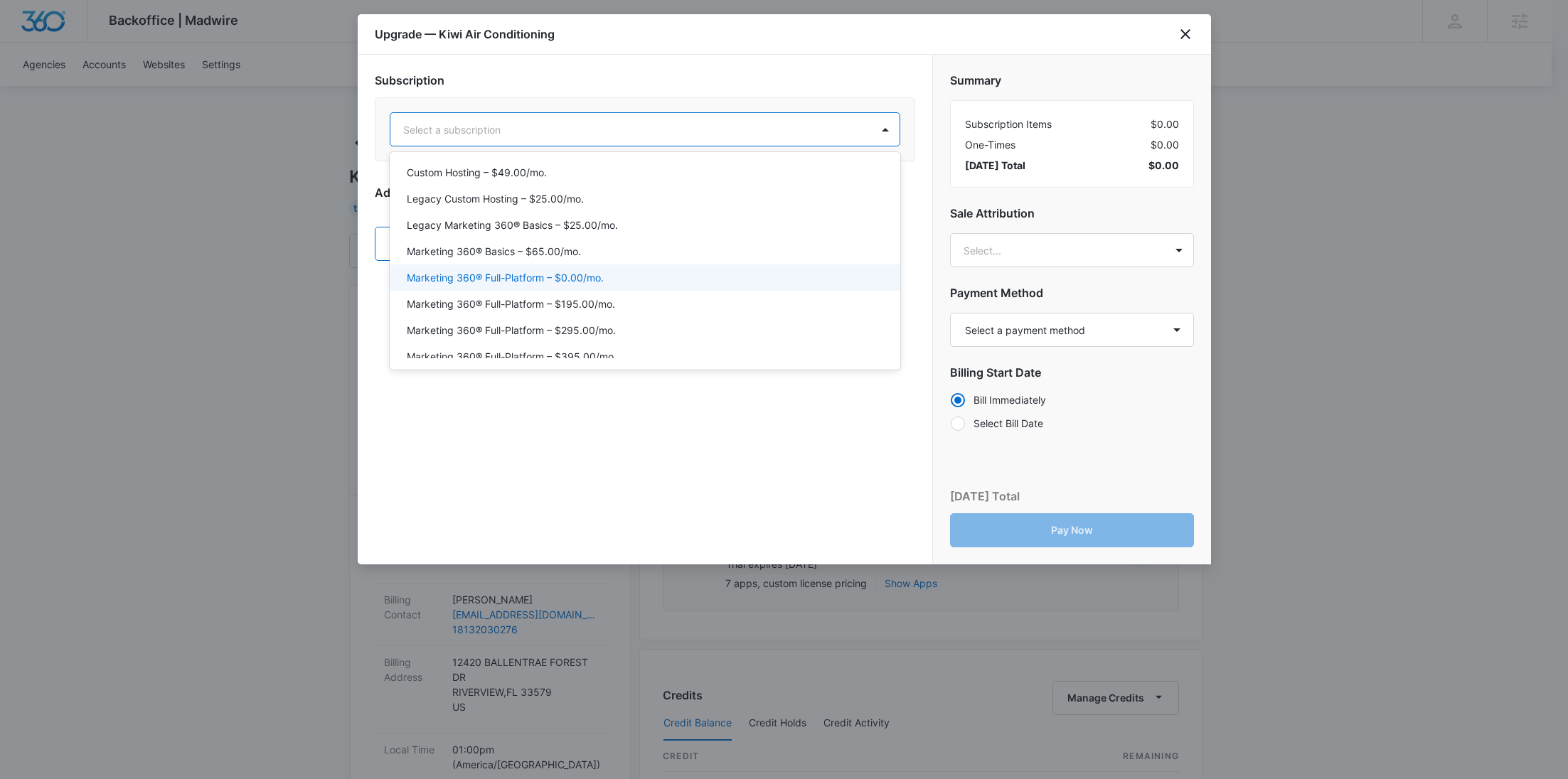
scroll to position [66, 0]
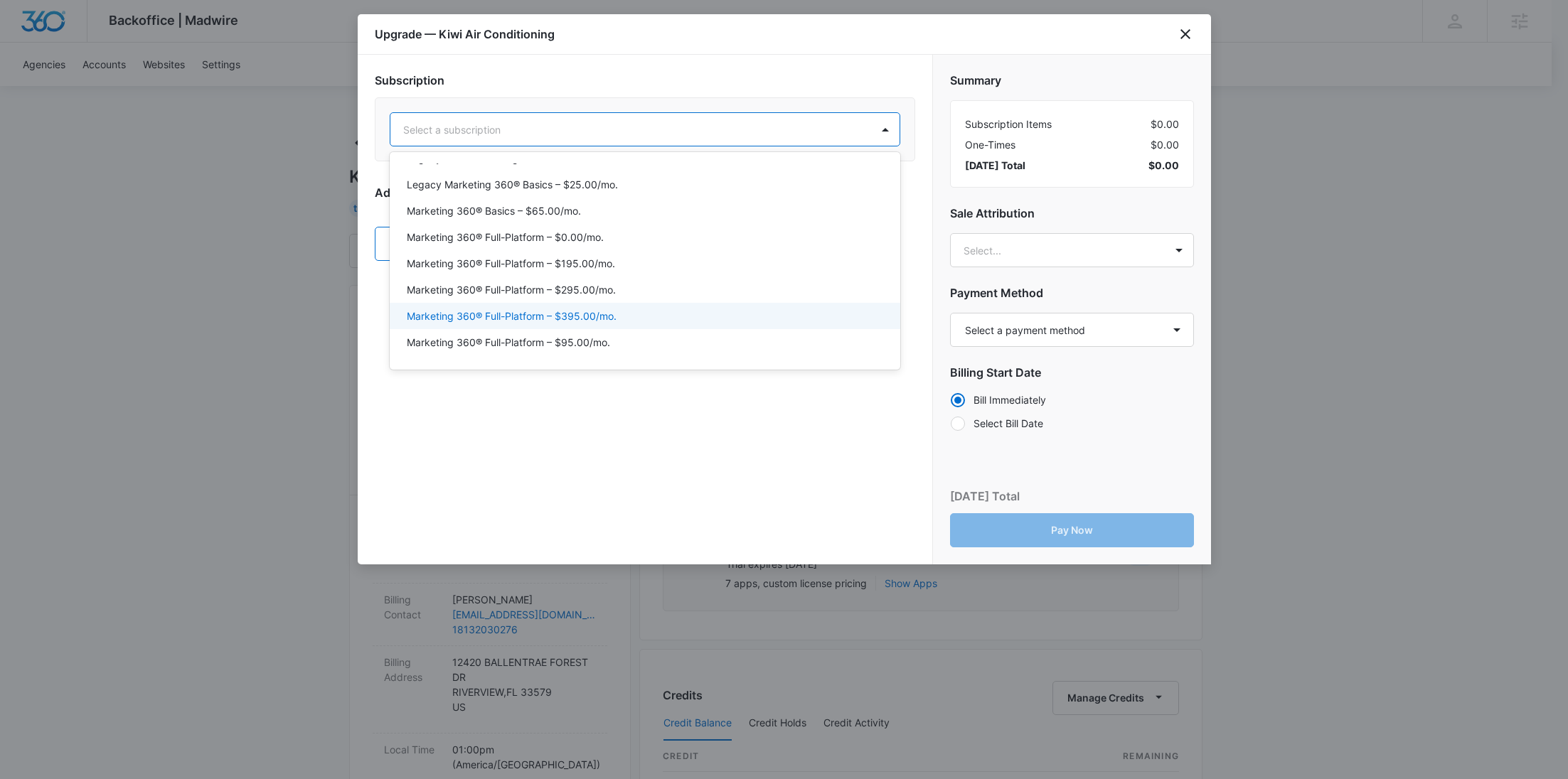
click at [588, 321] on p "Marketing 360® Full-Platform – $395.00/mo." at bounding box center [512, 316] width 210 height 15
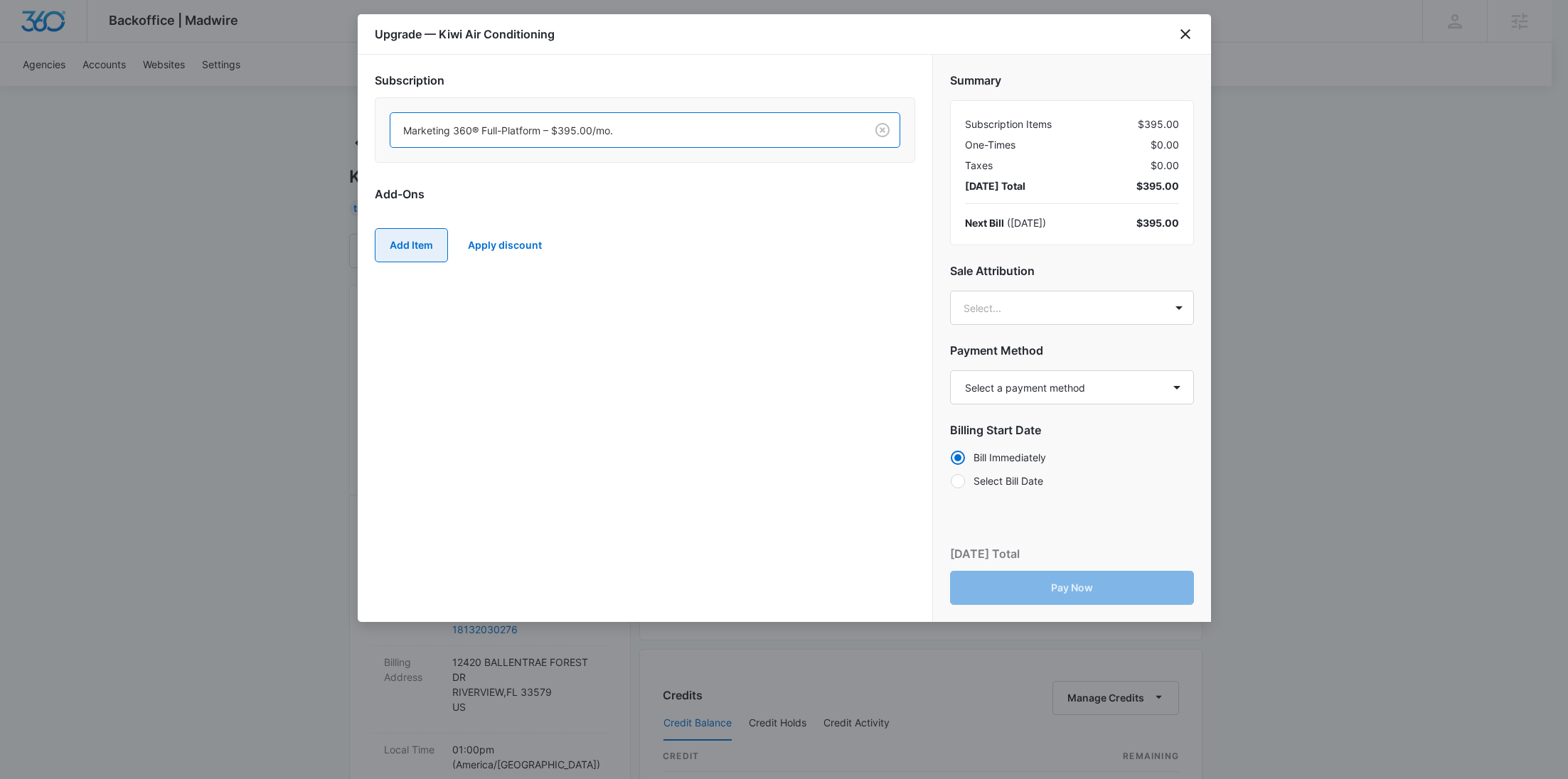
click at [417, 246] on button "Add Item" at bounding box center [412, 244] width 73 height 34
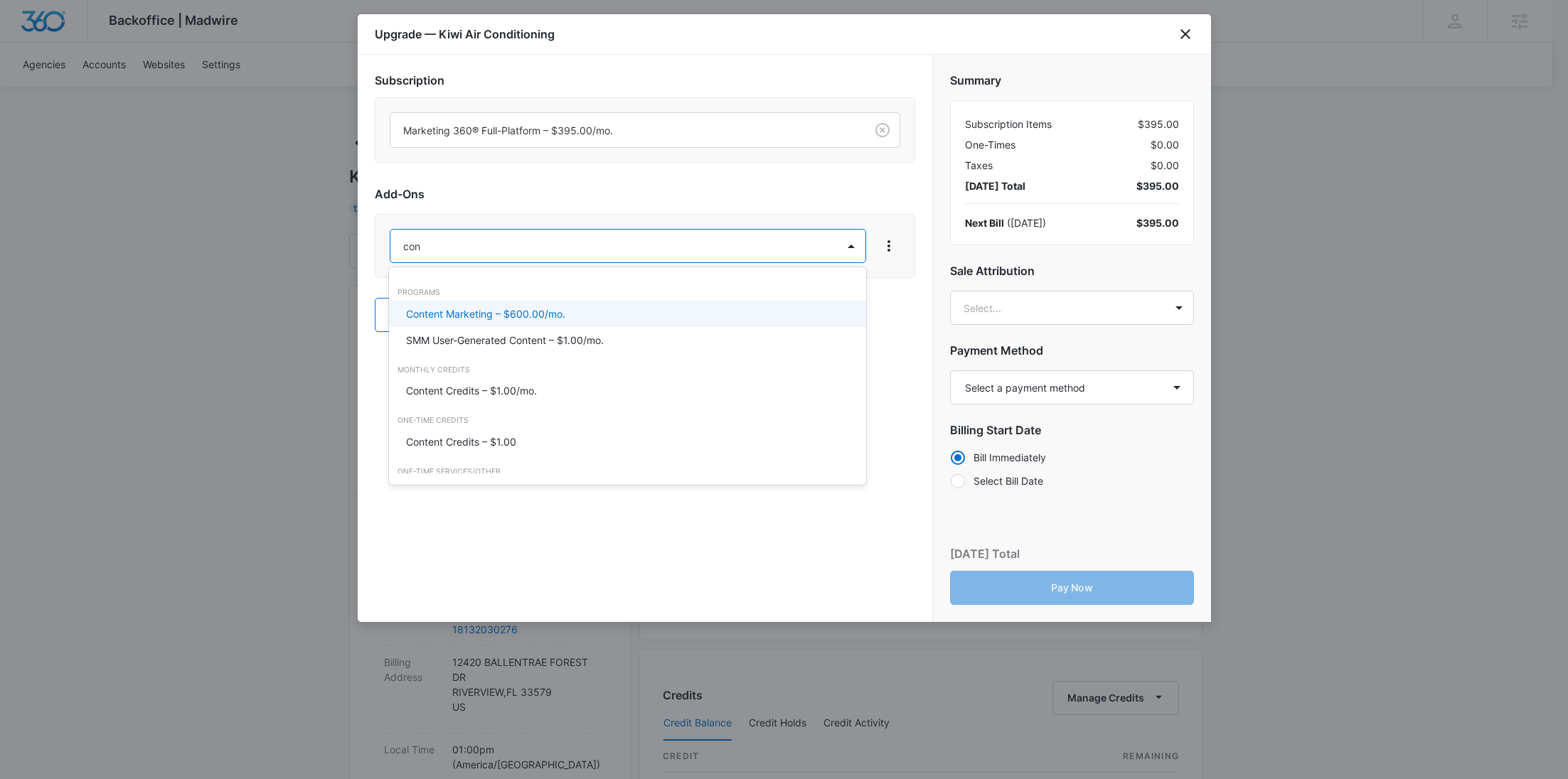
type input "cont"
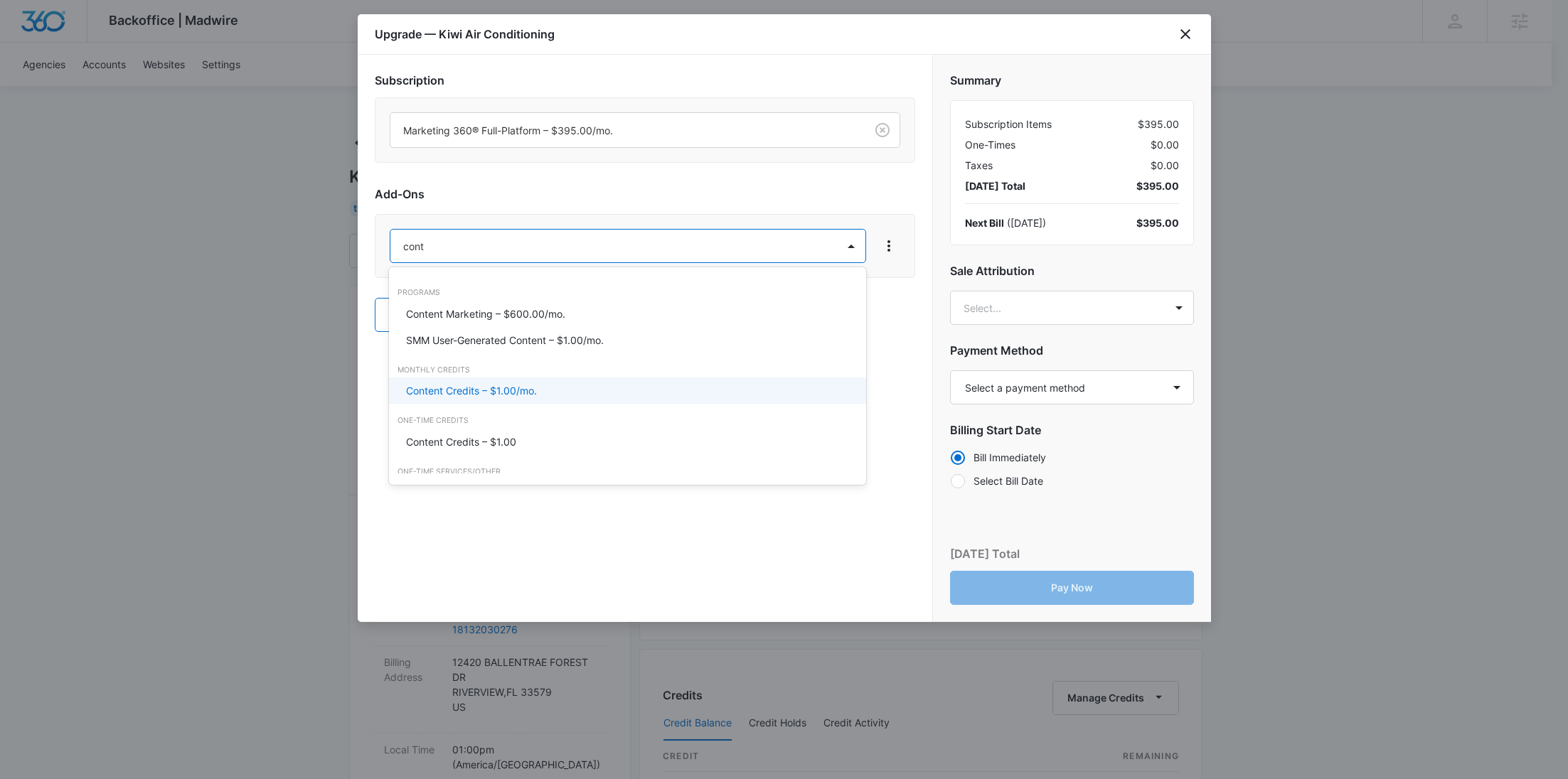
click at [450, 388] on p "Content Credits – $1.00/mo." at bounding box center [471, 391] width 131 height 15
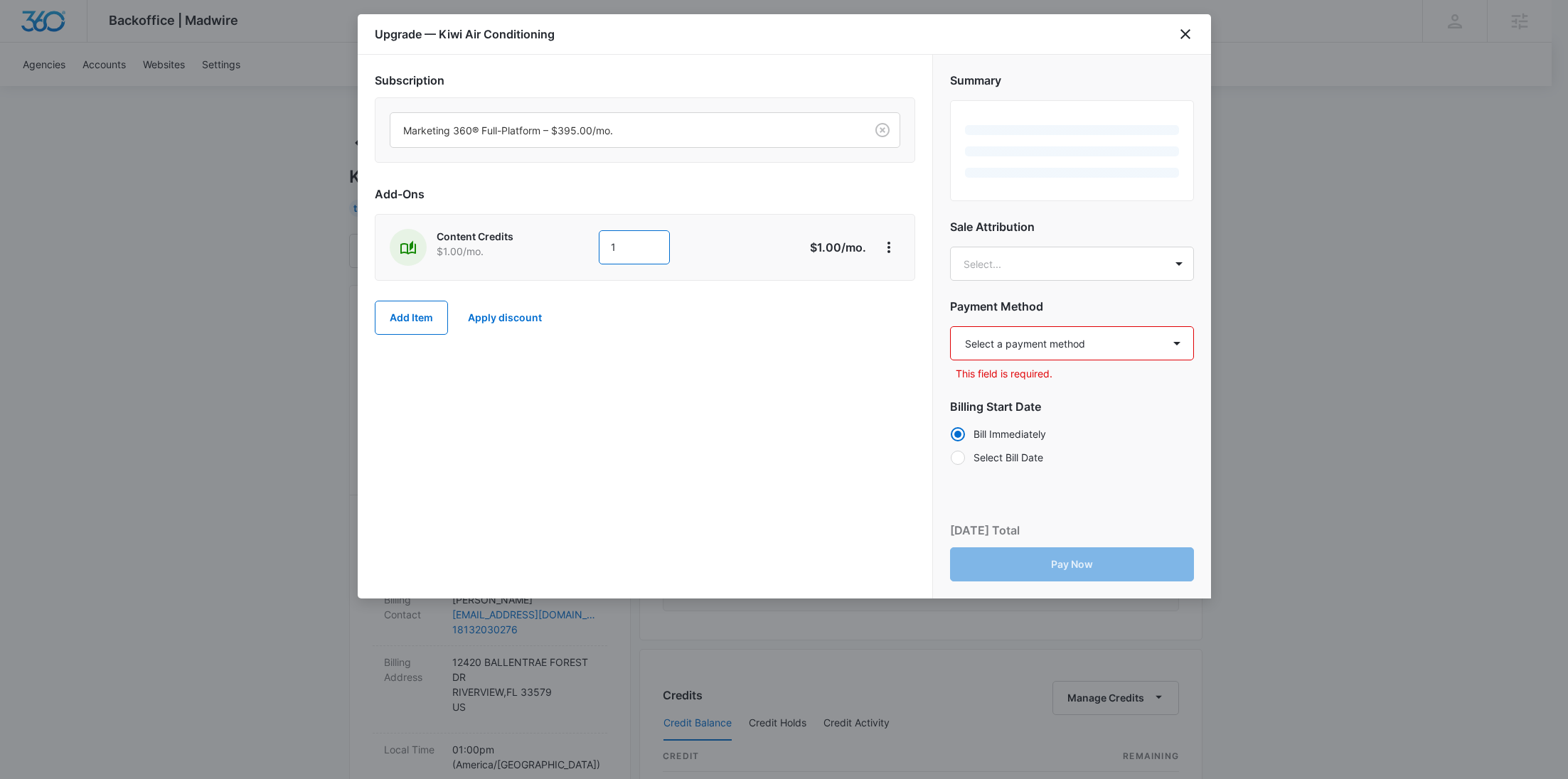
drag, startPoint x: 640, startPoint y: 249, endPoint x: 572, endPoint y: 247, distance: 68.0
click at [574, 247] on div "Content Credits $1.00 /mo. 1" at bounding box center [594, 247] width 410 height 37
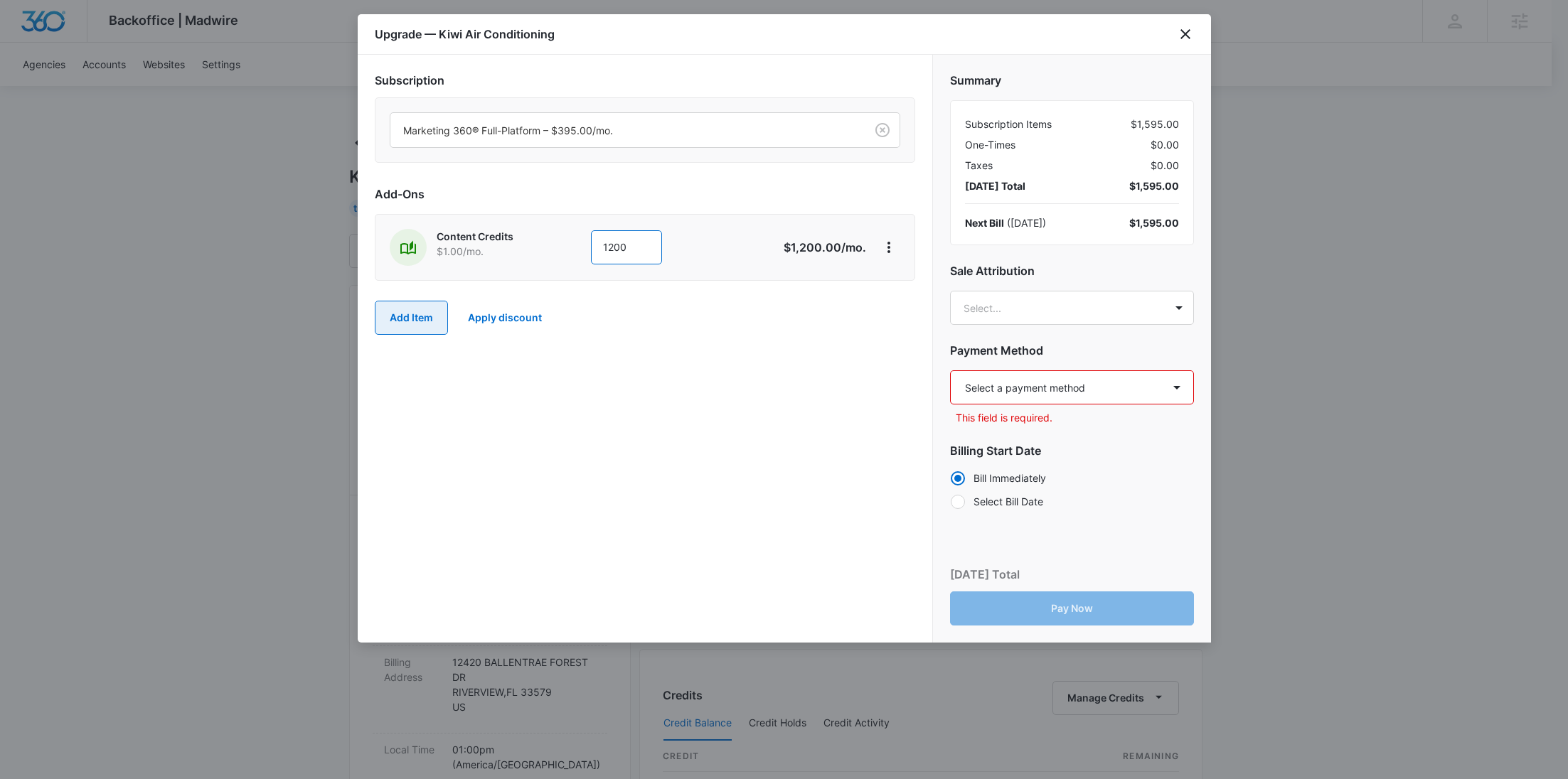
type input "1200"
click at [413, 305] on button "Add Item" at bounding box center [412, 317] width 73 height 34
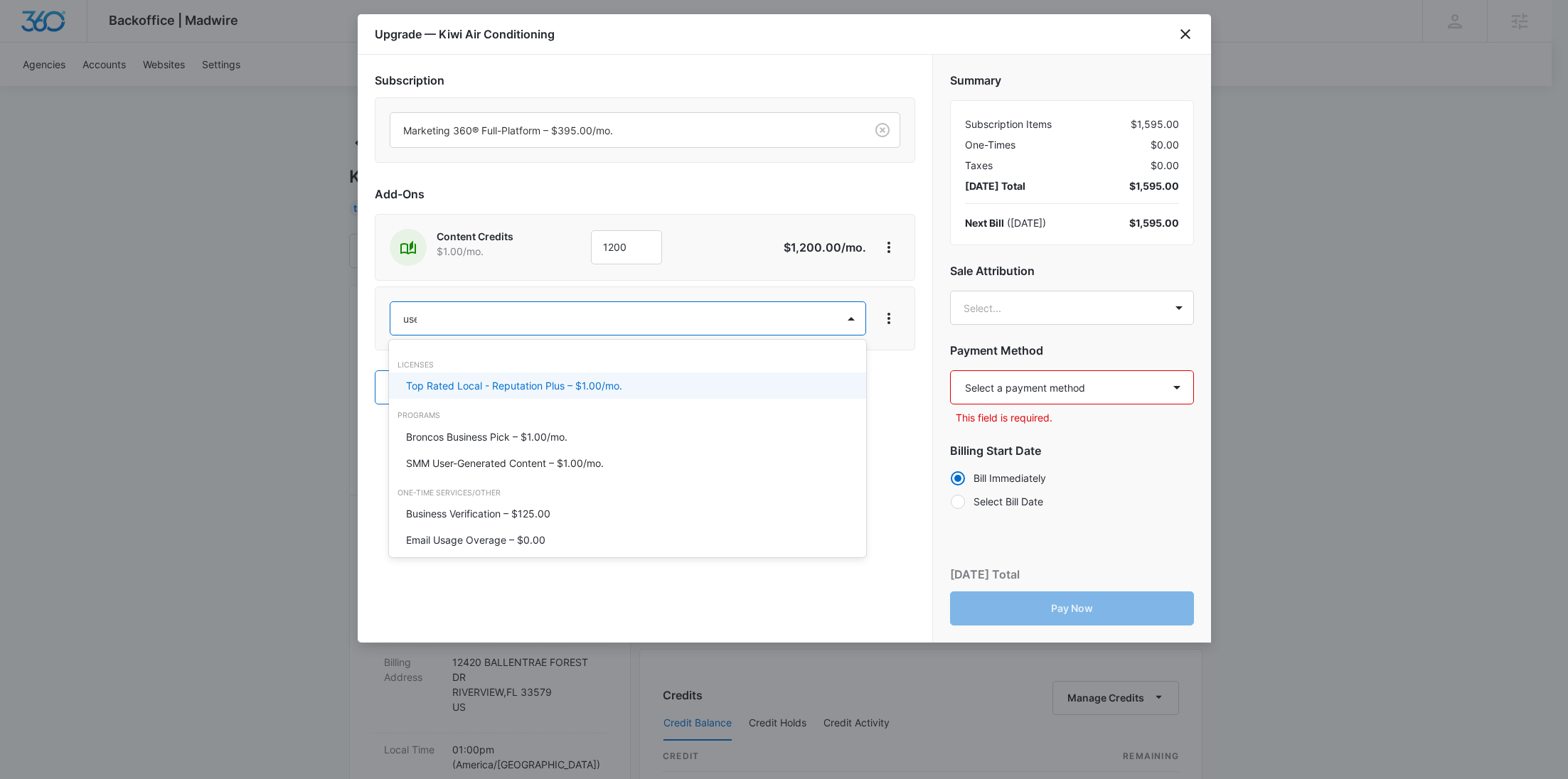
type input "user"
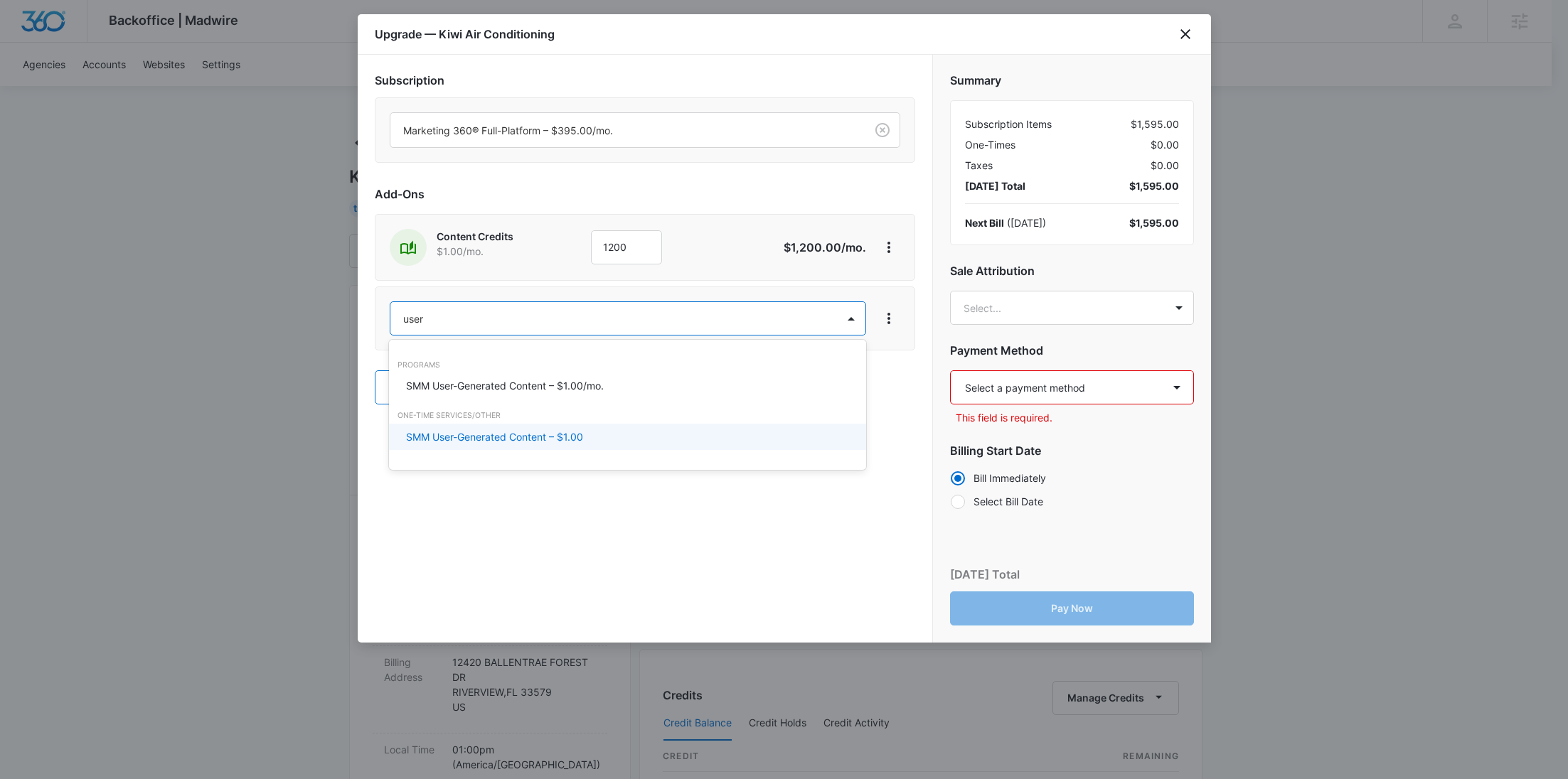
drag, startPoint x: 478, startPoint y: 438, endPoint x: 593, endPoint y: 381, distance: 128.4
click at [478, 438] on p "SMM User-Generated Content – $1.00" at bounding box center [494, 438] width 177 height 15
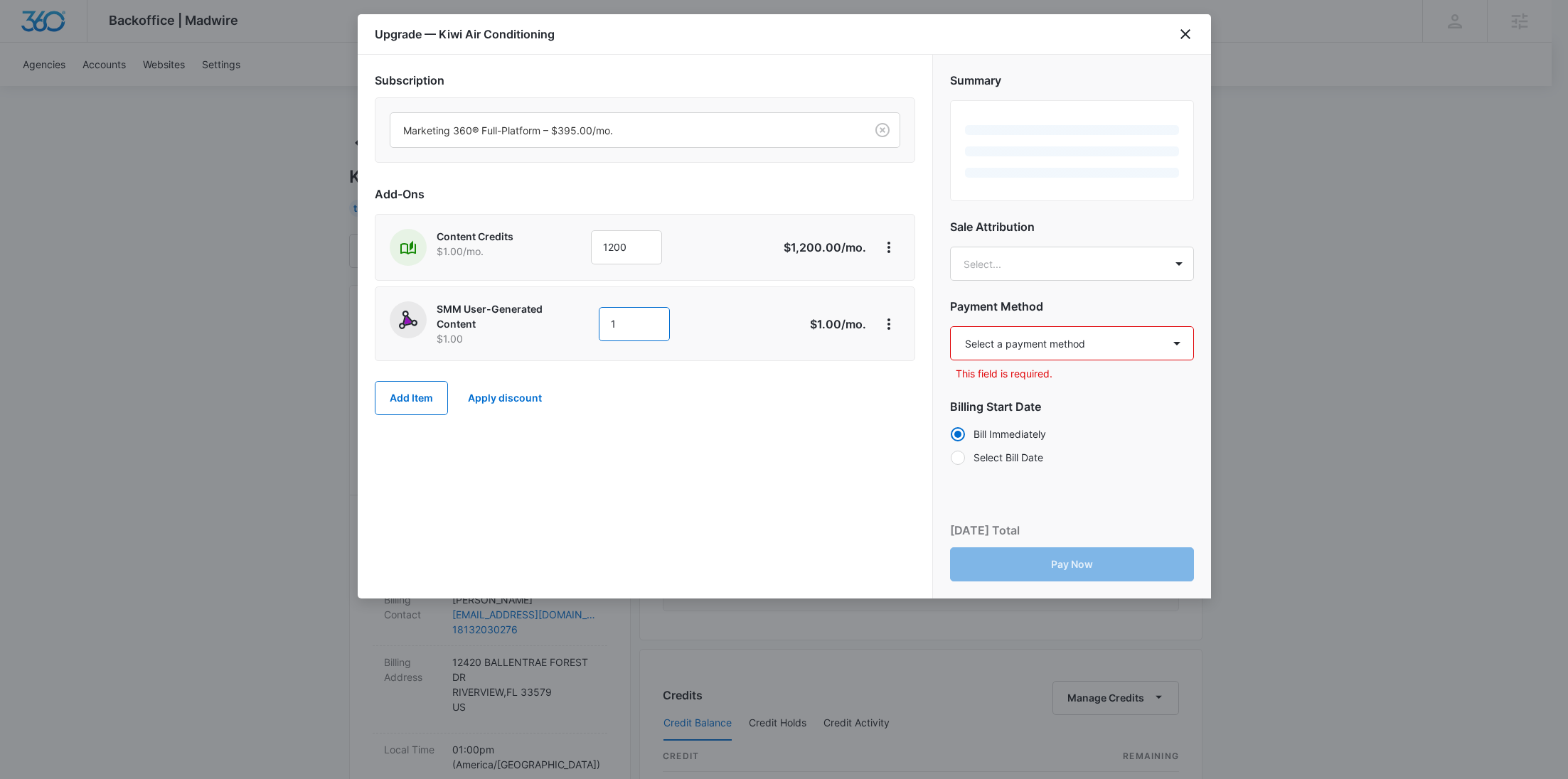
drag, startPoint x: 619, startPoint y: 316, endPoint x: 542, endPoint y: 318, distance: 77.0
click at [542, 318] on div "SMM User-Generated Content $1.00 1" at bounding box center [594, 324] width 410 height 45
type input "550"
click at [417, 391] on button "Add Item" at bounding box center [412, 397] width 73 height 34
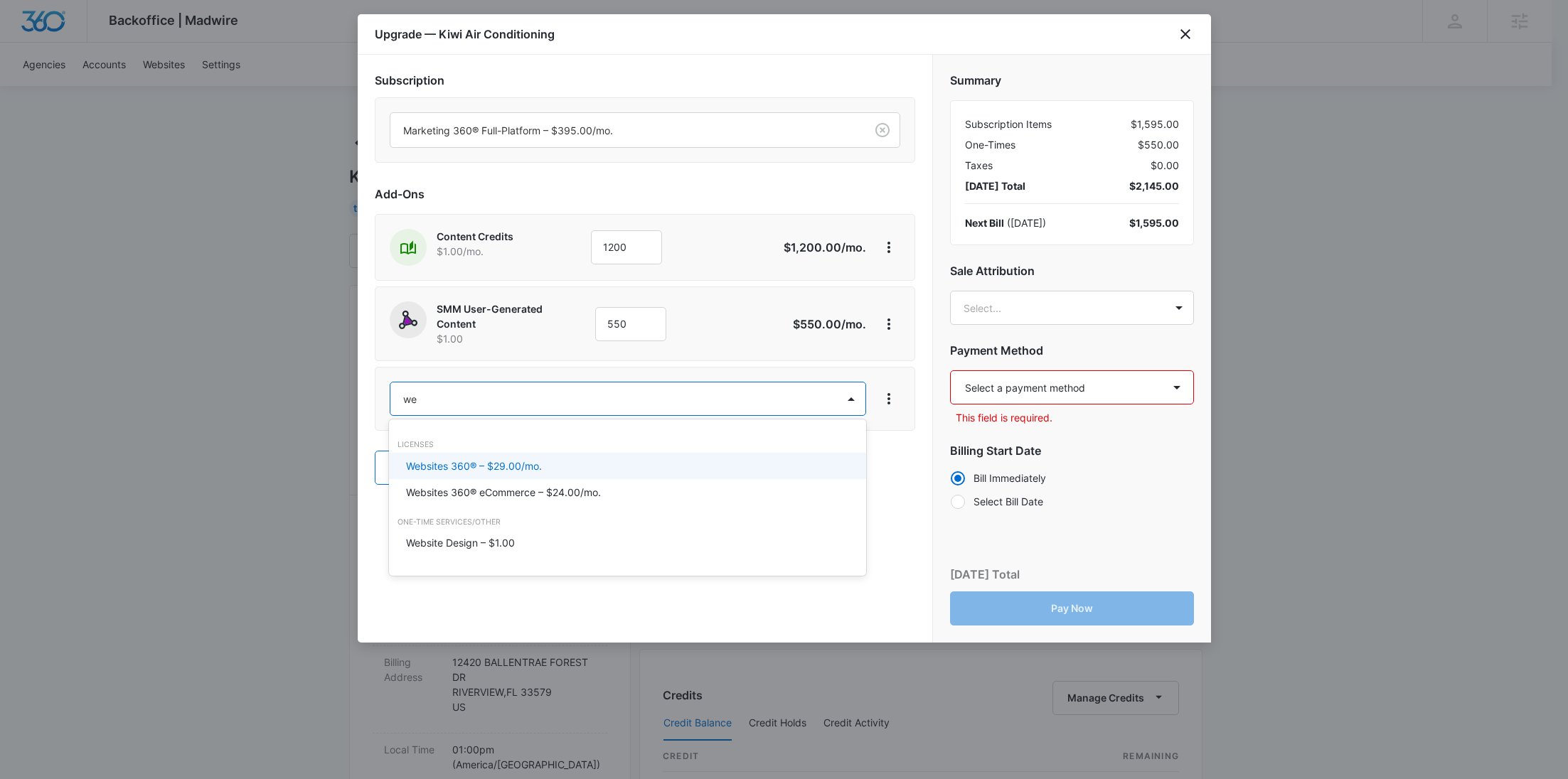
type input "web"
click at [459, 544] on p "Website Design – $1.00" at bounding box center [460, 543] width 109 height 15
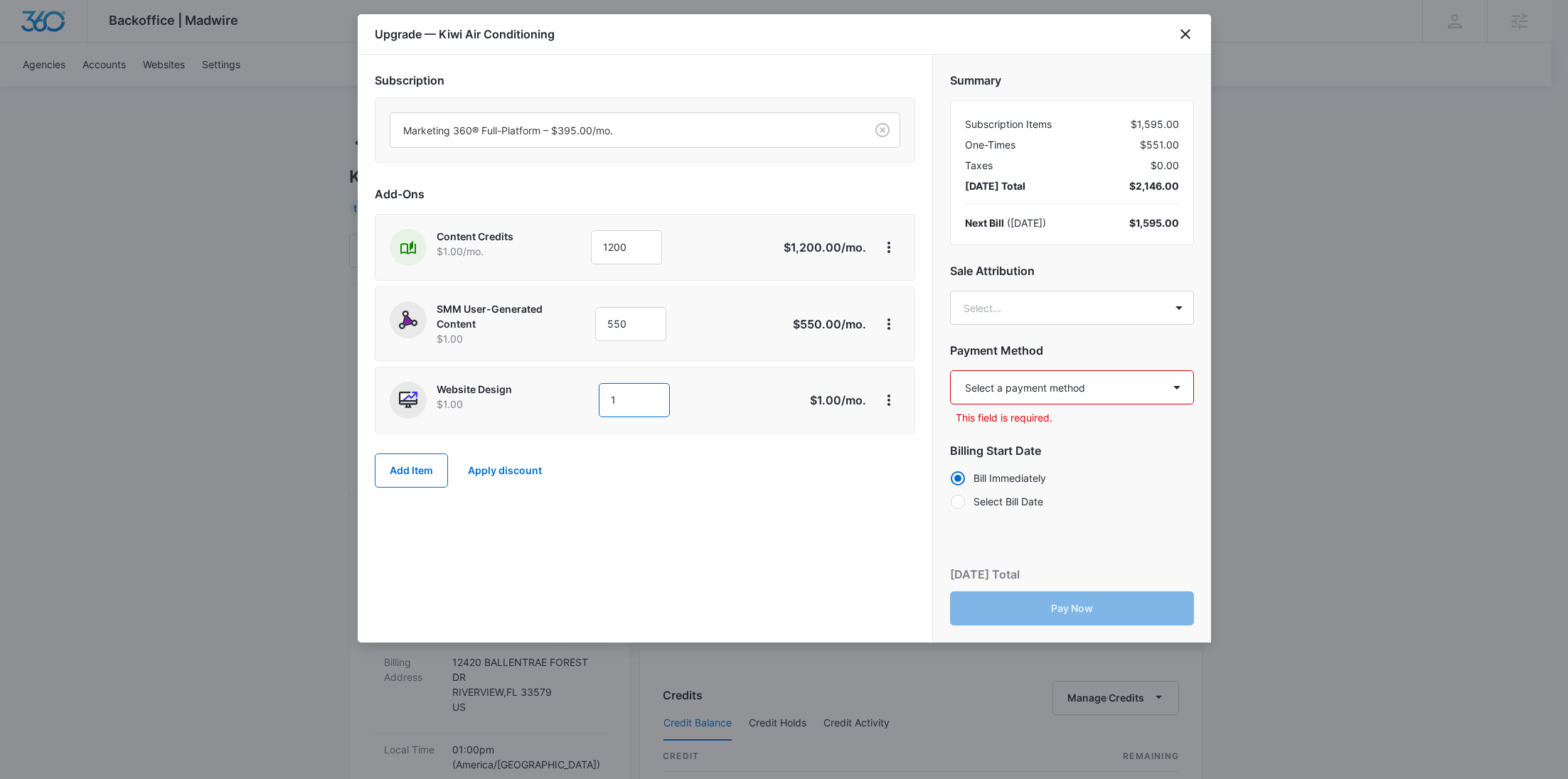
drag, startPoint x: 630, startPoint y: 400, endPoint x: 518, endPoint y: 394, distance: 112.2
click at [518, 394] on div "Website Design $1.00 1" at bounding box center [594, 400] width 410 height 37
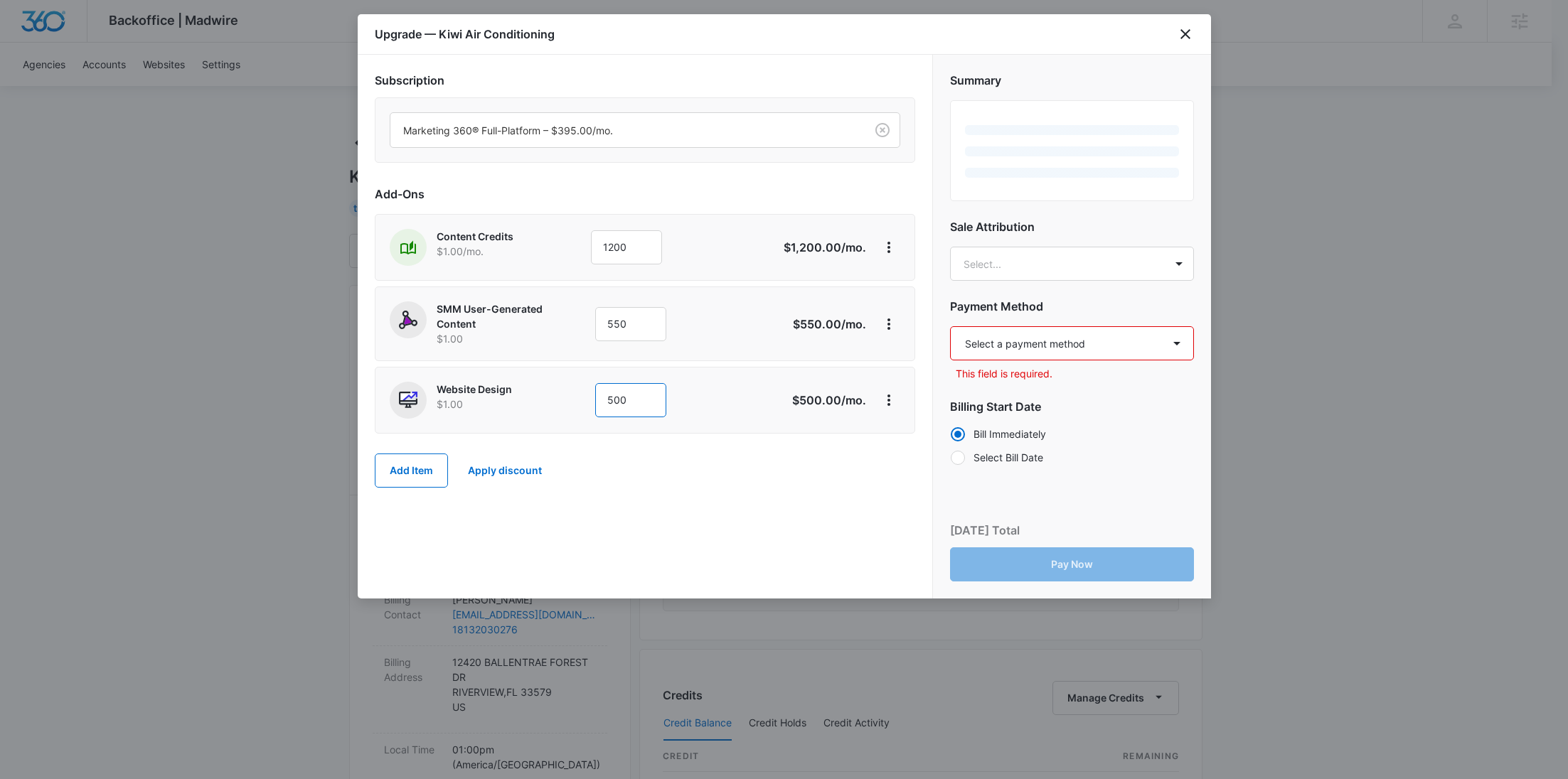
type input "500"
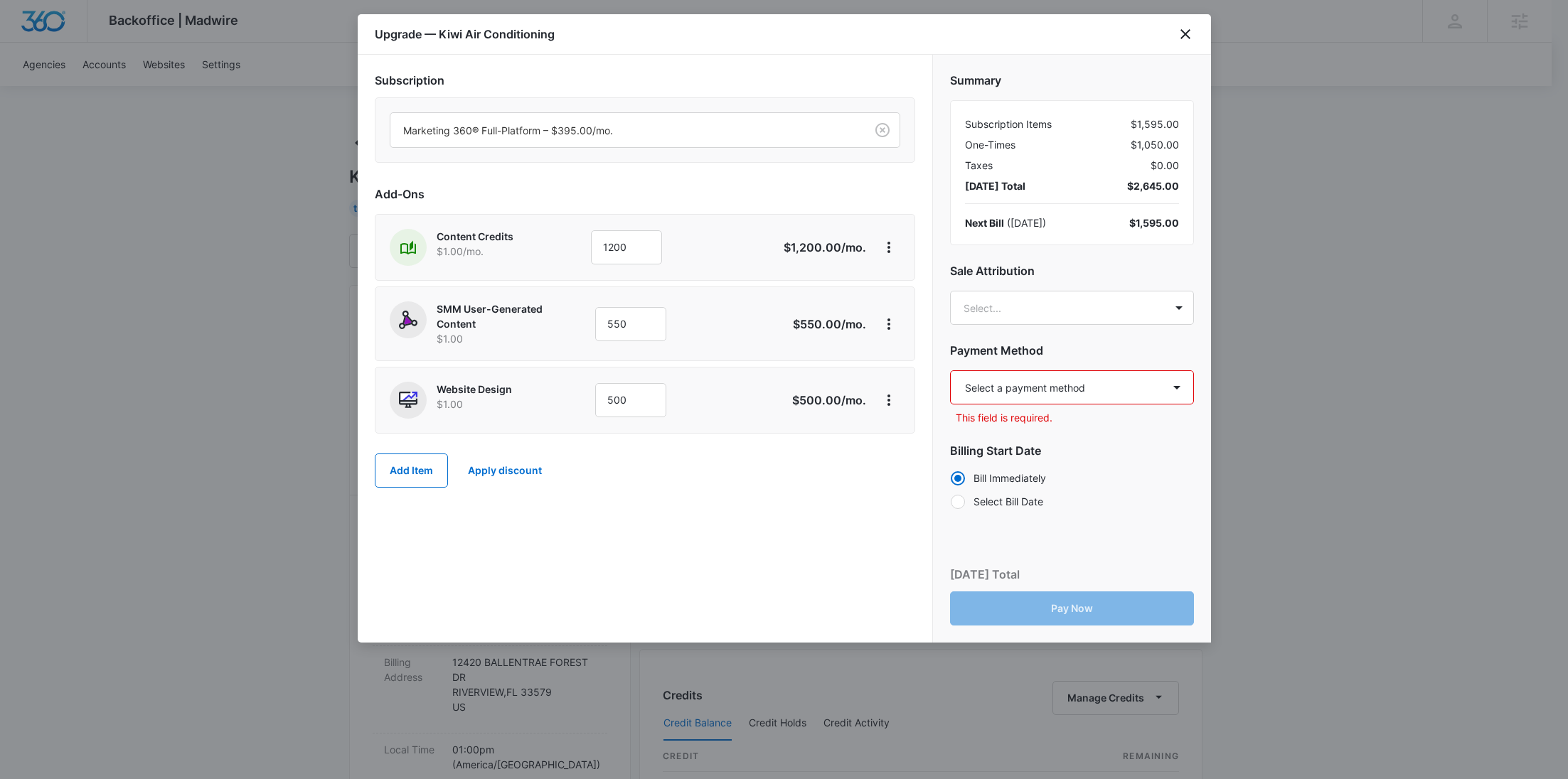
click at [1039, 381] on select "Select a payment method American Express ending in [DATE] New payment method Mo…" at bounding box center [1073, 387] width 244 height 34
select select "pm_1S44GrA4n8RTgNjUiPRpbPHc"
click at [950, 370] on select "Select a payment method American Express ending in [DATE] New payment method Mo…" at bounding box center [1073, 387] width 244 height 34
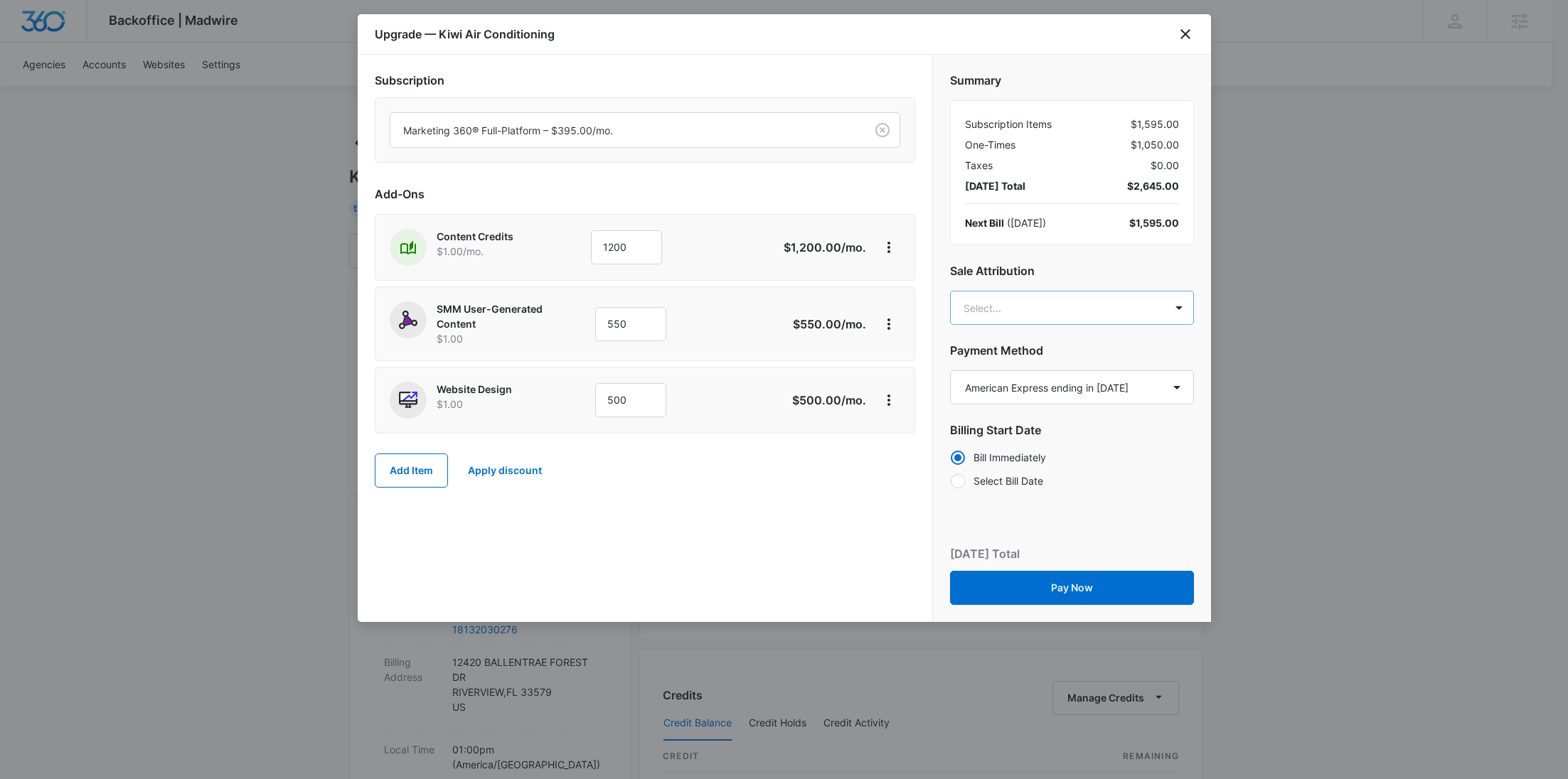
click at [1041, 309] on body "Backoffice | Madwire Apps Settings [PERSON_NAME] Young [EMAIL_ADDRESS][PERSON_N…" at bounding box center [784, 727] width 1568 height 1454
paste input "[PERSON_NAME]"
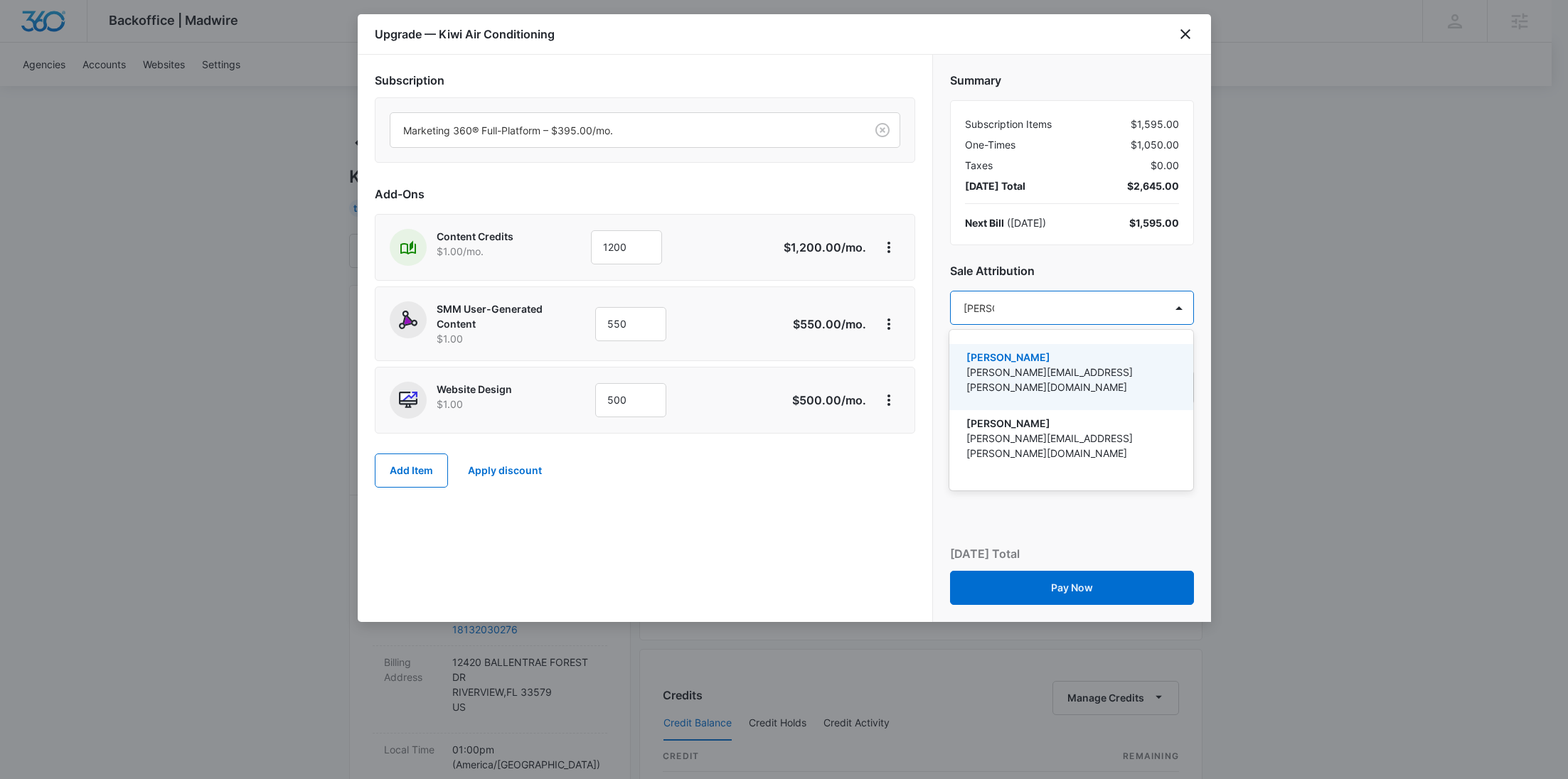
type input "[PERSON_NAME]"
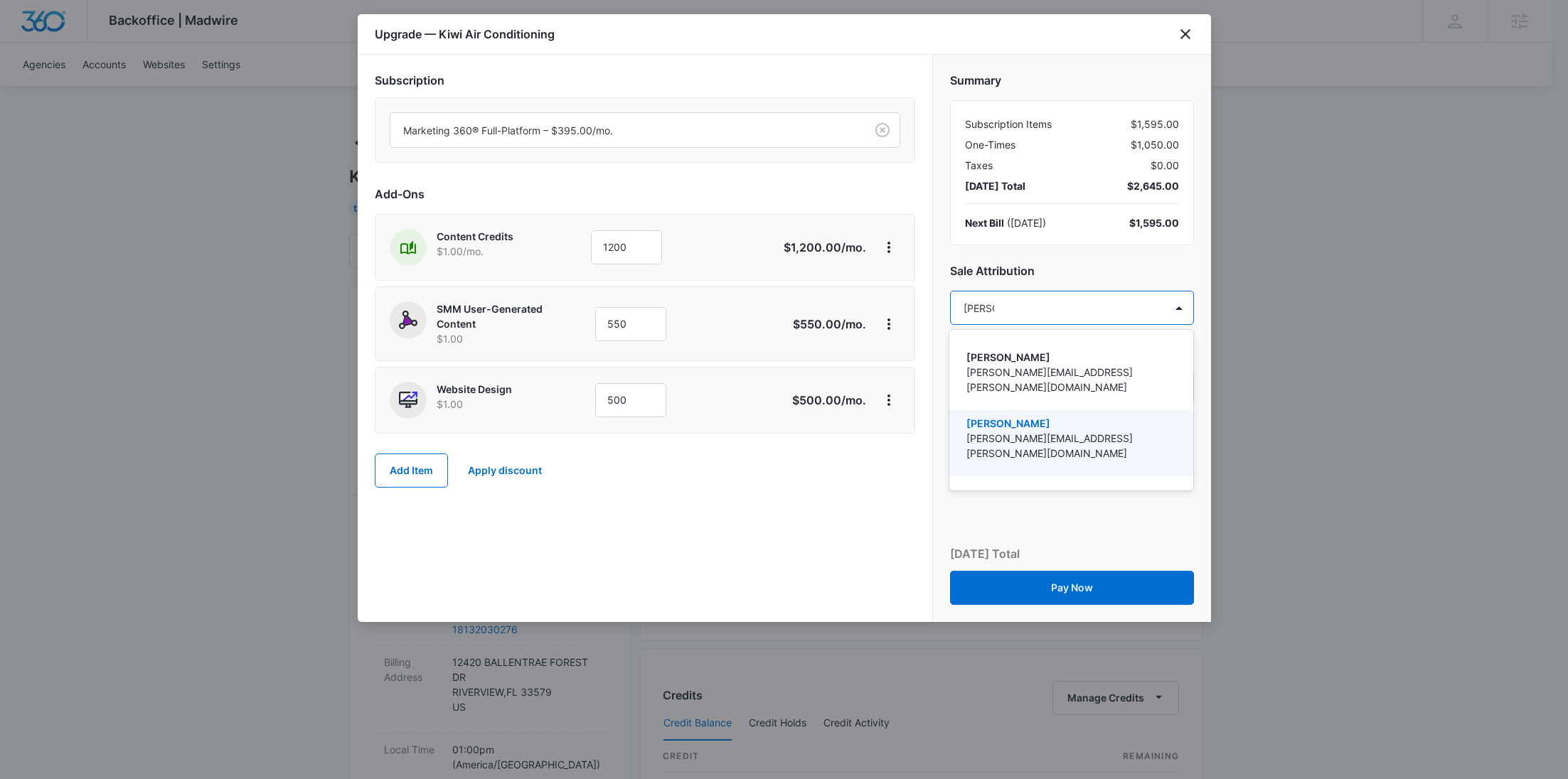
click at [1031, 416] on p "[PERSON_NAME]" at bounding box center [1070, 424] width 207 height 15
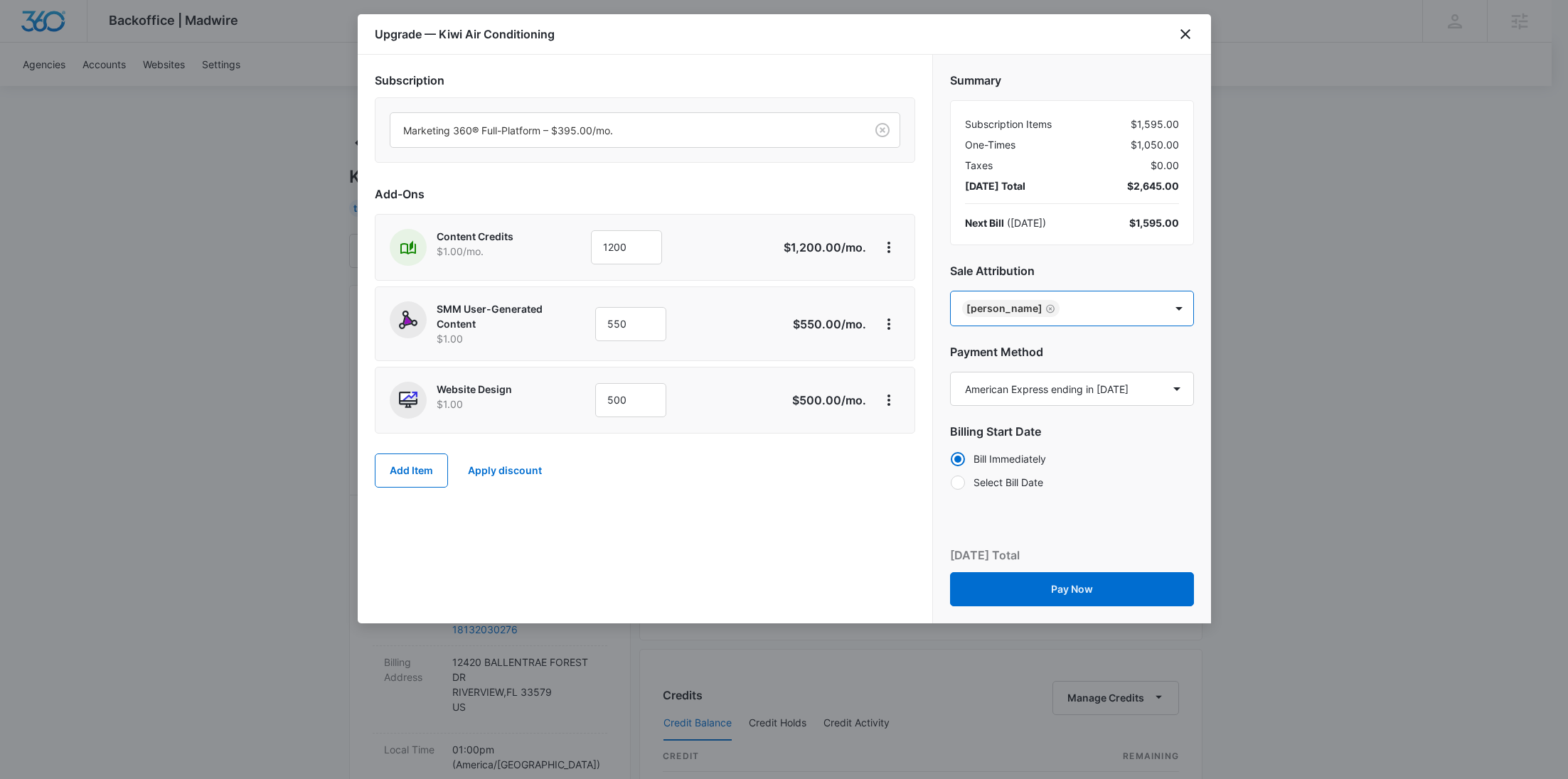
paste input "White"
type input "White"
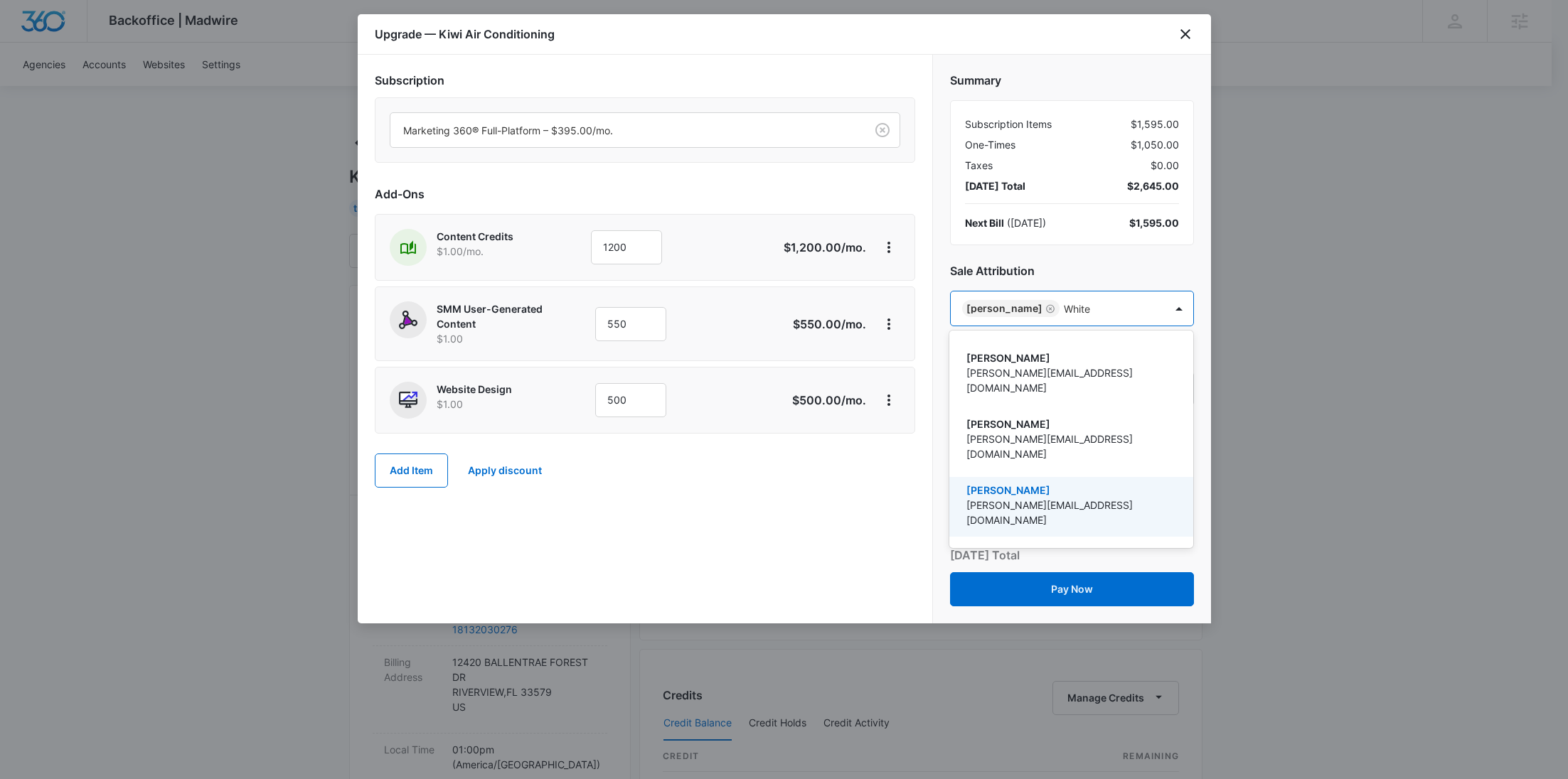
scroll to position [219, 0]
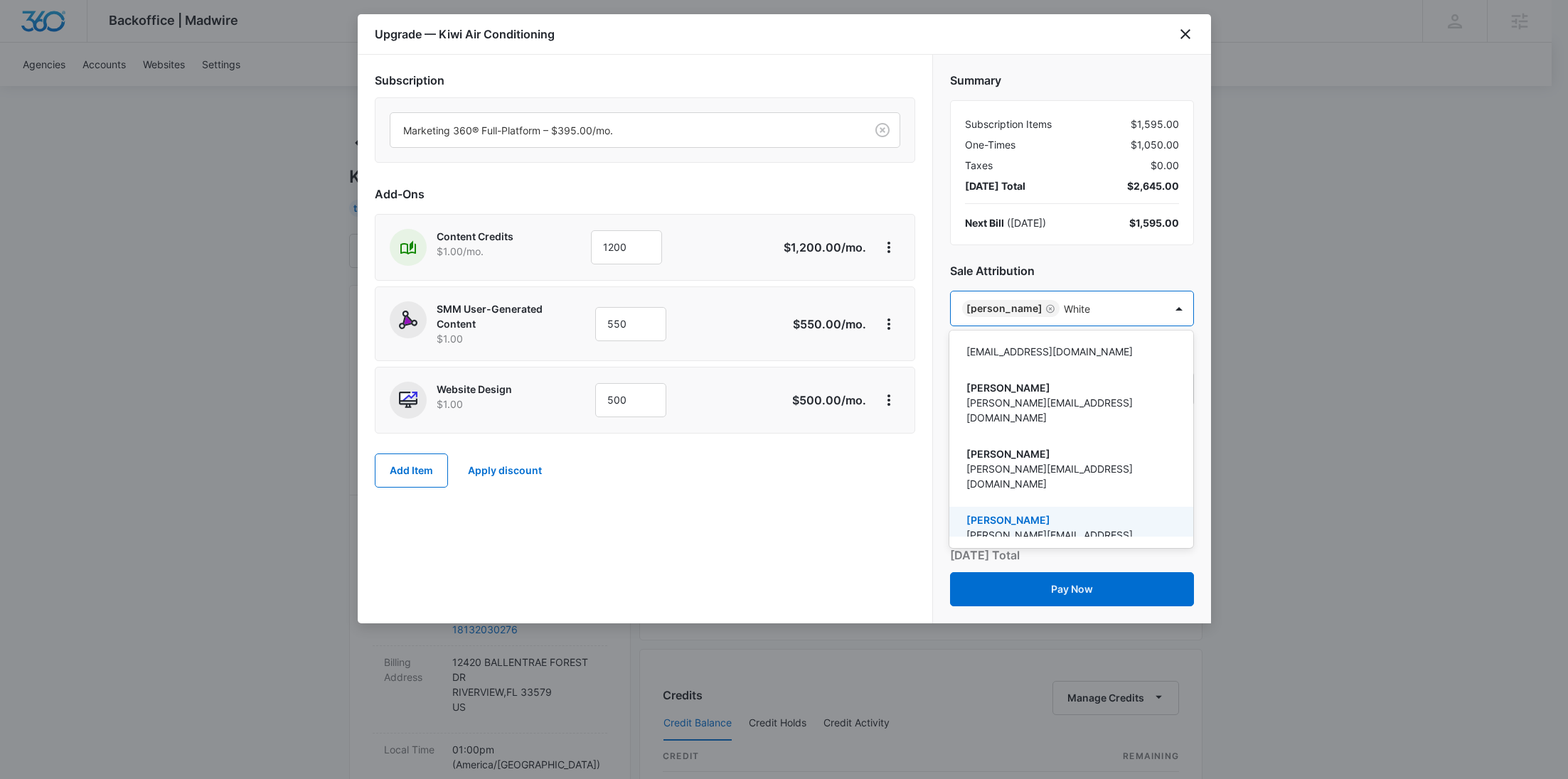
click at [1036, 528] on p "[PERSON_NAME][EMAIL_ADDRESS][DOMAIN_NAME]" at bounding box center [1070, 542] width 207 height 30
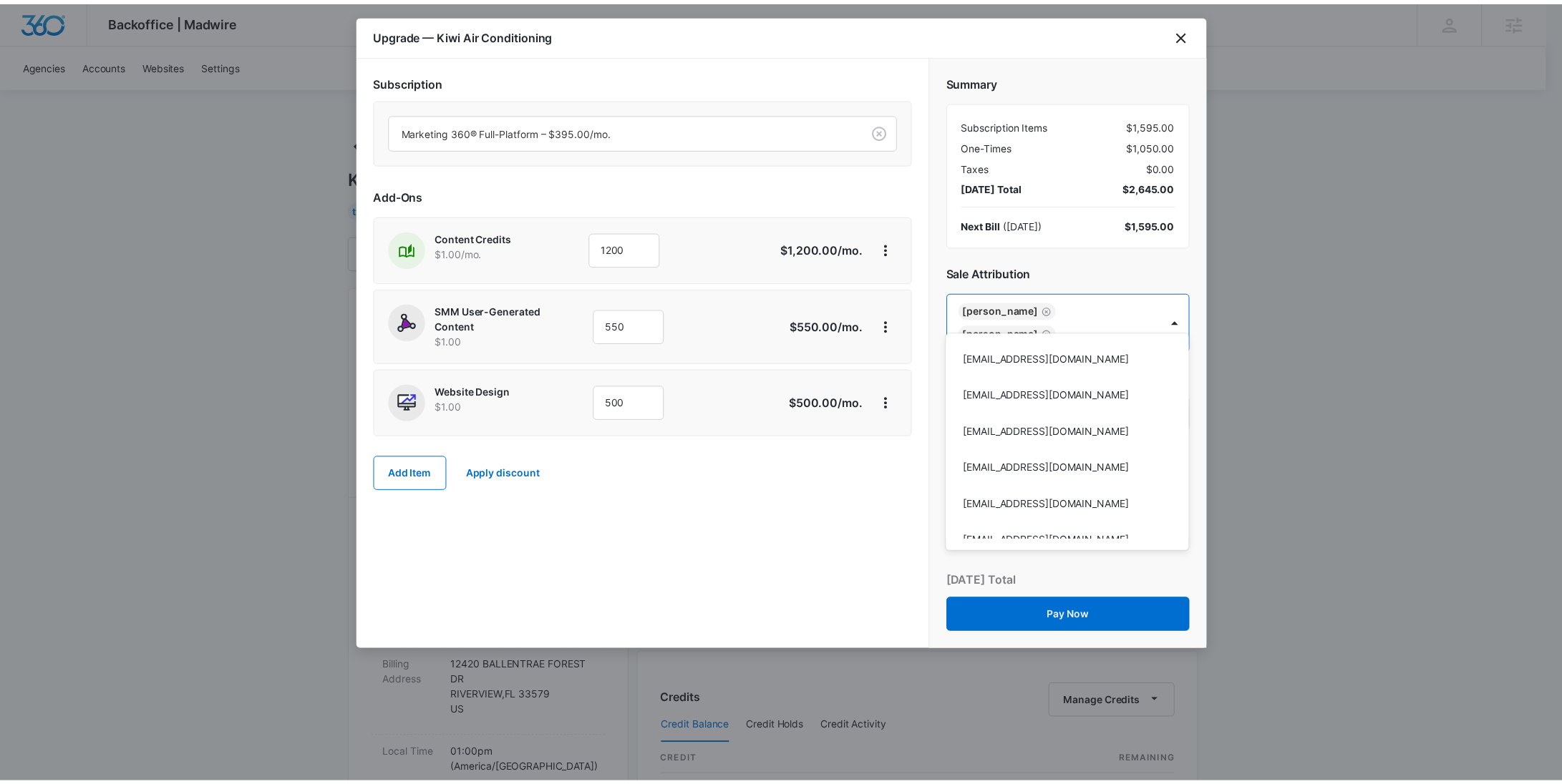
scroll to position [81603, 0]
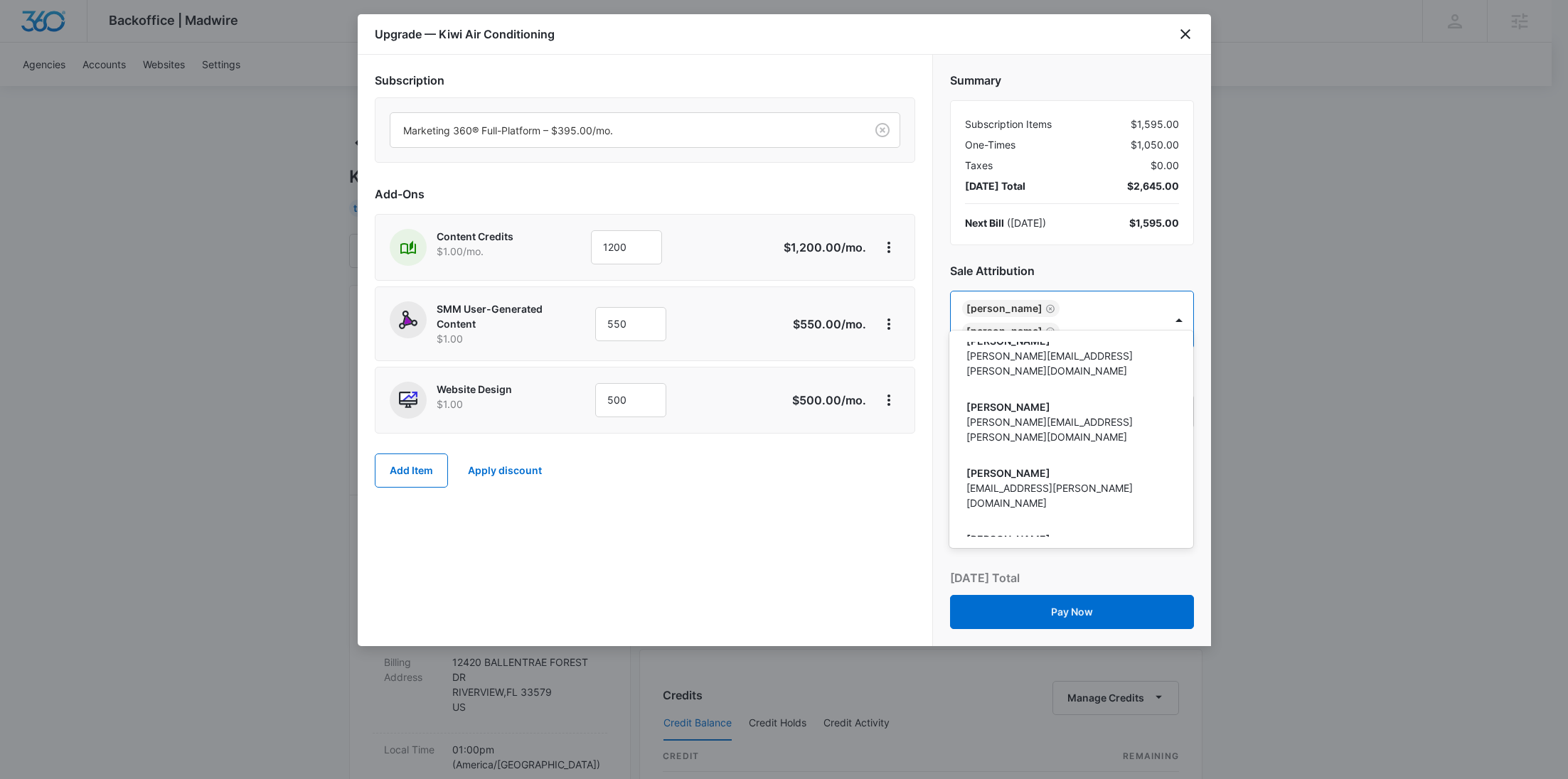
drag, startPoint x: 821, startPoint y: 482, endPoint x: 767, endPoint y: 356, distance: 137.1
click at [821, 482] on div at bounding box center [784, 390] width 1568 height 779
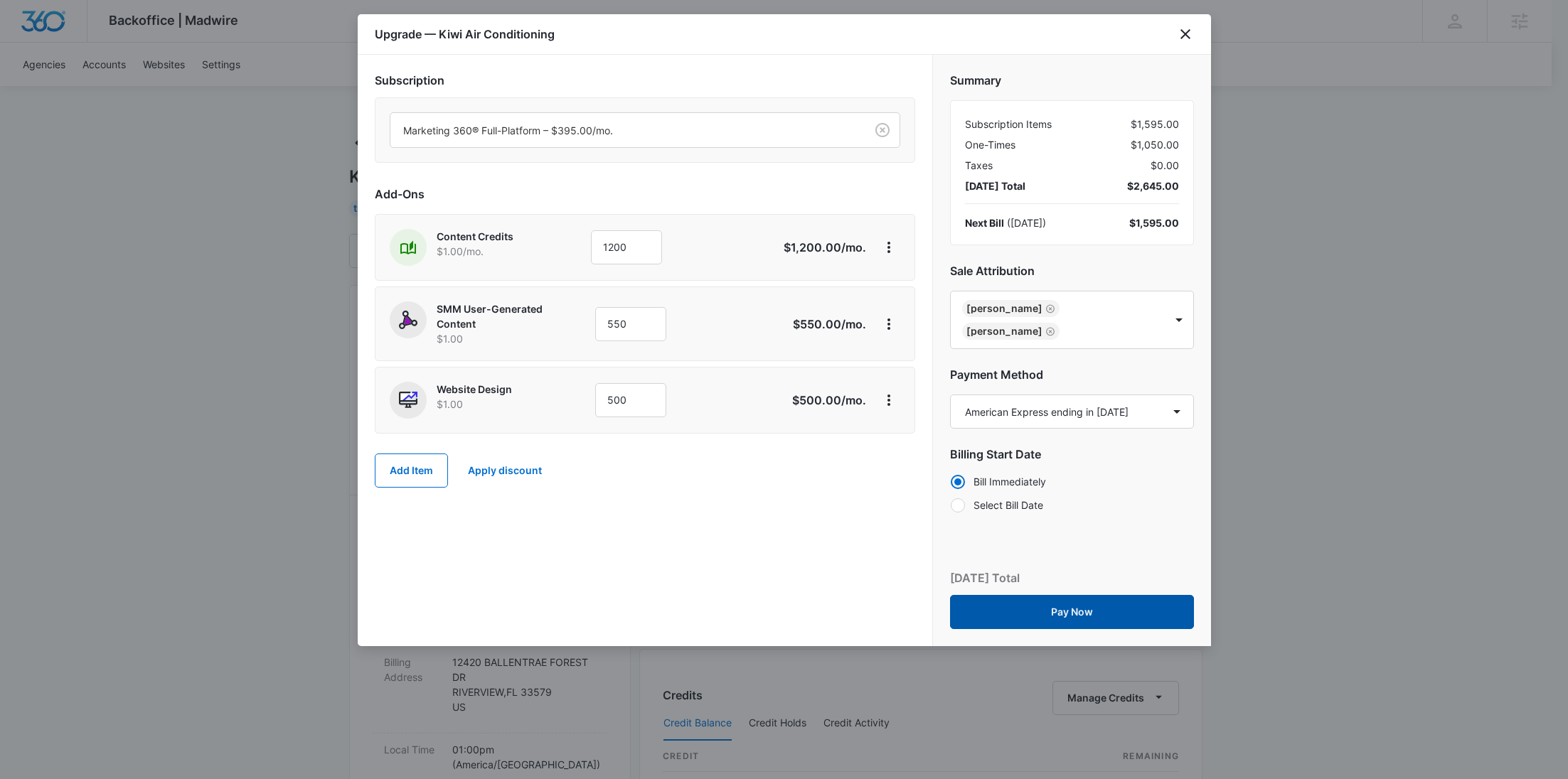
click at [1068, 595] on button "Pay Now" at bounding box center [1073, 612] width 244 height 34
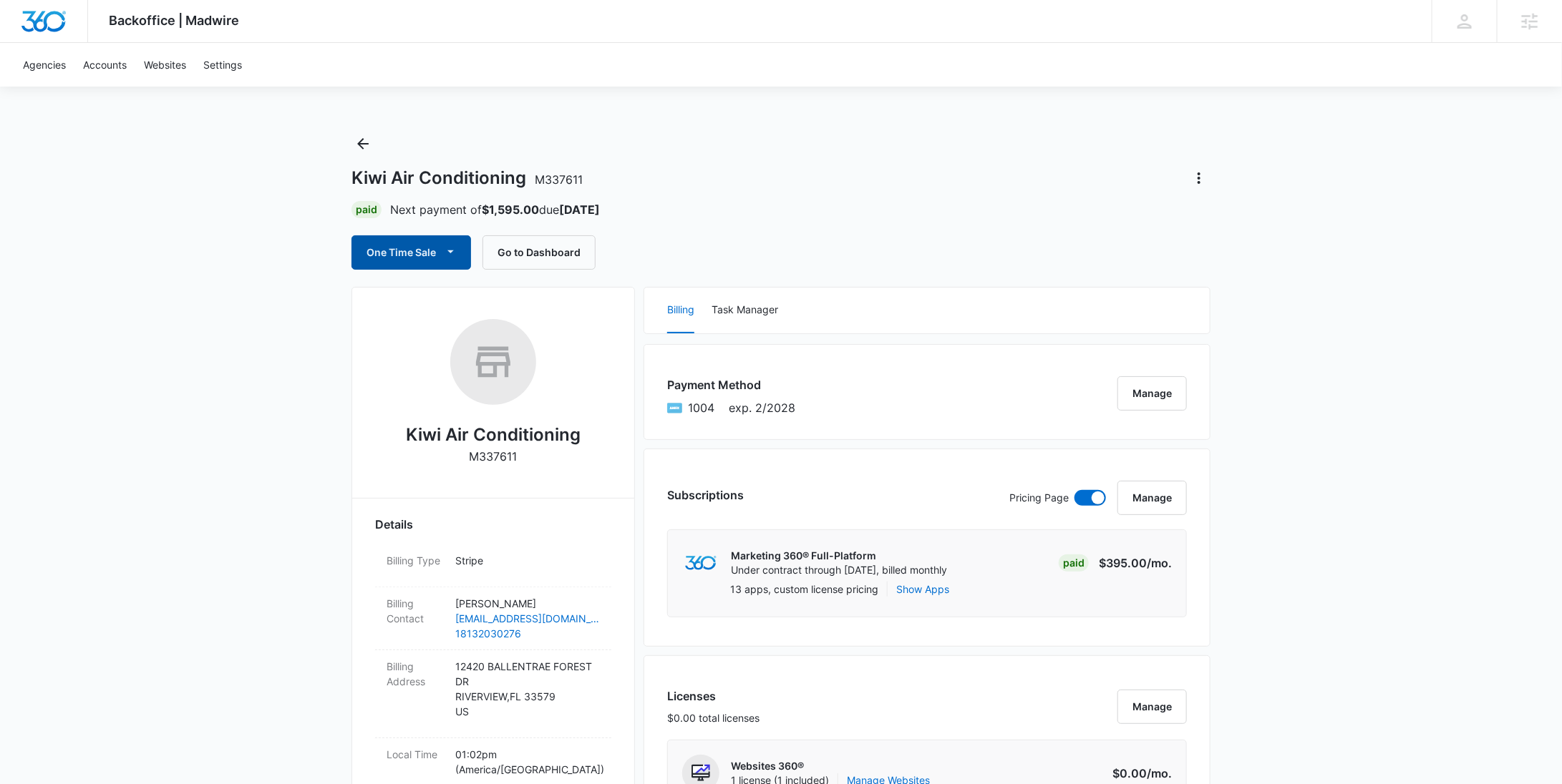
click at [398, 242] on button "One Time Sale" at bounding box center [411, 252] width 119 height 34
click at [415, 293] on div "Run One-Time Payment" at bounding box center [452, 301] width 166 height 15
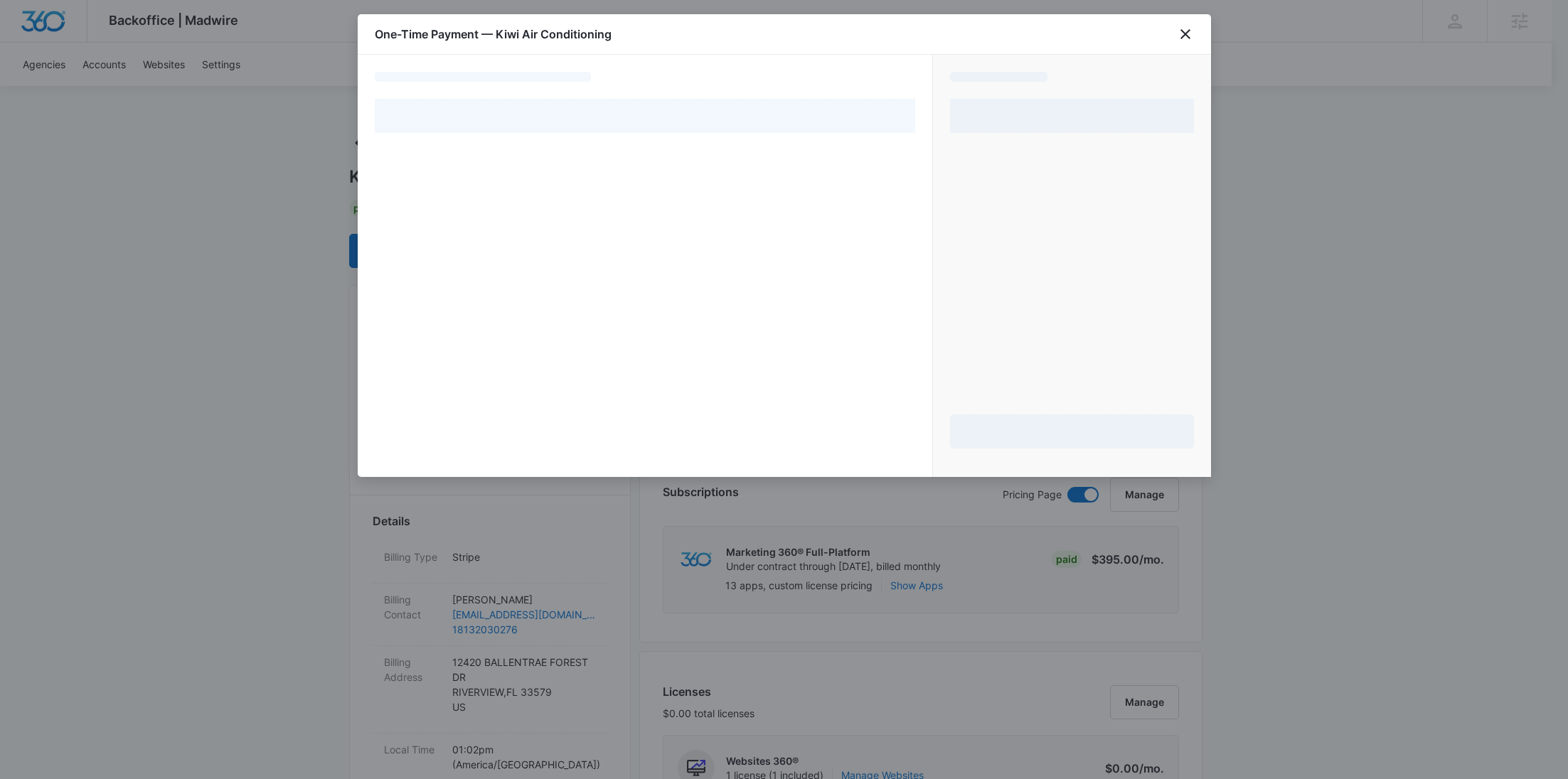
select select "pm_1S44GrA4n8RTgNjUiPRpbPHc"
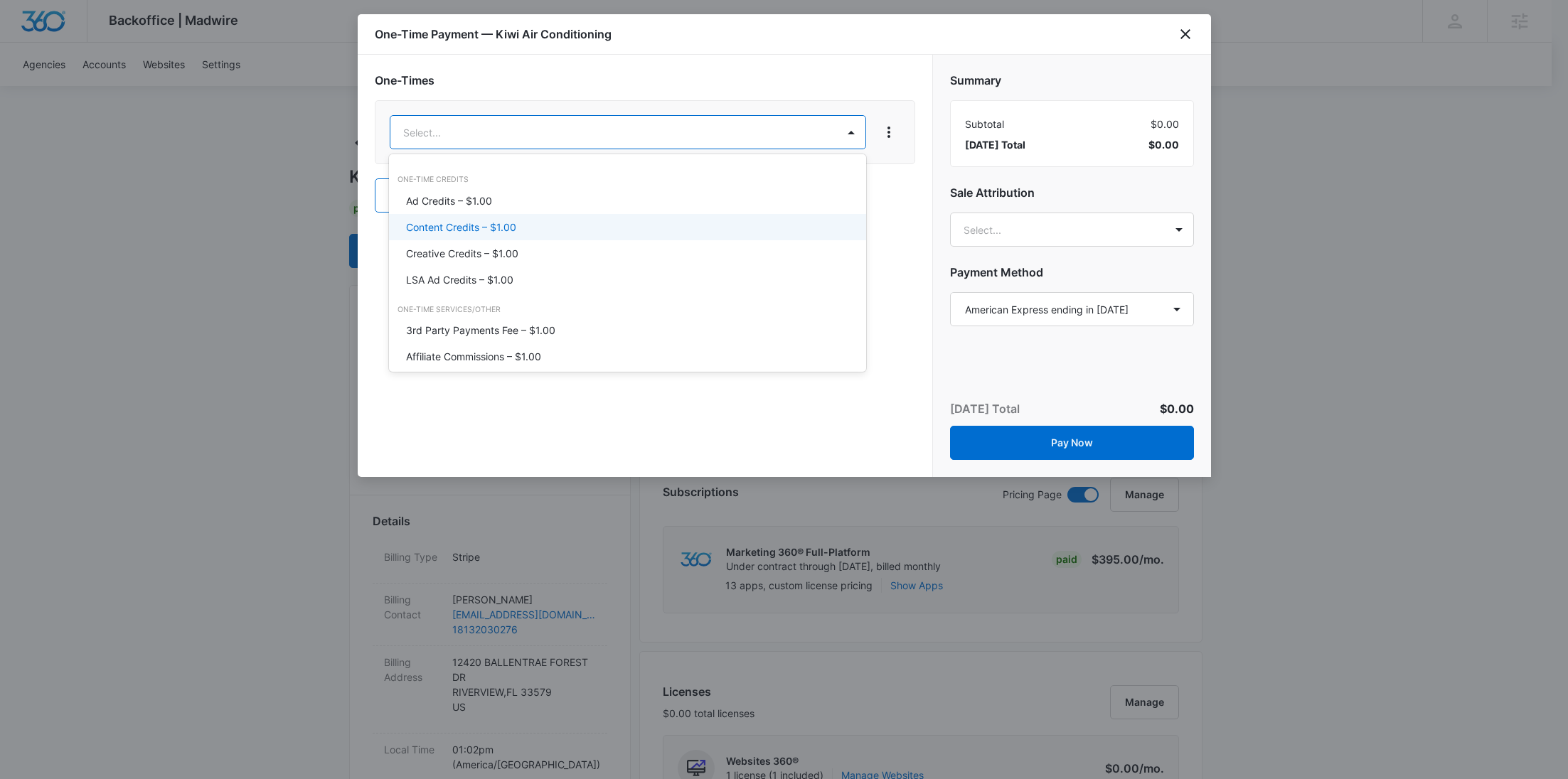
click at [497, 231] on p "Content Credits – $1.00" at bounding box center [461, 227] width 111 height 15
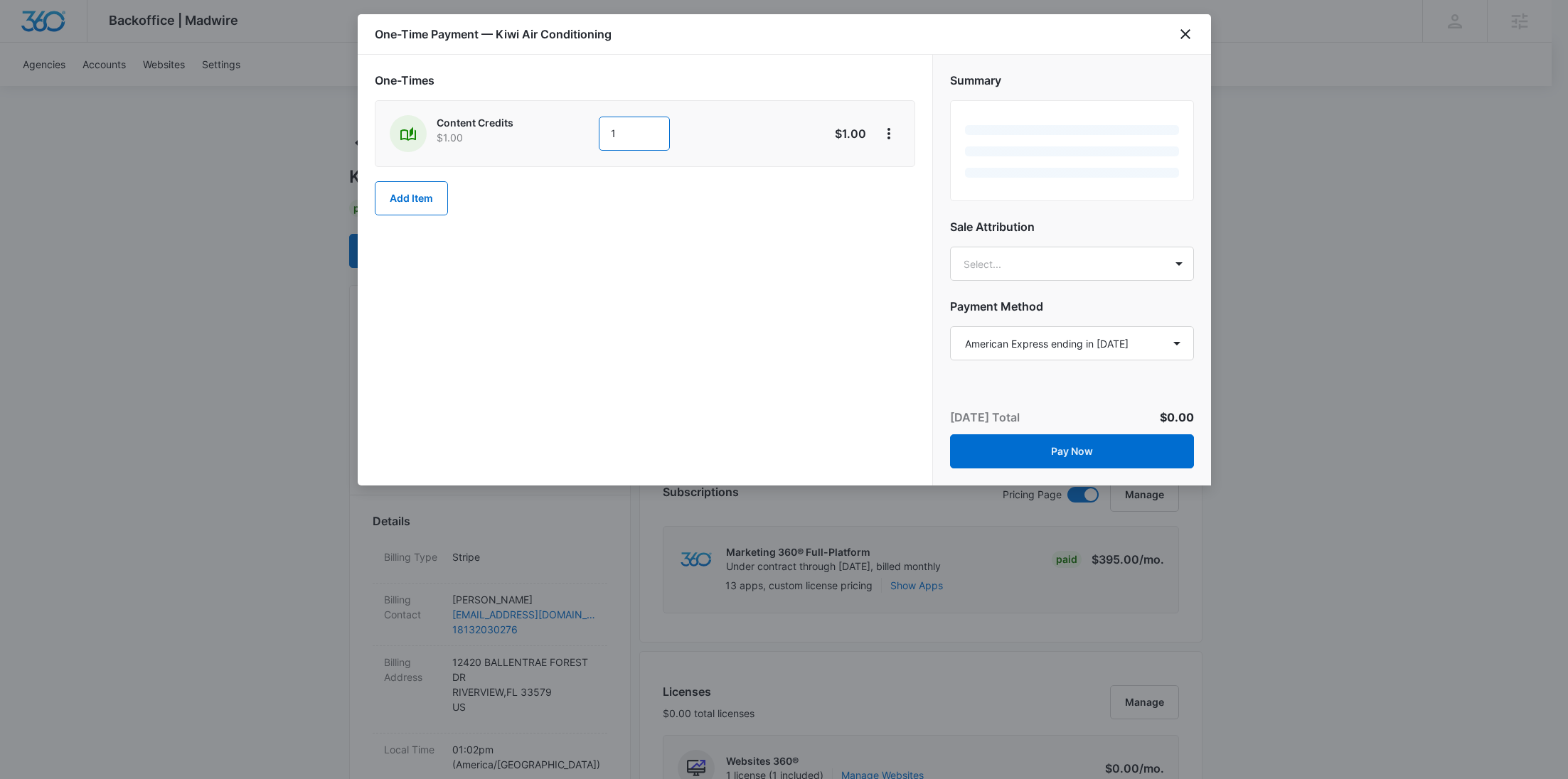
drag, startPoint x: 643, startPoint y: 137, endPoint x: 515, endPoint y: 141, distance: 128.1
click at [541, 145] on div "Content Credits $1.00 1" at bounding box center [594, 134] width 410 height 37
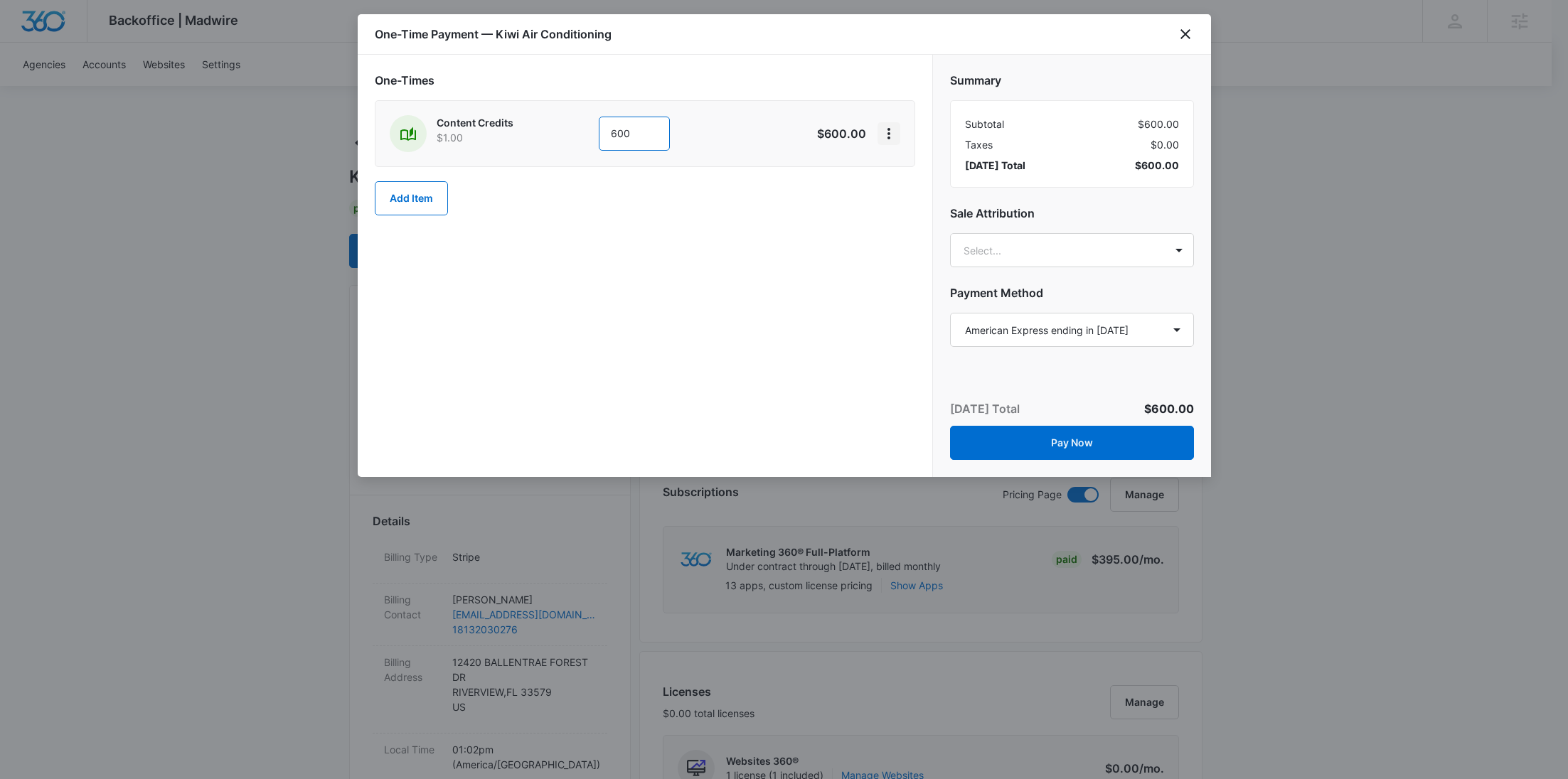
type input "600"
click at [898, 137] on button "View More" at bounding box center [889, 134] width 23 height 23
click at [914, 172] on div "Add Discount" at bounding box center [926, 172] width 63 height 10
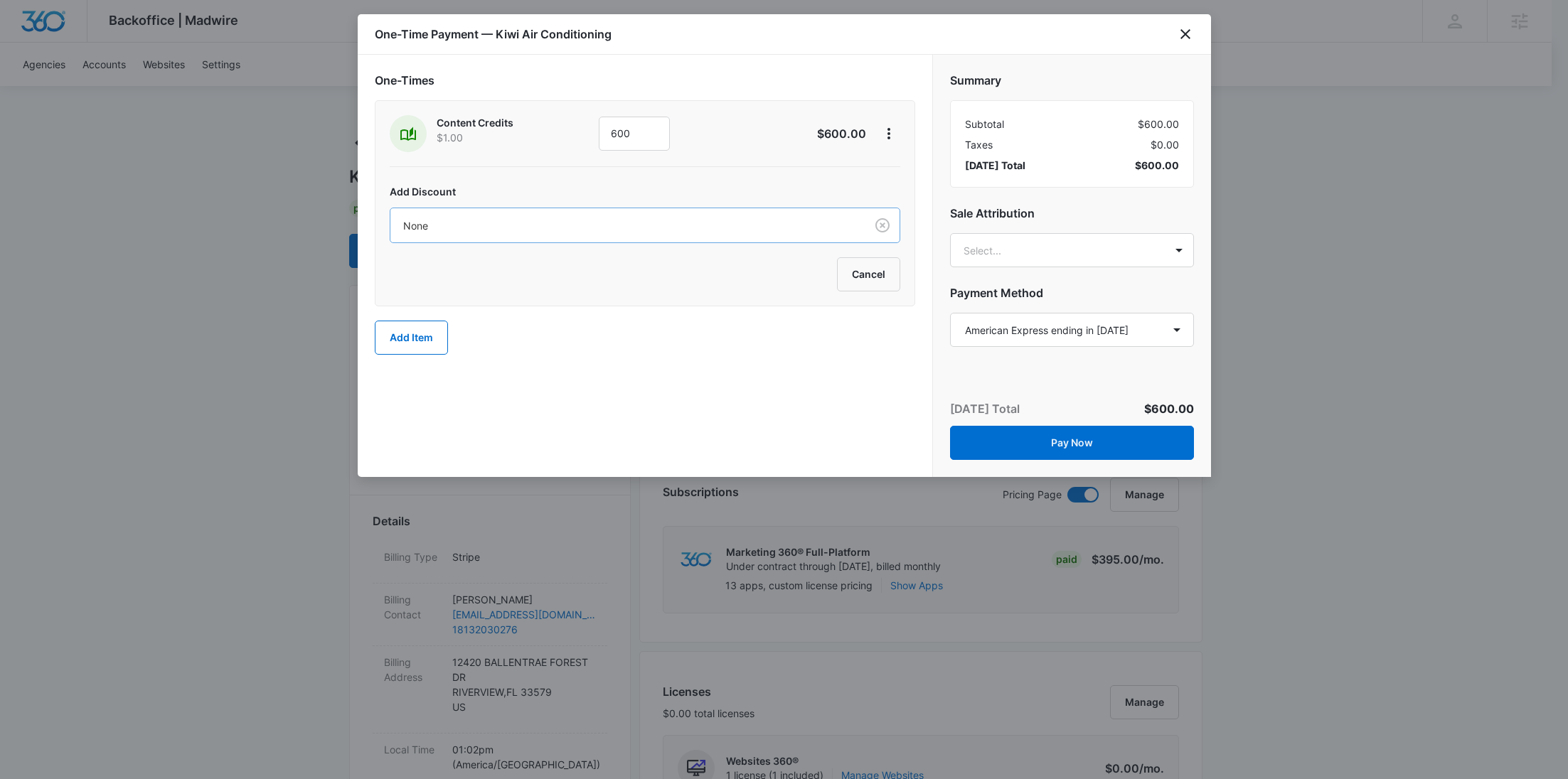
click at [700, 241] on div "Add Discount None Cancel" at bounding box center [645, 229] width 511 height 125
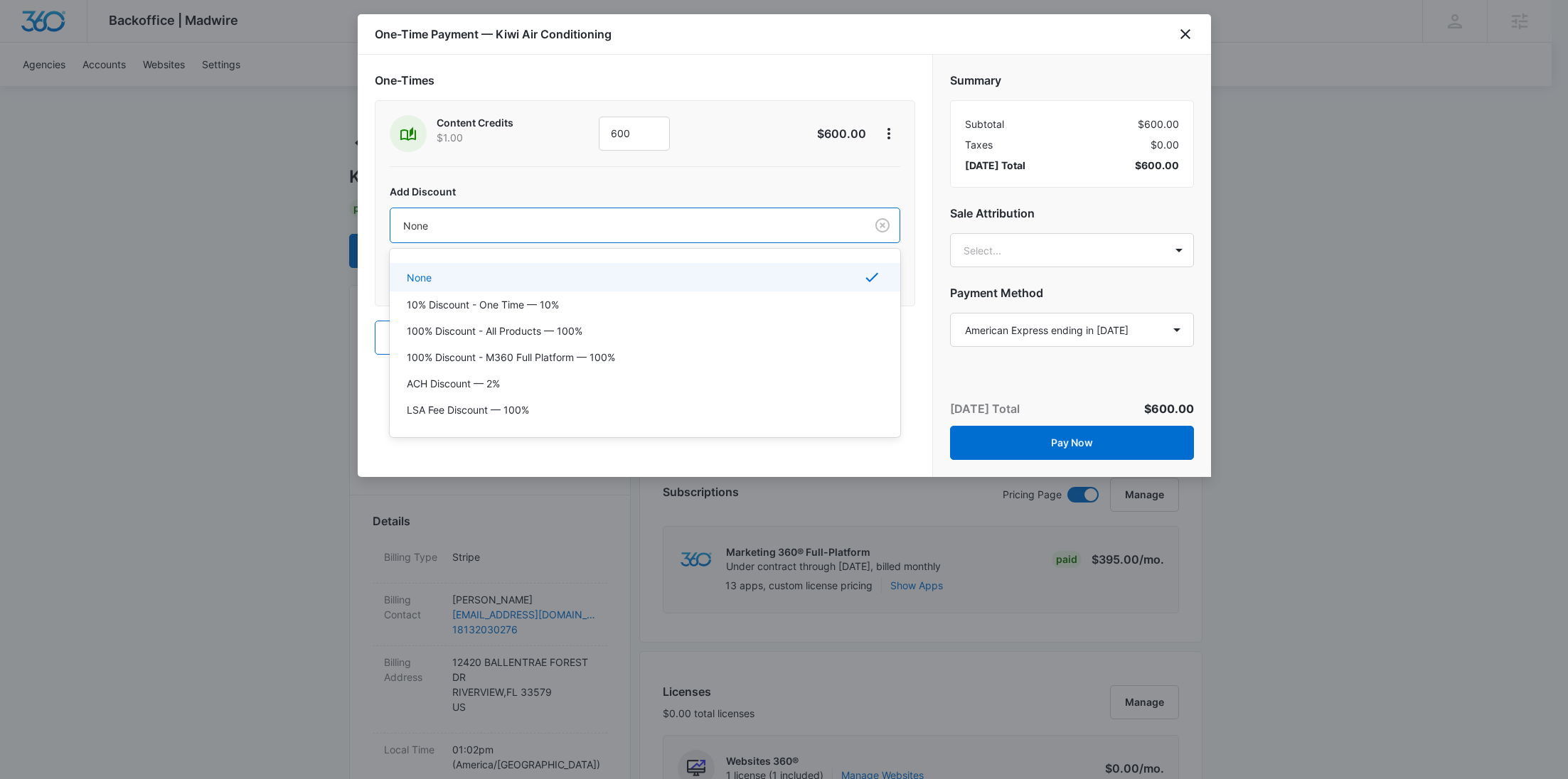
click at [687, 228] on div at bounding box center [624, 226] width 443 height 17
click at [590, 329] on div "100% Discount - All Products — 100%" at bounding box center [644, 331] width 473 height 15
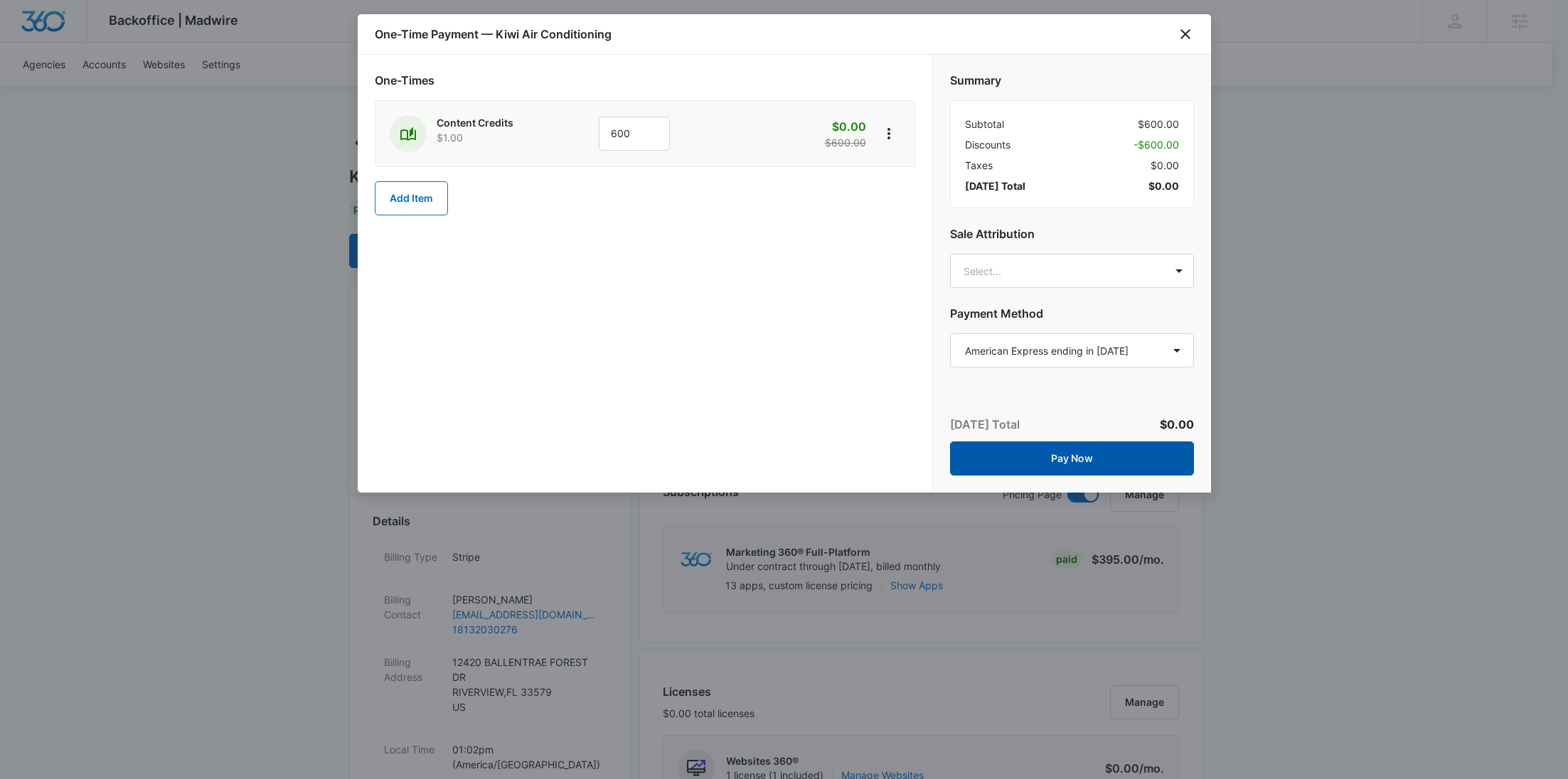
click at [1075, 457] on button "Pay Now" at bounding box center [1073, 458] width 244 height 34
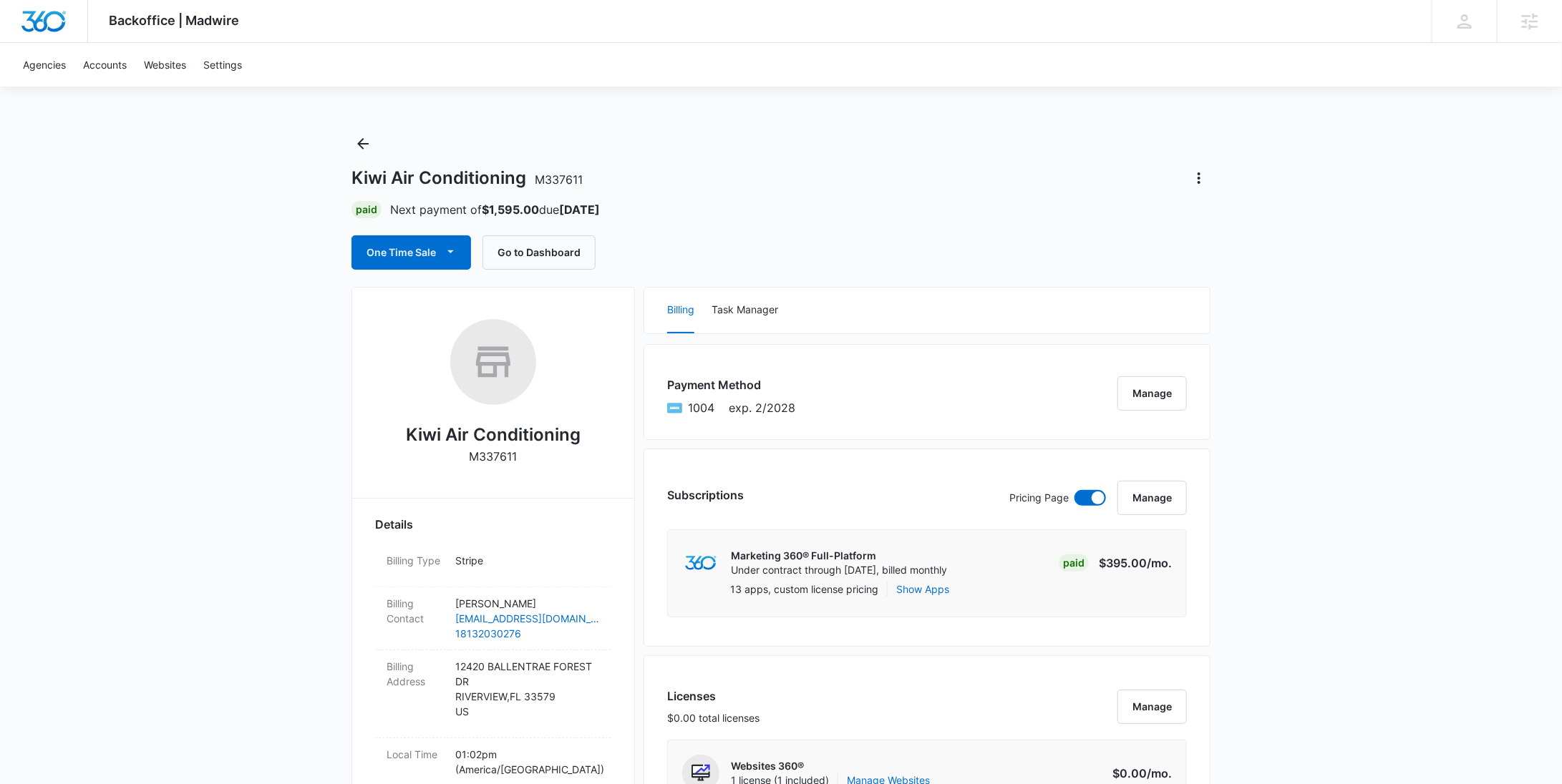
click at [490, 467] on div "Kiwi Air Conditioning M337611" at bounding box center [493, 397] width 236 height 156
click at [490, 458] on p "M337611" at bounding box center [494, 457] width 48 height 17
copy p "M337611"
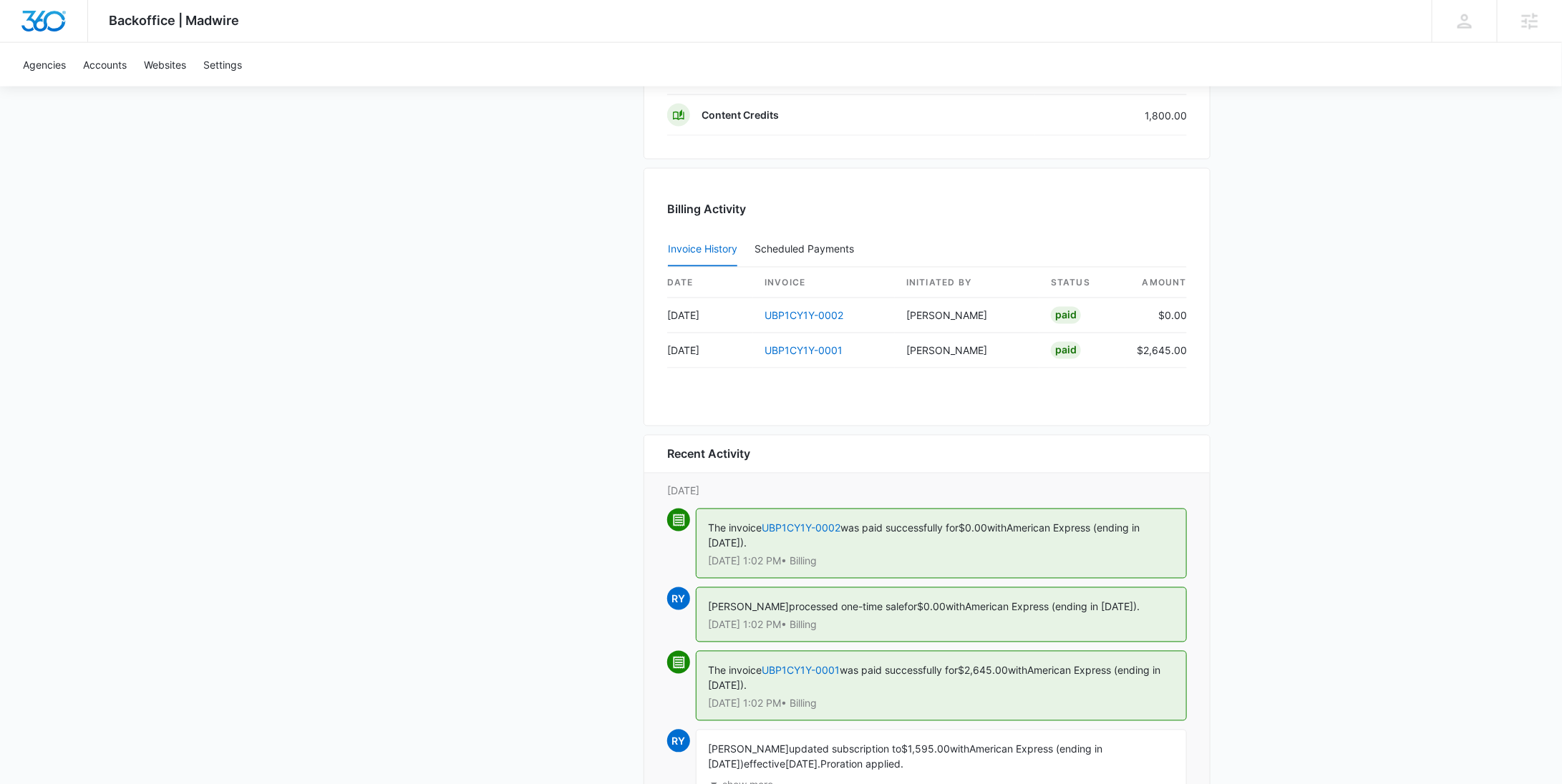
scroll to position [1385, 0]
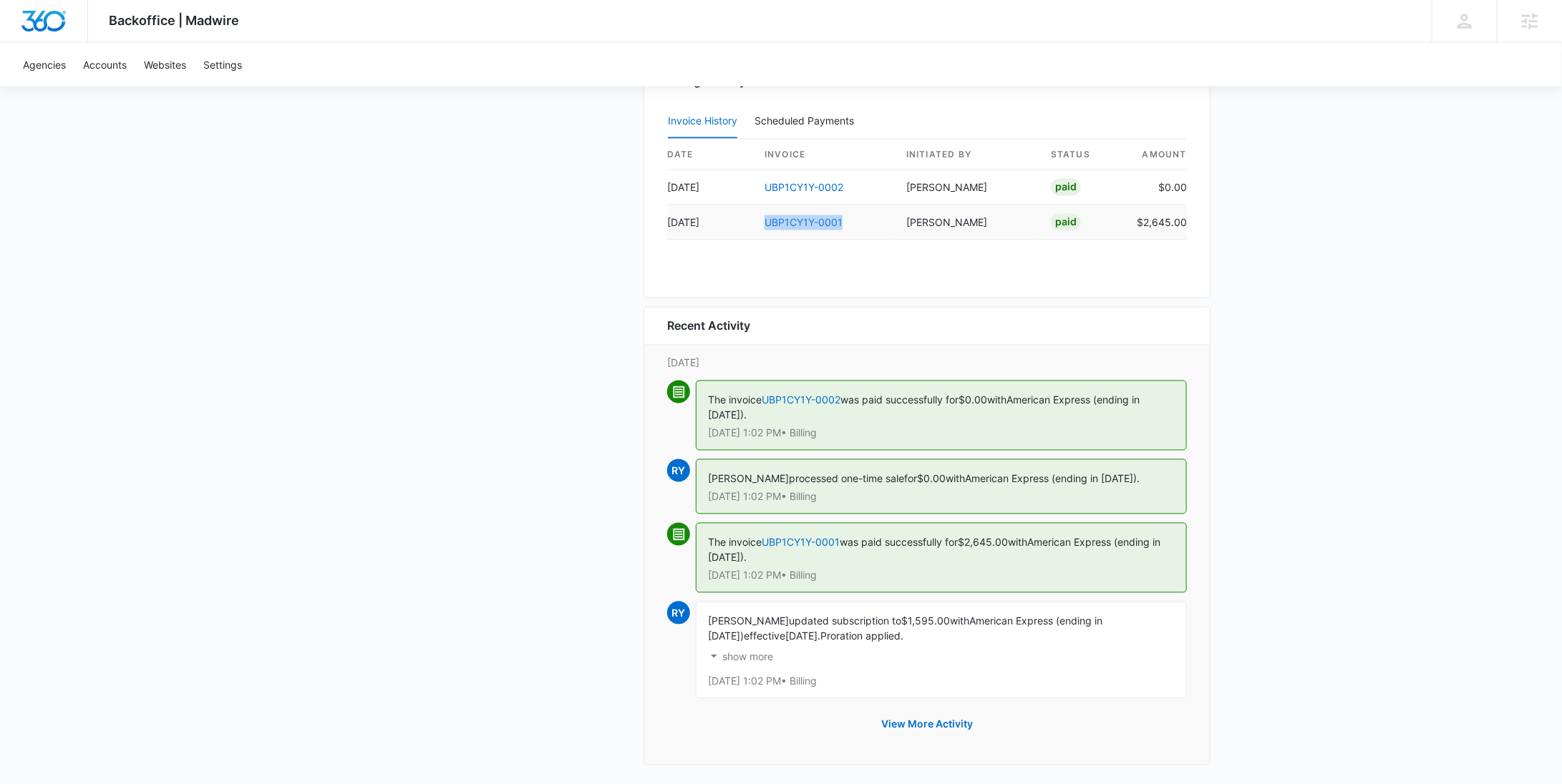
drag, startPoint x: 818, startPoint y: 229, endPoint x: 766, endPoint y: 219, distance: 53.0
click at [766, 219] on td "UBP1CY1Y-0001" at bounding box center [824, 223] width 141 height 35
copy link "UBP1CY1Y-0001"
